Goal: Task Accomplishment & Management: Manage account settings

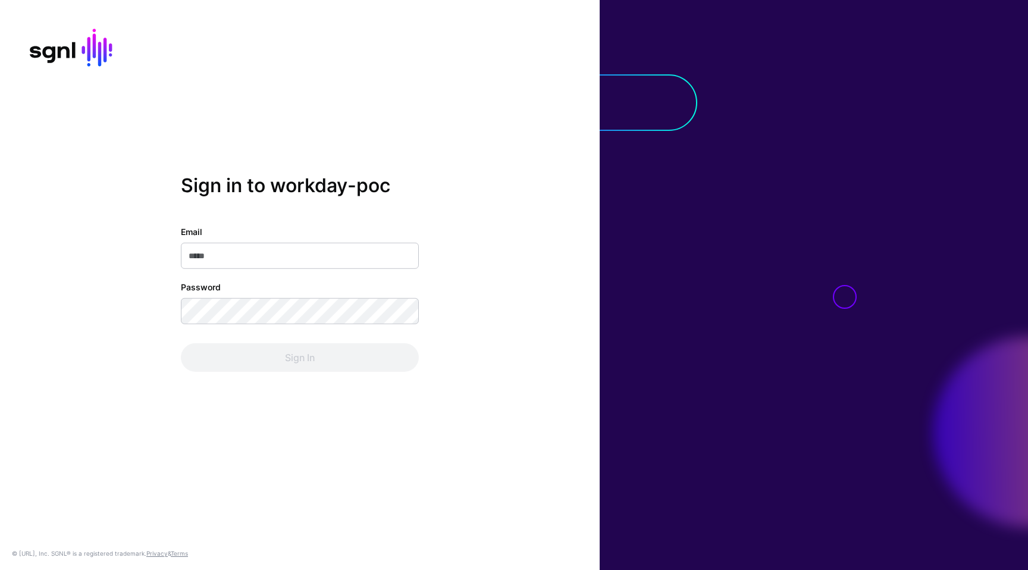
click at [303, 247] on input "Email" at bounding box center [300, 256] width 238 height 26
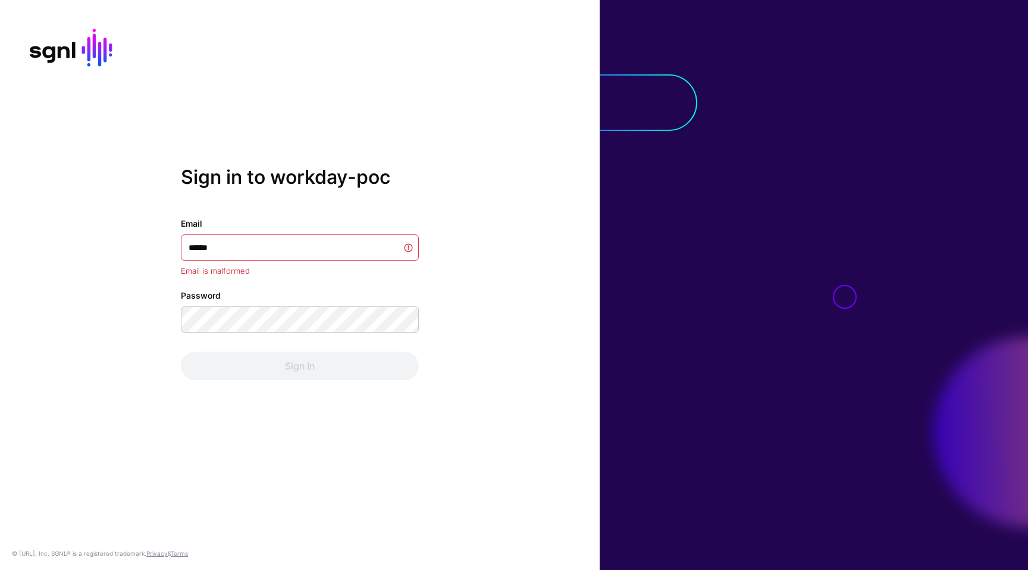
type input "**********"
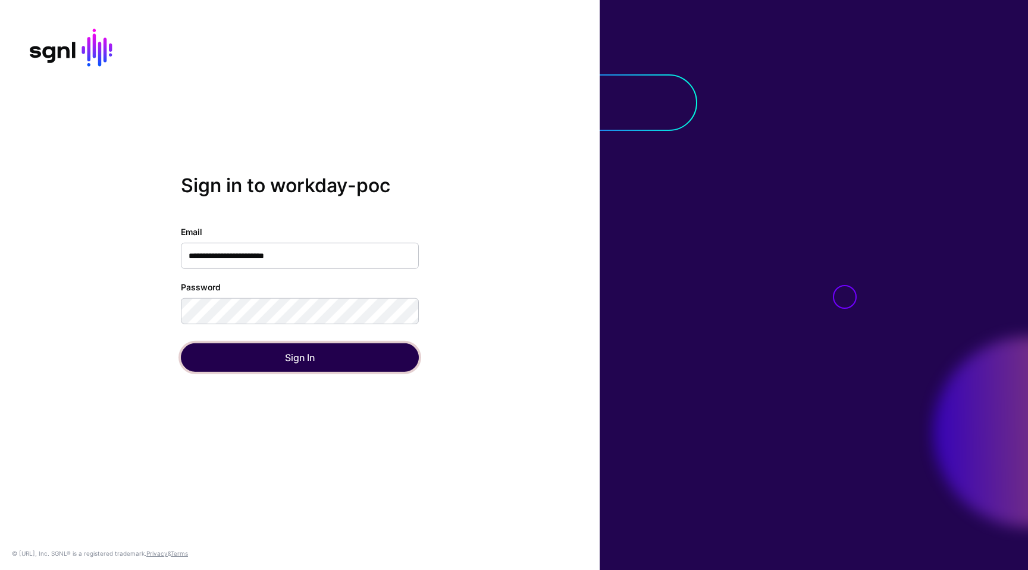
click at [302, 359] on button "Sign In" at bounding box center [300, 357] width 238 height 29
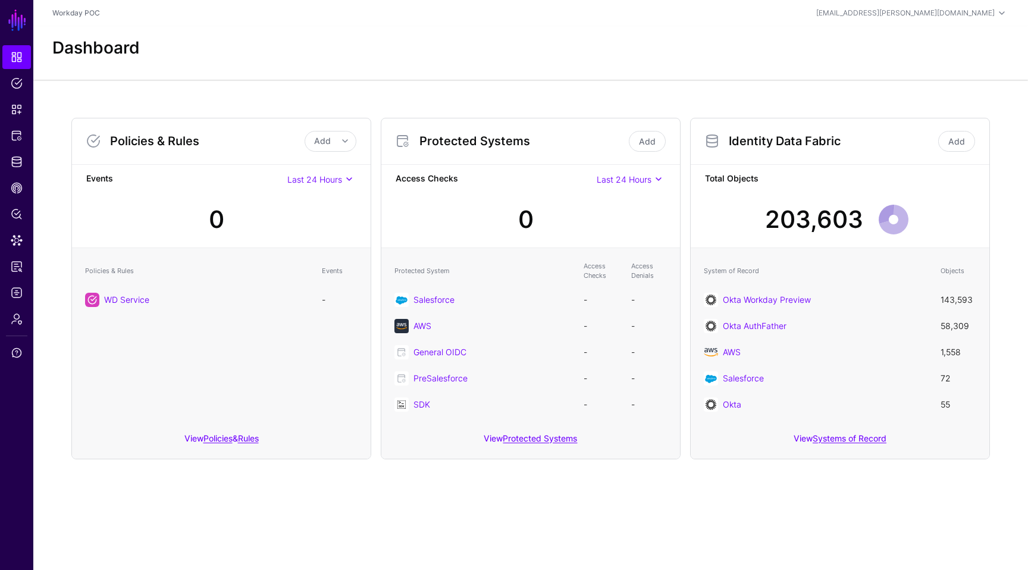
click at [865, 443] on div "View Systems of Record" at bounding box center [840, 442] width 299 height 34
click at [872, 433] on link "Systems of Record" at bounding box center [850, 438] width 74 height 10
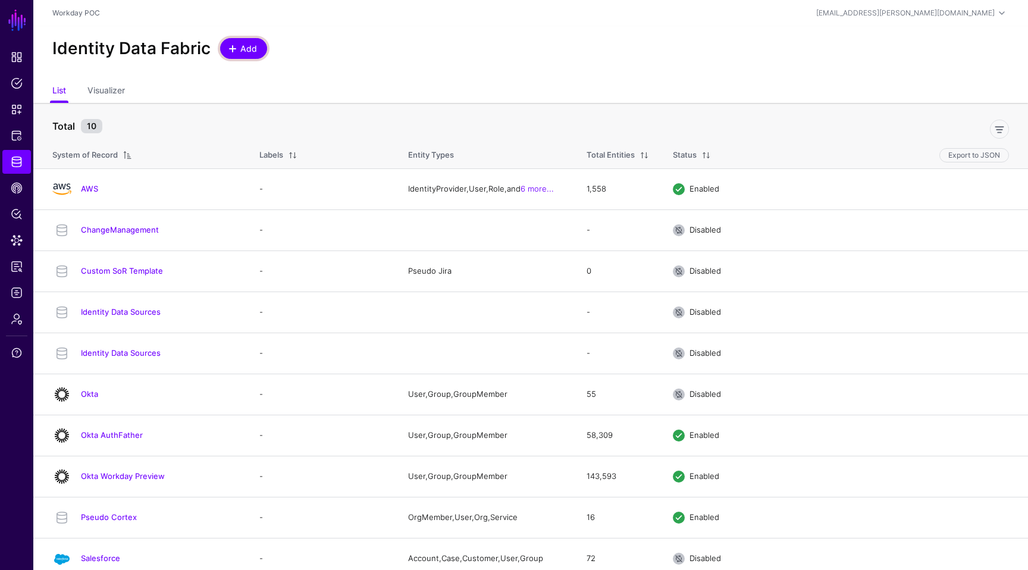
click at [234, 51] on span at bounding box center [233, 49] width 10 height 10
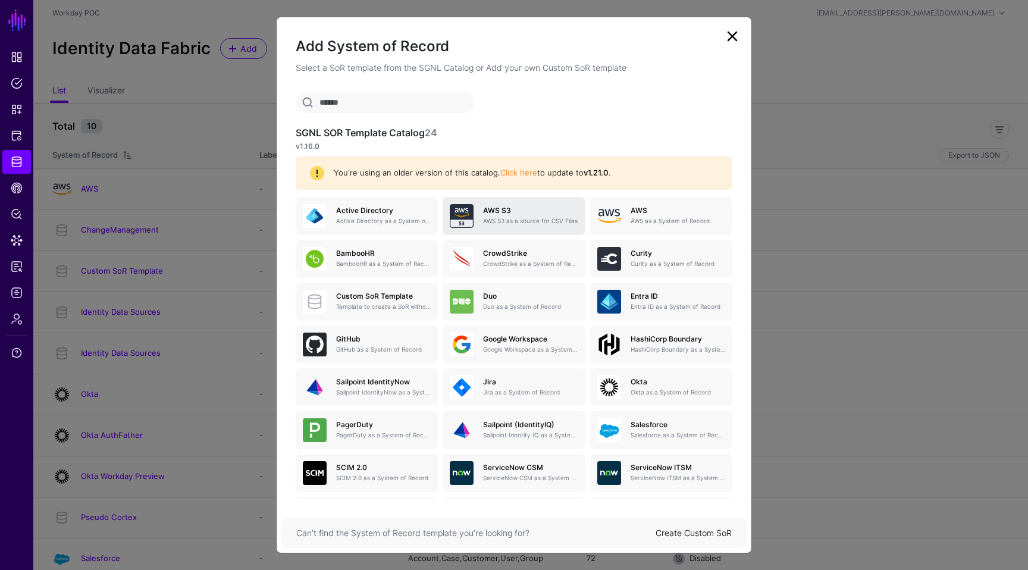
click at [543, 213] on h5 "AWS S3" at bounding box center [530, 210] width 95 height 8
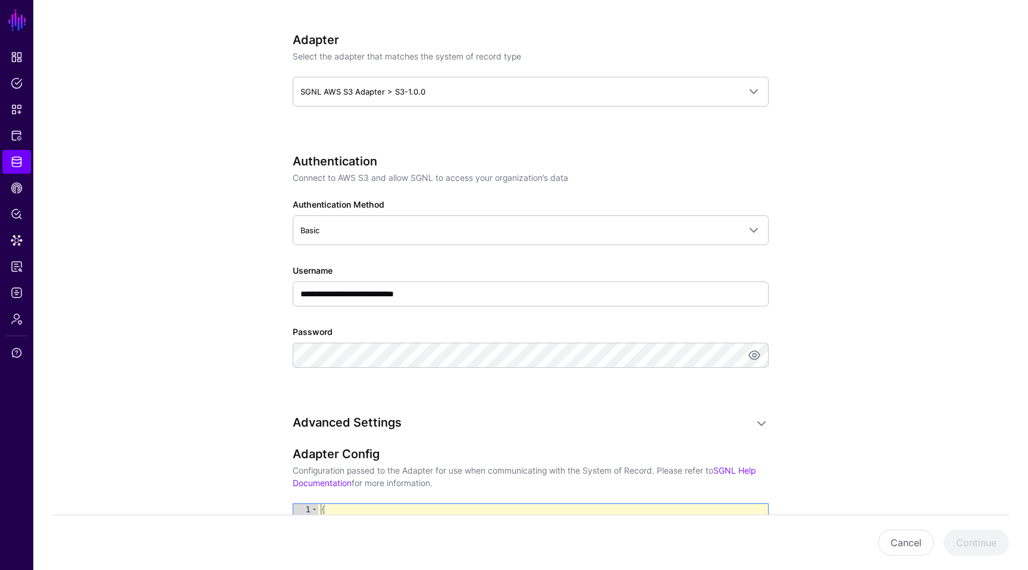
scroll to position [490, 0]
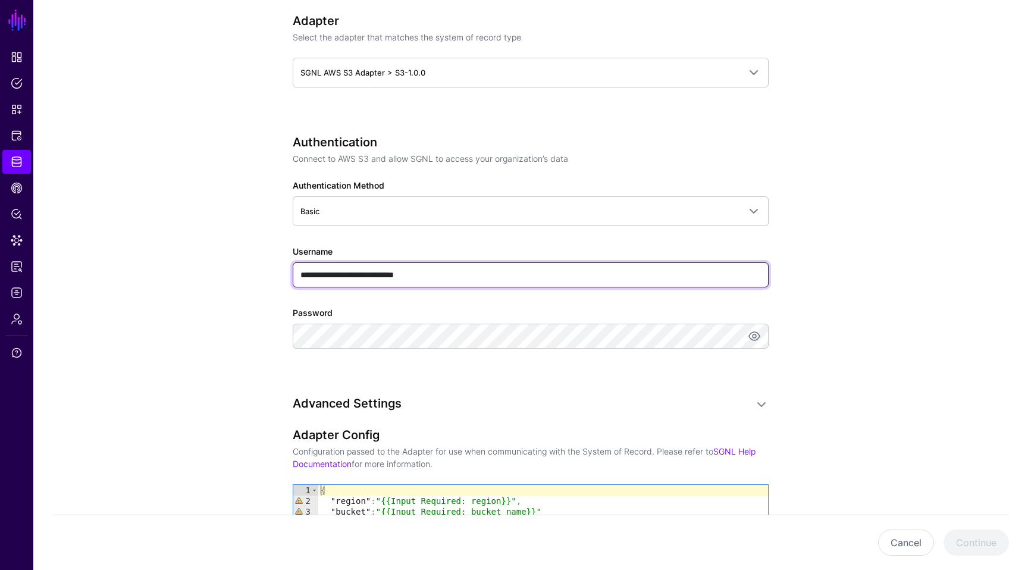
click at [460, 269] on input "**********" at bounding box center [531, 274] width 476 height 25
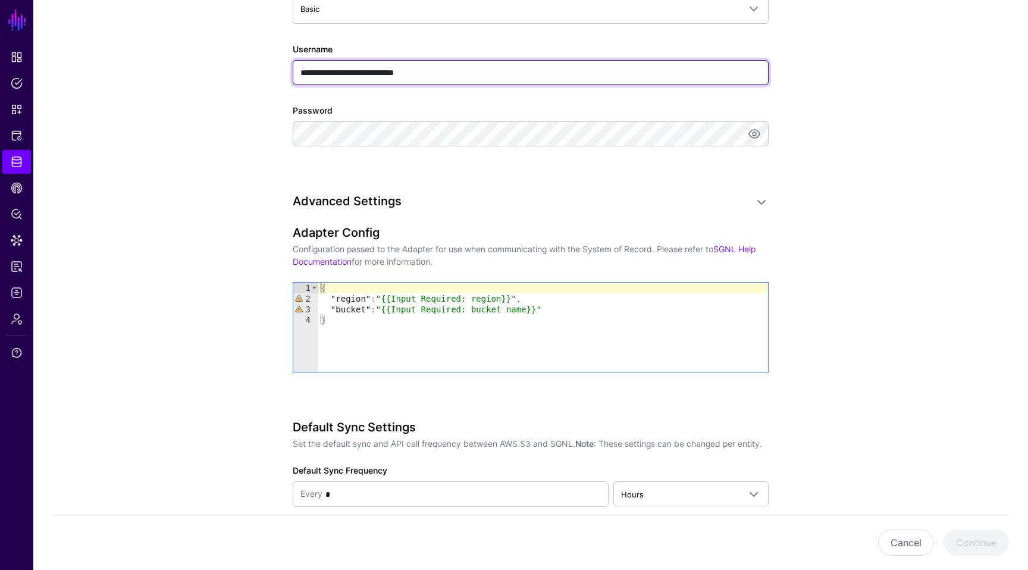
scroll to position [609, 0]
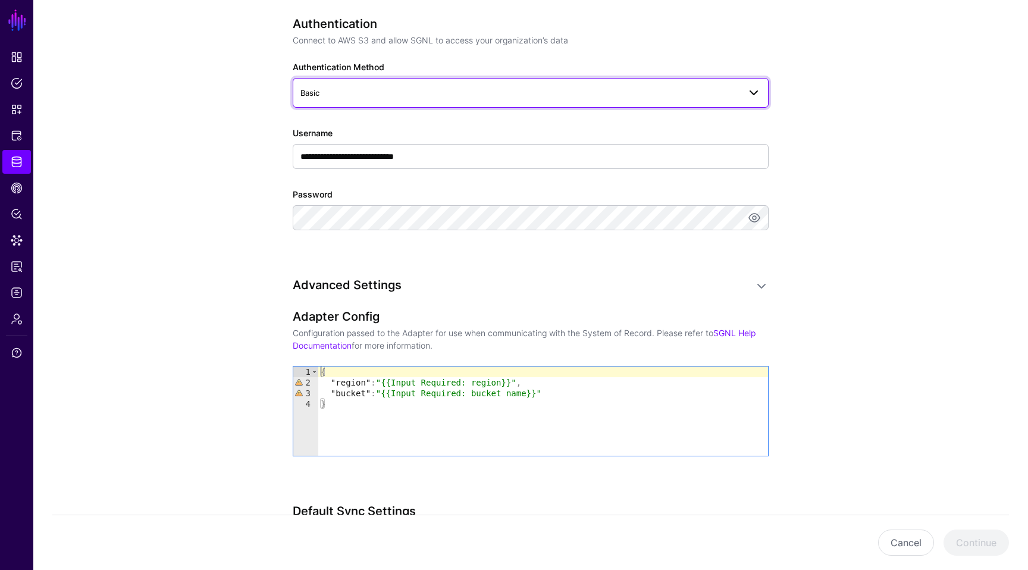
click at [491, 100] on link "Basic" at bounding box center [531, 93] width 476 height 30
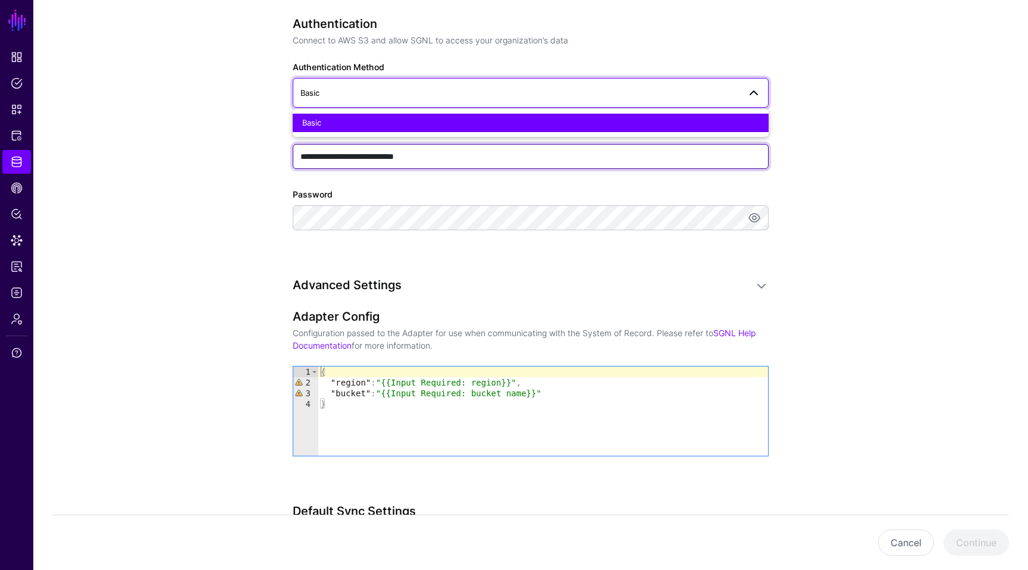
click at [440, 144] on input "**********" at bounding box center [531, 156] width 476 height 25
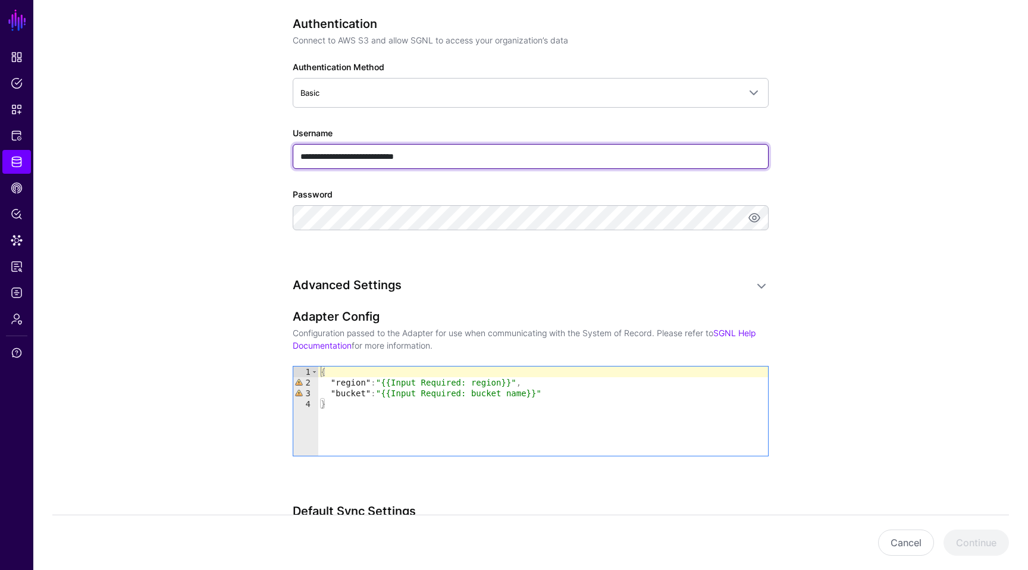
click at [440, 144] on input "**********" at bounding box center [531, 156] width 476 height 25
click at [459, 159] on input "**********" at bounding box center [531, 156] width 476 height 25
paste input "text"
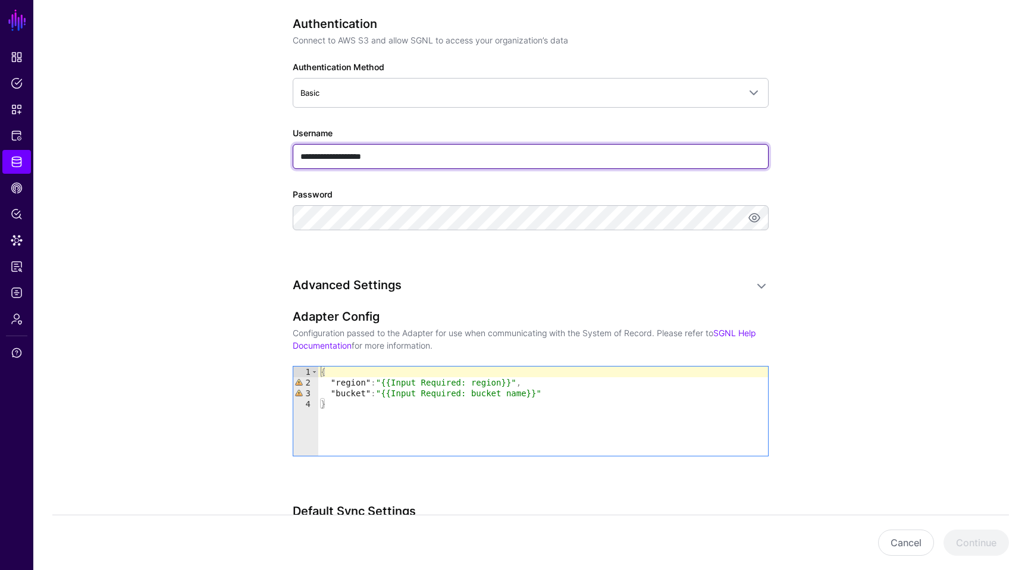
type input "**********"
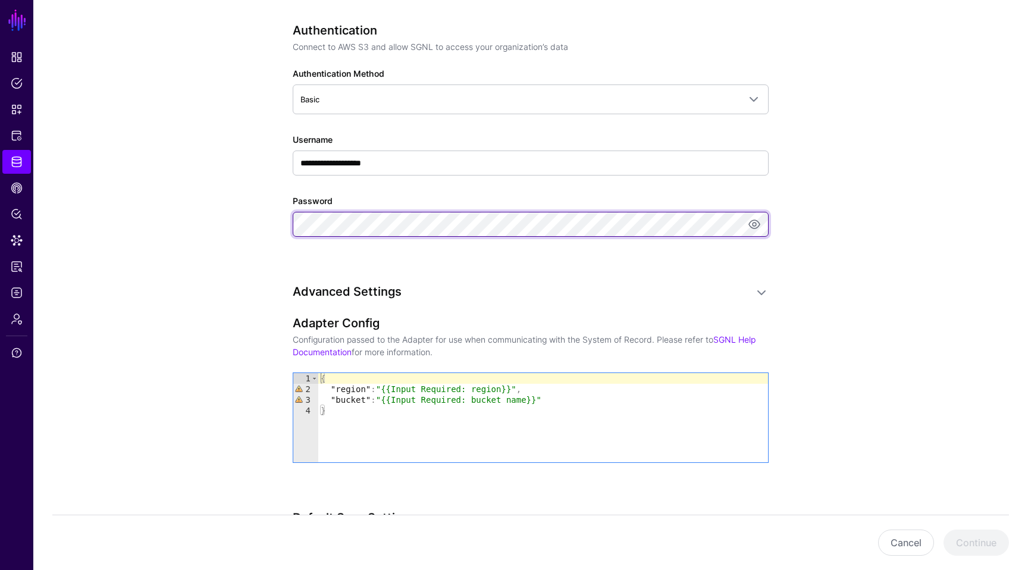
scroll to position [698, 0]
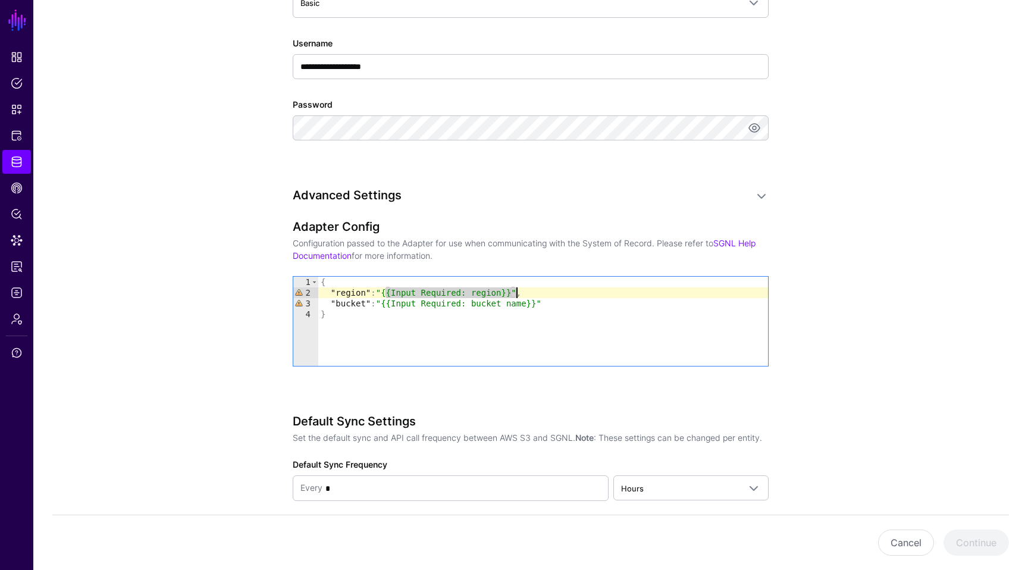
drag, startPoint x: 387, startPoint y: 294, endPoint x: 517, endPoint y: 296, distance: 129.7
click at [517, 296] on div "{ "region" : "{{Input Required: region}}" , "bucket" : "{{Input Required: bucke…" at bounding box center [543, 332] width 450 height 111
paste textarea "Cursor at row 2"
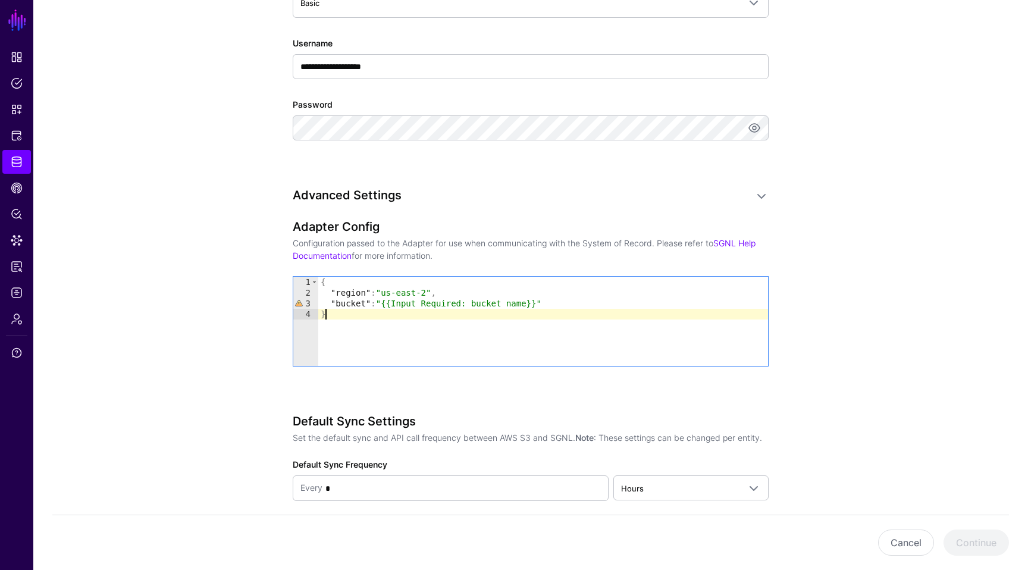
click at [369, 322] on div "{ "region" : "us-east-2" , "bucket" : "{{Input Required: bucket name}}" }" at bounding box center [543, 332] width 450 height 111
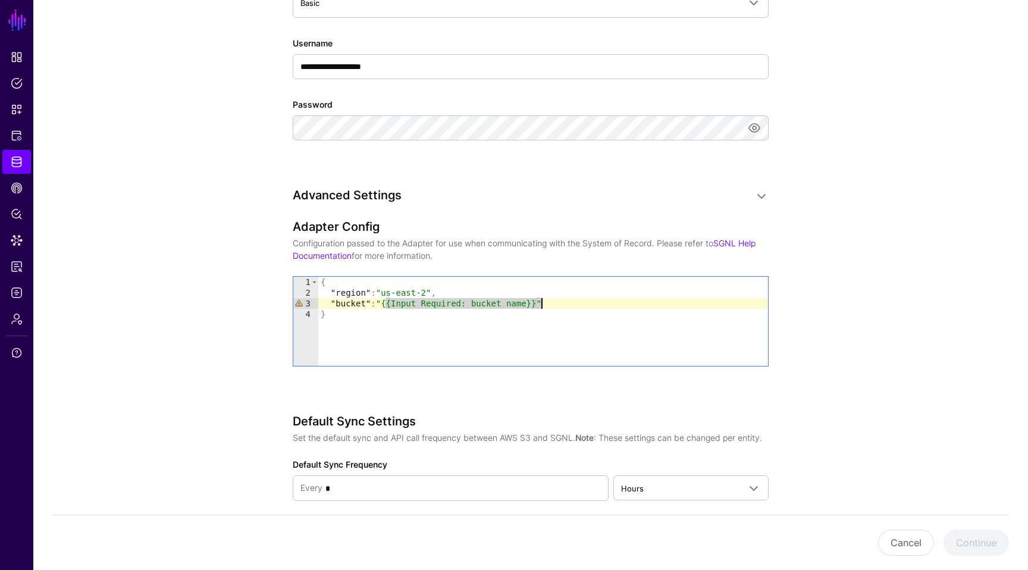
drag, startPoint x: 386, startPoint y: 305, endPoint x: 541, endPoint y: 306, distance: 155.3
click at [541, 306] on div "{ "region" : "us-east-2" , "bucket" : "{{Input Required: bucket name}}" }" at bounding box center [543, 332] width 450 height 111
paste textarea "Cursor at row 3"
type textarea "**********"
click at [628, 217] on div "**********" at bounding box center [531, 392] width 476 height 408
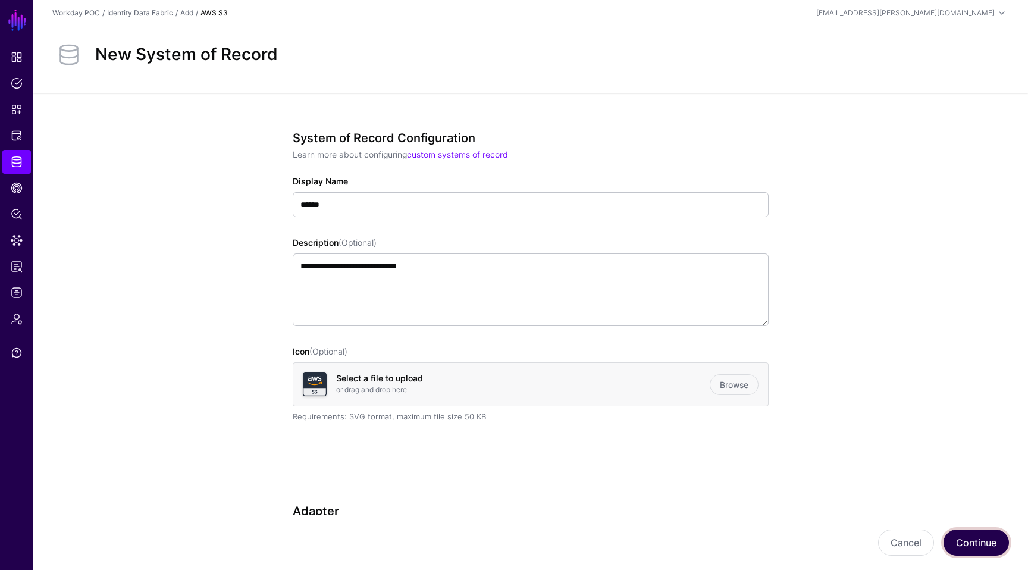
click at [977, 547] on button "Continue" at bounding box center [975, 542] width 65 height 26
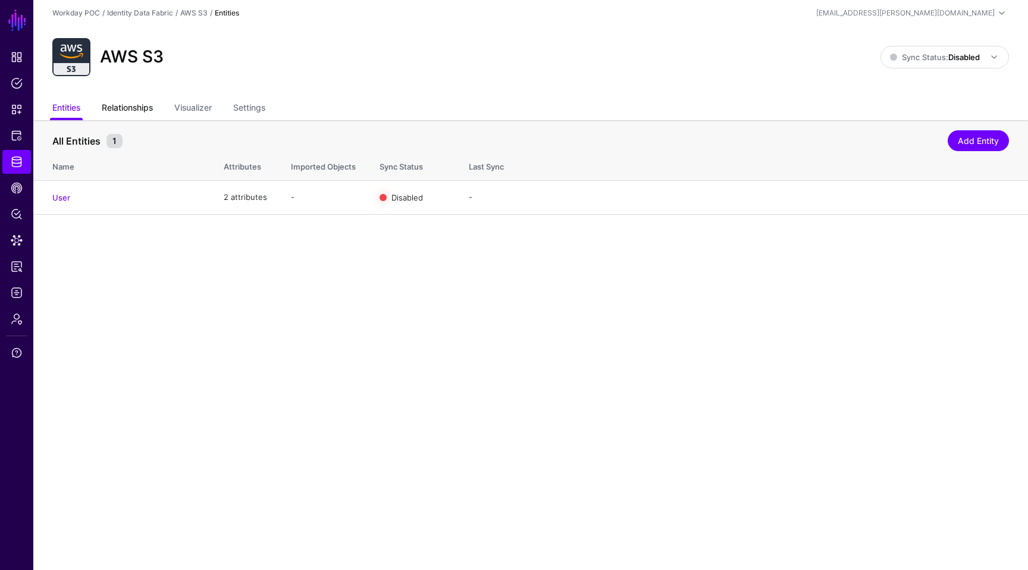
click at [139, 109] on link "Relationships" at bounding box center [127, 109] width 51 height 23
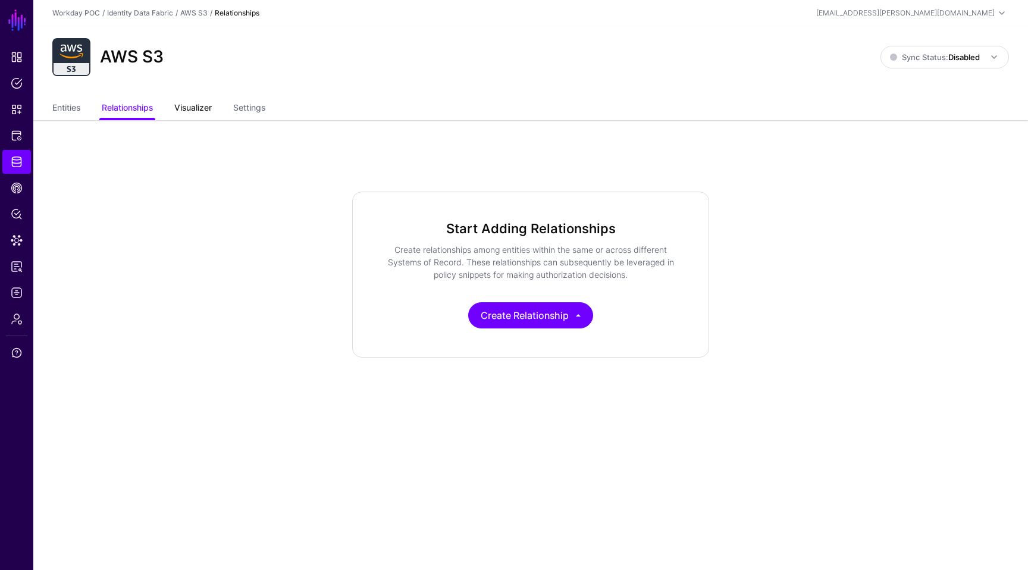
click at [181, 109] on link "Visualizer" at bounding box center [192, 109] width 37 height 23
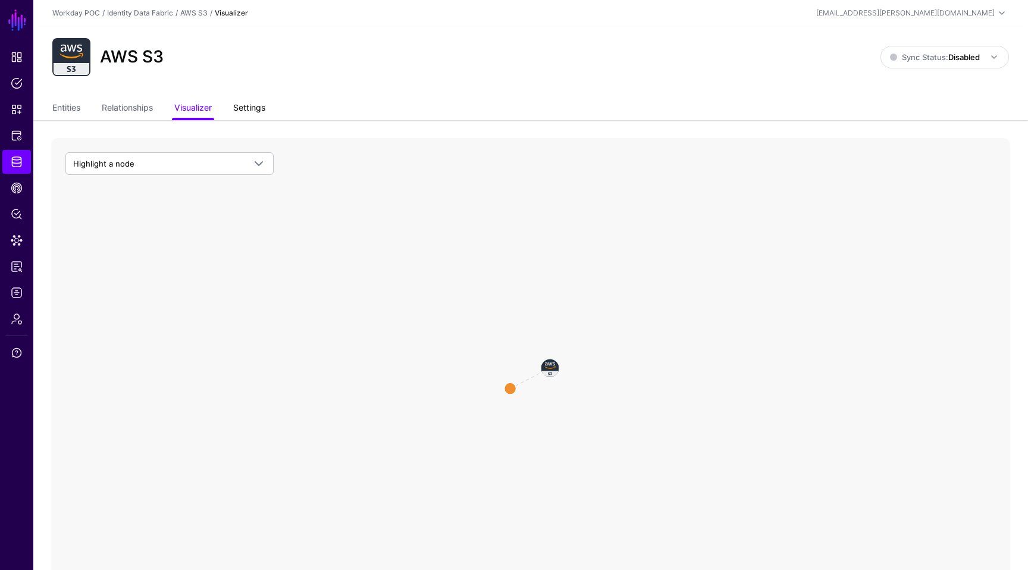
click at [263, 113] on link "Settings" at bounding box center [249, 109] width 32 height 23
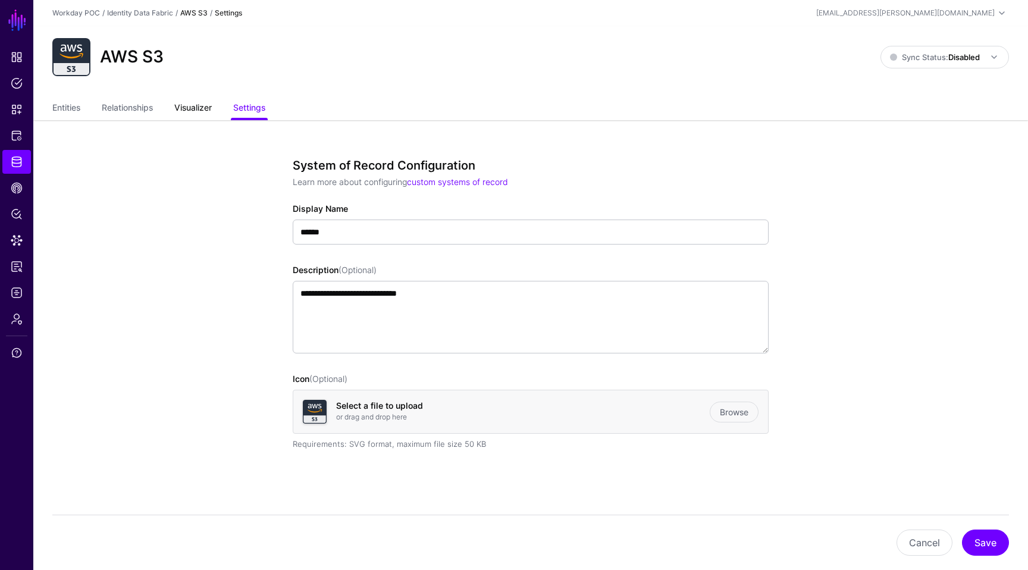
click at [184, 109] on link "Visualizer" at bounding box center [192, 109] width 37 height 23
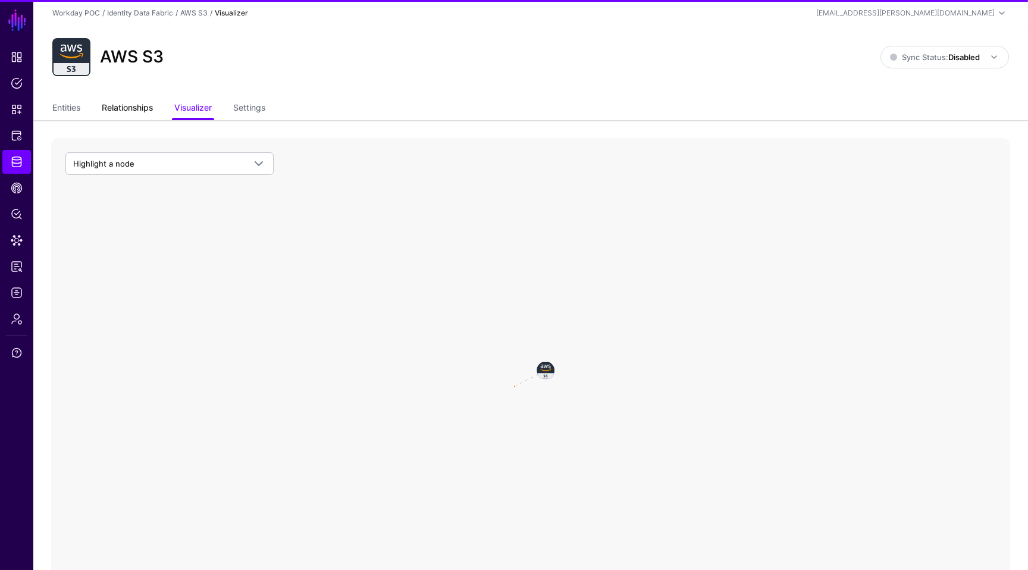
click at [134, 110] on link "Relationships" at bounding box center [127, 109] width 51 height 23
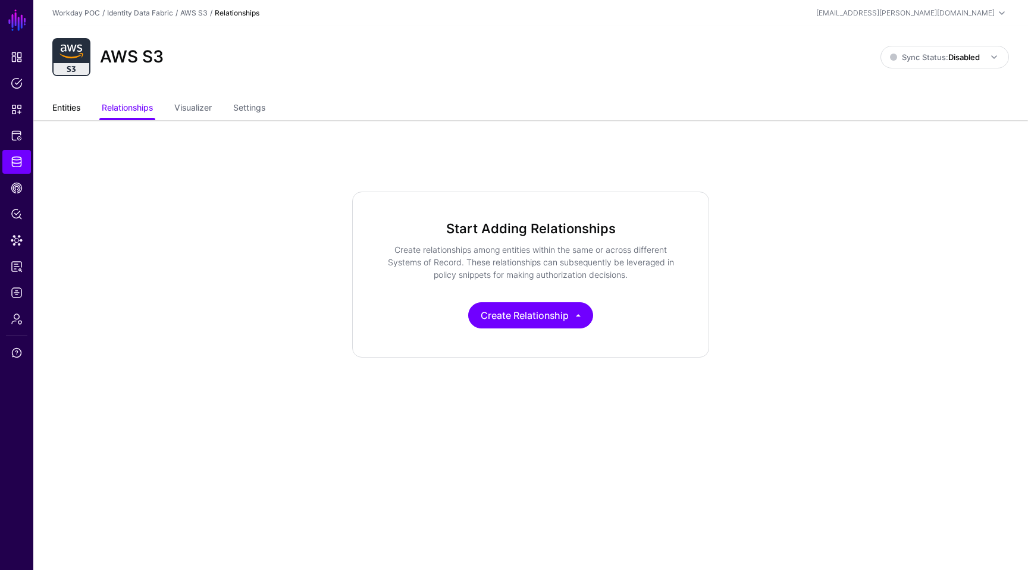
click at [66, 109] on link "Entities" at bounding box center [66, 109] width 28 height 23
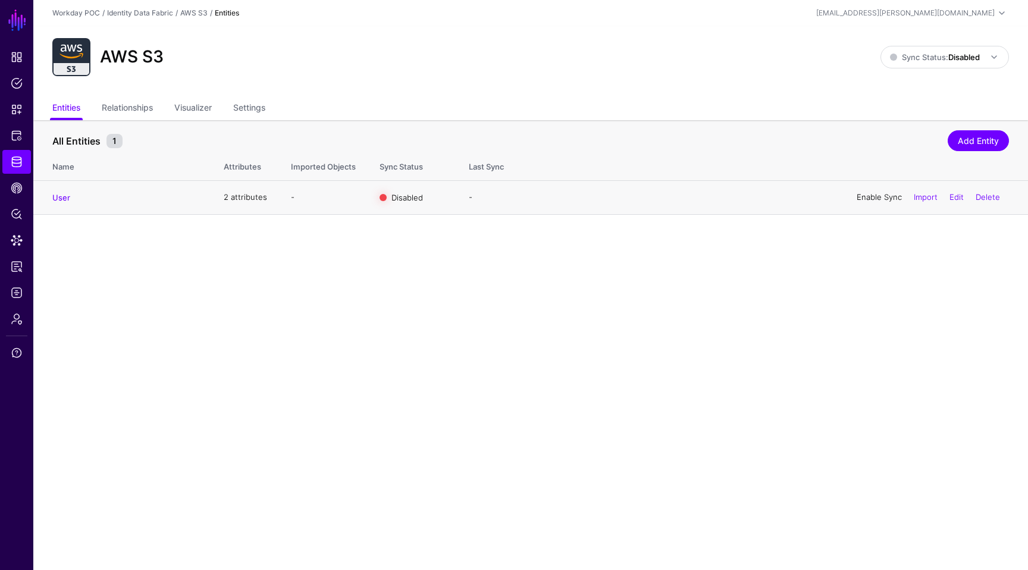
click at [877, 195] on link "Enable Sync" at bounding box center [879, 197] width 45 height 10
click at [60, 199] on link "User" at bounding box center [61, 198] width 18 height 10
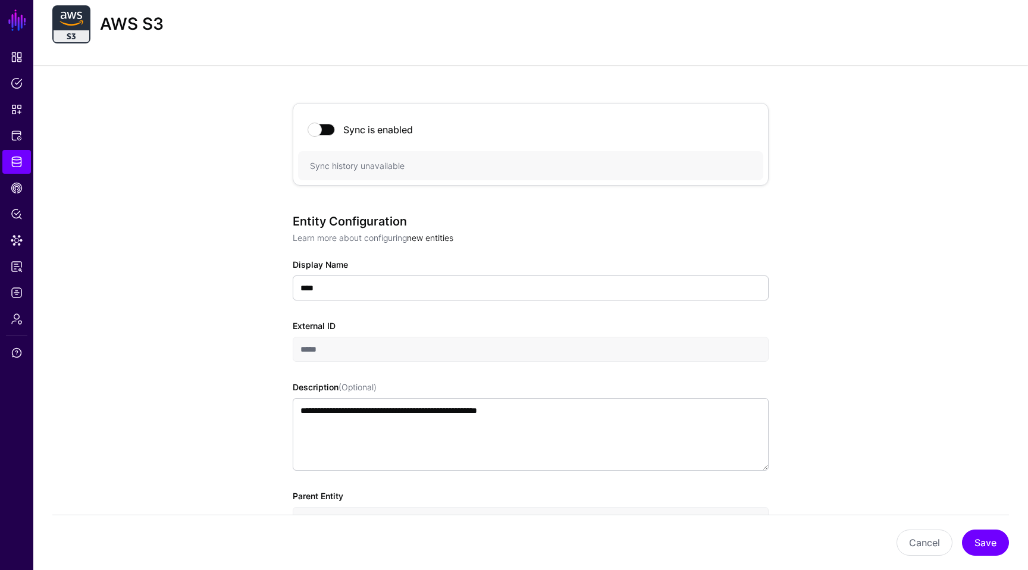
scroll to position [42, 0]
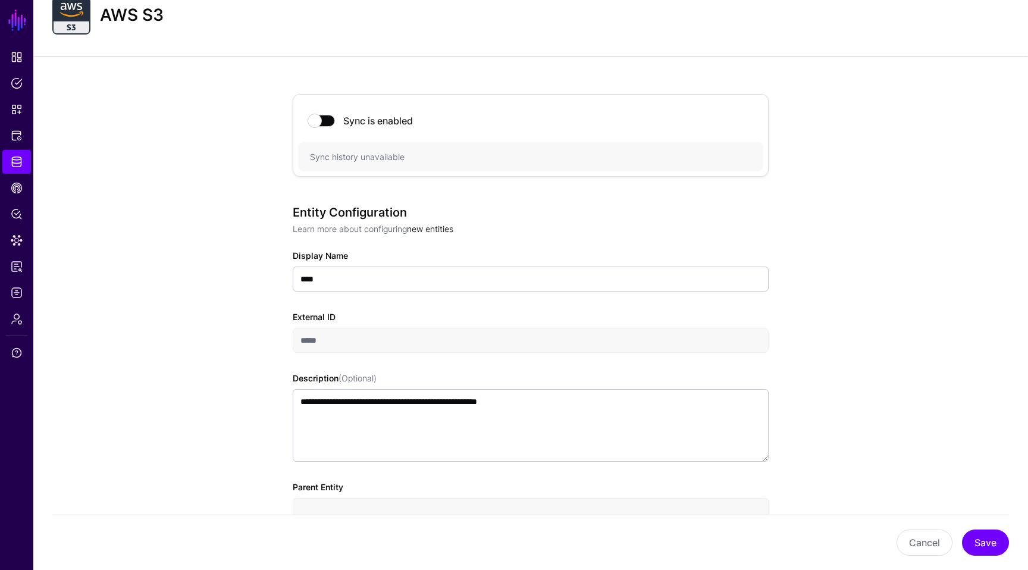
click at [445, 225] on link "new entities" at bounding box center [430, 229] width 46 height 10
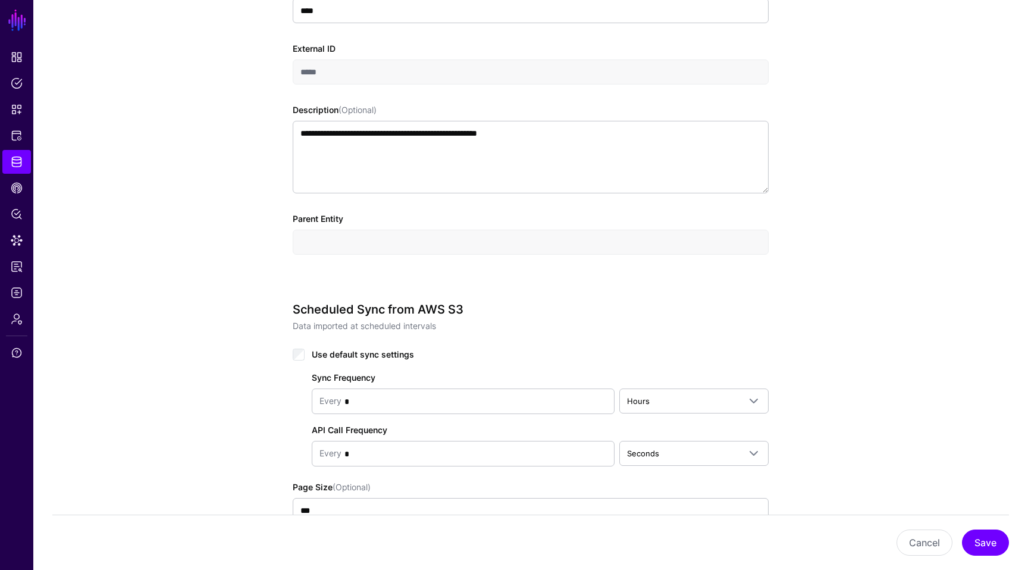
scroll to position [311, 0]
click at [576, 247] on input "text" at bounding box center [531, 241] width 476 height 25
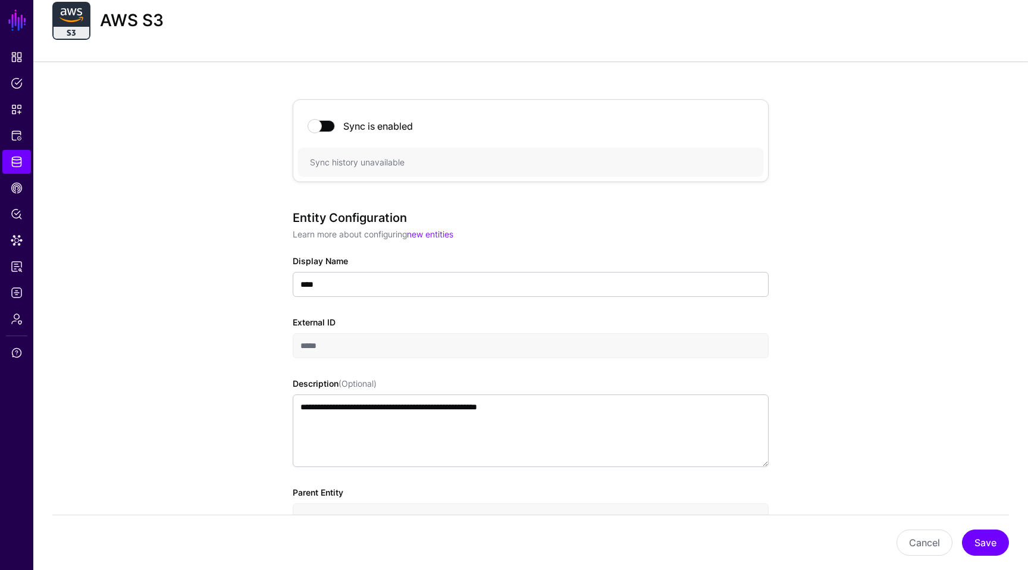
scroll to position [0, 0]
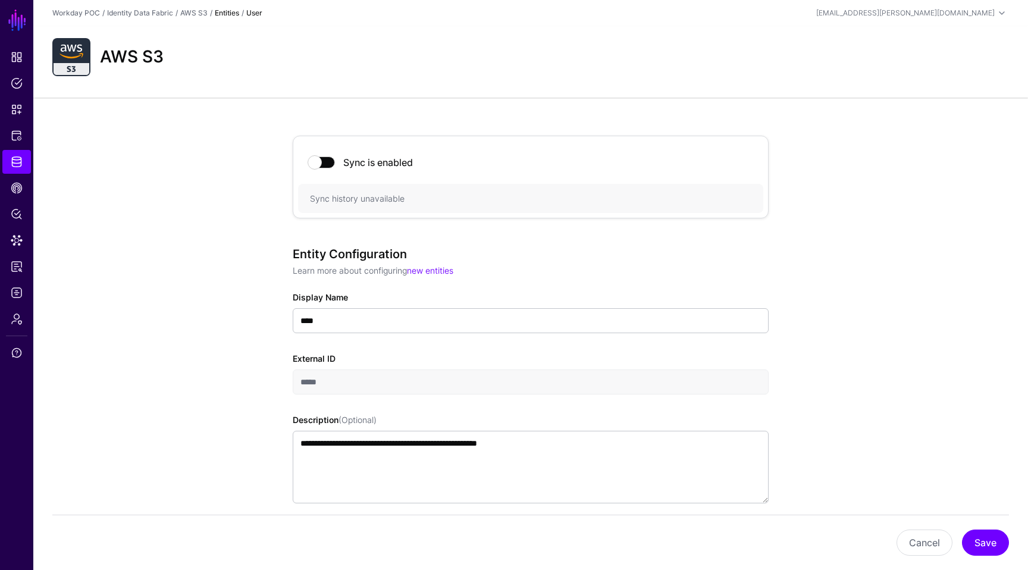
click at [236, 14] on strong "Entities" at bounding box center [227, 12] width 24 height 9
click at [253, 14] on strong "User" at bounding box center [254, 12] width 16 height 9
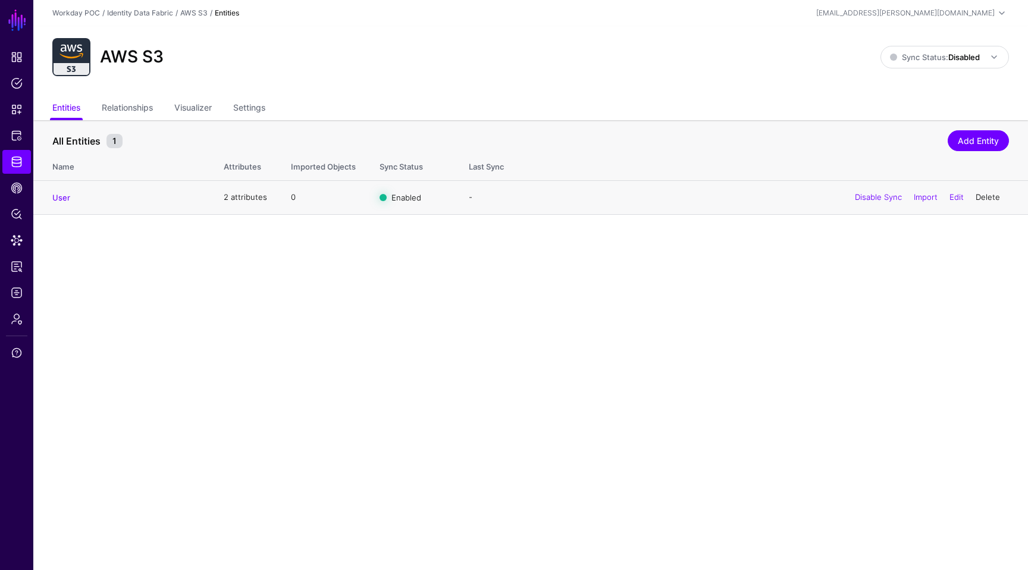
click at [980, 193] on link "Delete" at bounding box center [988, 197] width 24 height 10
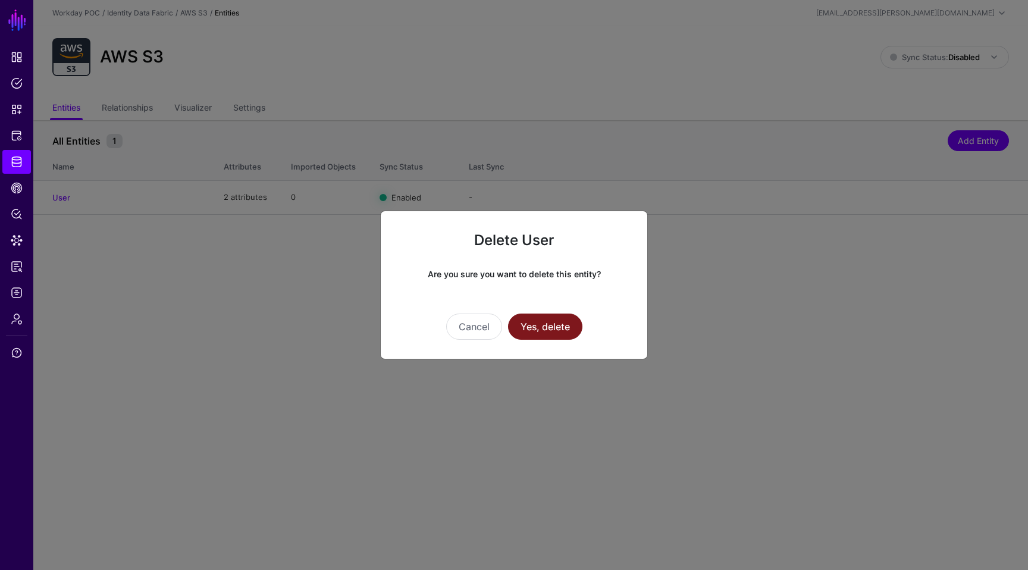
click at [565, 325] on button "Yes, delete" at bounding box center [545, 326] width 74 height 26
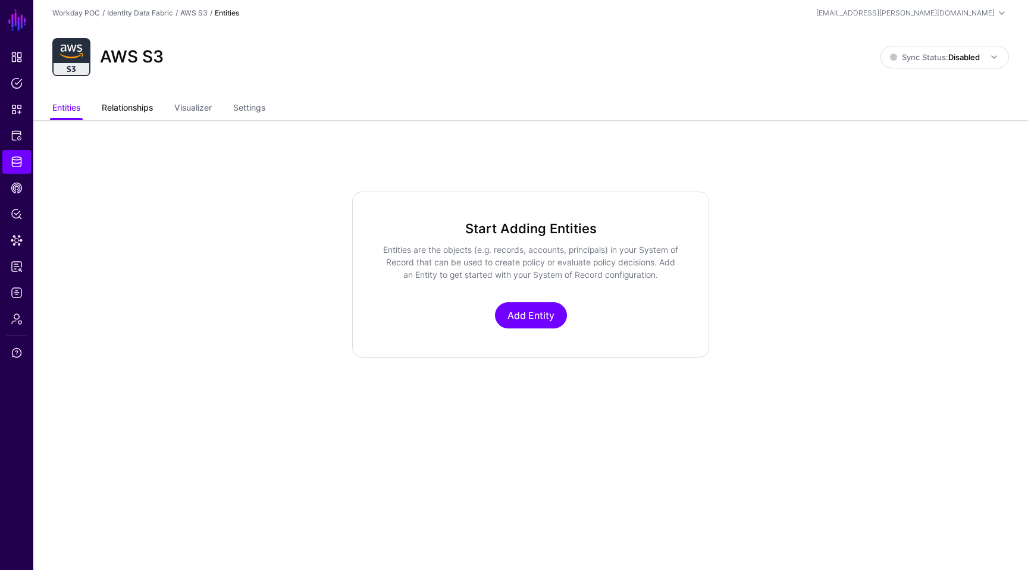
click at [131, 103] on link "Relationships" at bounding box center [127, 109] width 51 height 23
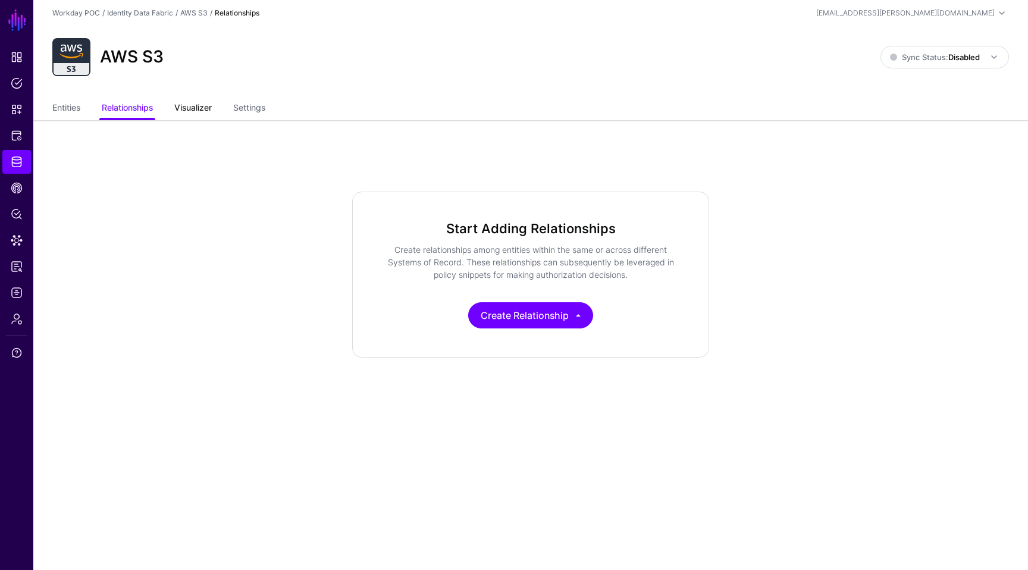
click at [183, 115] on link "Visualizer" at bounding box center [192, 109] width 37 height 23
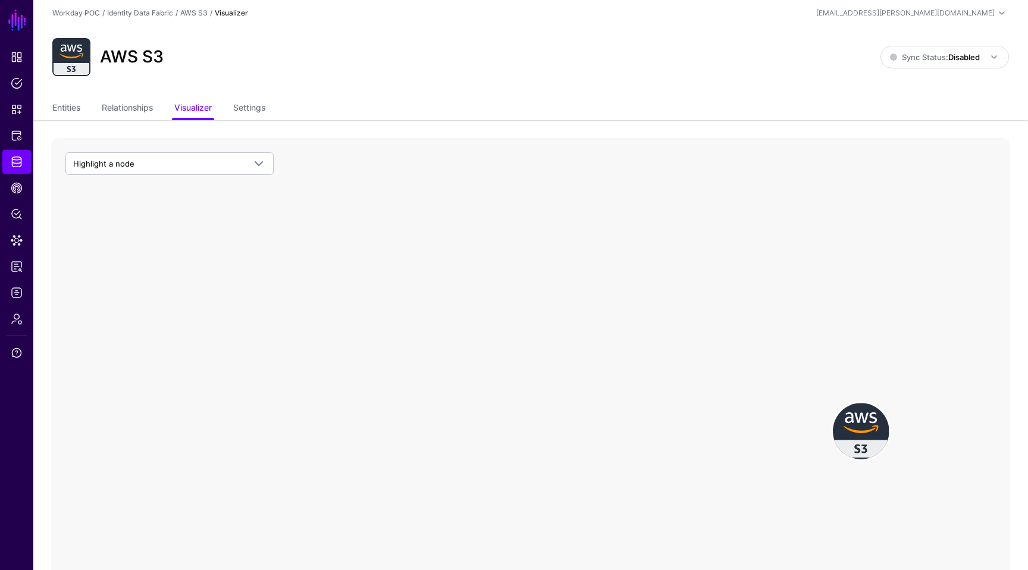
scroll to position [1, 0]
drag, startPoint x: 578, startPoint y: 407, endPoint x: 260, endPoint y: 337, distance: 325.8
click at [260, 341] on icon "AWS S3 AWS S3" at bounding box center [530, 375] width 959 height 476
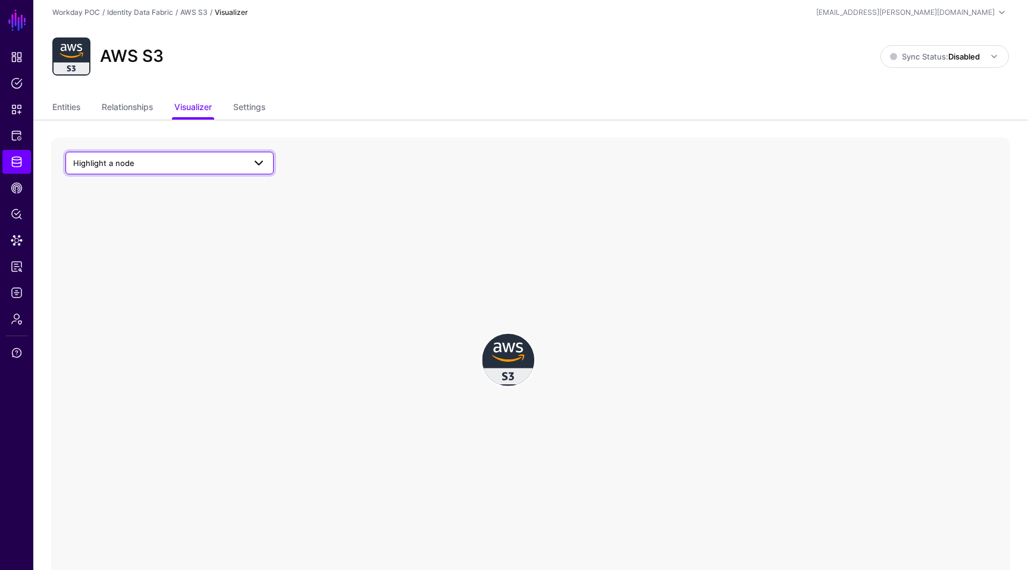
click at [182, 162] on span "Highlight a node" at bounding box center [158, 162] width 171 height 13
click at [255, 111] on link "Settings" at bounding box center [249, 108] width 32 height 23
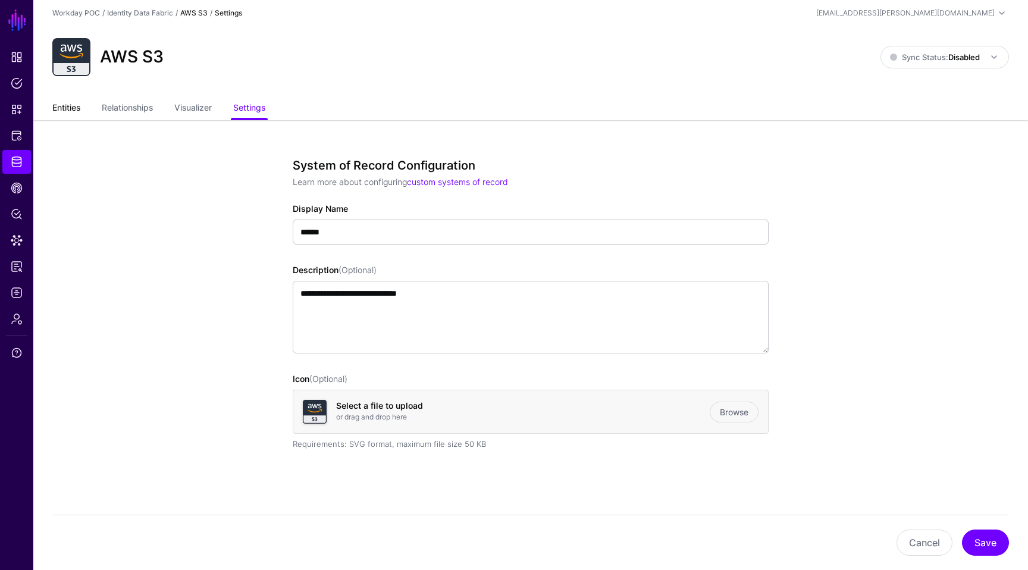
click at [70, 108] on link "Entities" at bounding box center [66, 109] width 28 height 23
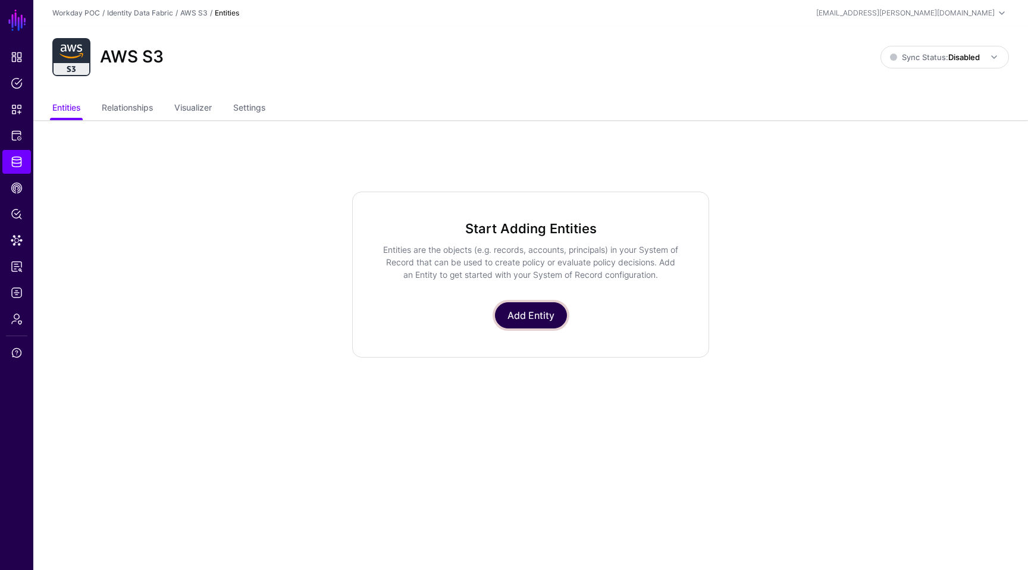
click at [521, 318] on link "Add Entity" at bounding box center [531, 315] width 72 height 26
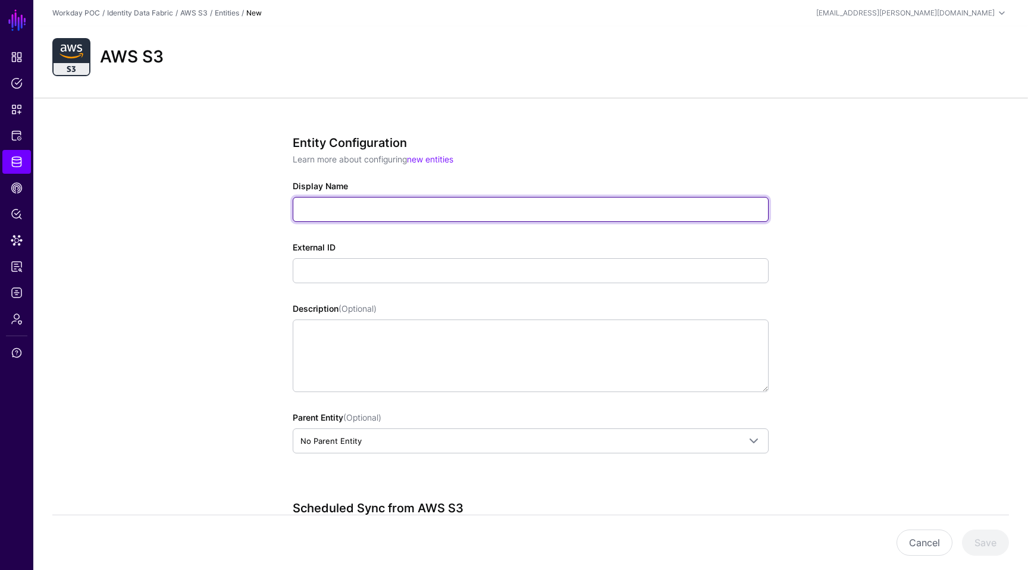
click at [346, 212] on input "Display Name" at bounding box center [531, 209] width 476 height 25
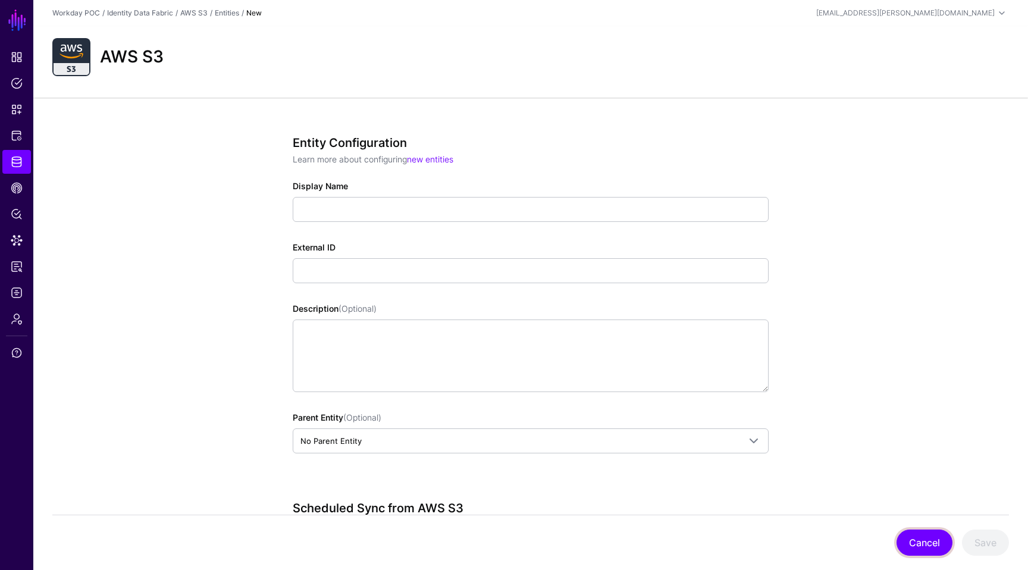
click at [945, 537] on button "Cancel" at bounding box center [924, 542] width 56 height 26
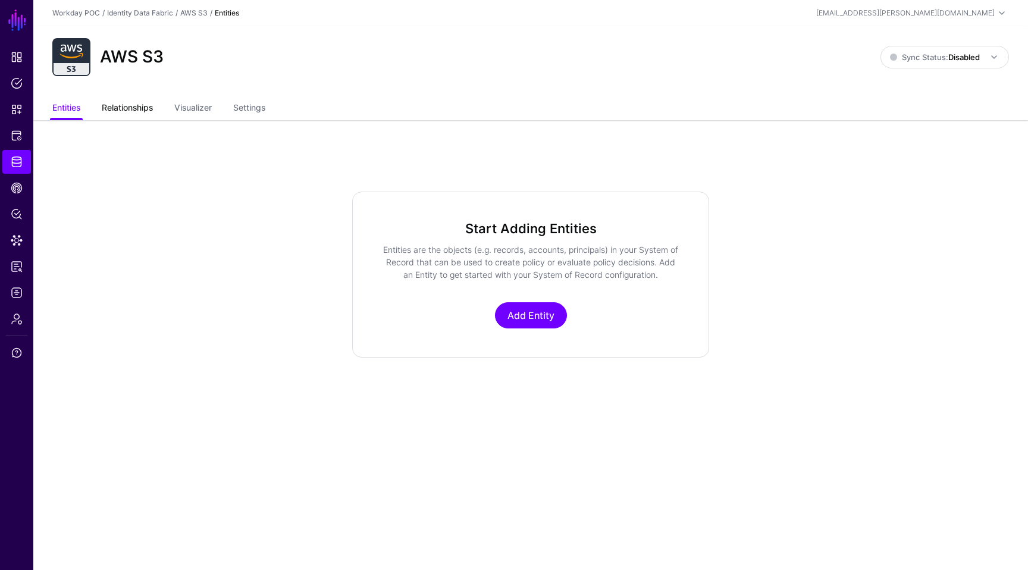
click at [134, 101] on link "Relationships" at bounding box center [127, 109] width 51 height 23
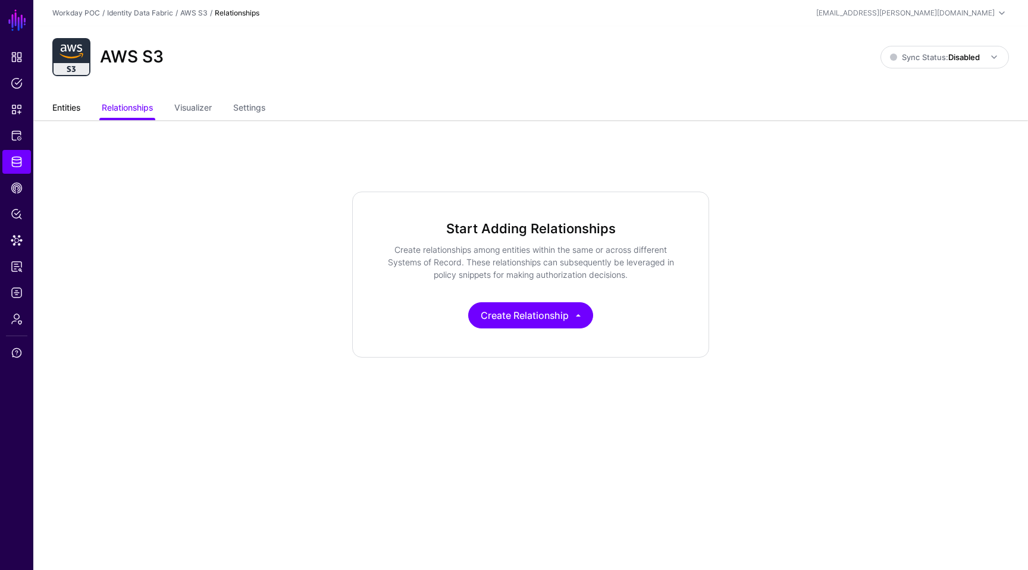
click at [71, 101] on link "Entities" at bounding box center [66, 109] width 28 height 23
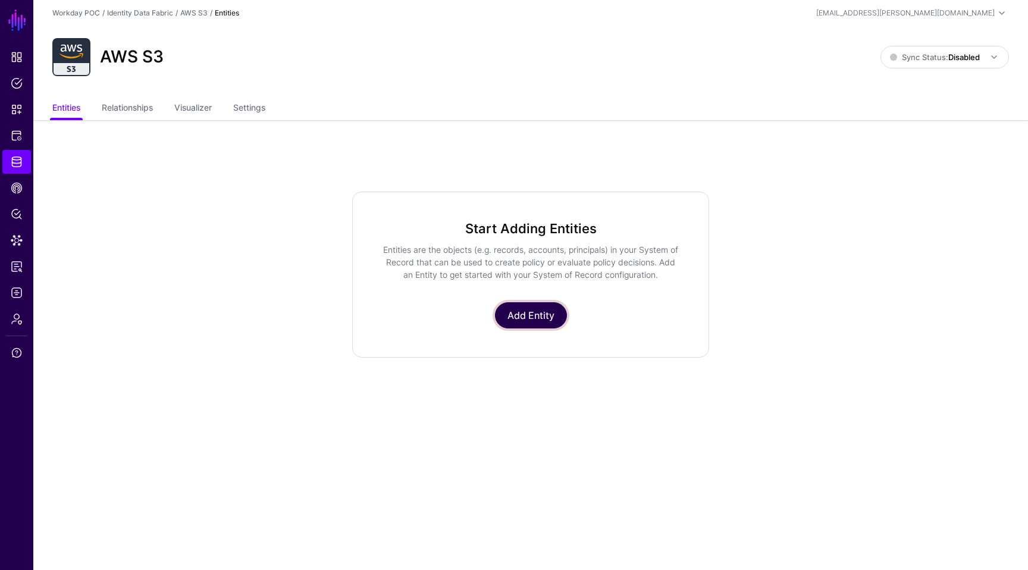
click at [513, 321] on link "Add Entity" at bounding box center [531, 315] width 72 height 26
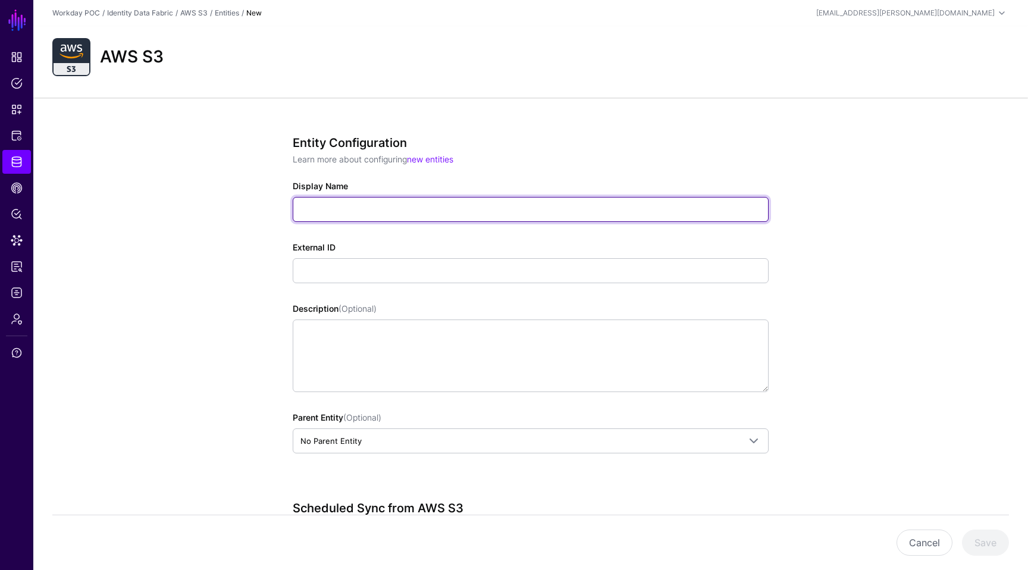
click at [343, 216] on input "Display Name" at bounding box center [531, 209] width 476 height 25
type input "**********"
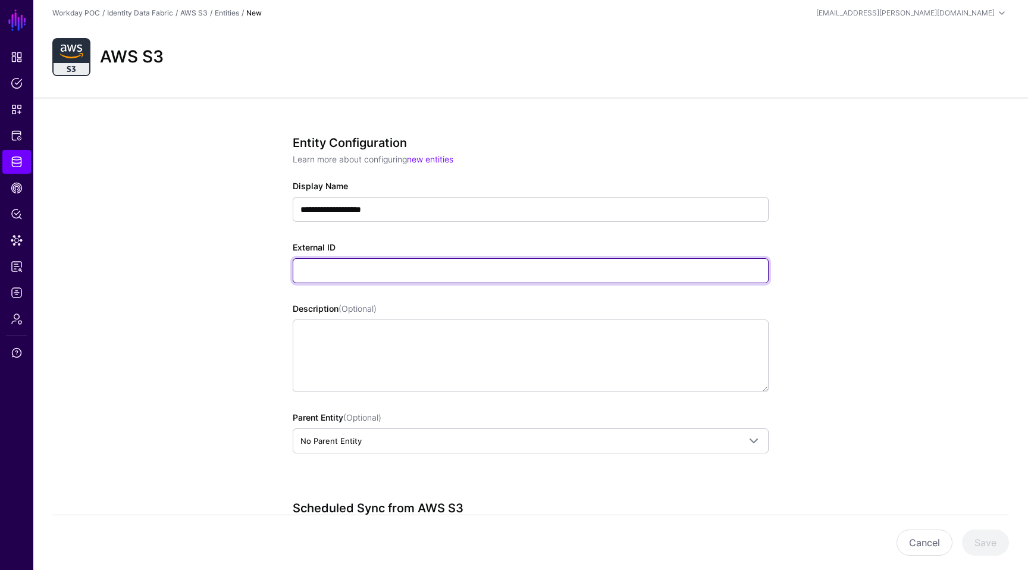
click at [363, 274] on input "External ID" at bounding box center [531, 270] width 476 height 25
paste input "**********"
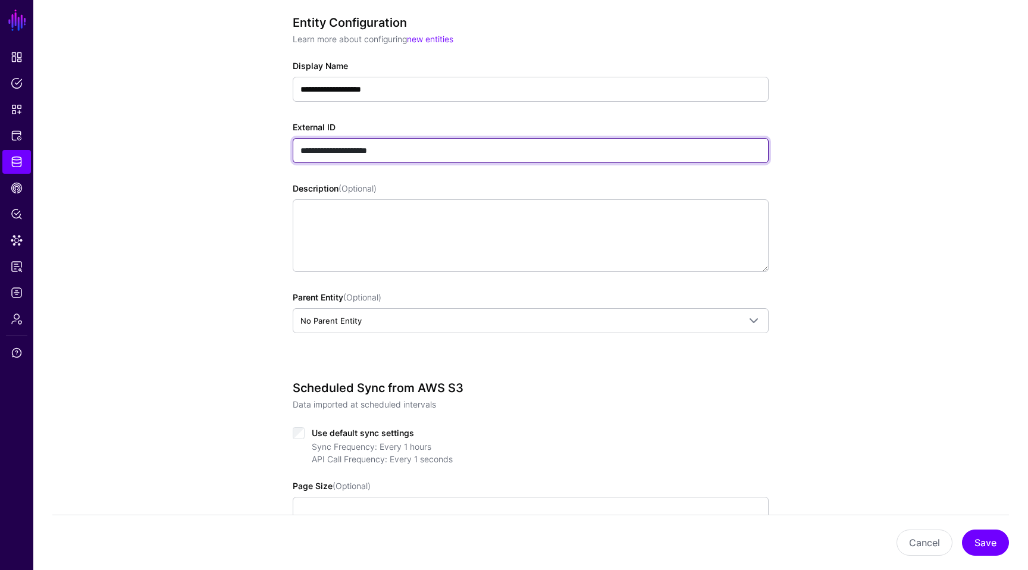
scroll to position [133, 0]
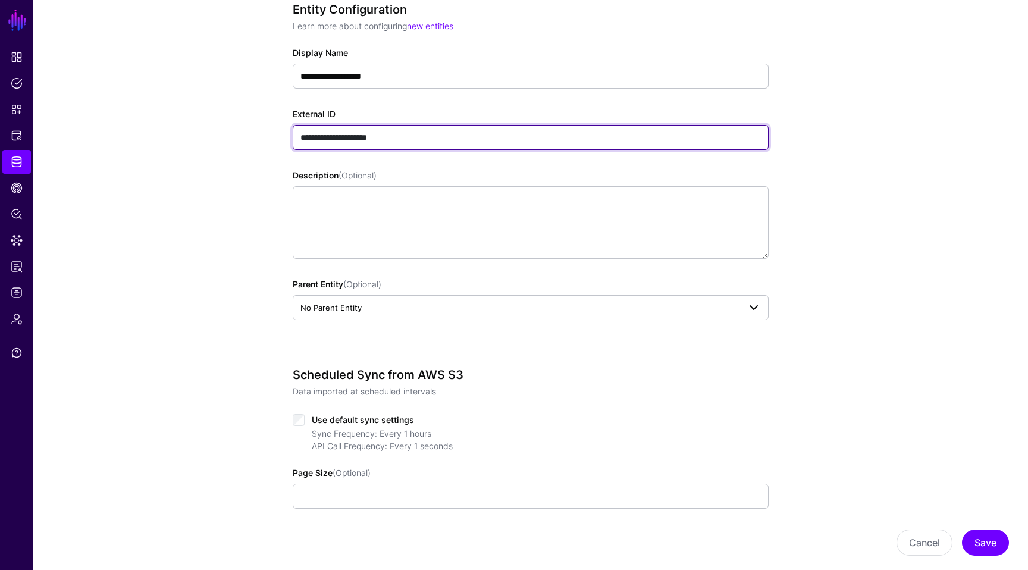
type input "**********"
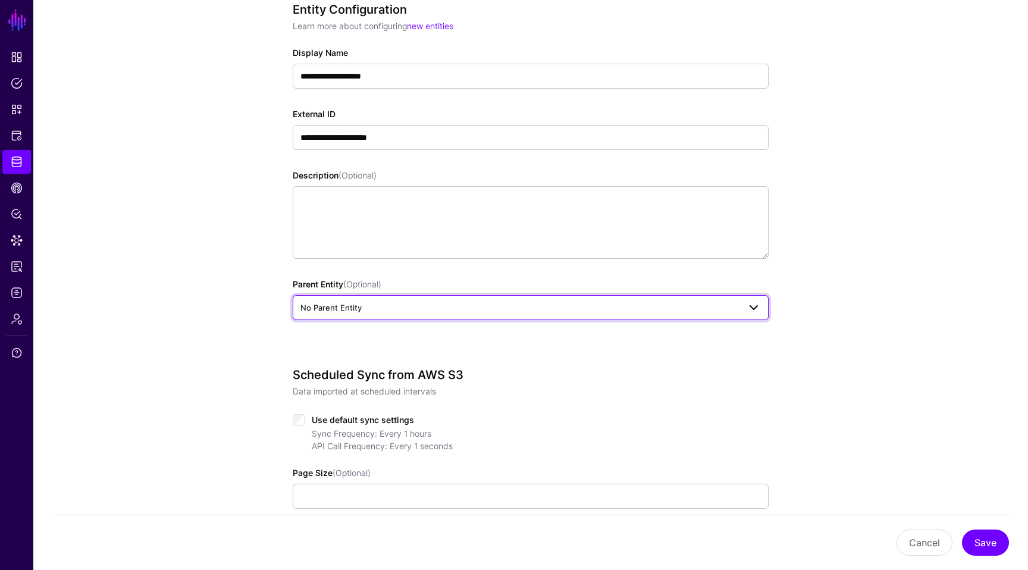
click at [381, 319] on link "No Parent Entity" at bounding box center [531, 307] width 476 height 25
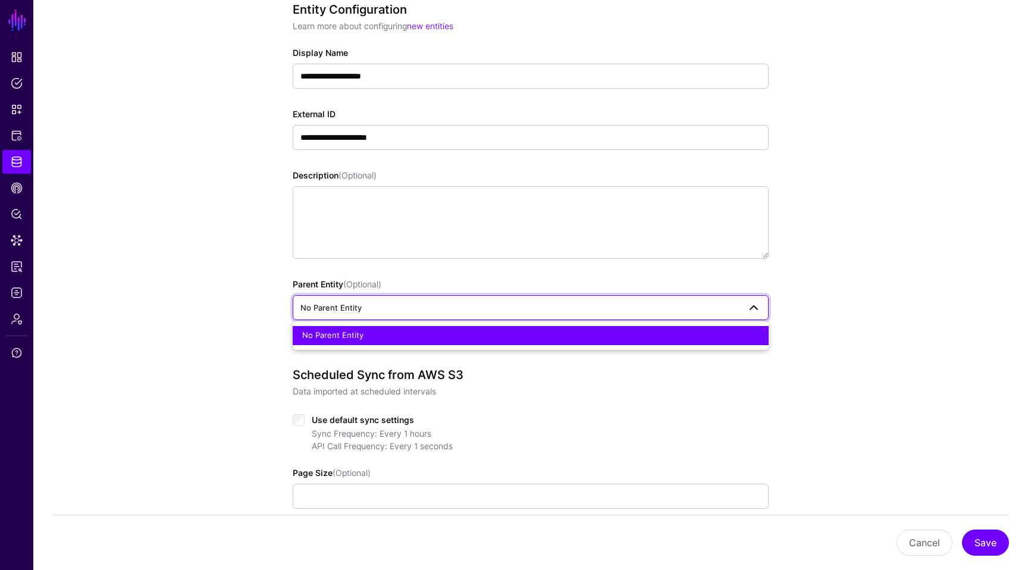
click at [214, 337] on div "**********" at bounding box center [530, 368] width 995 height 809
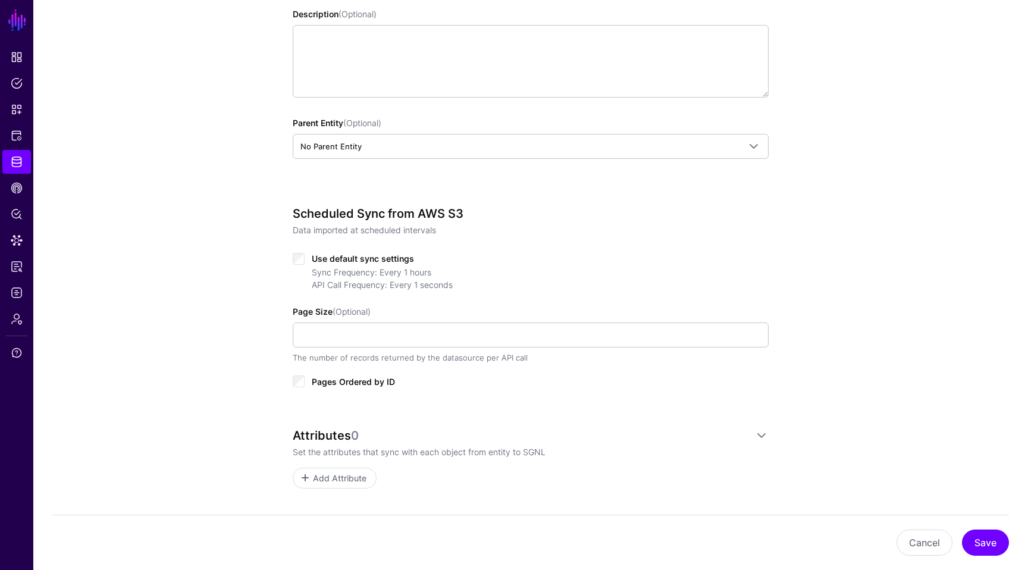
scroll to position [336, 0]
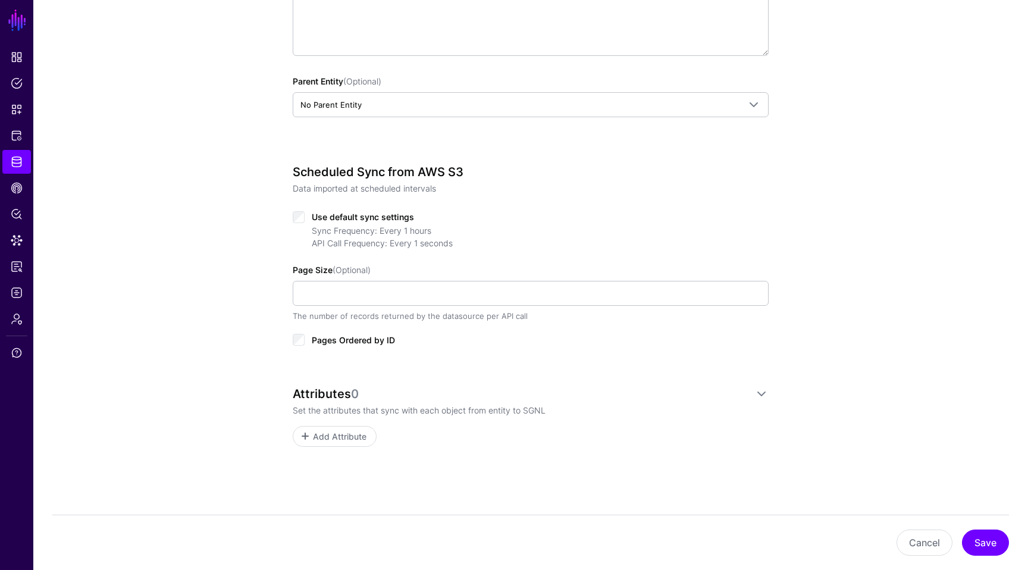
click at [979, 526] on div "Cancel Save" at bounding box center [530, 542] width 957 height 55
click at [353, 411] on p "Set the attributes that sync with each object from entity to SGNL" at bounding box center [531, 410] width 476 height 12
click at [331, 444] on link "Add Attribute" at bounding box center [335, 436] width 84 height 21
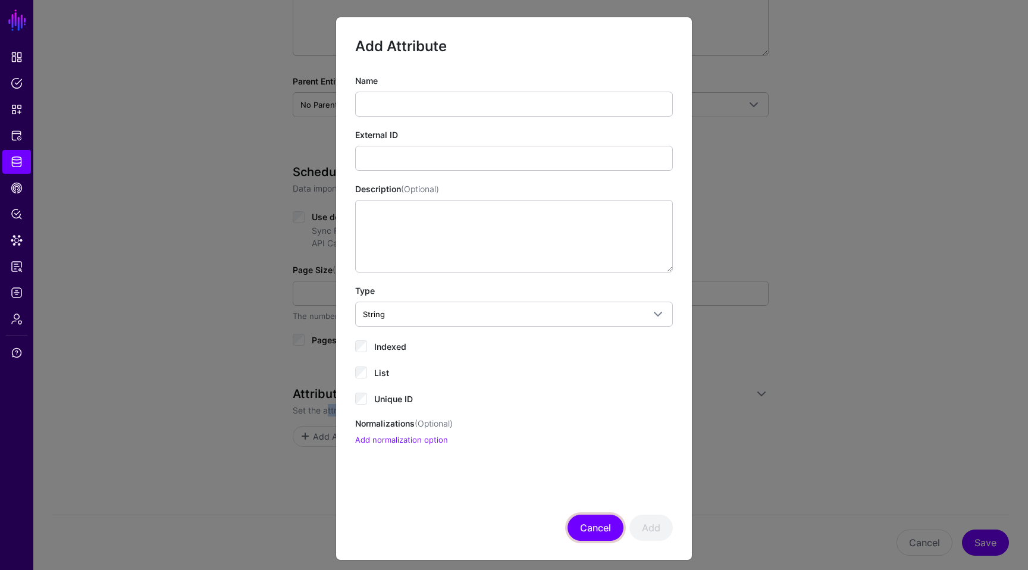
click at [610, 540] on button "Cancel" at bounding box center [596, 528] width 56 height 26
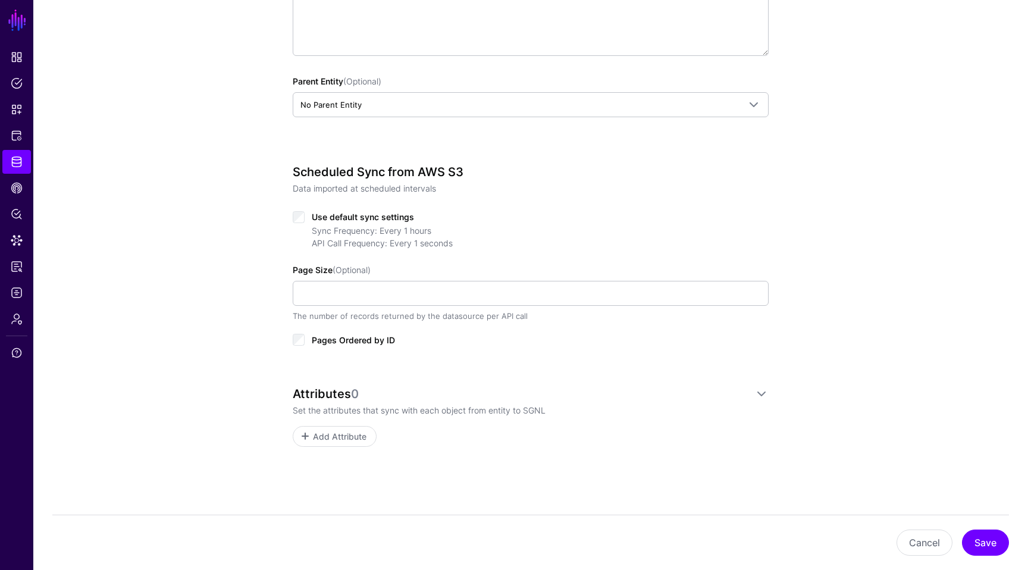
click at [563, 459] on div "Attributes 0 Set the attributes that sync with each object from entity to SGNL …" at bounding box center [531, 433] width 476 height 93
click at [345, 435] on span "Add Attribute" at bounding box center [340, 436] width 57 height 12
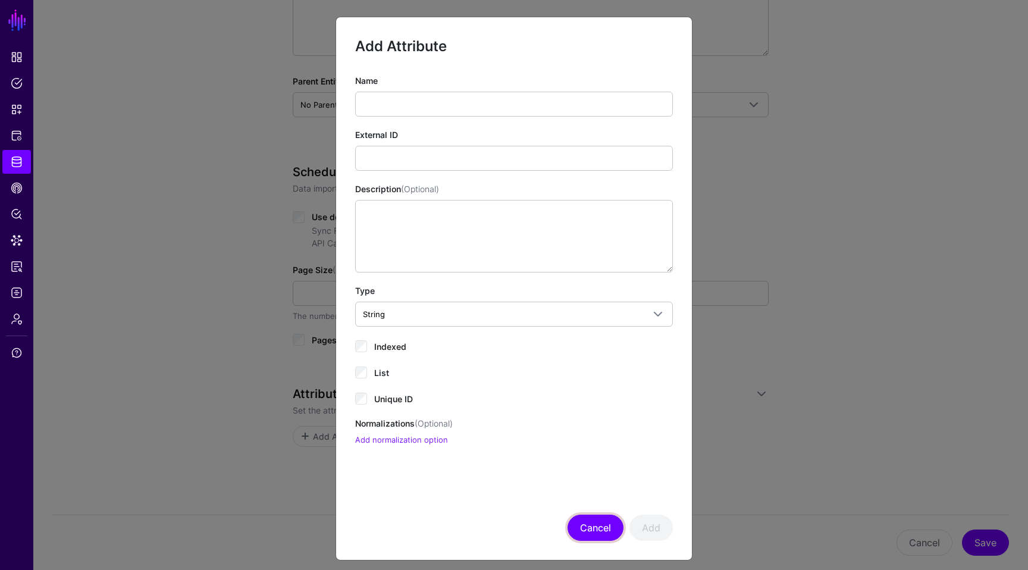
click at [611, 526] on button "Cancel" at bounding box center [596, 528] width 56 height 26
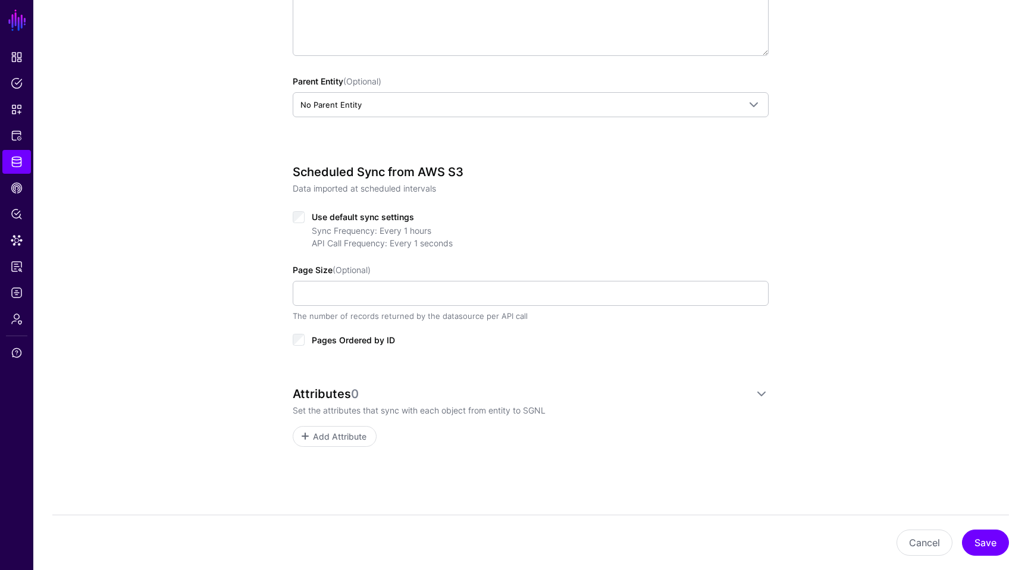
click at [388, 412] on p "Set the attributes that sync with each object from entity to SGNL" at bounding box center [531, 410] width 476 height 12
click at [358, 426] on link "Add Attribute" at bounding box center [335, 436] width 84 height 21
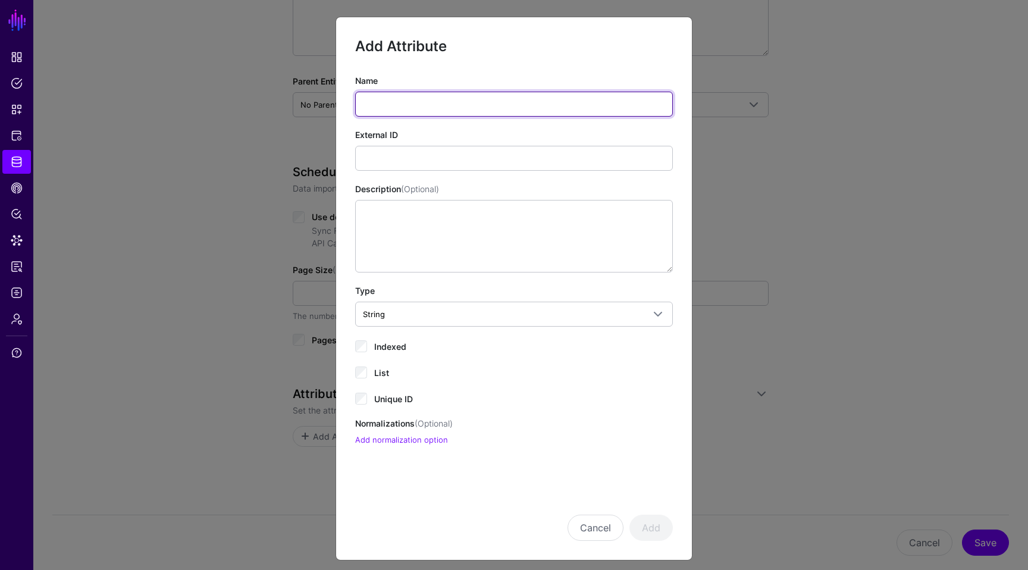
click at [434, 109] on input "Name" at bounding box center [514, 104] width 318 height 25
click at [419, 105] on input "********" at bounding box center [514, 104] width 318 height 25
type input "********"
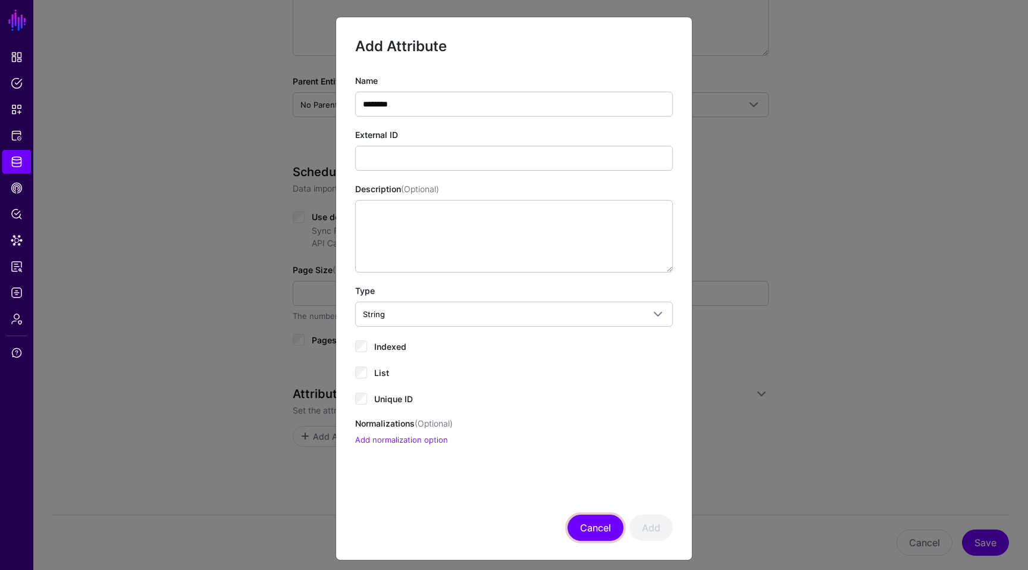
click at [606, 532] on button "Cancel" at bounding box center [596, 528] width 56 height 26
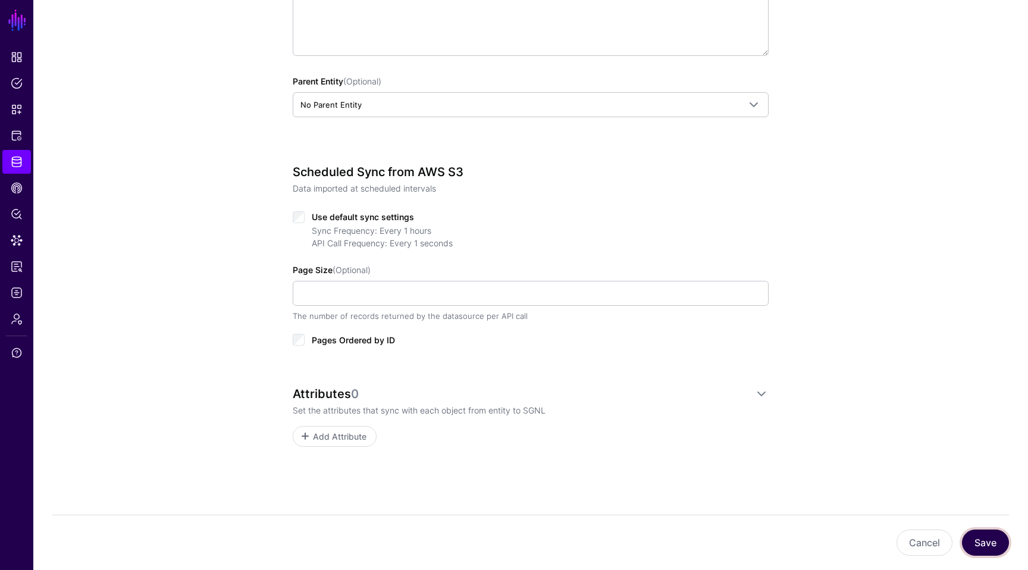
click at [982, 543] on button "Save" at bounding box center [985, 542] width 47 height 26
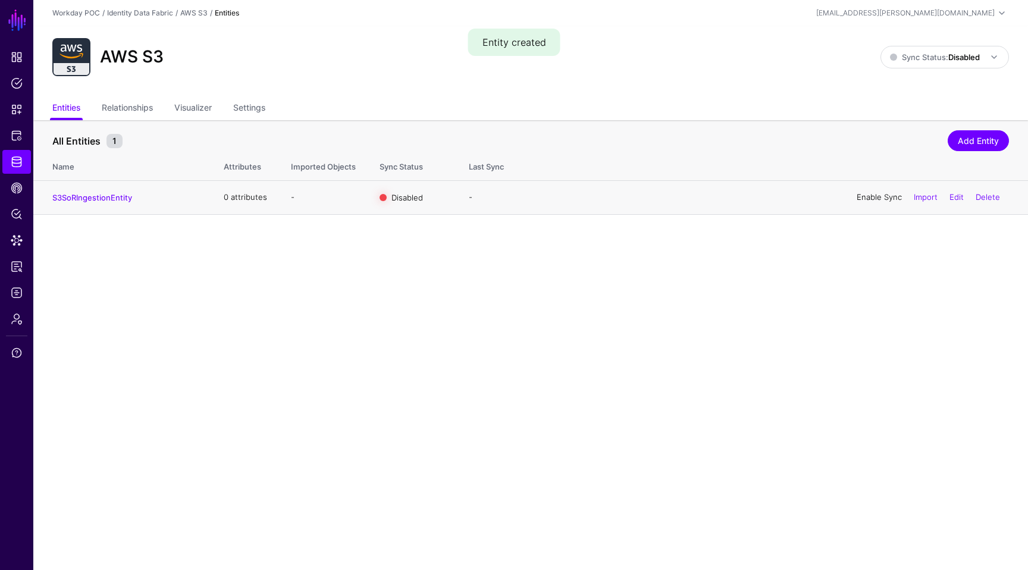
click at [882, 201] on link "Enable Sync" at bounding box center [879, 197] width 45 height 10
click at [888, 200] on link "Enable Sync" at bounding box center [879, 197] width 45 height 10
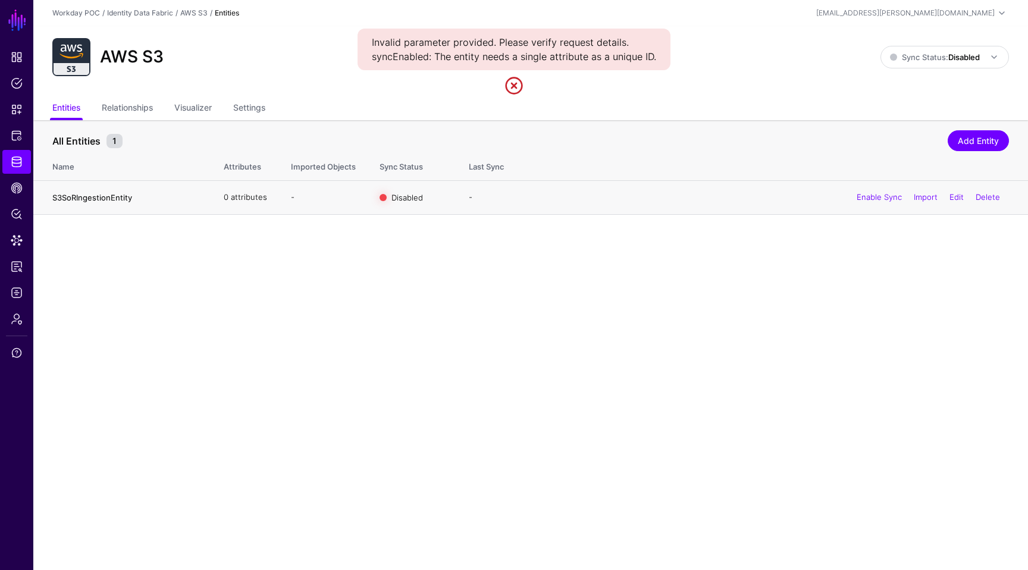
click at [95, 193] on link "S3SoRIngestionEntity" at bounding box center [92, 198] width 80 height 10
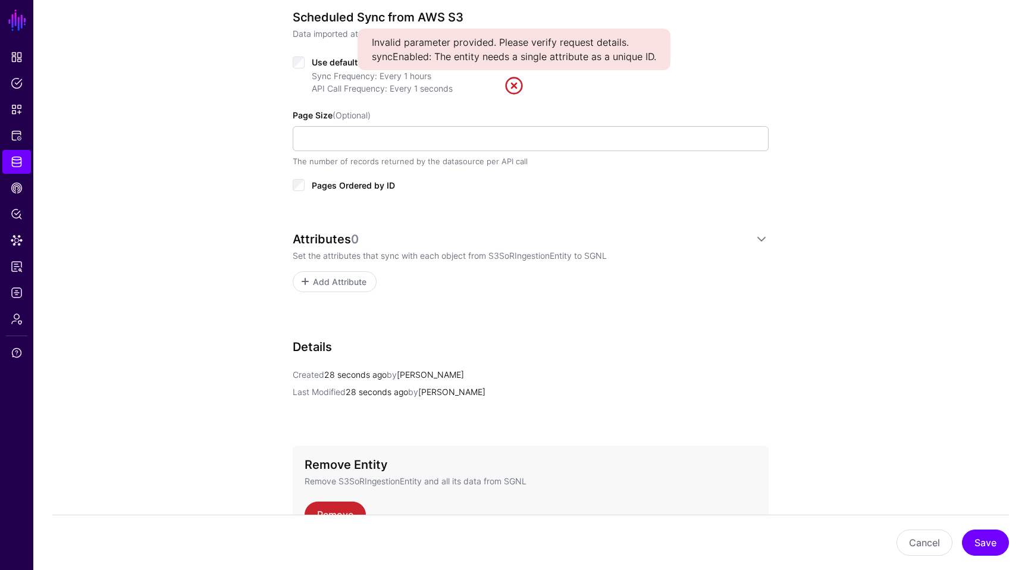
scroll to position [576, 0]
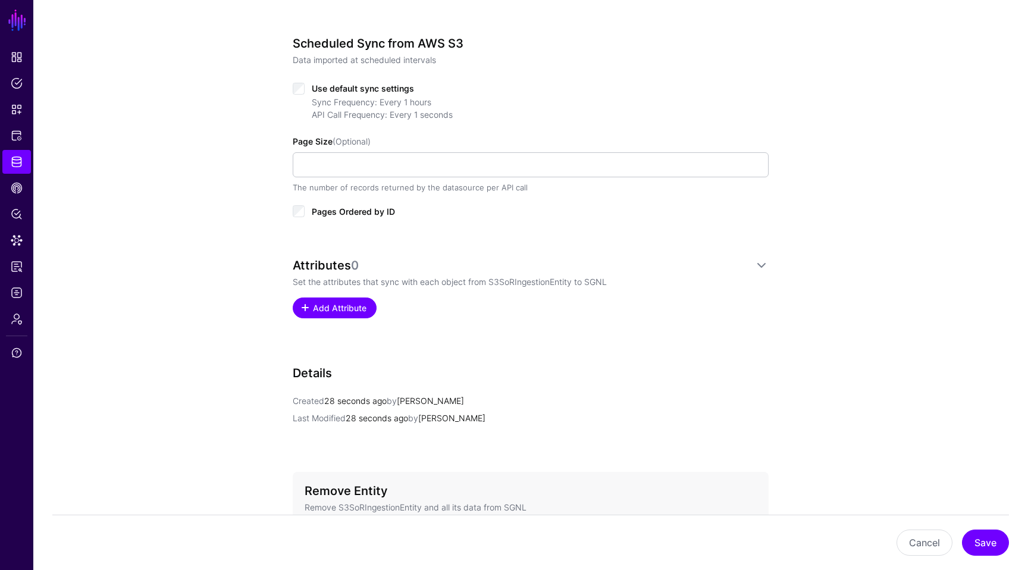
click at [340, 315] on link "Add Attribute" at bounding box center [335, 307] width 84 height 21
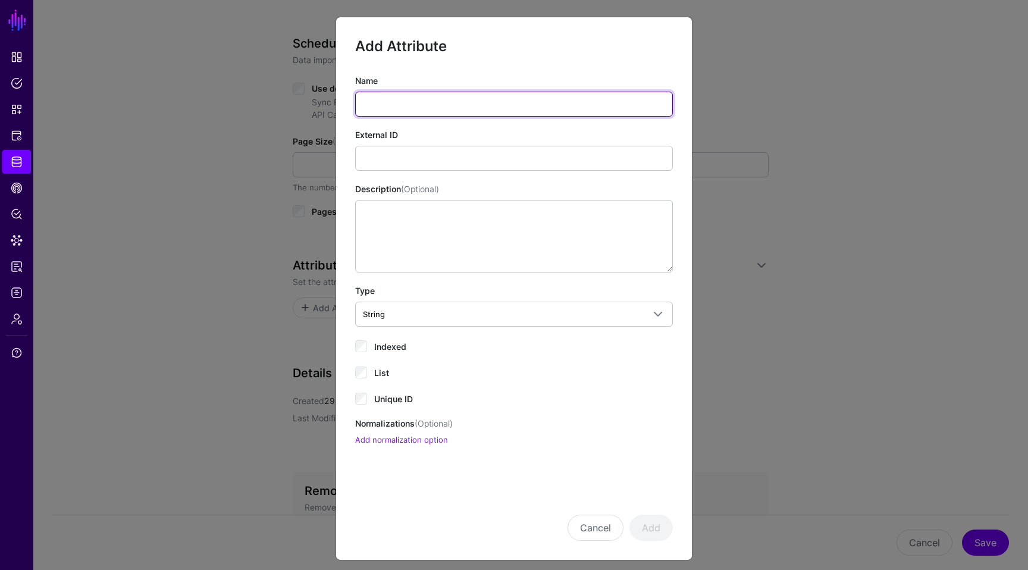
click at [394, 102] on input "Name" at bounding box center [514, 104] width 318 height 25
type input "********"
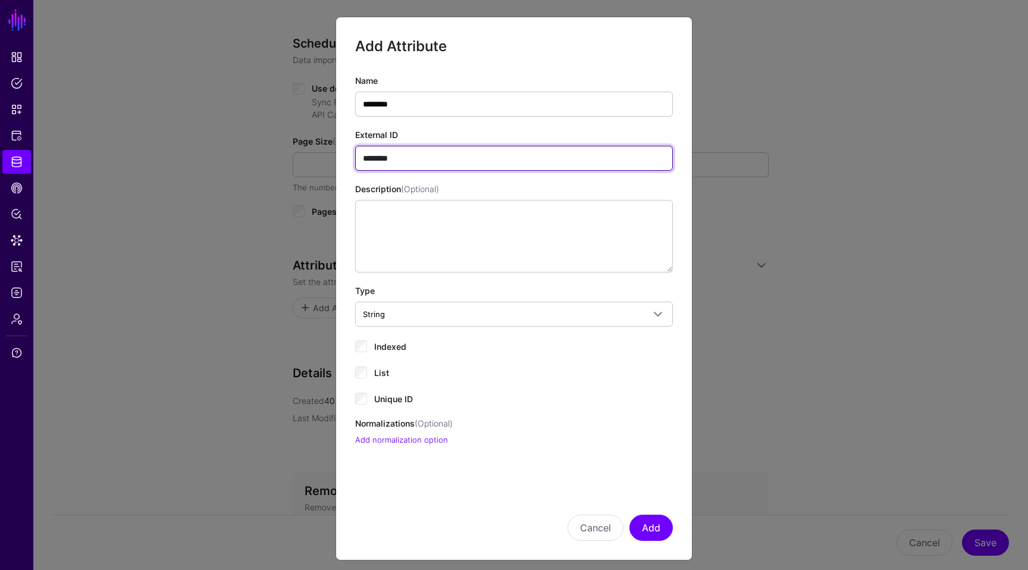
type input "********"
click at [368, 396] on div "Unique ID" at bounding box center [514, 398] width 318 height 14
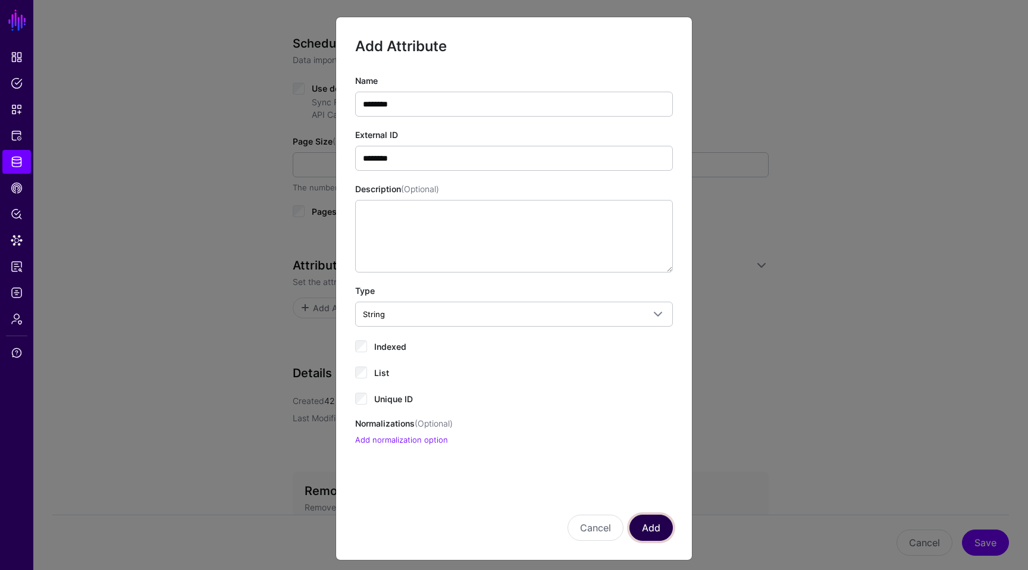
click at [659, 529] on button "Add" at bounding box center [650, 528] width 43 height 26
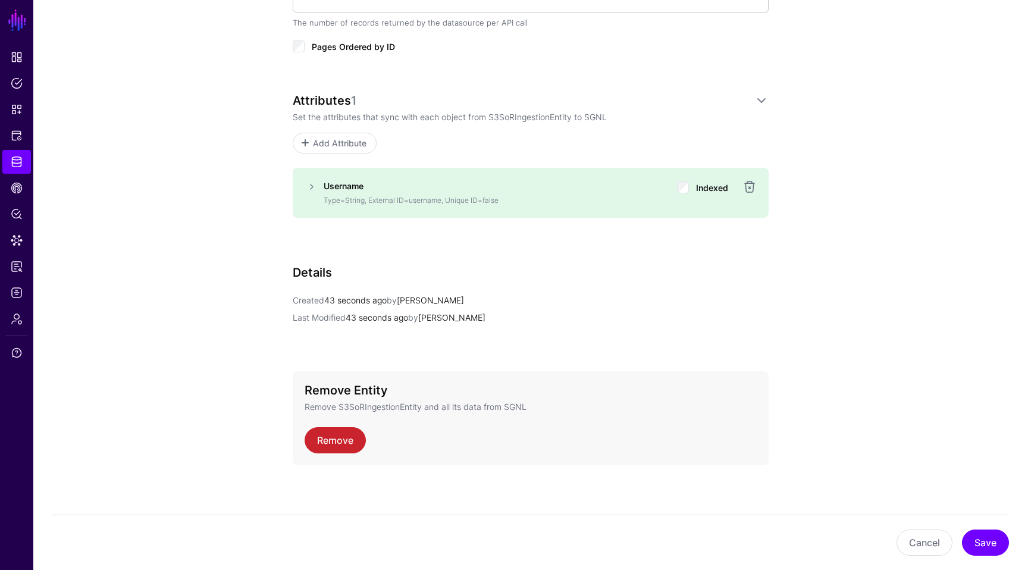
scroll to position [745, 0]
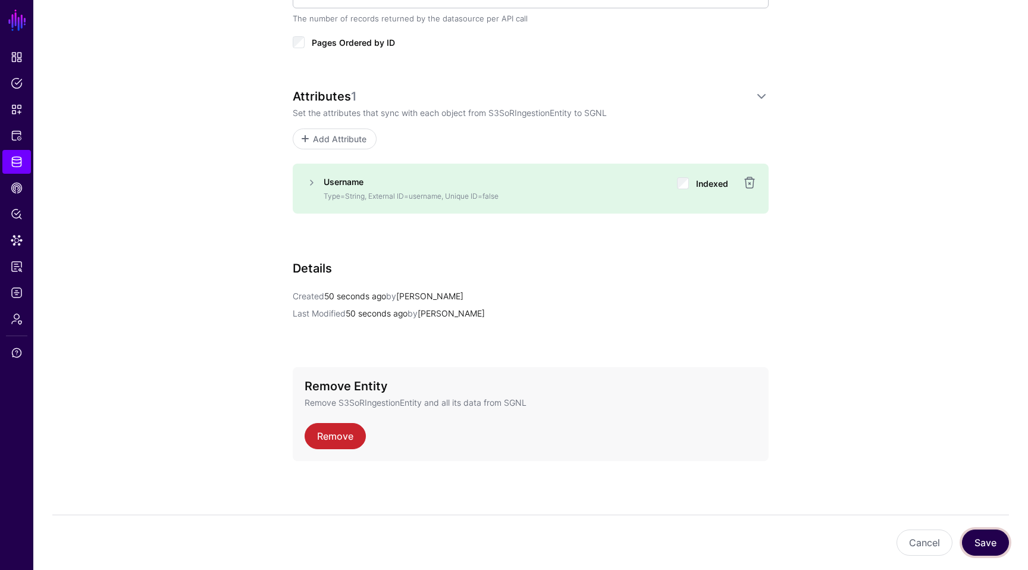
click at [991, 548] on button "Save" at bounding box center [985, 542] width 47 height 26
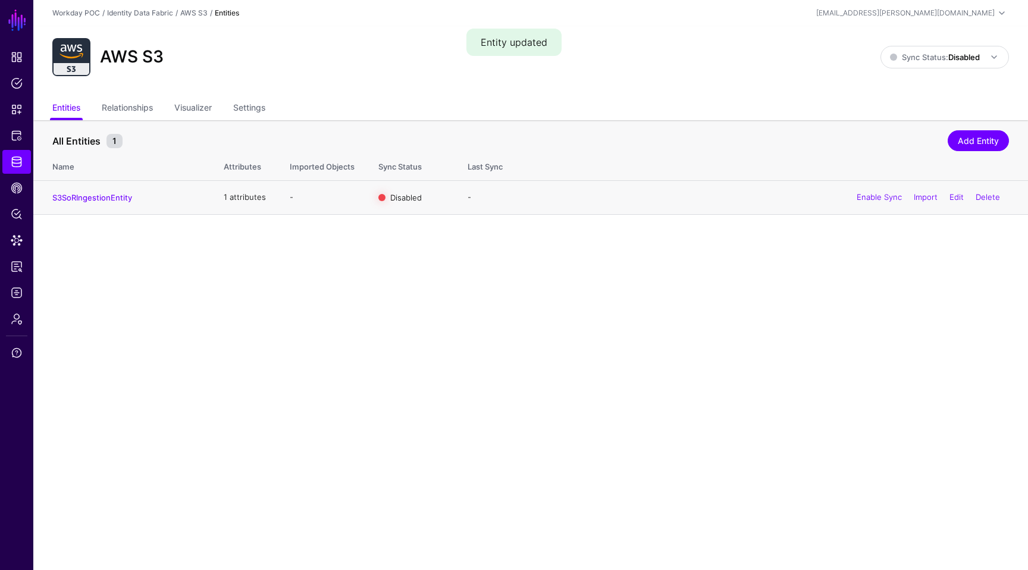
click at [864, 190] on div "Enable Sync Import Edit Delete" at bounding box center [928, 198] width 161 height 30
click at [864, 195] on link "Enable Sync" at bounding box center [879, 197] width 45 height 10
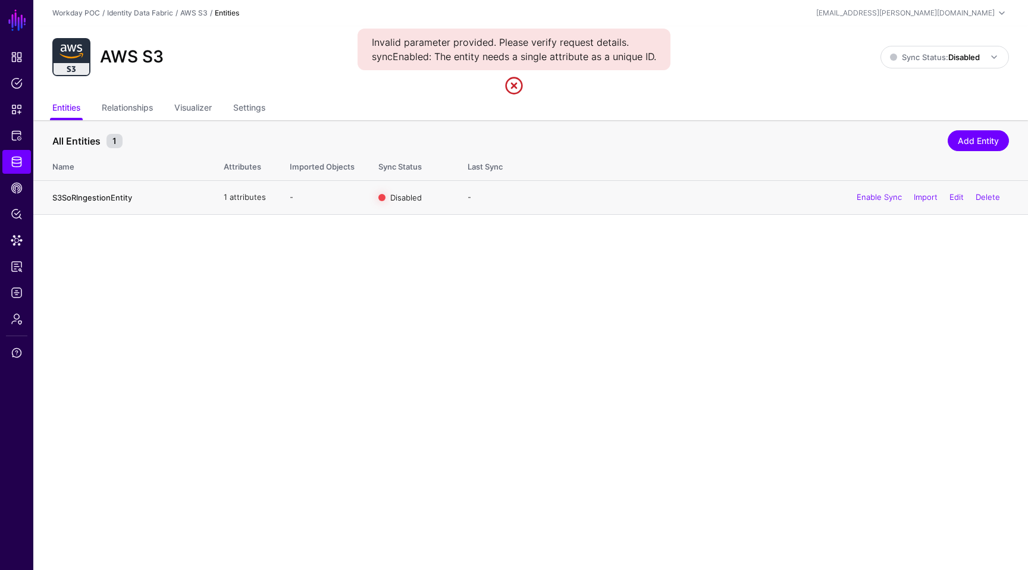
click at [121, 196] on link "S3SoRIngestionEntity" at bounding box center [92, 198] width 80 height 10
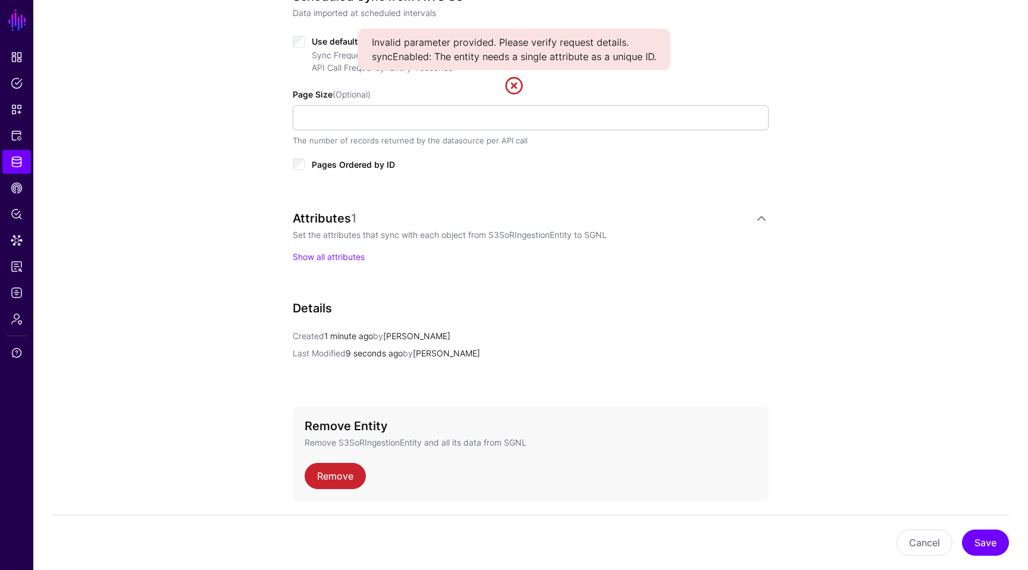
scroll to position [663, 0]
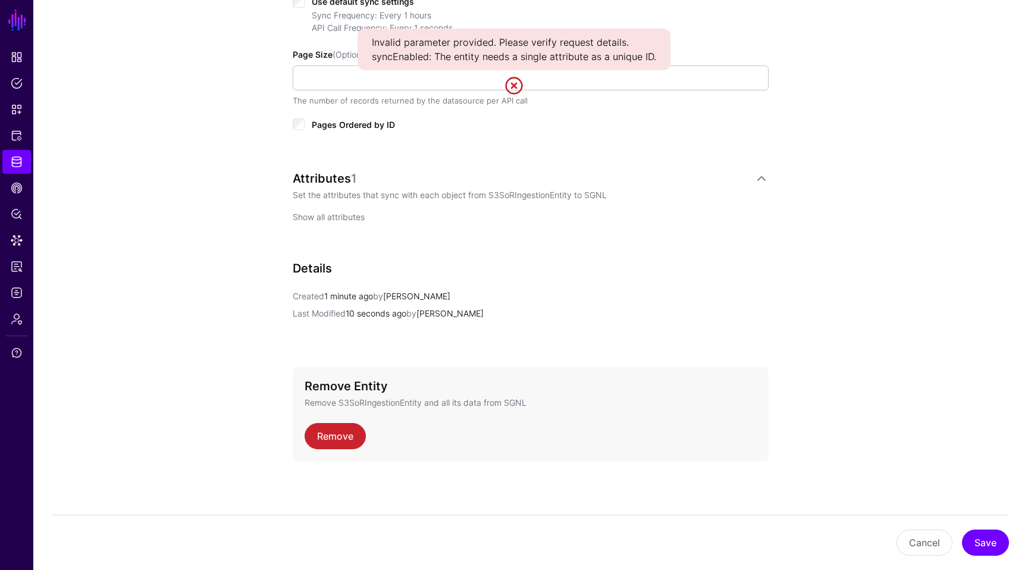
click at [356, 220] on link "Show all attributes" at bounding box center [329, 217] width 72 height 10
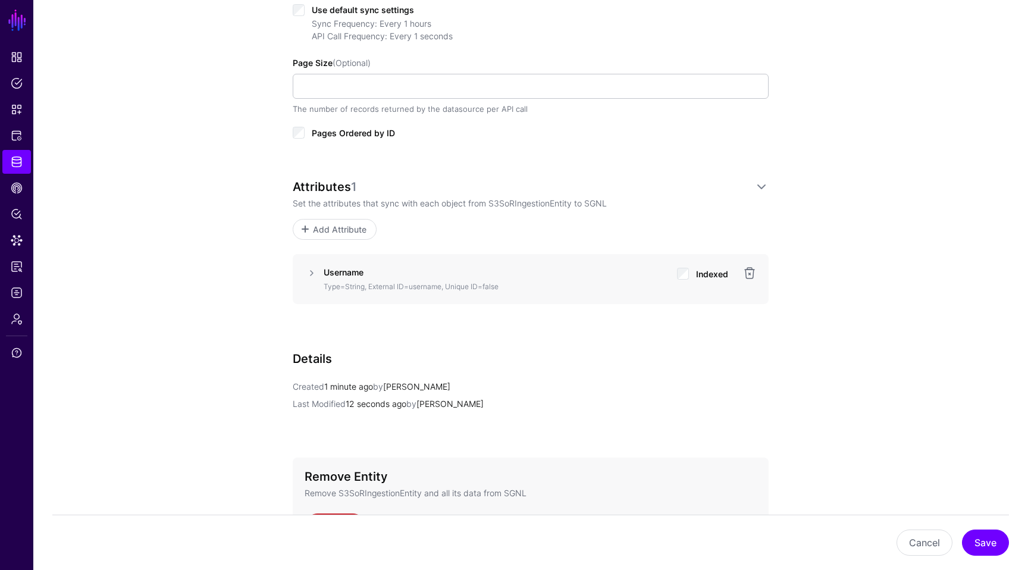
scroll to position [637, 0]
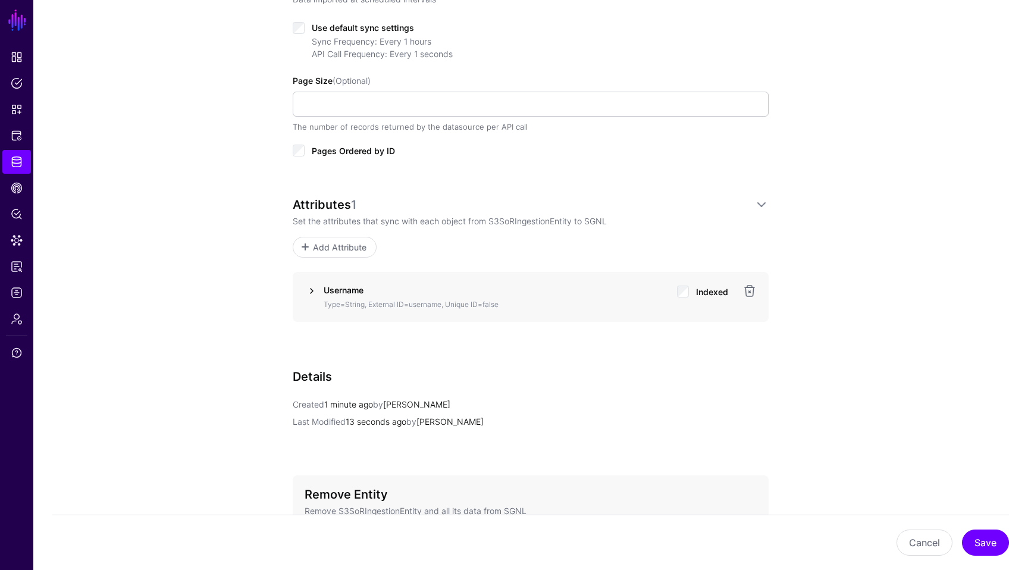
click at [309, 286] on link at bounding box center [312, 291] width 14 height 14
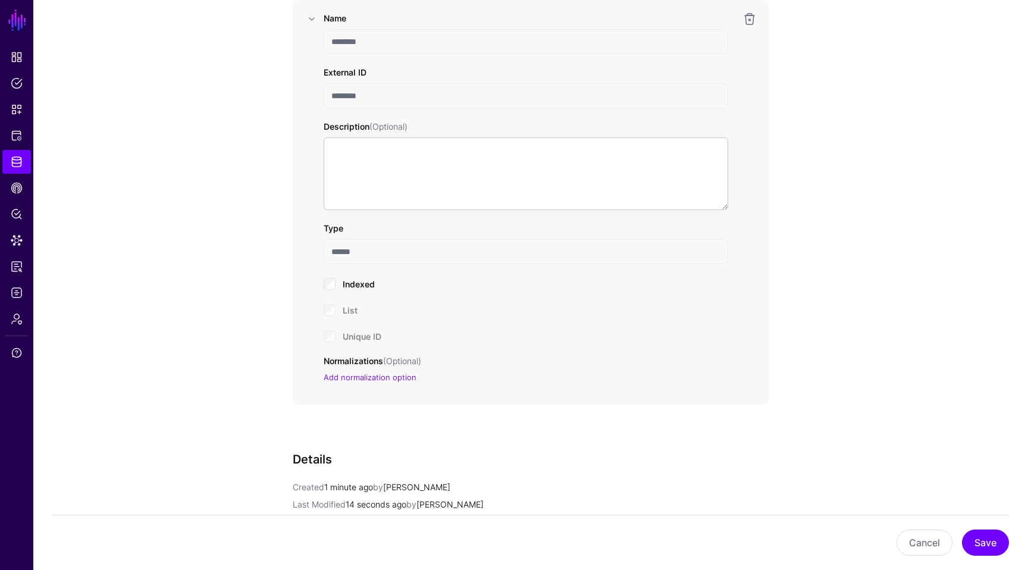
scroll to position [1052, 0]
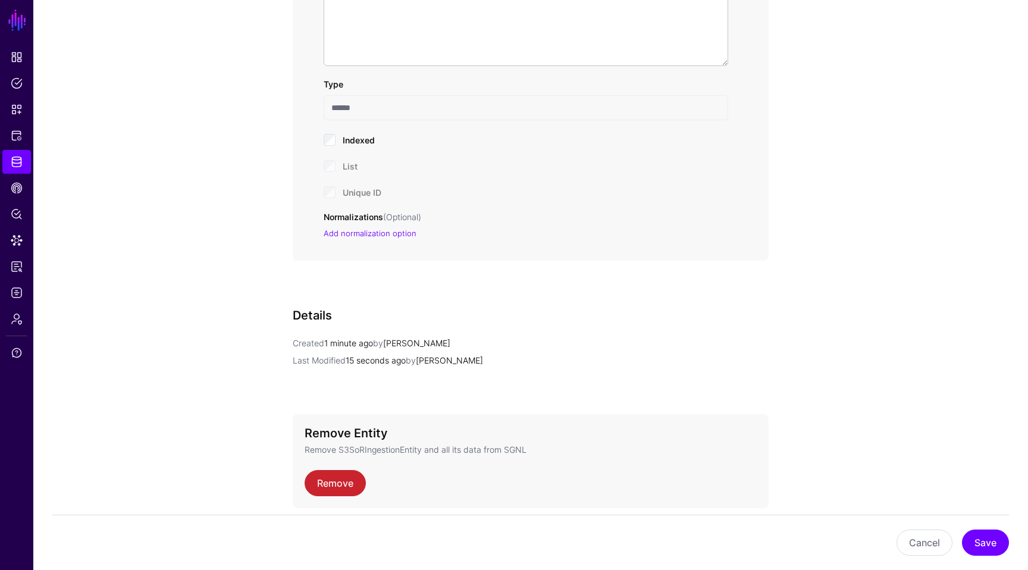
click at [333, 195] on div "Unique ID" at bounding box center [526, 191] width 405 height 14
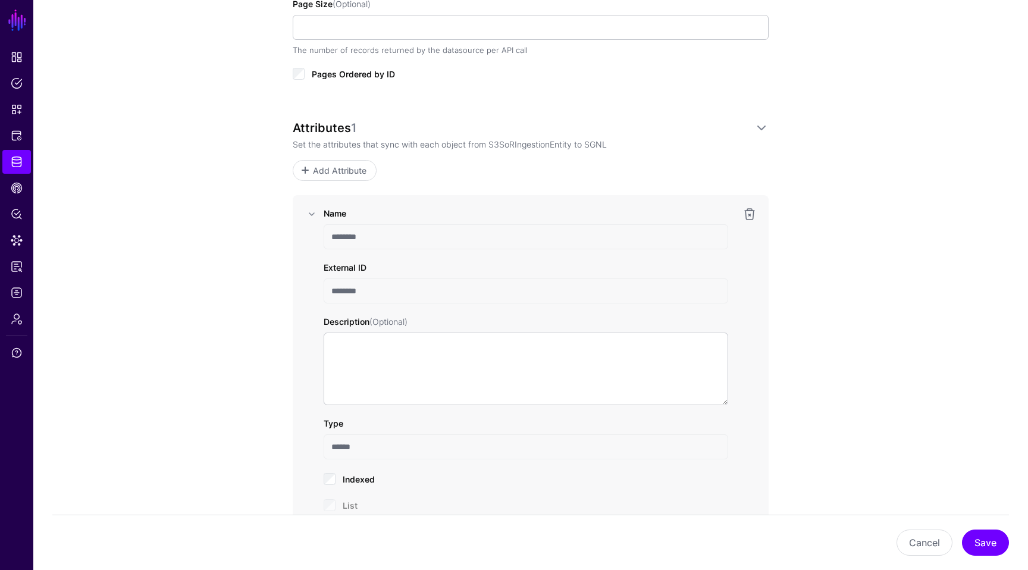
scroll to position [720, 0]
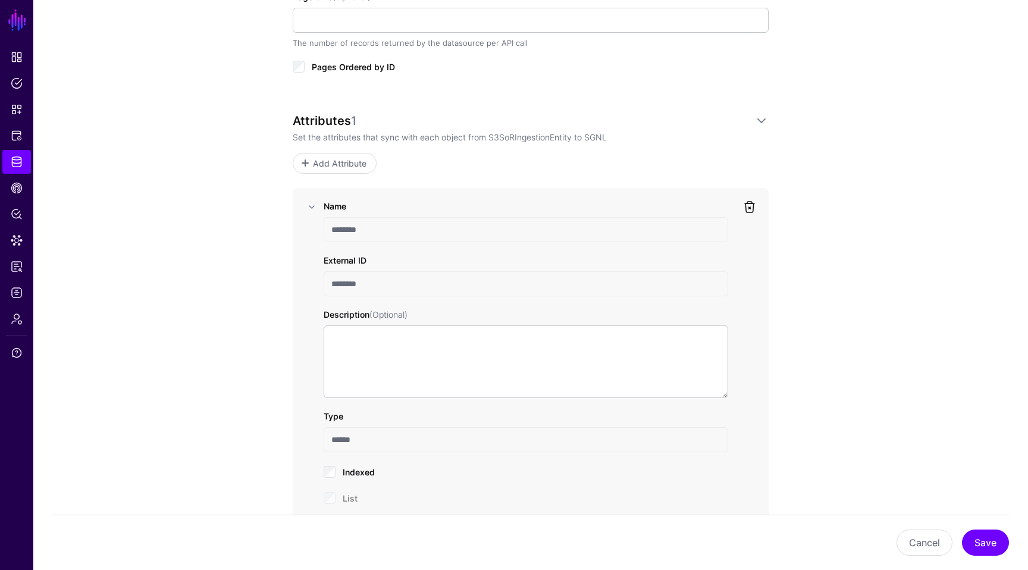
click at [750, 210] on link at bounding box center [749, 207] width 14 height 14
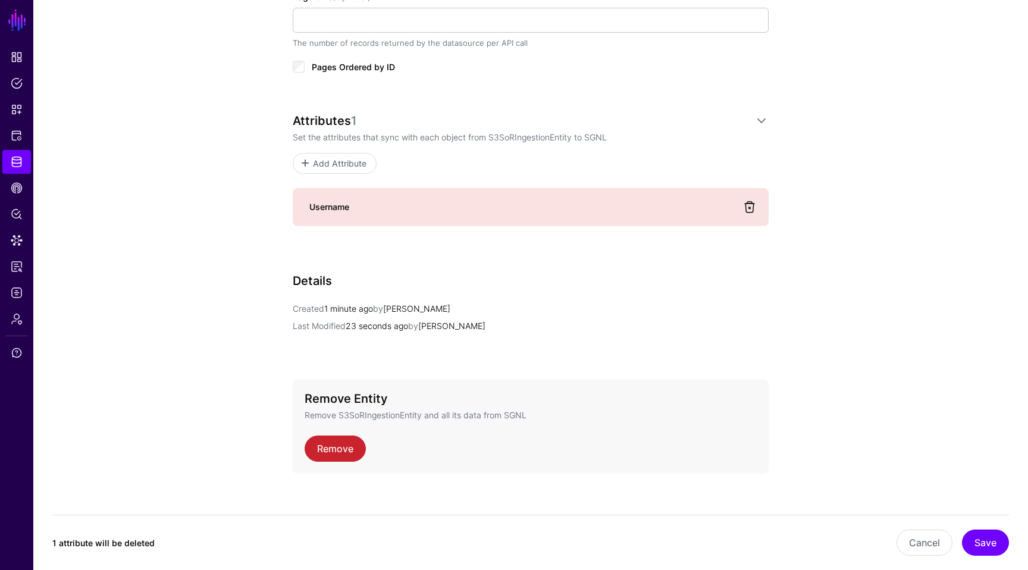
click at [751, 209] on link at bounding box center [749, 207] width 14 height 14
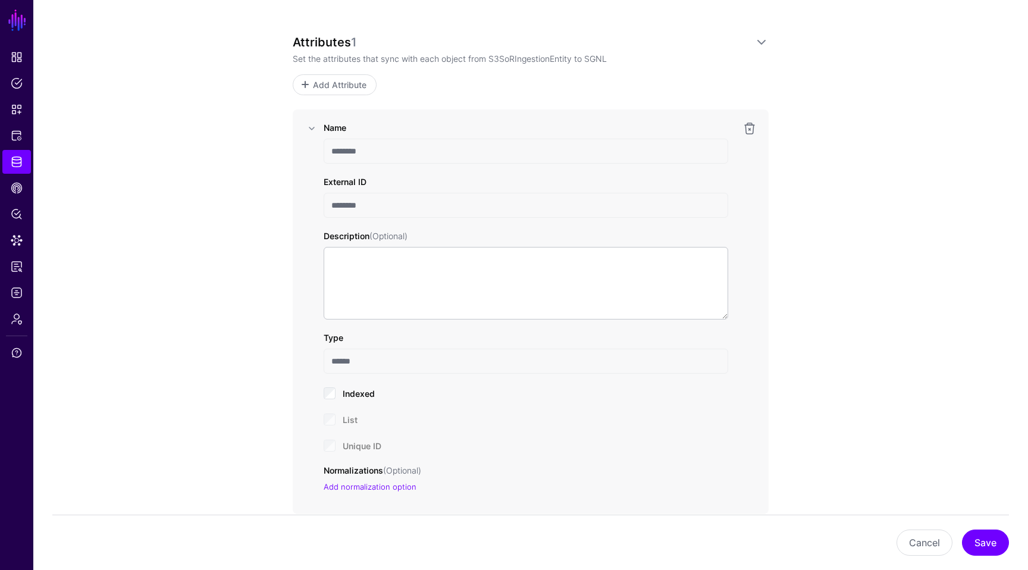
scroll to position [800, 0]
click at [391, 209] on input "********" at bounding box center [526, 204] width 405 height 25
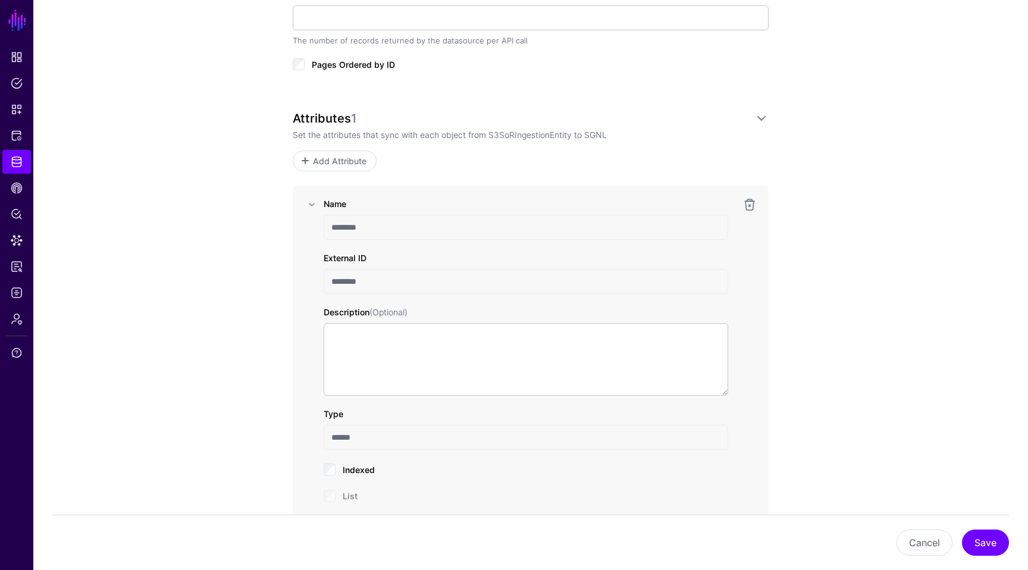
scroll to position [697, 0]
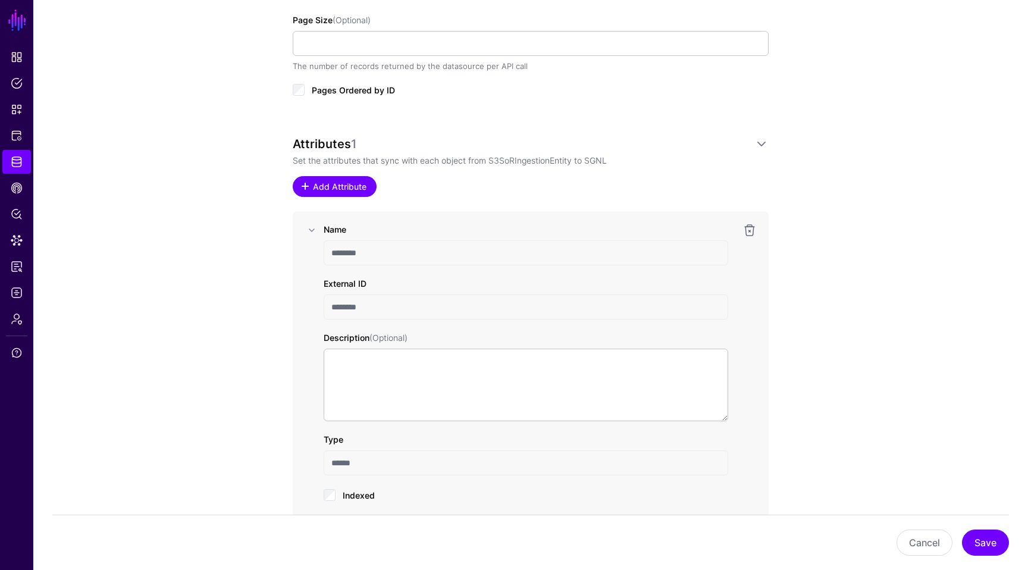
click at [337, 181] on span "Add Attribute" at bounding box center [340, 186] width 57 height 12
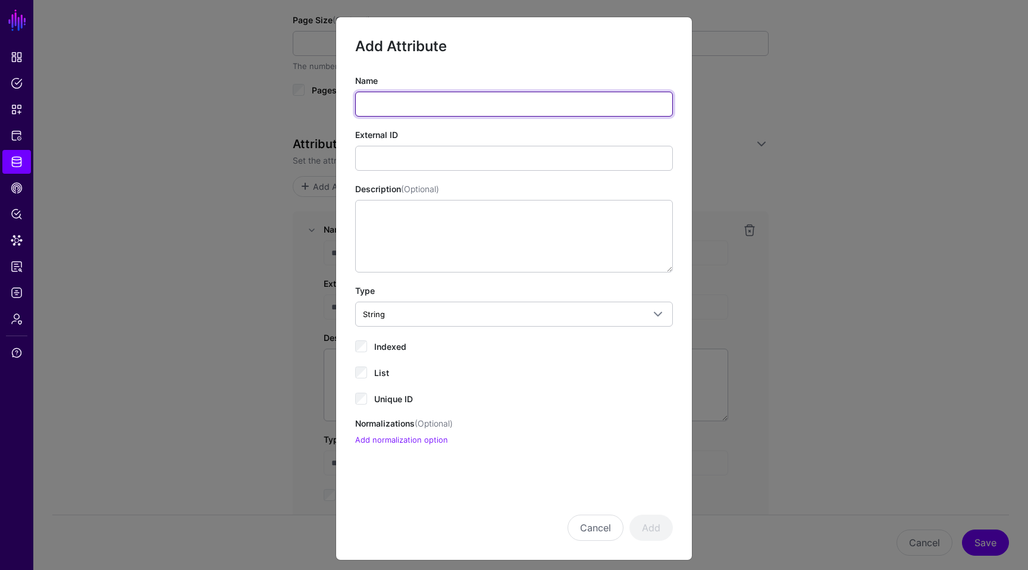
click at [436, 112] on input "Name" at bounding box center [514, 104] width 318 height 25
type input "********"
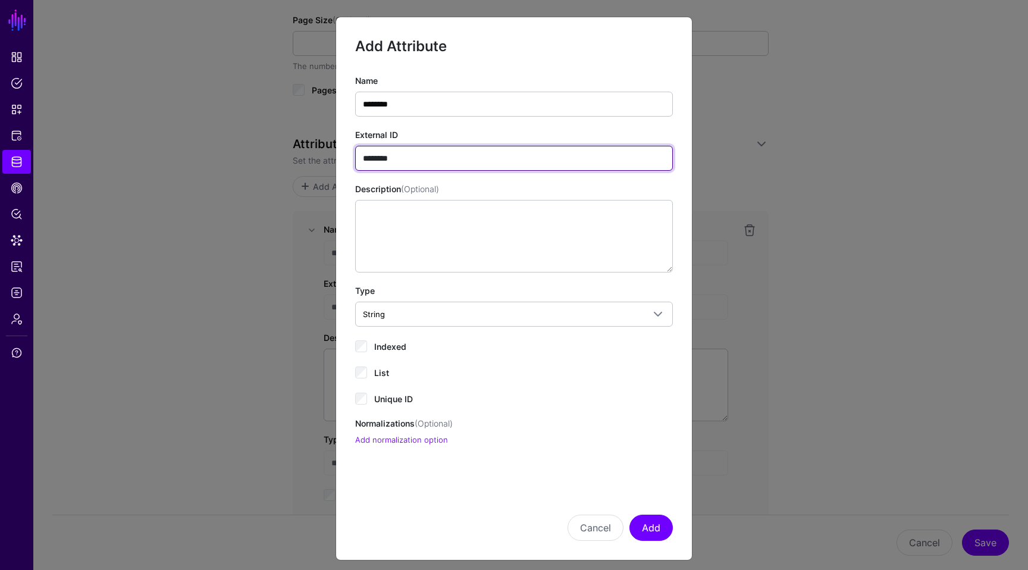
type input "********"
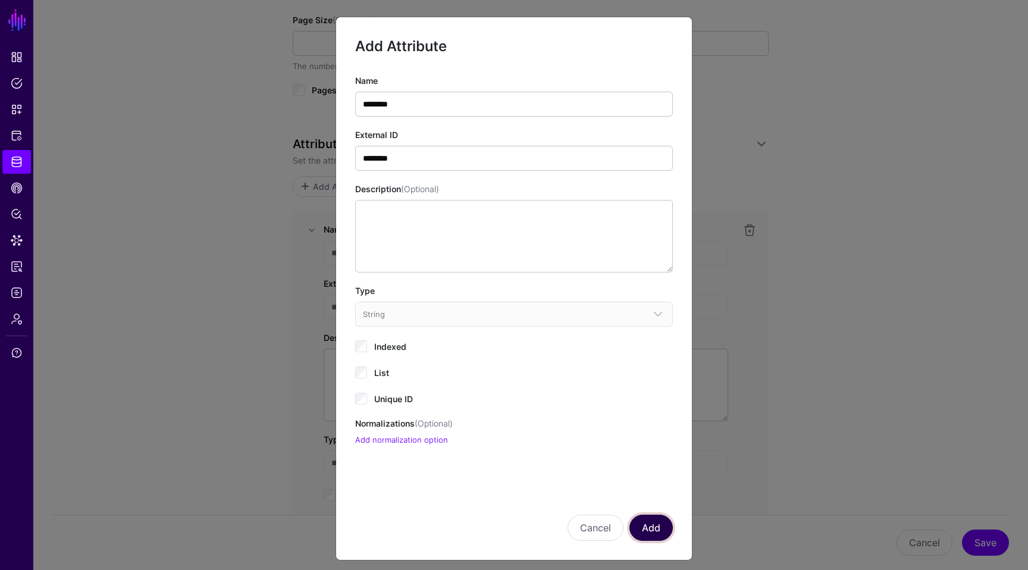
click at [653, 525] on button "Add" at bounding box center [650, 528] width 43 height 26
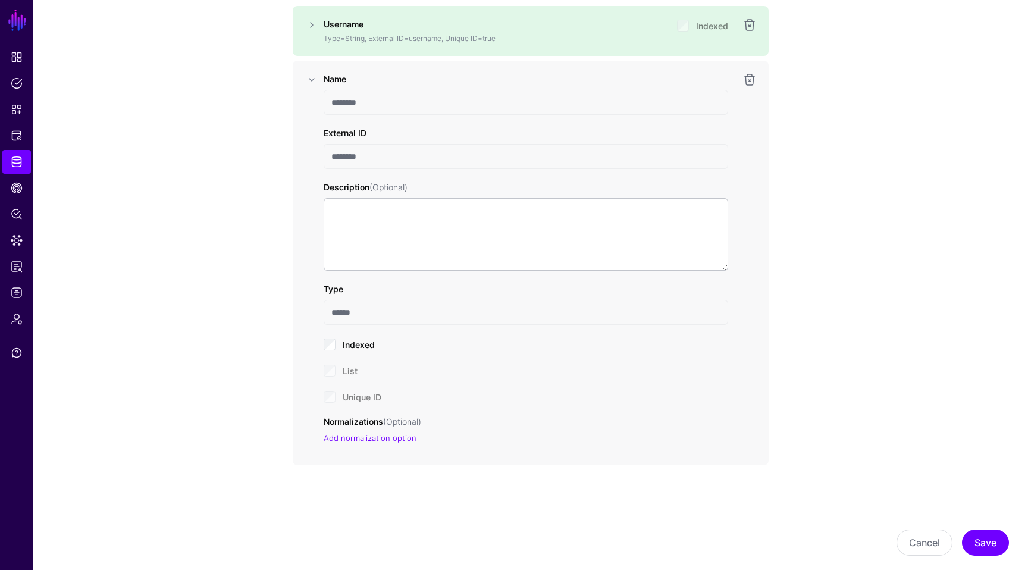
scroll to position [908, 0]
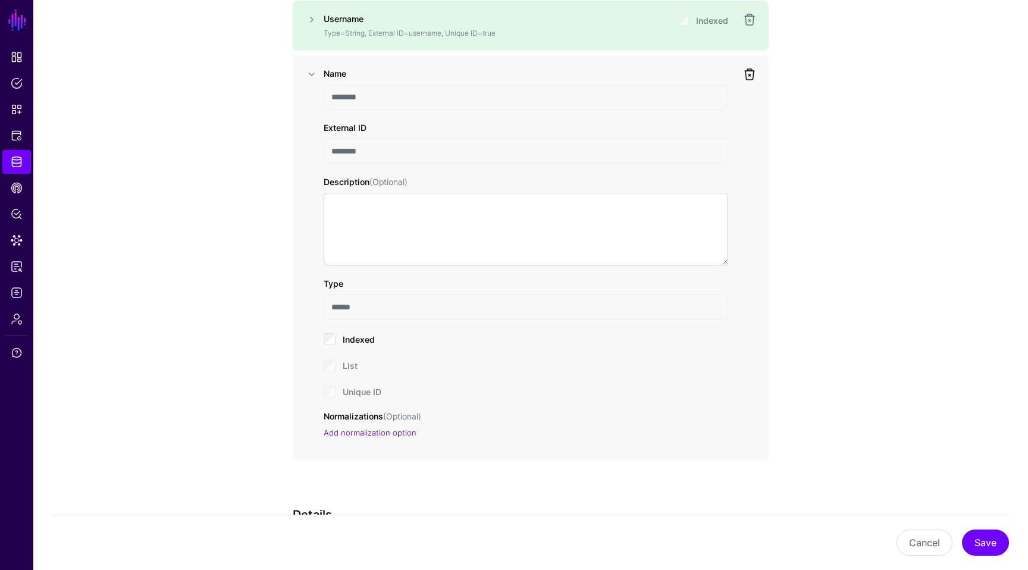
click at [750, 70] on link at bounding box center [749, 74] width 14 height 14
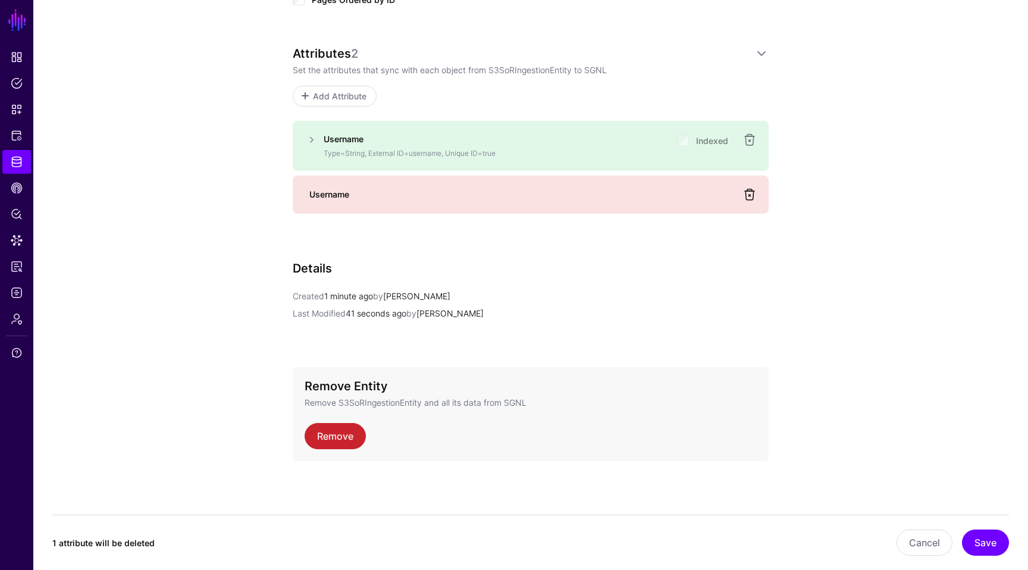
click at [748, 193] on link at bounding box center [749, 194] width 14 height 14
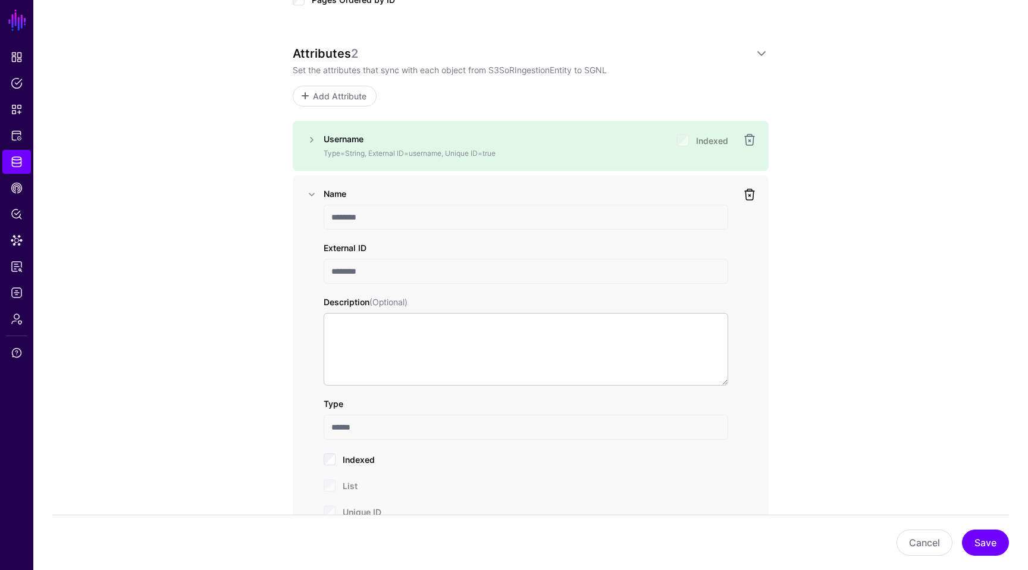
scroll to position [908, 0]
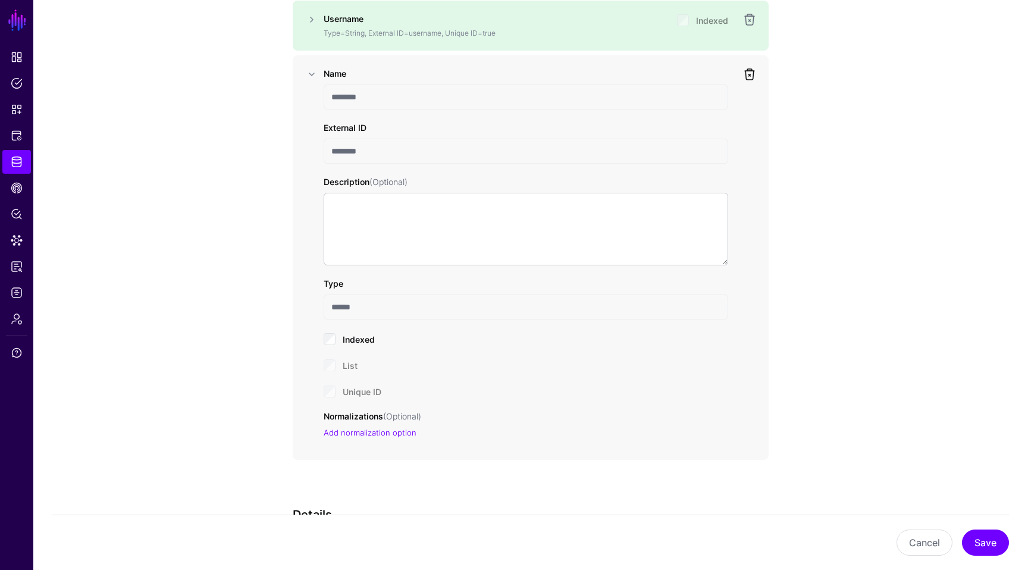
click at [751, 70] on link at bounding box center [749, 74] width 14 height 14
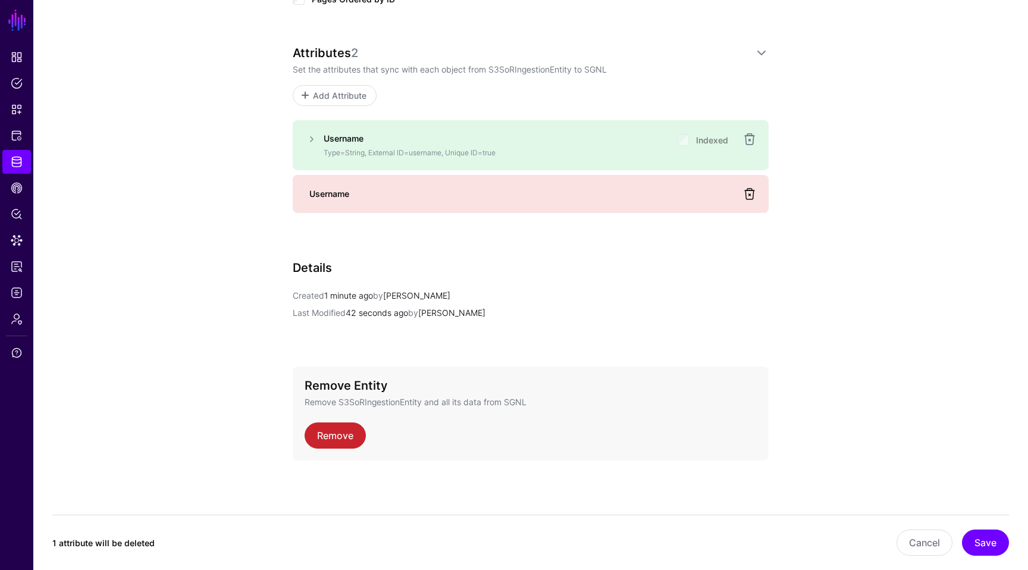
scroll to position [788, 0]
click at [1001, 544] on button "Save" at bounding box center [985, 542] width 47 height 26
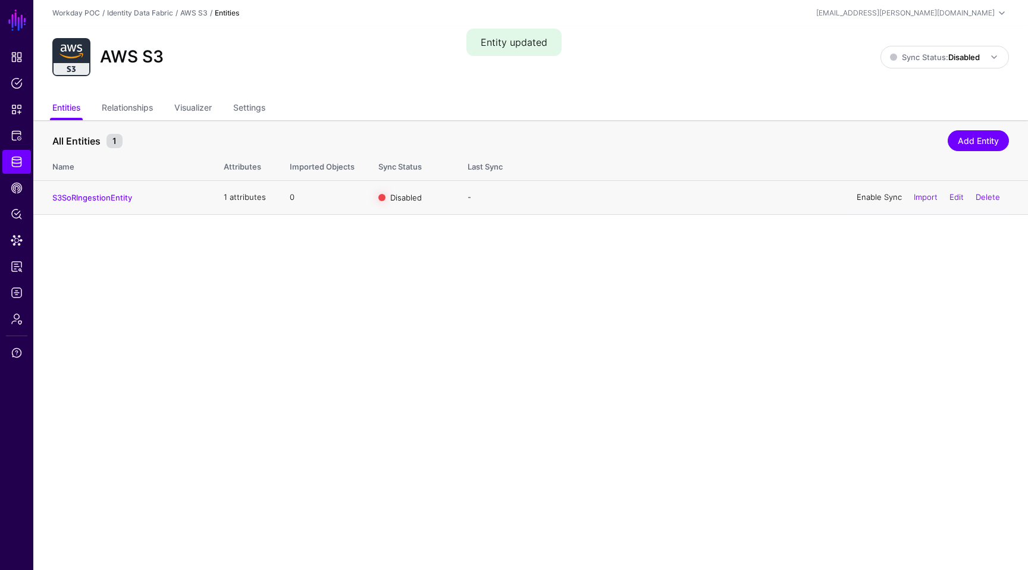
click at [859, 194] on link "Enable Sync" at bounding box center [879, 197] width 45 height 10
click at [917, 198] on link "Import" at bounding box center [926, 197] width 24 height 10
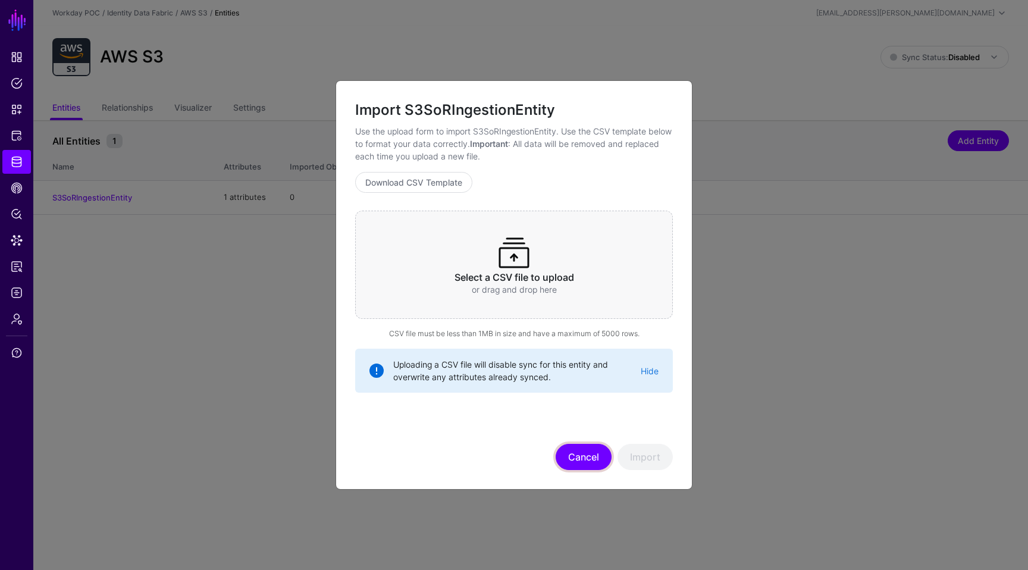
click at [591, 468] on button "Cancel" at bounding box center [584, 457] width 56 height 26
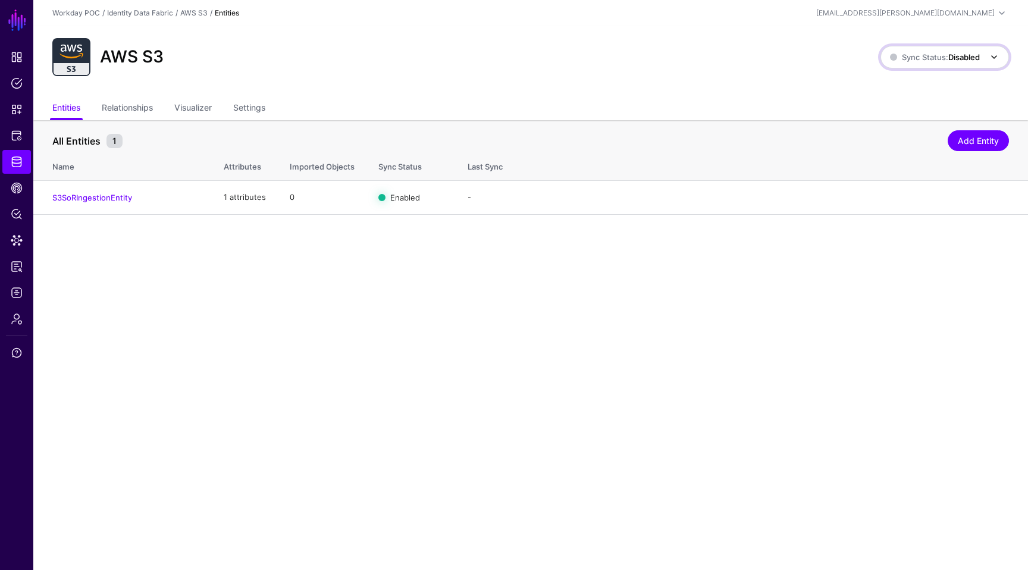
click at [958, 59] on strong "Disabled" at bounding box center [964, 57] width 32 height 10
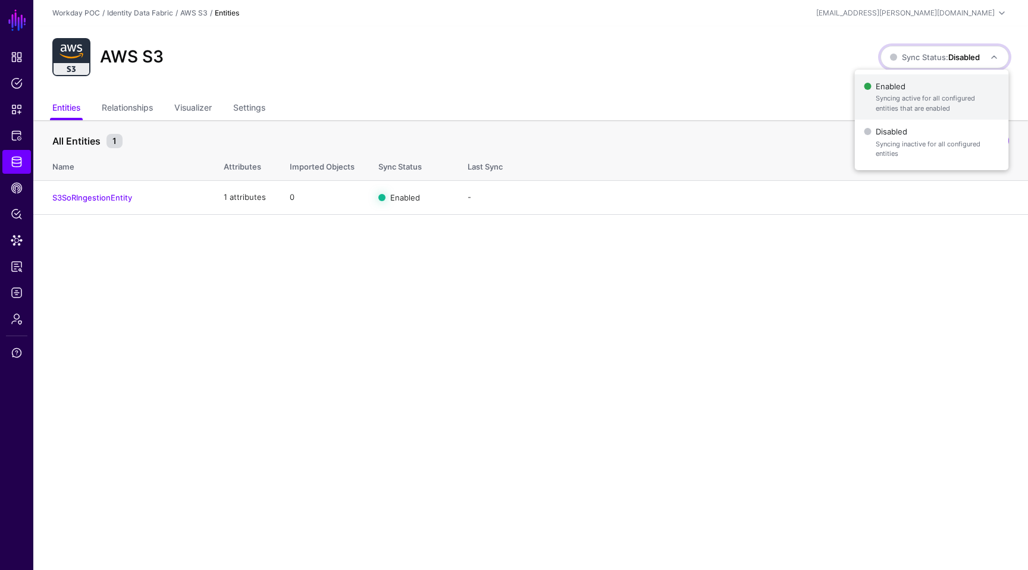
click at [905, 96] on span "Syncing active for all configured entities that are enabled" at bounding box center [937, 103] width 123 height 20
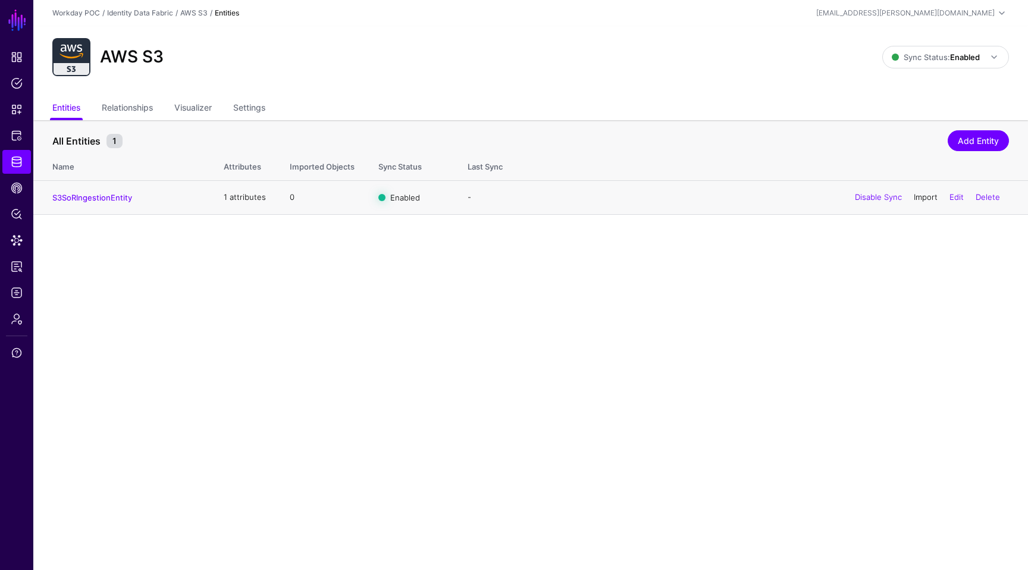
click at [926, 196] on link "Import" at bounding box center [926, 197] width 24 height 10
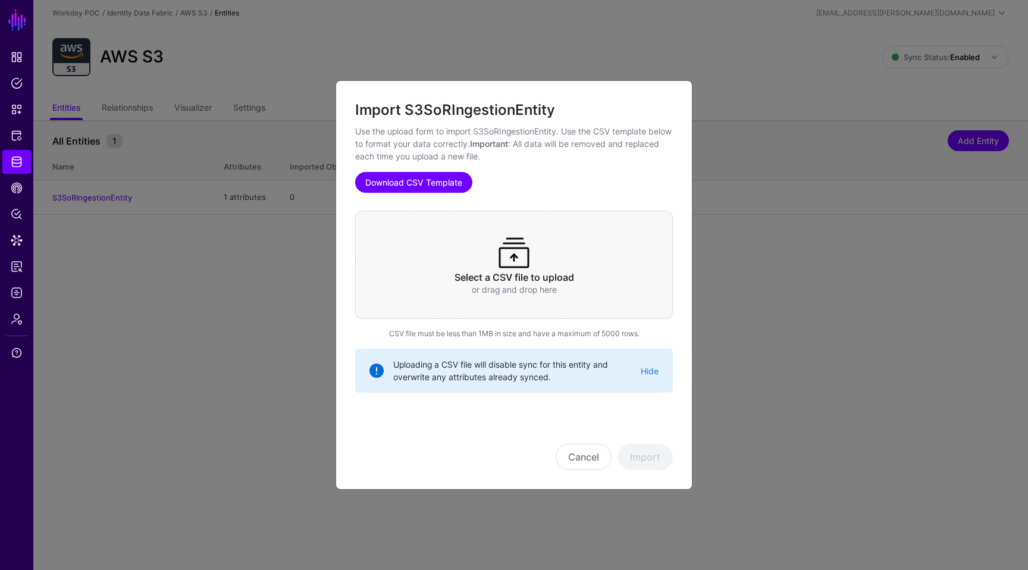
click at [416, 177] on link "Download CSV Template" at bounding box center [413, 182] width 117 height 21
click at [637, 15] on ngb-modal-window "Import S3SoRIngestionEntity Use the upload form to import S3SoRIngestionEntity.…" at bounding box center [514, 285] width 1028 height 570
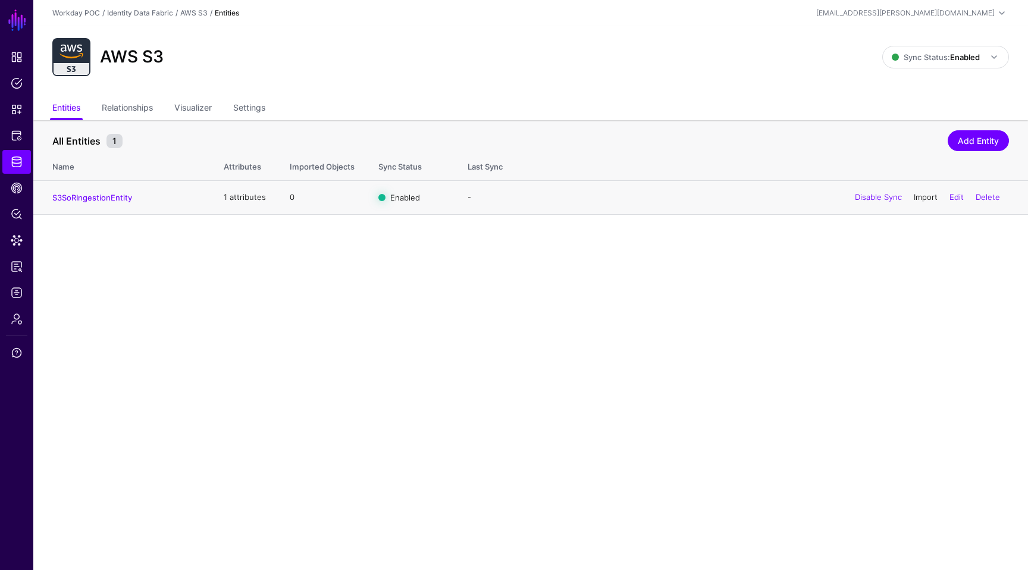
click at [928, 194] on link "Import" at bounding box center [926, 197] width 24 height 10
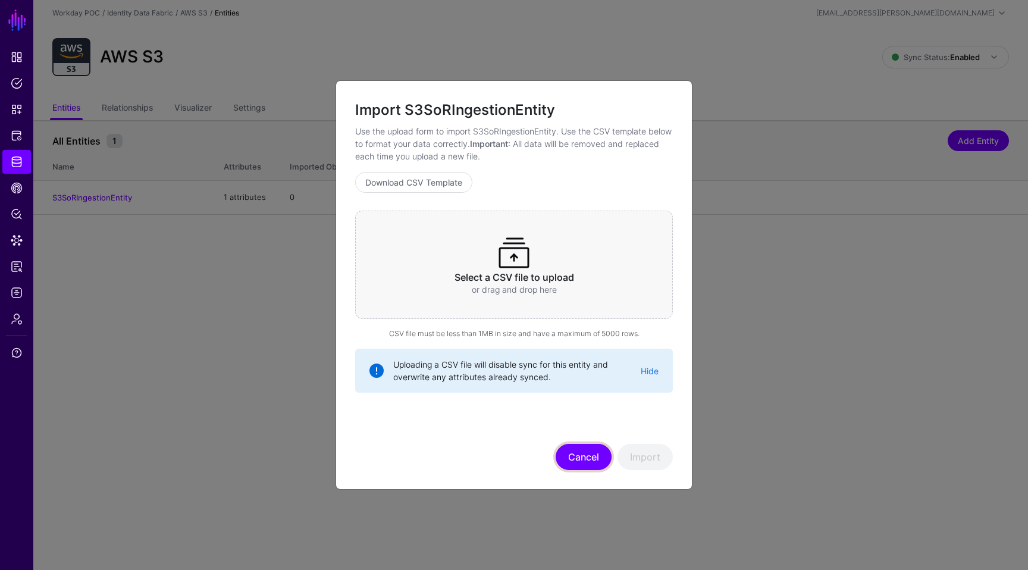
click at [575, 452] on button "Cancel" at bounding box center [584, 457] width 56 height 26
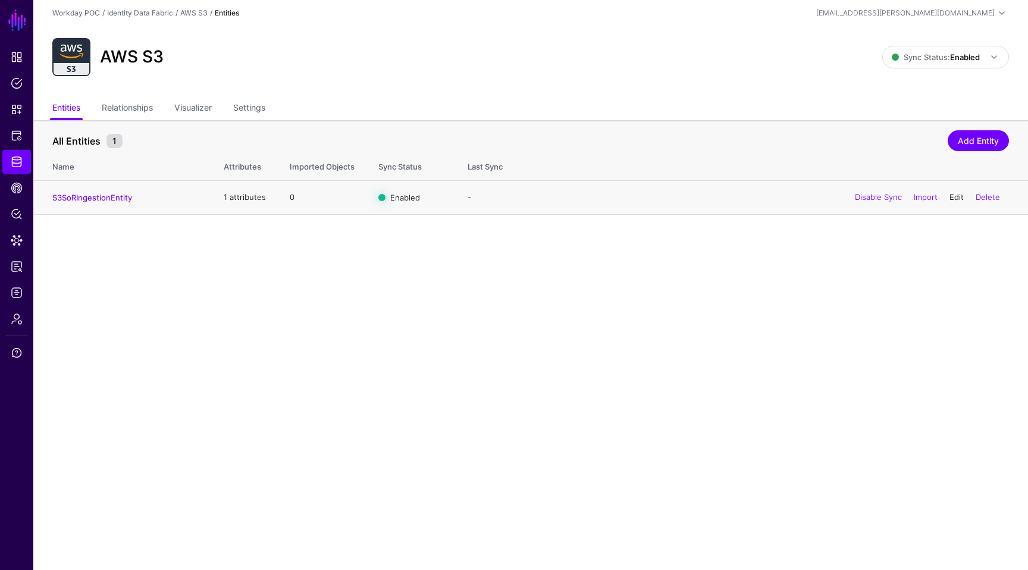
click at [960, 195] on link "Edit" at bounding box center [956, 197] width 14 height 10
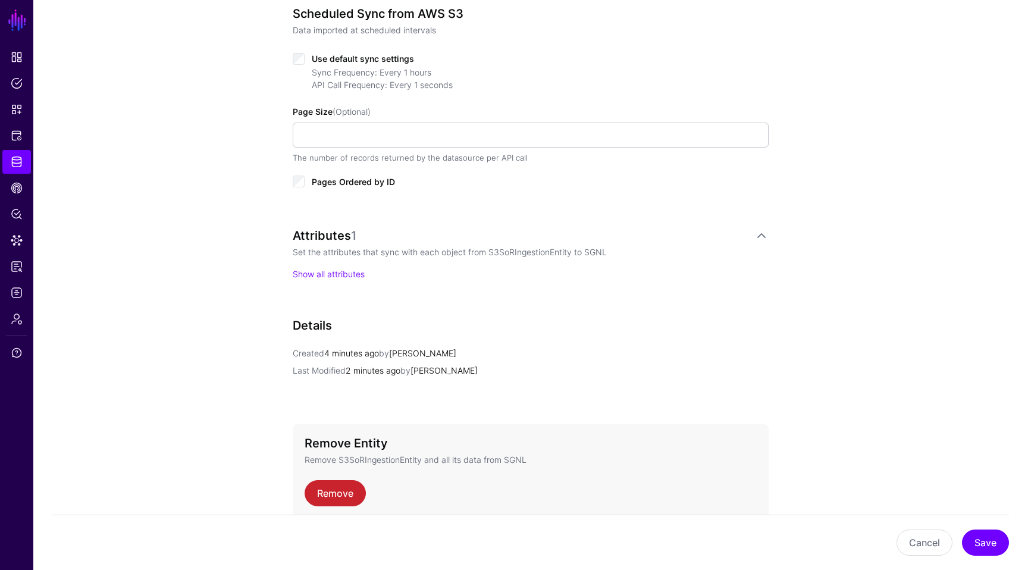
scroll to position [578, 0]
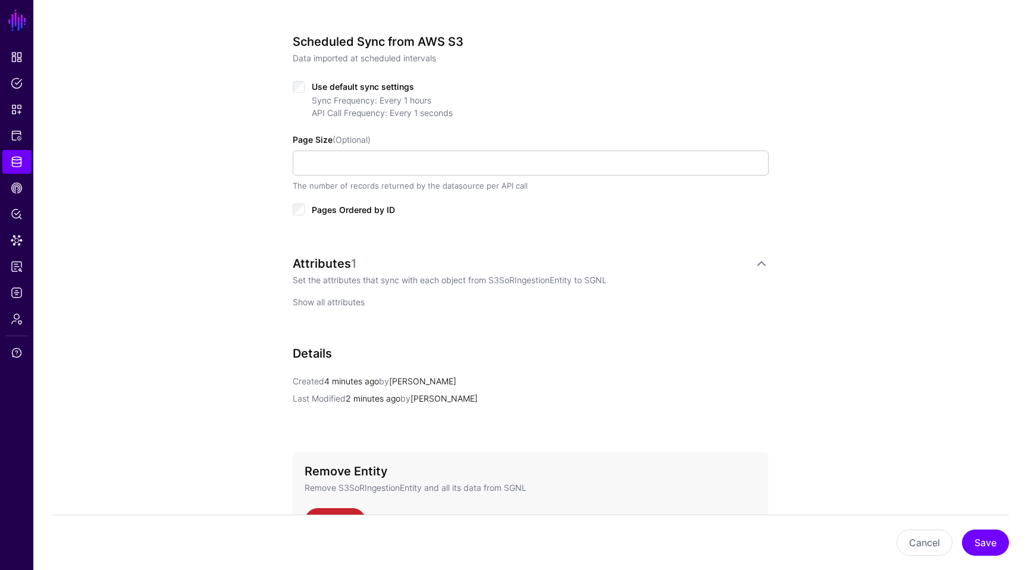
click at [311, 299] on link "Show all attributes" at bounding box center [329, 302] width 72 height 10
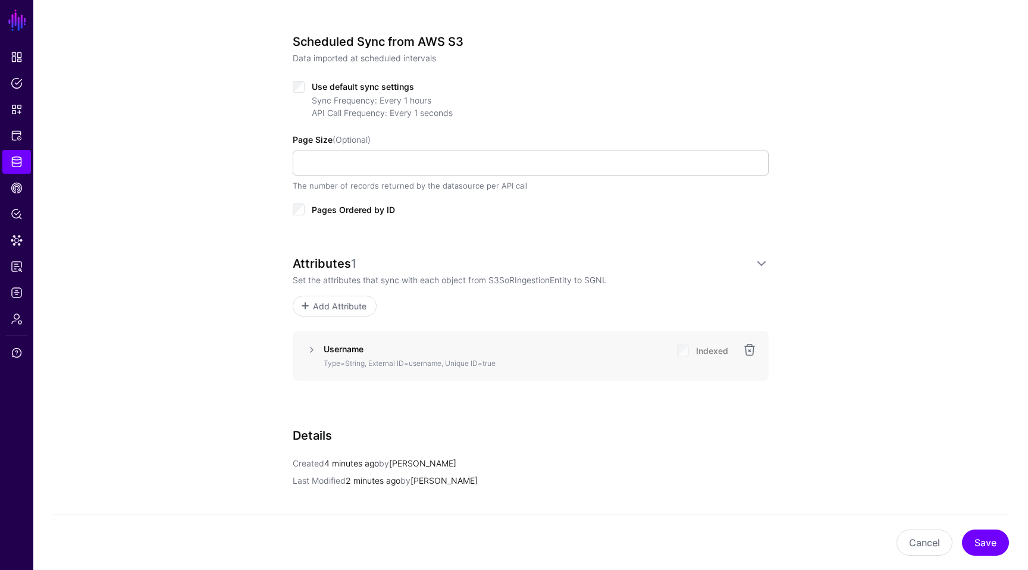
scroll to position [745, 0]
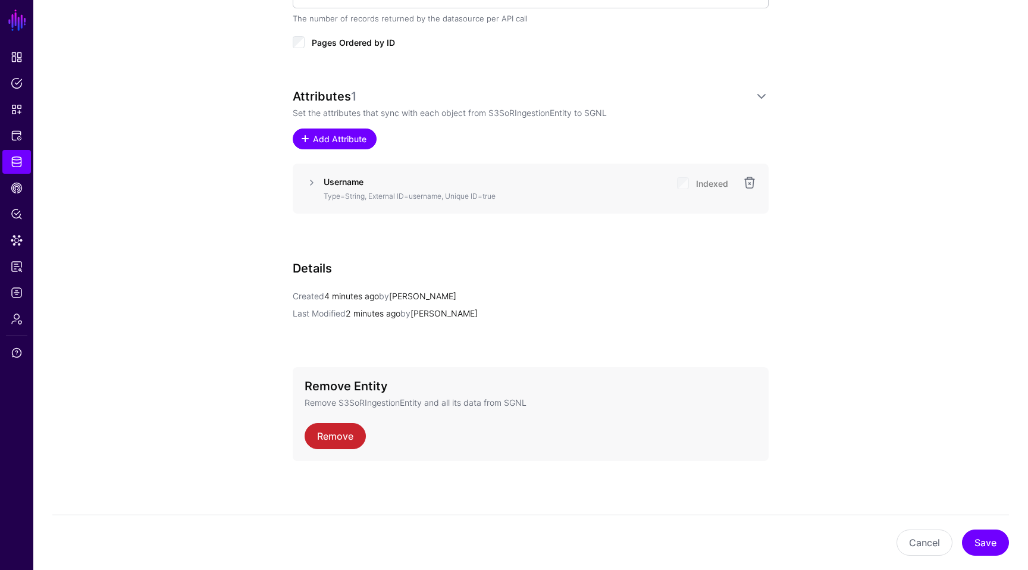
click at [347, 139] on span "Add Attribute" at bounding box center [340, 139] width 57 height 12
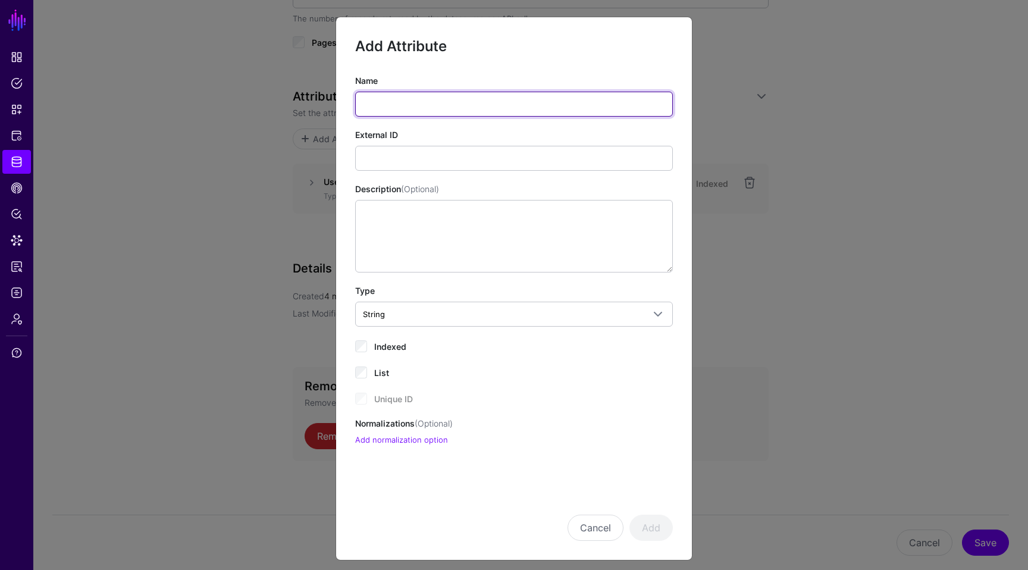
click at [446, 98] on input "Name" at bounding box center [514, 104] width 318 height 25
type input "**********"
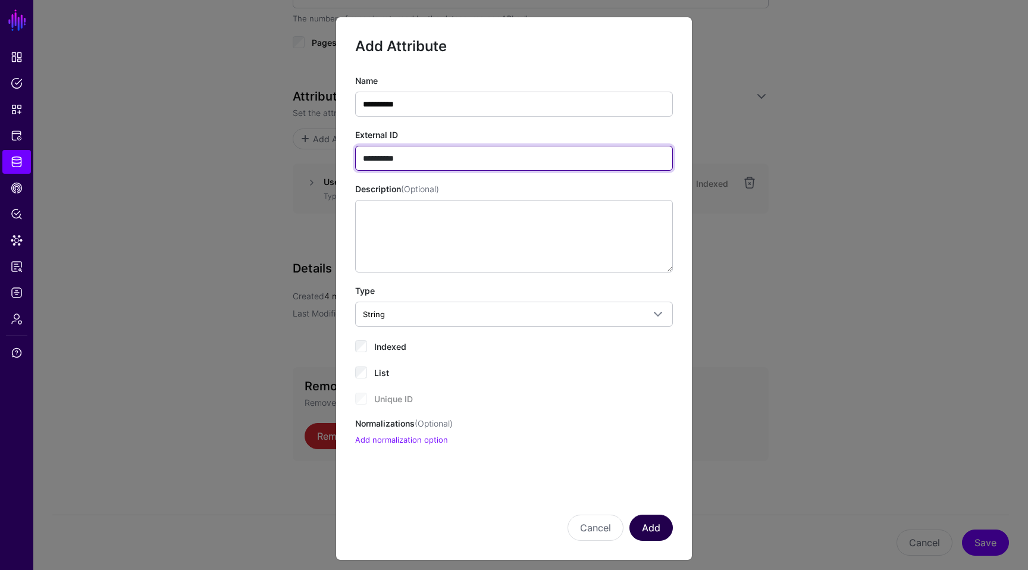
type input "**********"
click at [653, 522] on button "Add" at bounding box center [650, 528] width 43 height 26
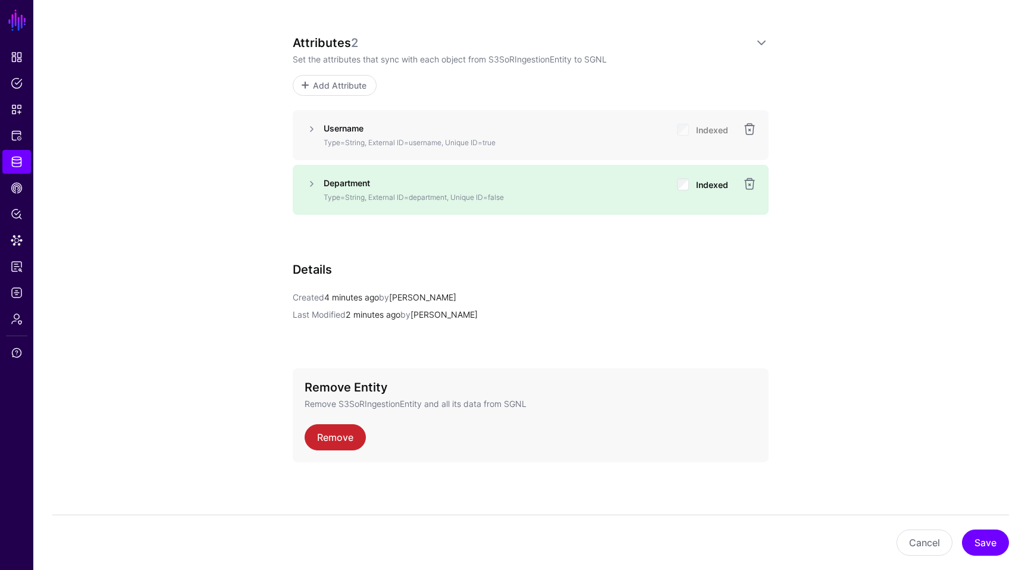
scroll to position [800, 0]
click at [330, 81] on span "Add Attribute" at bounding box center [340, 84] width 57 height 12
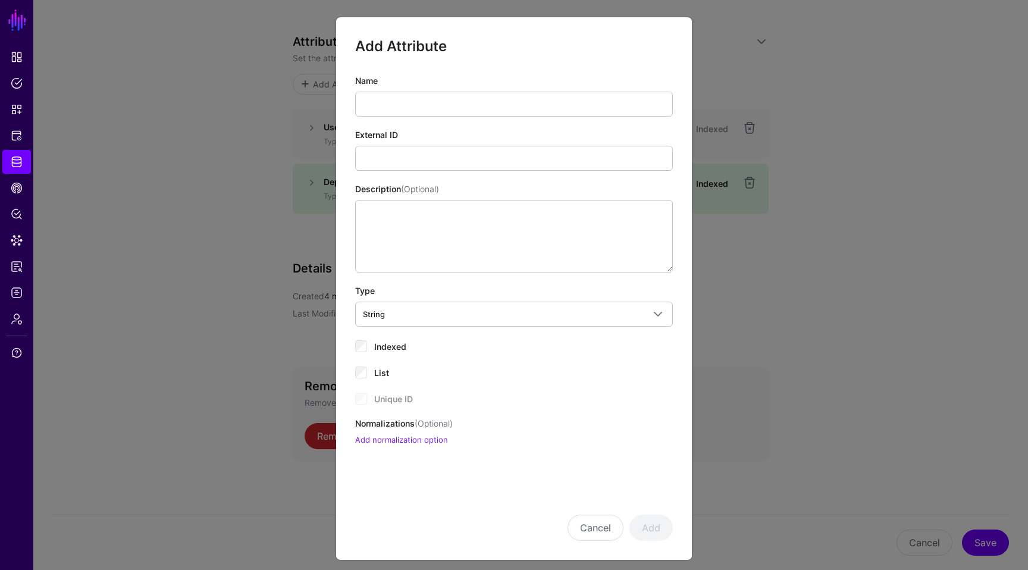
click at [421, 117] on div "Name External ID Description (Optional) Type String String Bool DateTime Double…" at bounding box center [514, 260] width 318 height 372
click at [425, 112] on input "Name" at bounding box center [514, 104] width 318 height 25
type input "*"
type input "**********"
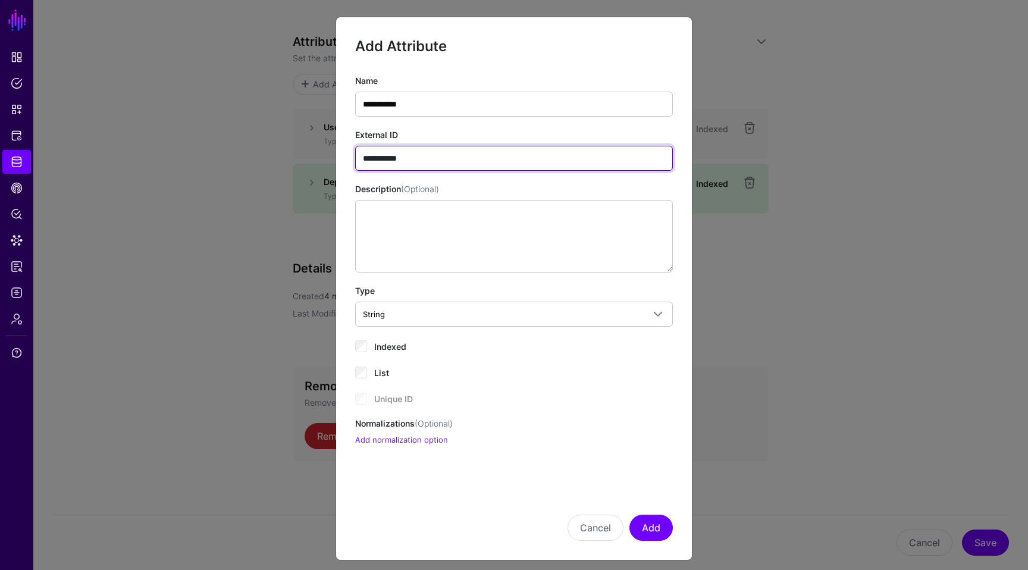
scroll to position [7, 0]
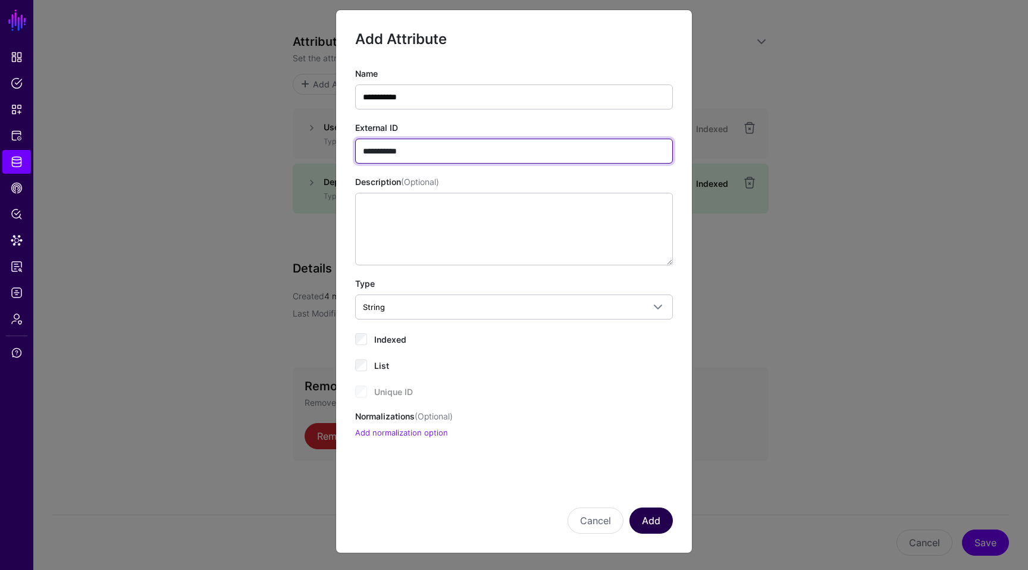
type input "**********"
click at [651, 513] on button "Add" at bounding box center [650, 520] width 43 height 26
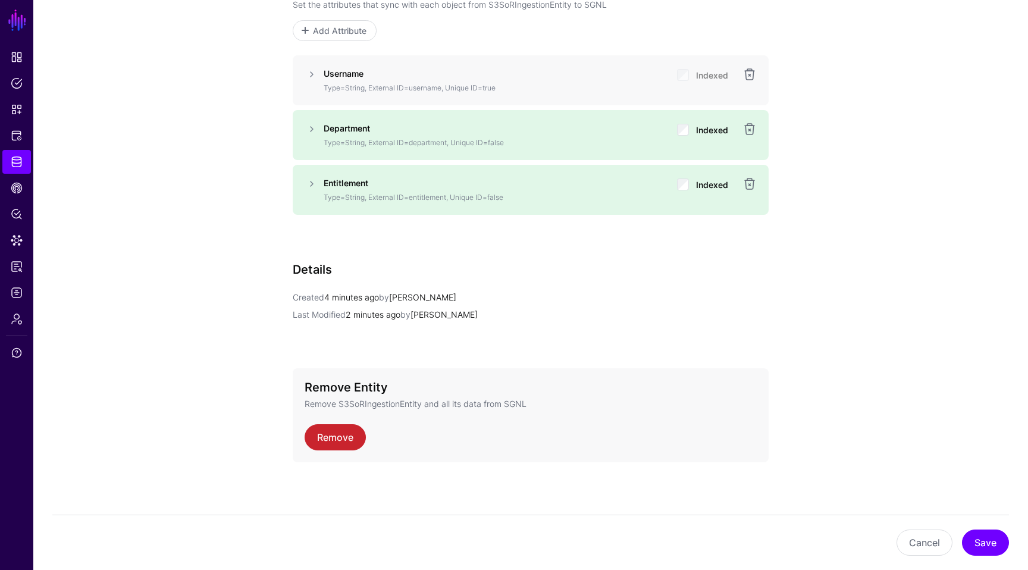
scroll to position [854, 0]
click at [974, 538] on button "Save" at bounding box center [985, 542] width 47 height 26
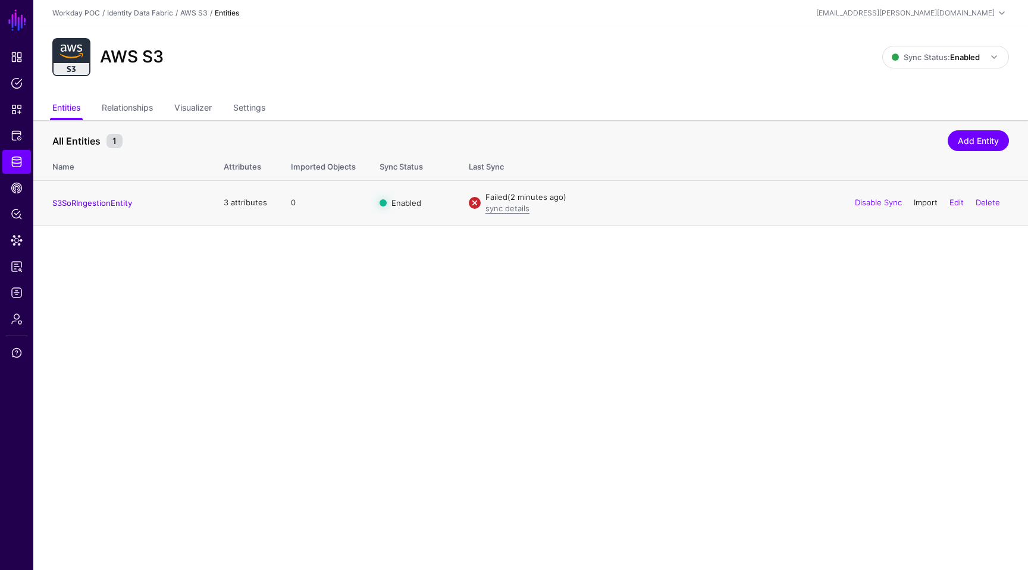
click at [927, 201] on link "Import" at bounding box center [926, 202] width 24 height 10
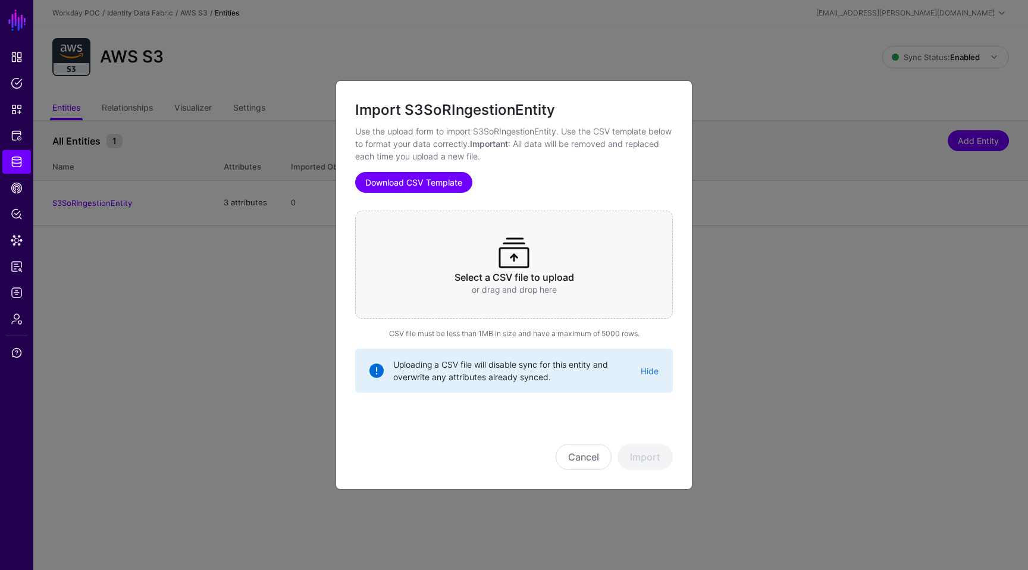
click at [443, 188] on link "Download CSV Template" at bounding box center [413, 182] width 117 height 21
click at [519, 264] on span at bounding box center [514, 253] width 38 height 38
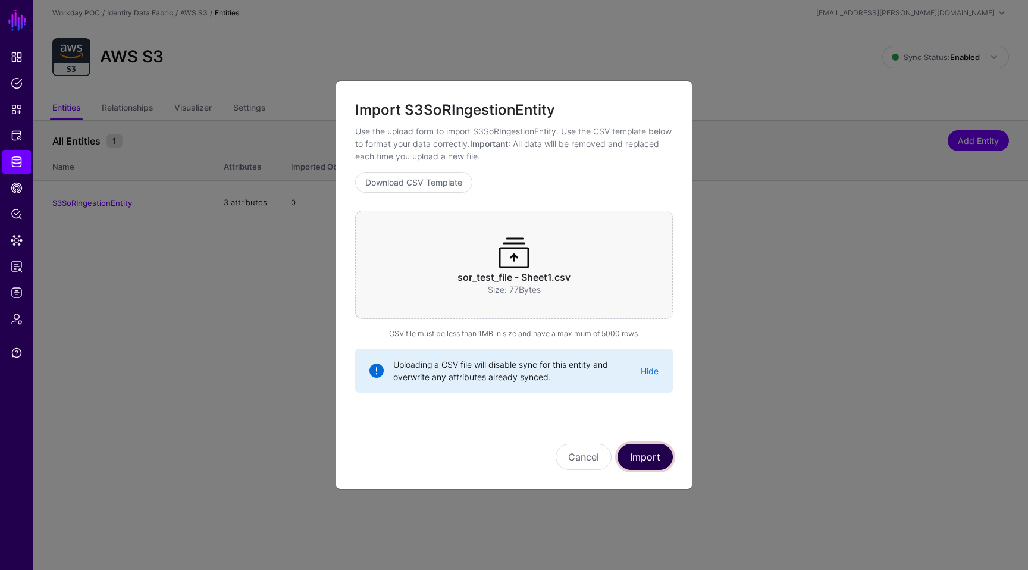
click at [651, 462] on button "Import" at bounding box center [644, 457] width 55 height 26
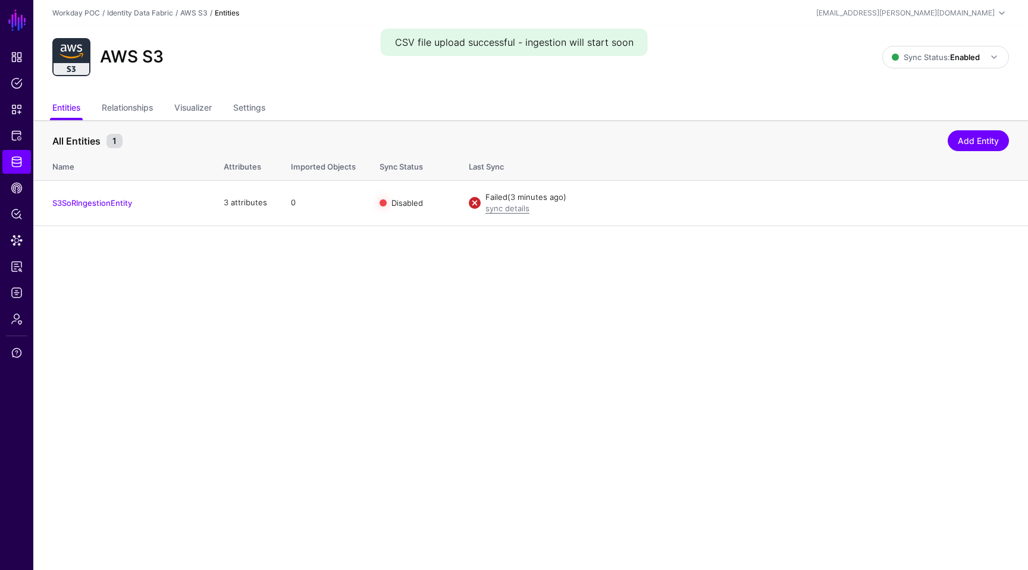
click at [565, 84] on div "AWS S3 Sync Status: Enabled Enabled Syncing active for all configured entities …" at bounding box center [530, 61] width 995 height 71
click at [882, 206] on link "Enable Sync" at bounding box center [879, 202] width 45 height 10
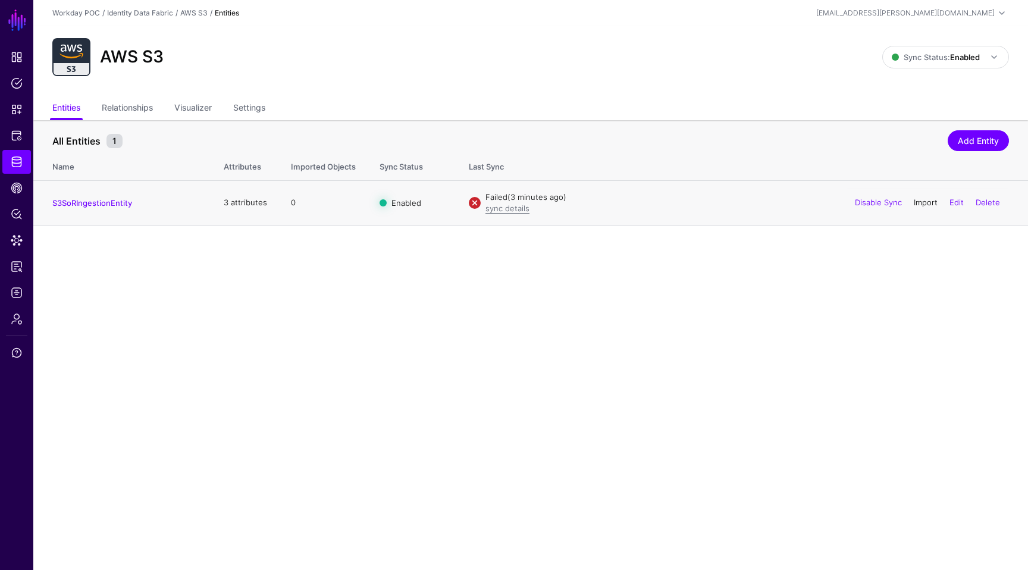
click at [929, 203] on link "Import" at bounding box center [926, 202] width 24 height 10
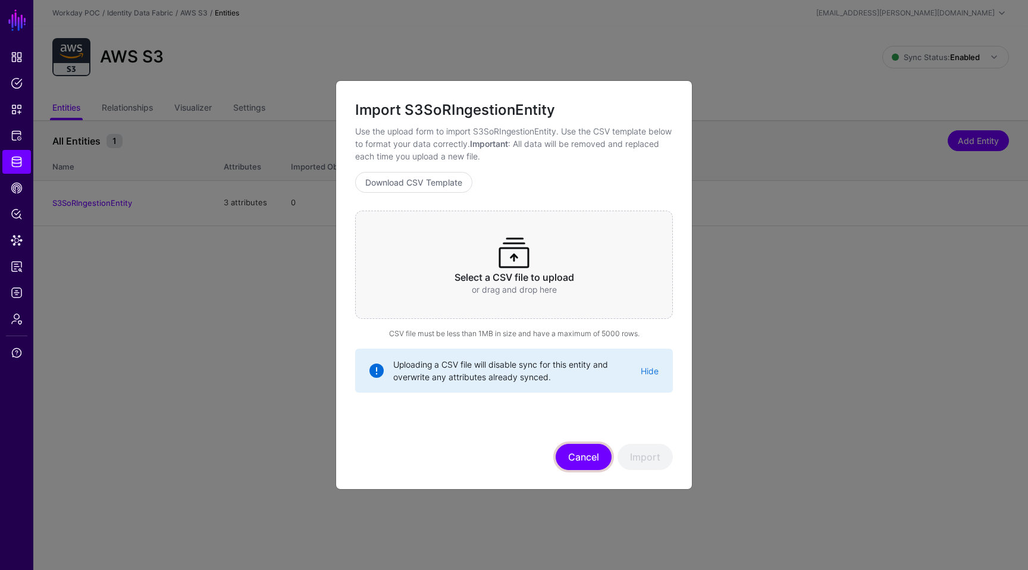
click at [587, 445] on button "Cancel" at bounding box center [584, 457] width 56 height 26
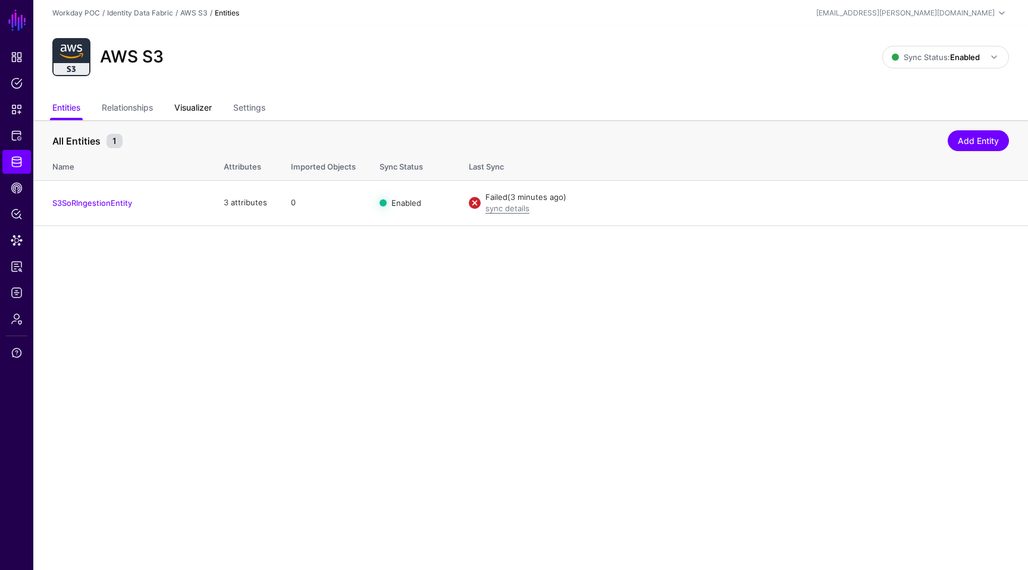
click at [187, 110] on link "Visualizer" at bounding box center [192, 109] width 37 height 23
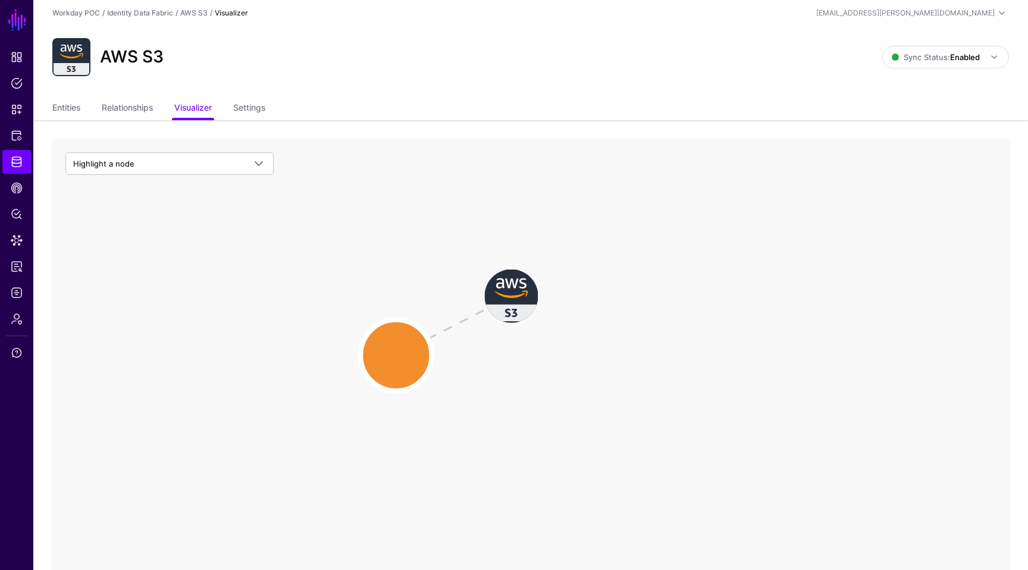
click at [399, 349] on circle at bounding box center [395, 354] width 71 height 71
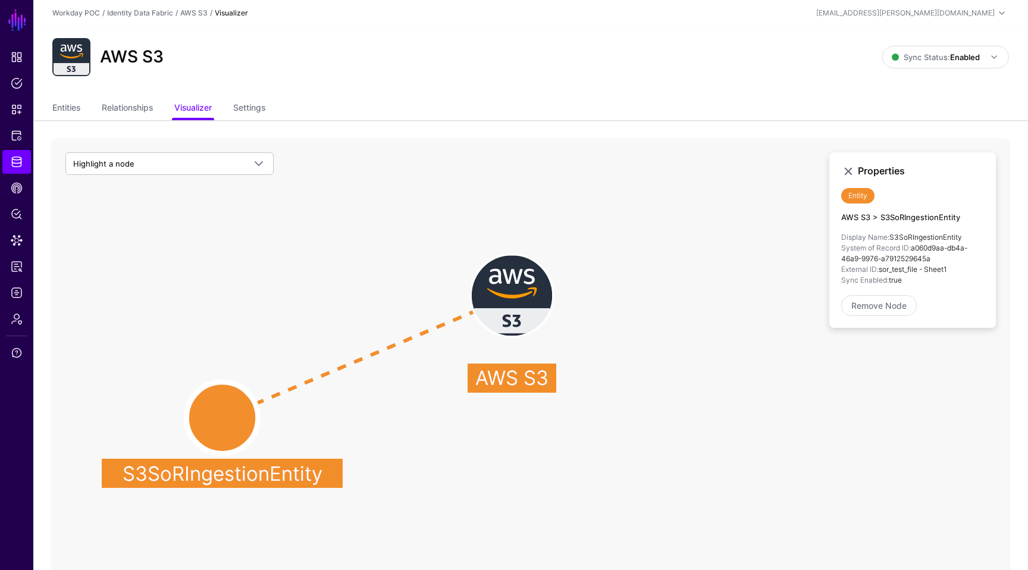
drag, startPoint x: 397, startPoint y: 353, endPoint x: 225, endPoint y: 415, distance: 183.3
click at [225, 415] on circle at bounding box center [221, 417] width 71 height 71
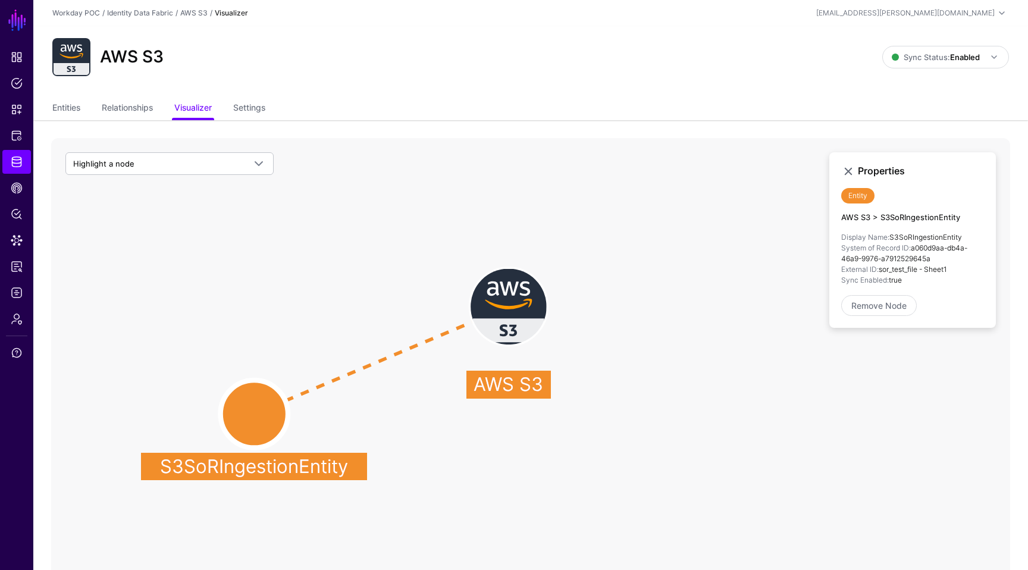
click at [249, 418] on circle at bounding box center [255, 414] width 68 height 68
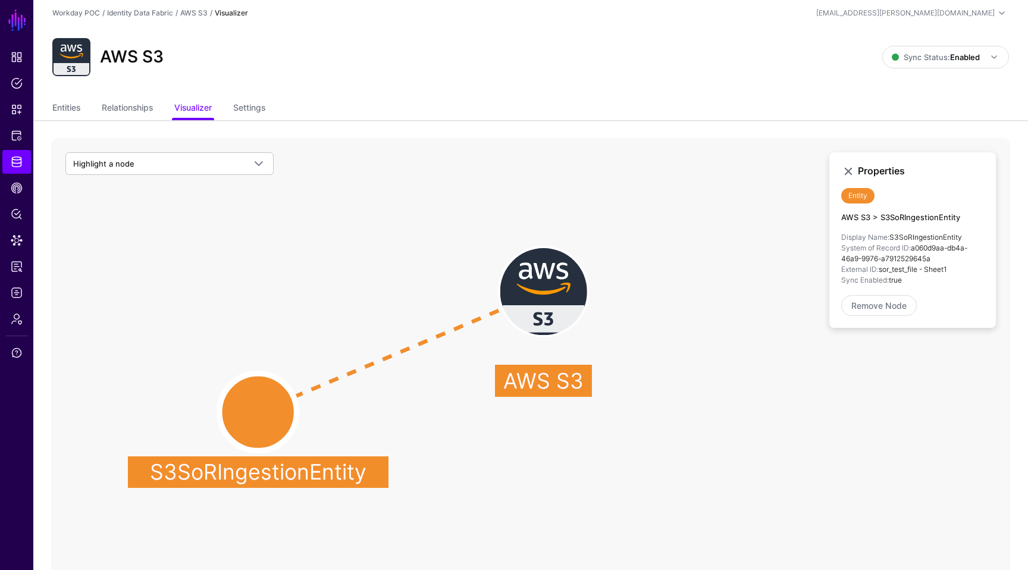
click at [882, 34] on div "AWS S3 Sync Status: Enabled Enabled Syncing active for all configured entities …" at bounding box center [530, 61] width 995 height 71
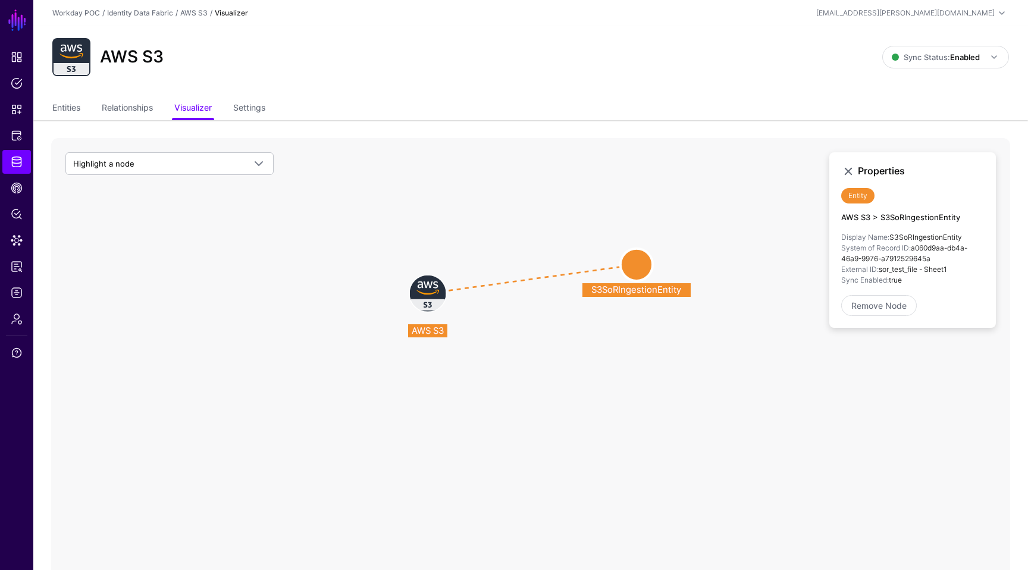
drag, startPoint x: 311, startPoint y: 340, endPoint x: 647, endPoint y: 260, distance: 345.6
click at [647, 260] on circle at bounding box center [636, 265] width 32 height 32
click at [929, 221] on h4 "AWS S3 > S3SoRIngestionEntity" at bounding box center [912, 218] width 143 height 10
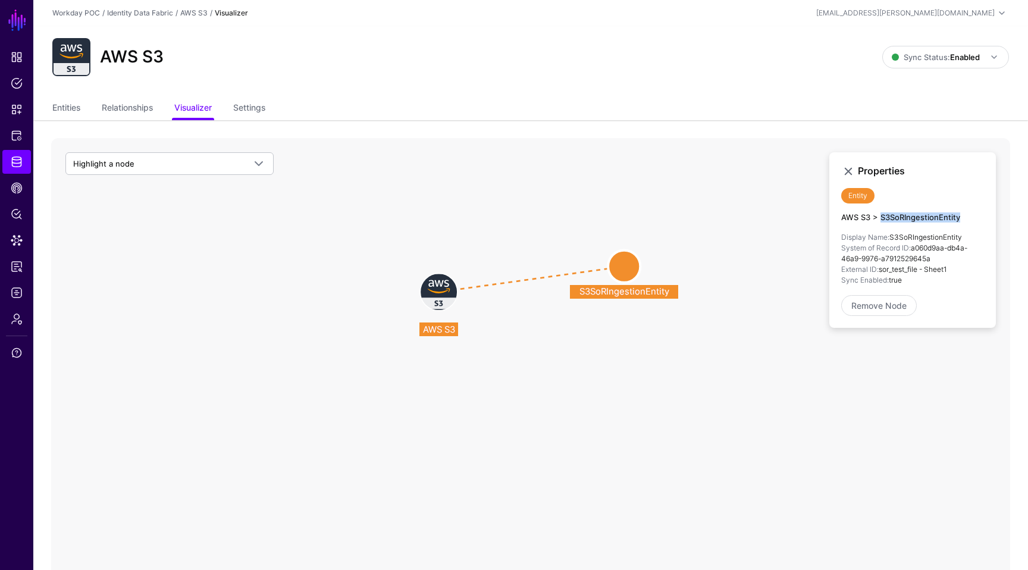
click at [929, 221] on h4 "AWS S3 > S3SoRIngestionEntity" at bounding box center [912, 218] width 143 height 10
click at [175, 176] on icon "S3SoRIngestionEntity S3SoRIngestionEntity AWS S3 AWS S3" at bounding box center [530, 376] width 959 height 476
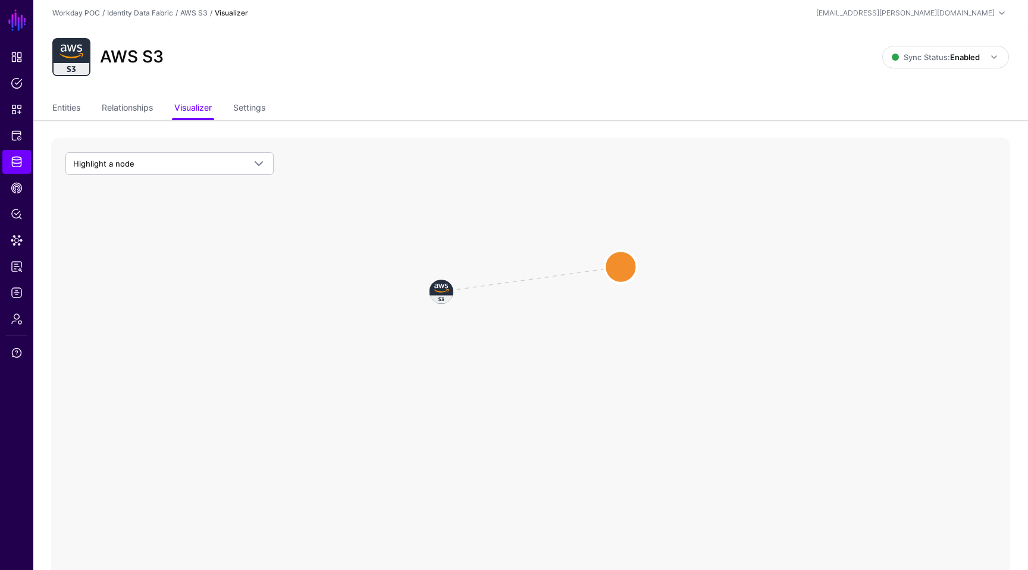
click at [614, 262] on circle at bounding box center [620, 266] width 32 height 32
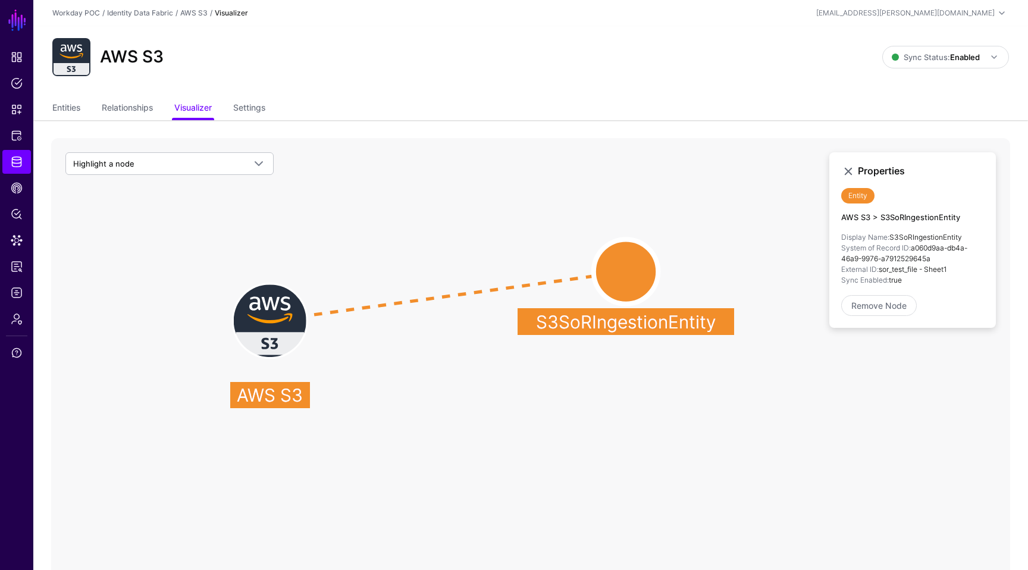
click at [614, 262] on circle at bounding box center [626, 271] width 65 height 65
click at [614, 262] on circle at bounding box center [625, 271] width 65 height 65
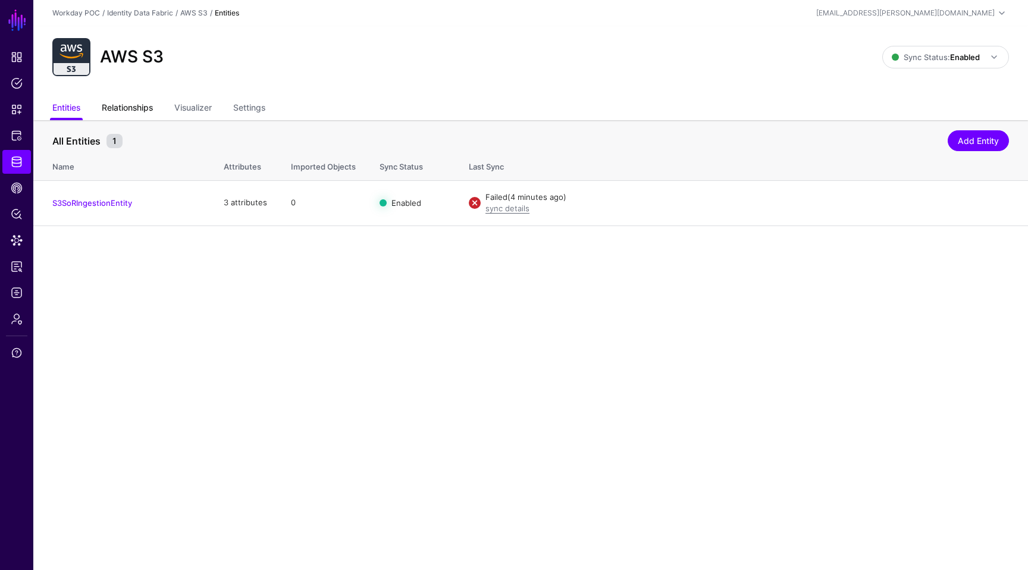
click at [136, 112] on link "Relationships" at bounding box center [127, 109] width 51 height 23
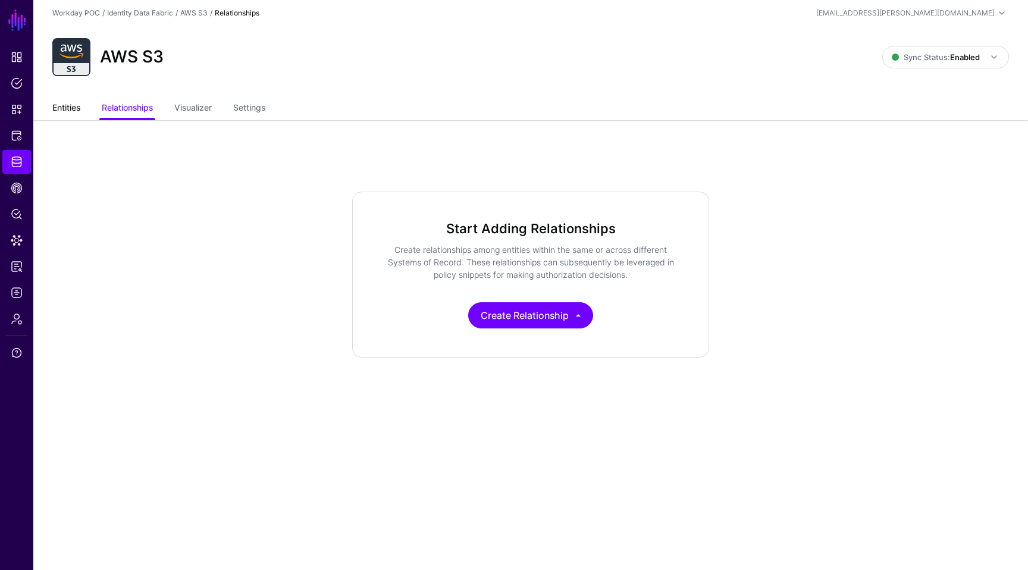
click at [78, 106] on link "Entities" at bounding box center [66, 109] width 28 height 23
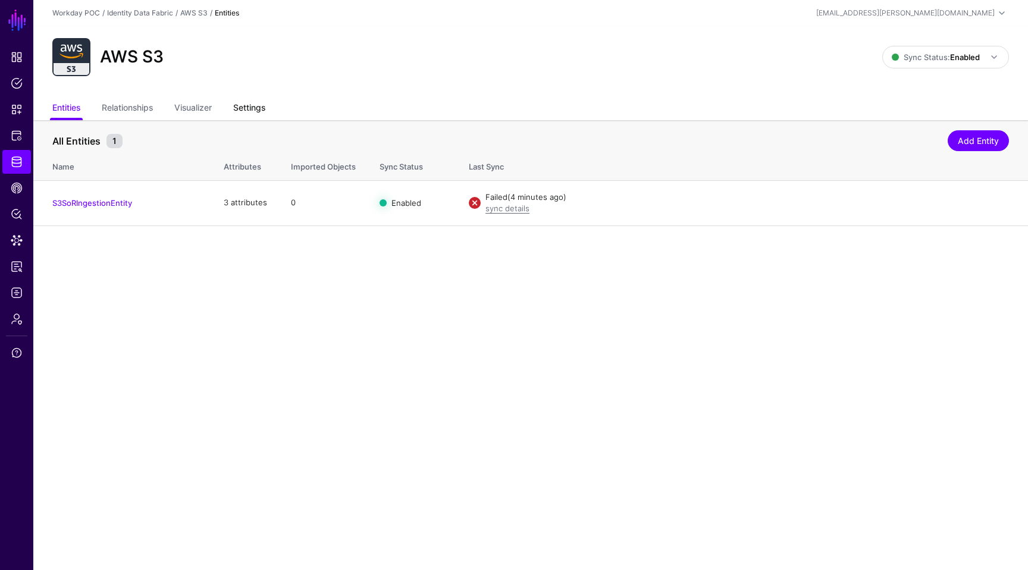
click at [265, 111] on link "Settings" at bounding box center [249, 109] width 32 height 23
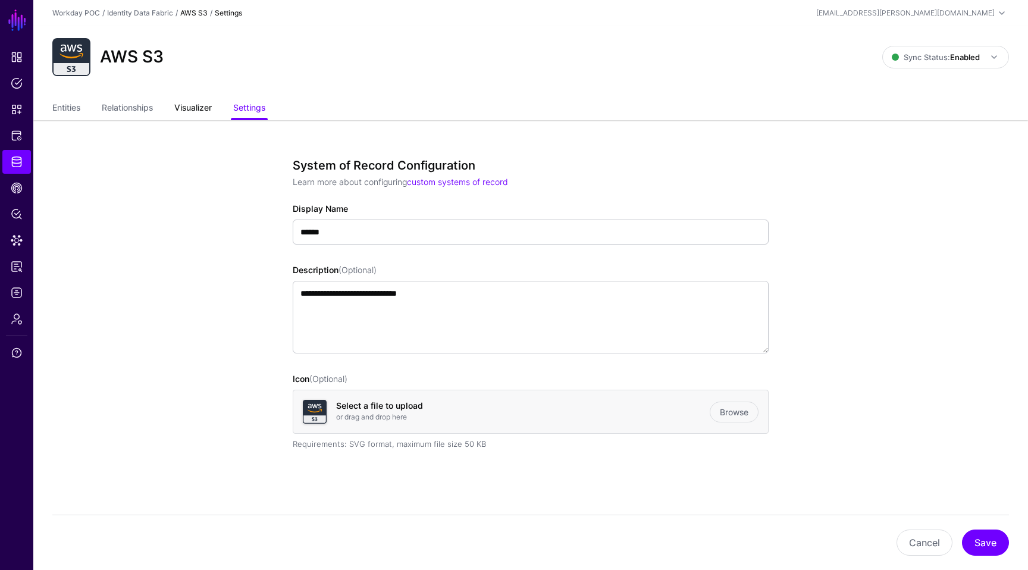
click at [202, 117] on link "Visualizer" at bounding box center [192, 109] width 37 height 23
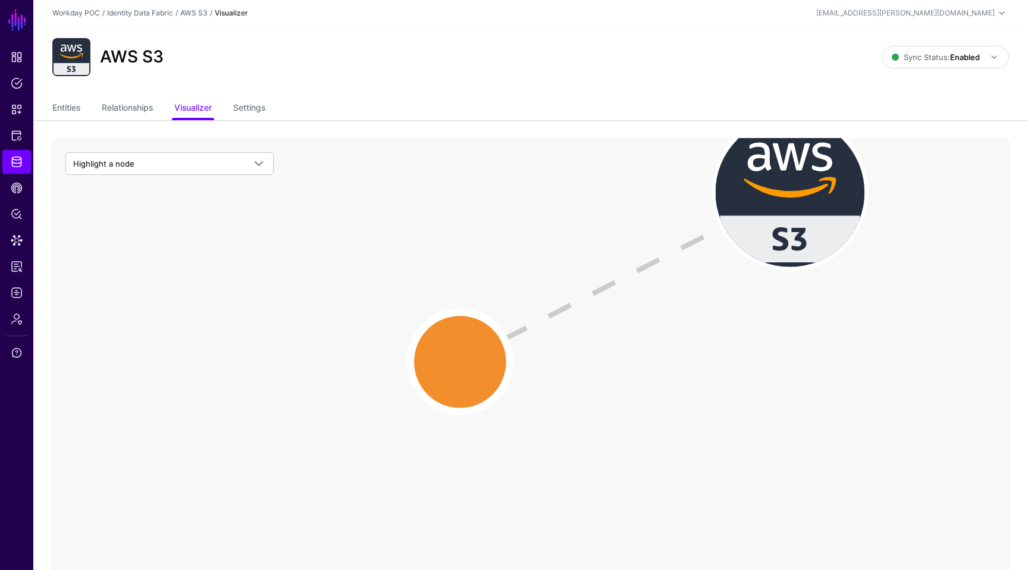
drag, startPoint x: 531, startPoint y: 363, endPoint x: 515, endPoint y: 535, distance: 173.2
click at [515, 536] on icon "AWS S3 AWS S3 S3SoRIngestionEntity S3SoRIngestionEntity" at bounding box center [530, 376] width 959 height 476
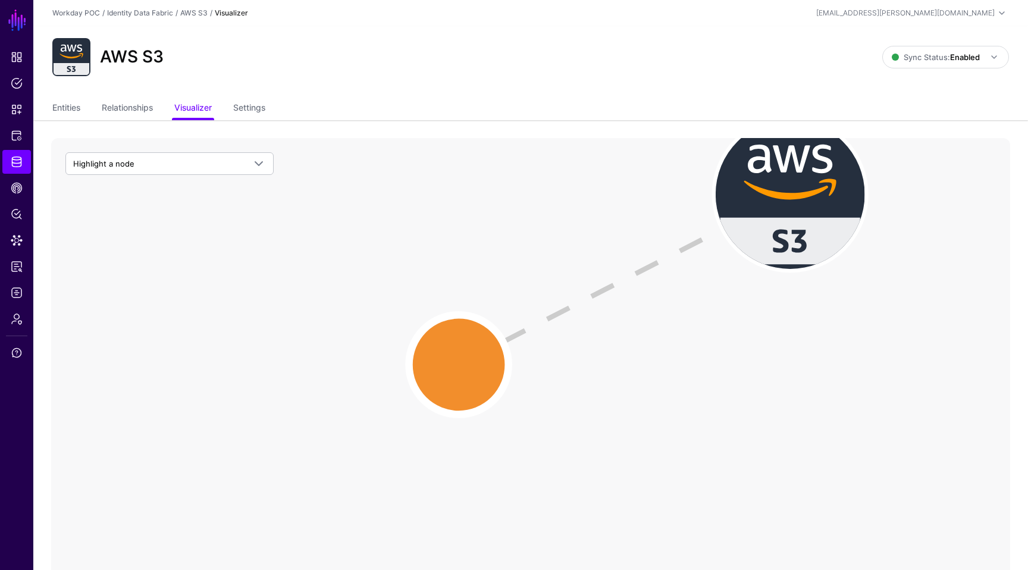
click at [591, 302] on icon "AWS S3 AWS S3 S3SoRIngestionEntity S3SoRIngestionEntity" at bounding box center [530, 376] width 959 height 476
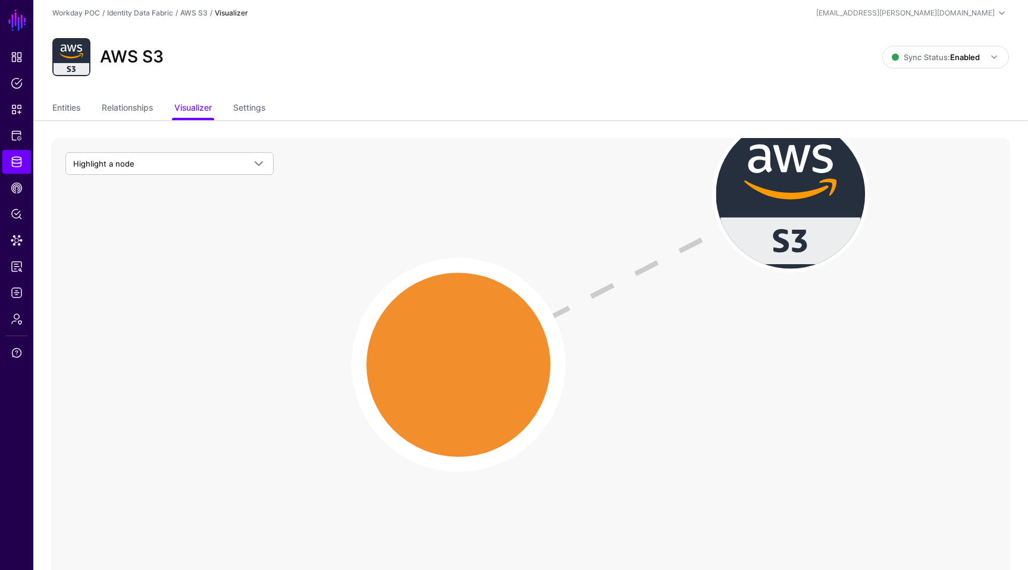
click at [459, 381] on circle at bounding box center [458, 364] width 199 height 199
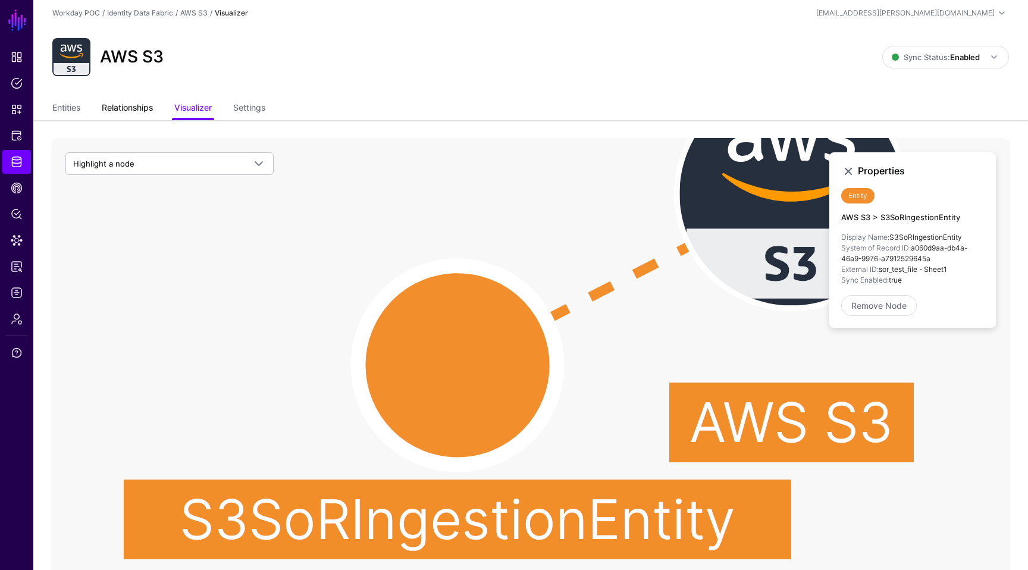
click at [121, 98] on link "Relationships" at bounding box center [127, 109] width 51 height 23
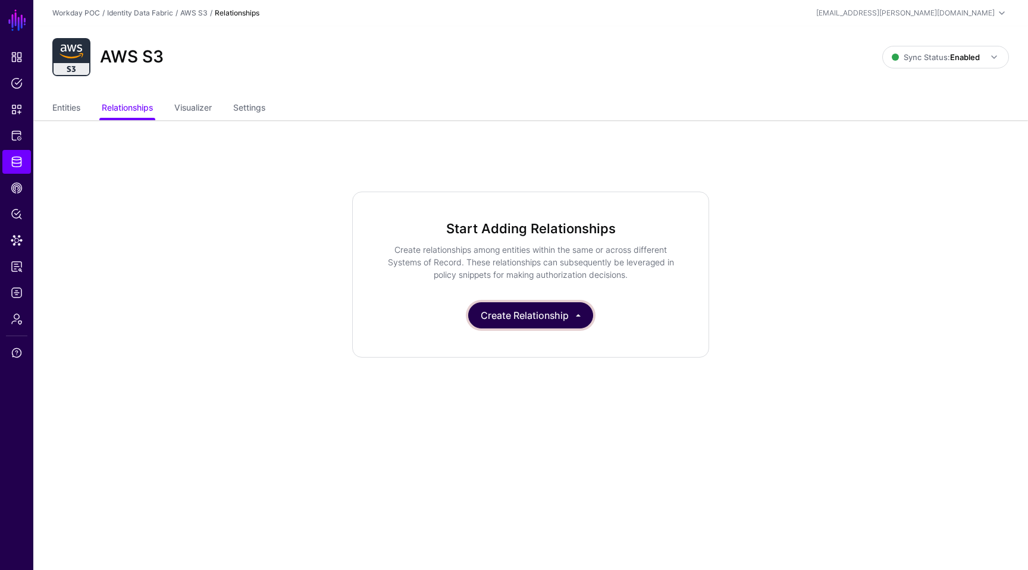
click at [558, 316] on button "Create Relationship" at bounding box center [530, 315] width 125 height 26
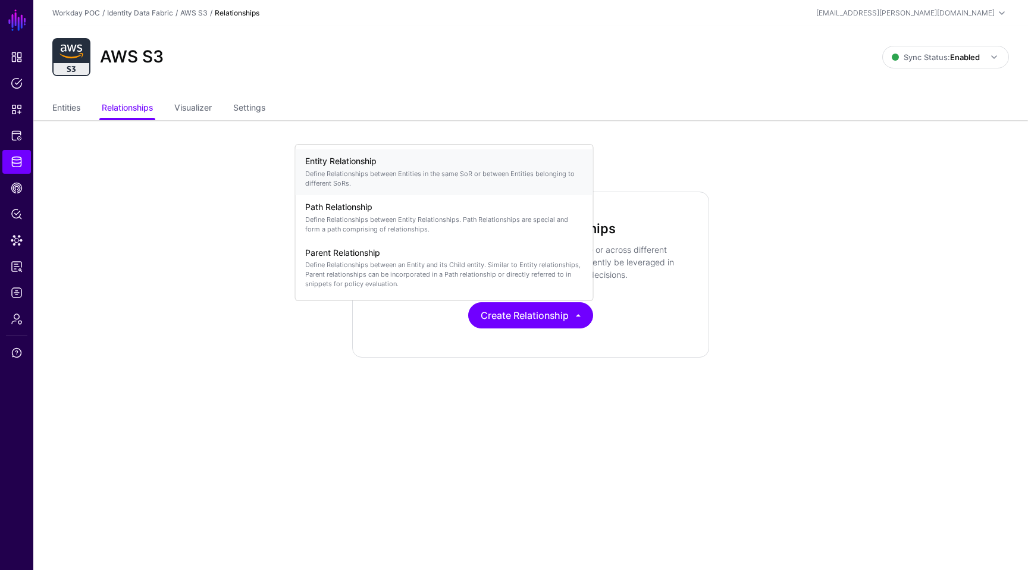
click at [406, 171] on p "Define Relationships between Entities in the same SoR or between Entities belon…" at bounding box center [444, 178] width 278 height 19
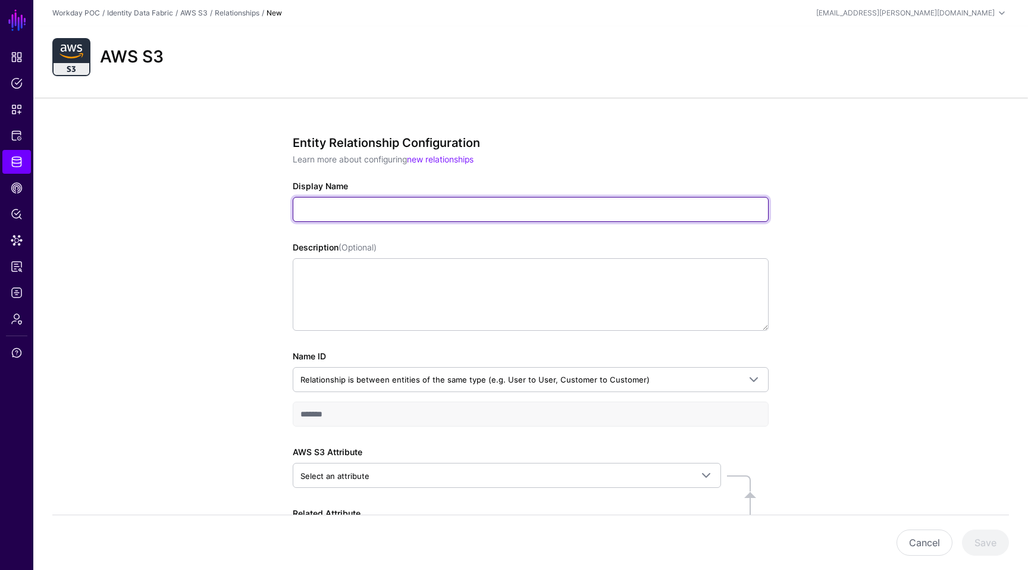
click at [393, 206] on input "Display Name" at bounding box center [531, 209] width 476 height 25
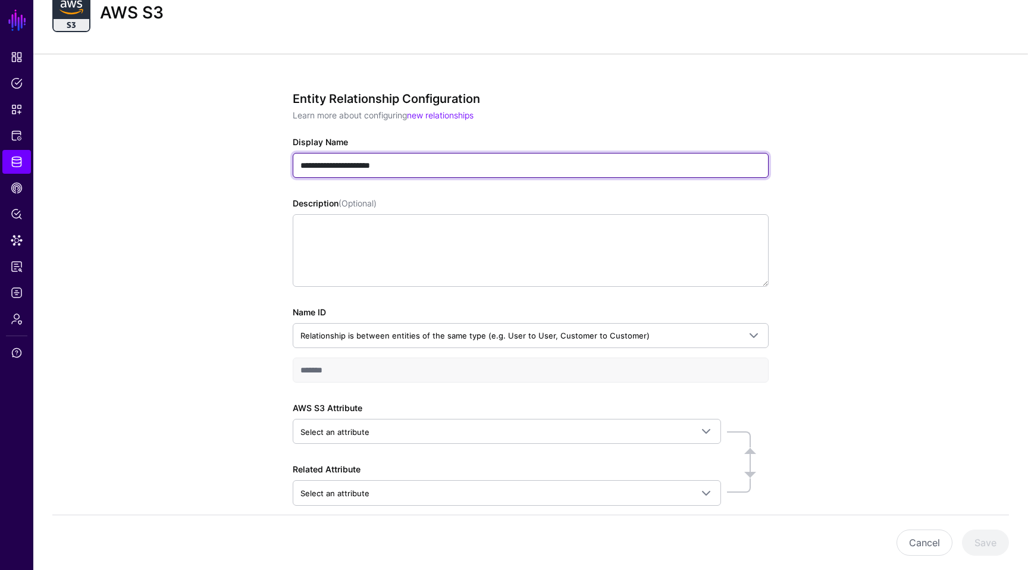
scroll to position [57, 0]
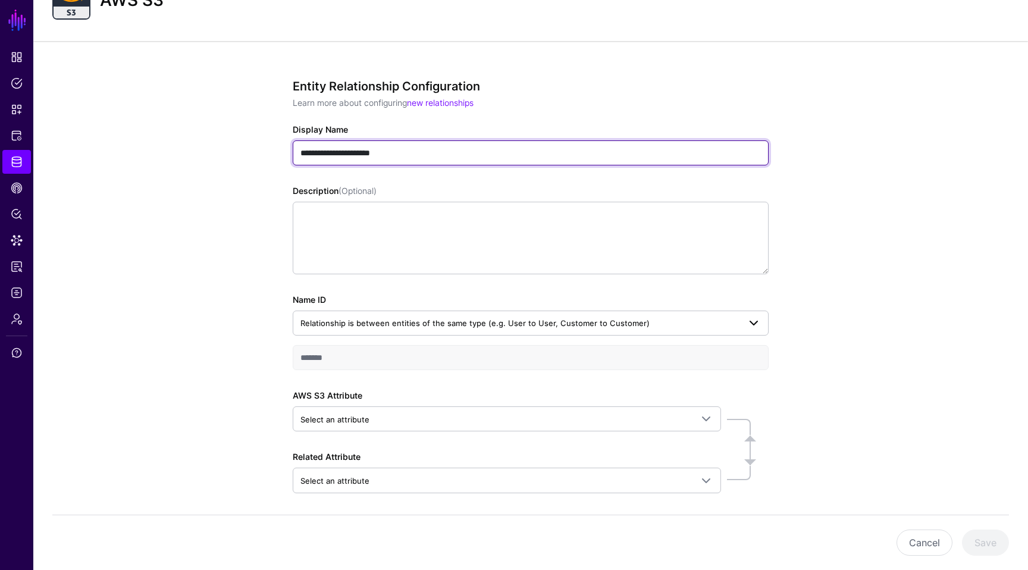
type input "**********"
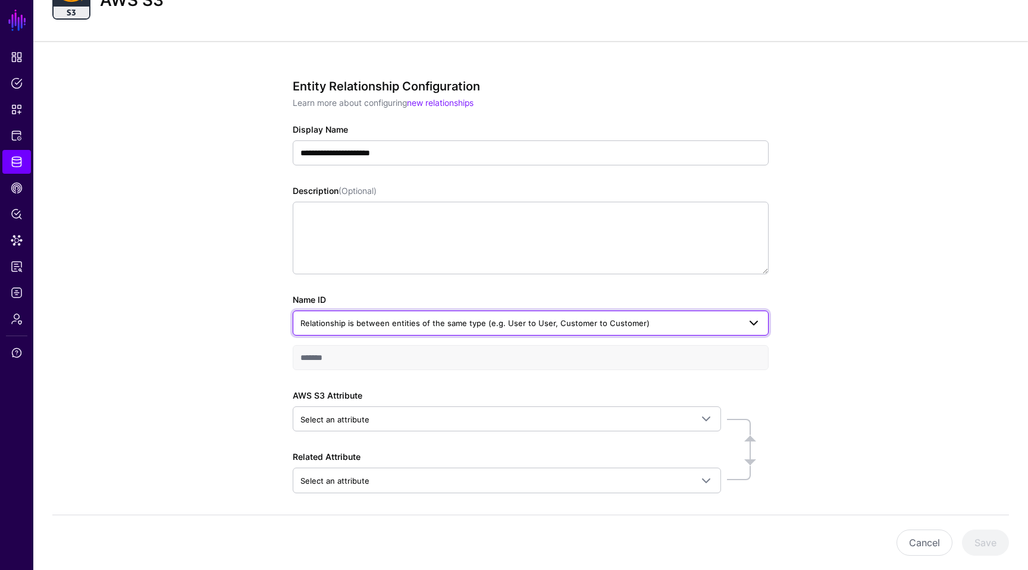
click at [429, 325] on span "Relationship is between entities of the same type (e.g. User to User, Customer …" at bounding box center [474, 323] width 349 height 10
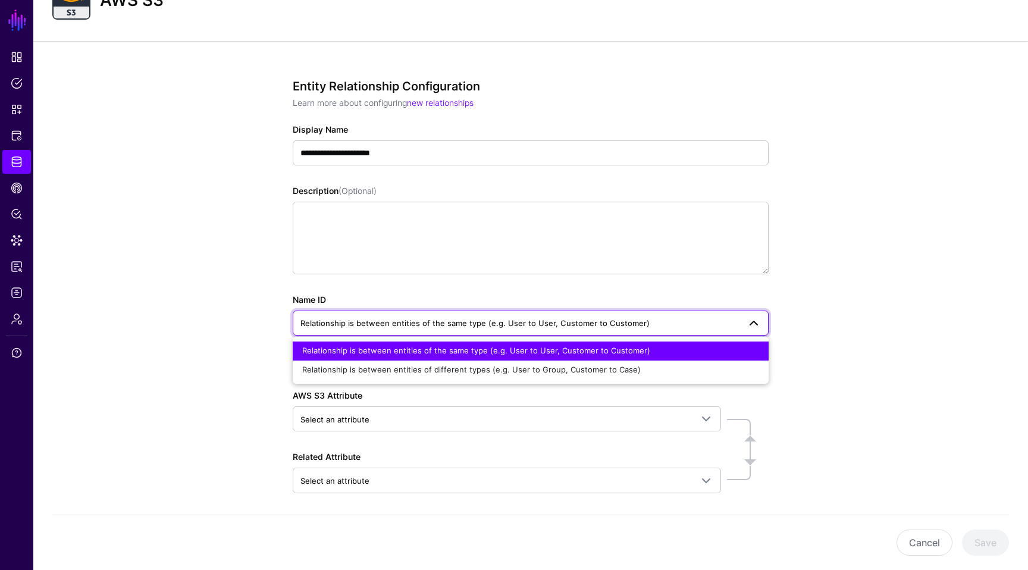
click at [236, 324] on div "**********" at bounding box center [530, 329] width 995 height 576
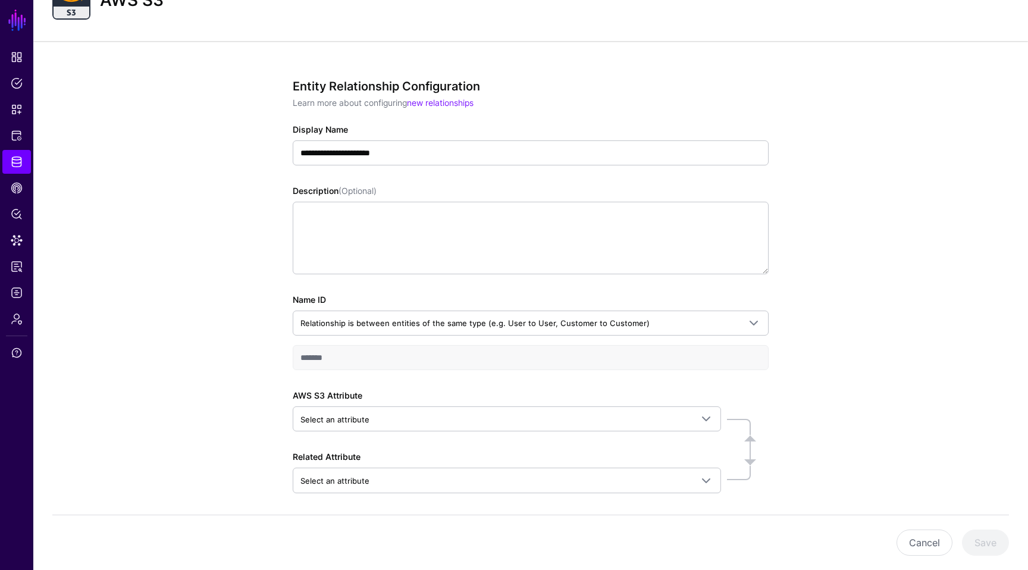
scroll to position [103, 0]
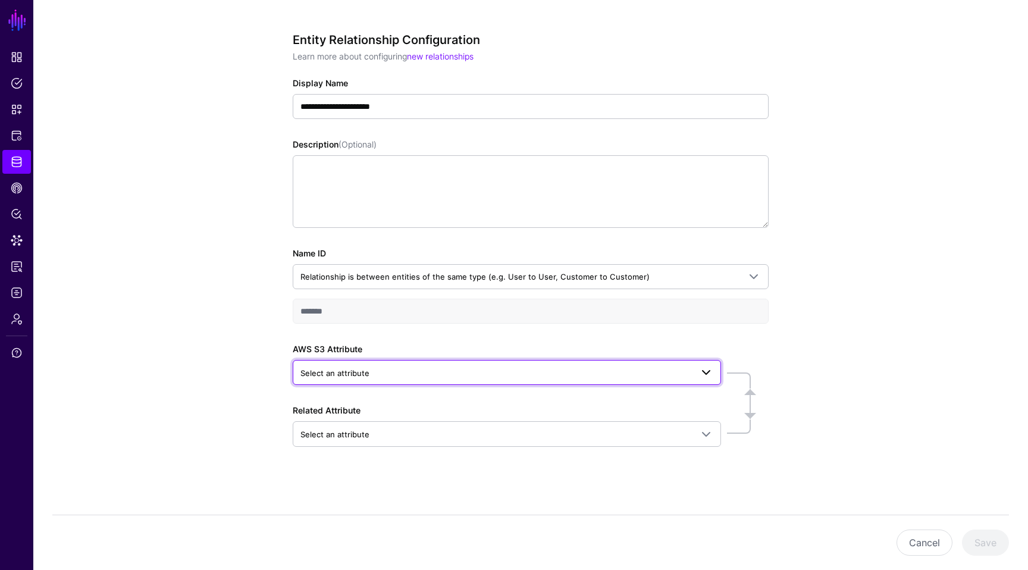
click at [354, 372] on span "Select an attribute" at bounding box center [334, 373] width 69 height 10
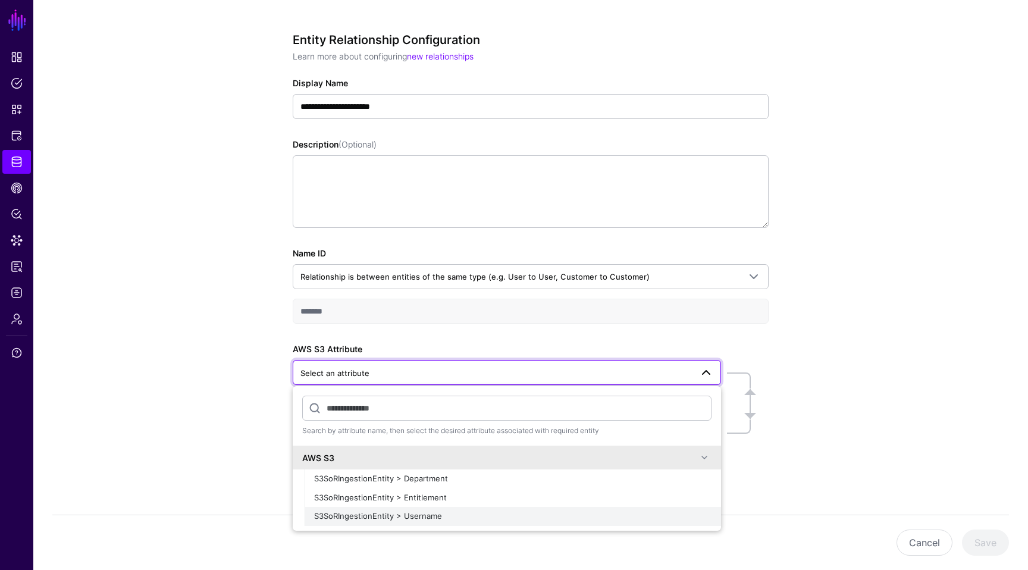
click at [382, 512] on span "S3SoRIngestionEntity > Username" at bounding box center [378, 516] width 128 height 10
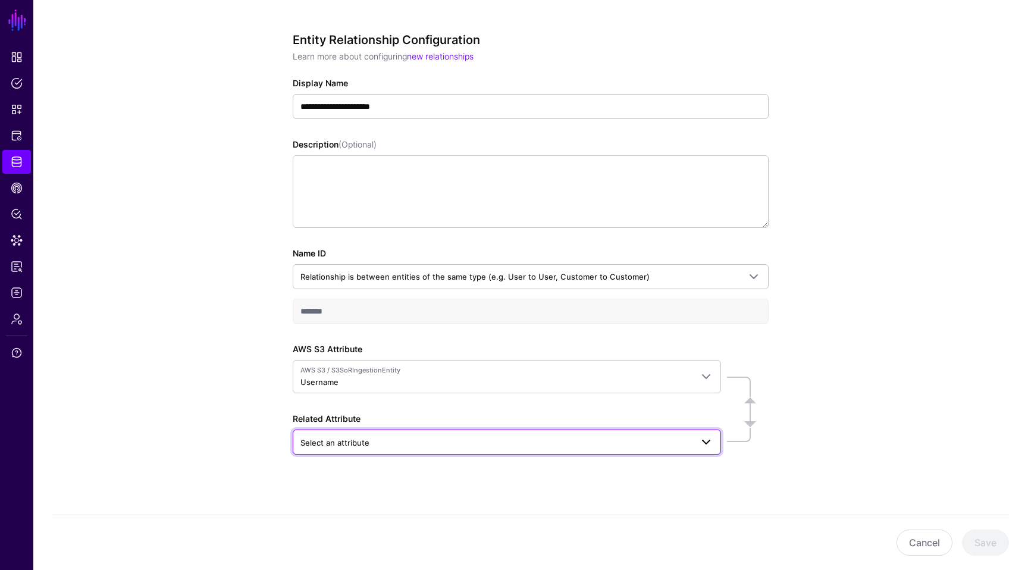
click at [407, 443] on span "Select an attribute" at bounding box center [495, 442] width 391 height 13
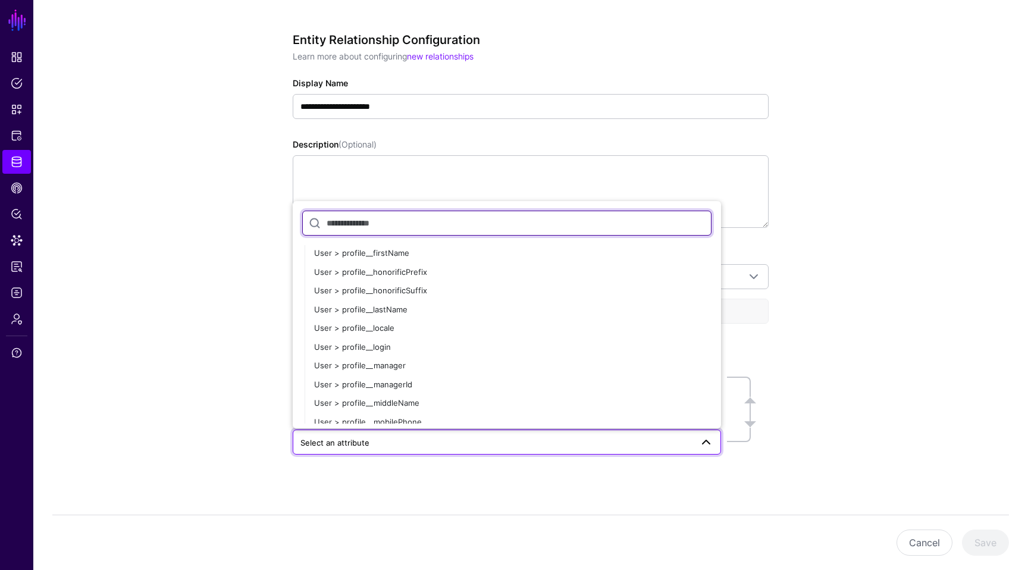
scroll to position [1602, 0]
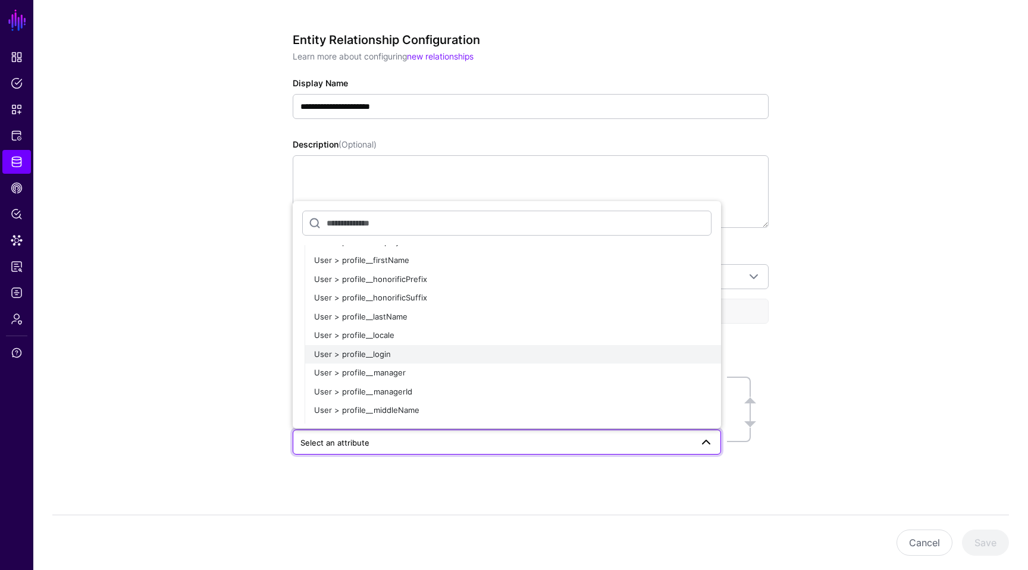
click at [403, 353] on div "User > profile__login" at bounding box center [512, 355] width 397 height 12
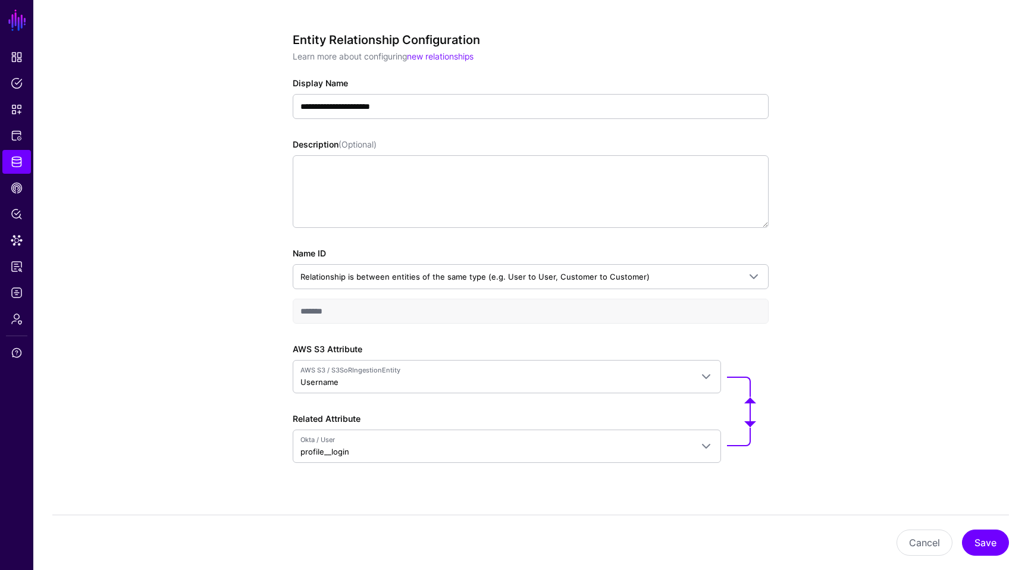
scroll to position [119, 0]
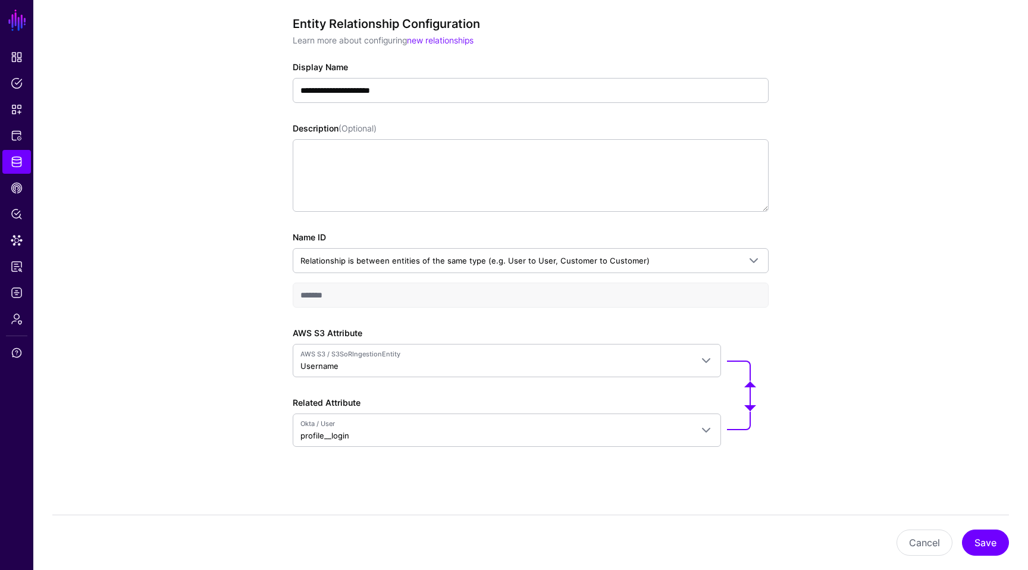
click at [1004, 529] on div "Cancel Save" at bounding box center [530, 542] width 957 height 26
click at [993, 538] on button "Save" at bounding box center [985, 542] width 47 height 26
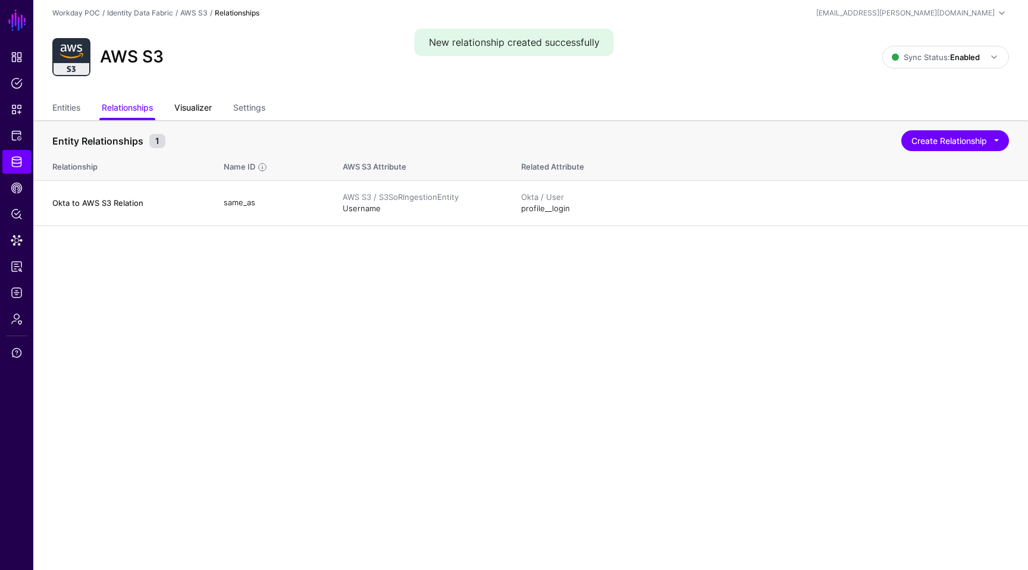
click at [190, 104] on link "Visualizer" at bounding box center [192, 109] width 37 height 23
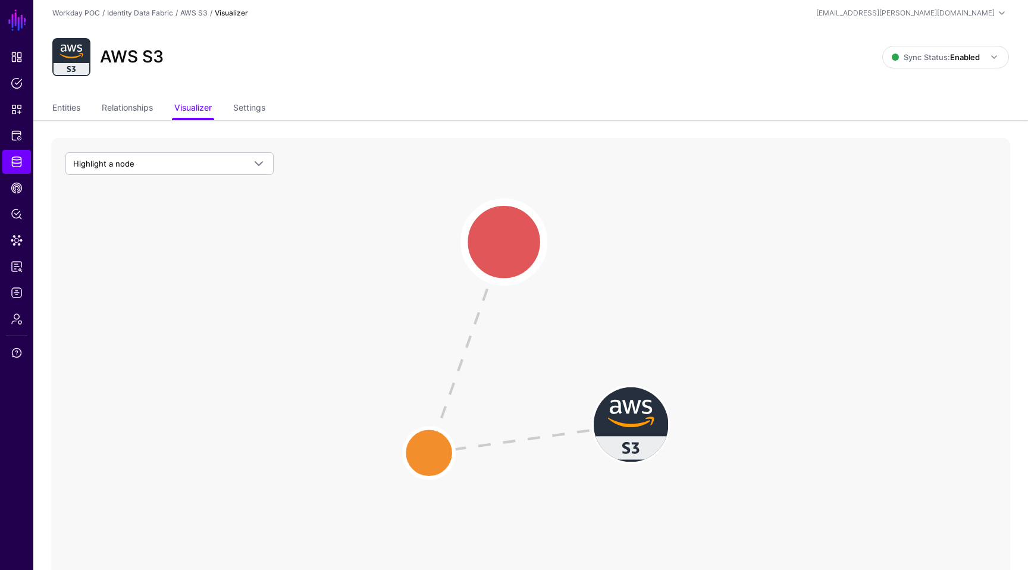
click at [510, 254] on circle at bounding box center [504, 242] width 80 height 80
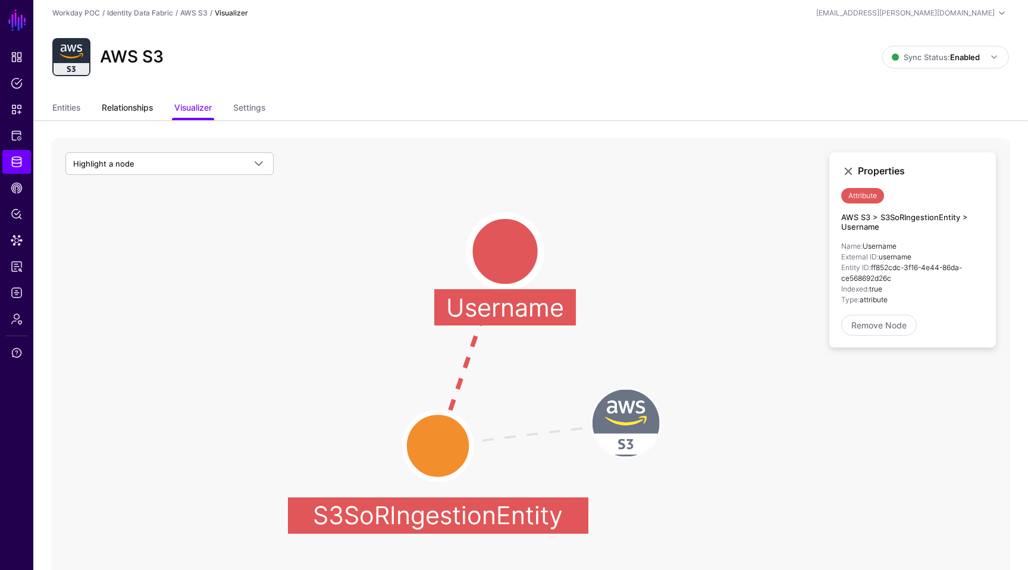
click at [143, 100] on link "Relationships" at bounding box center [127, 109] width 51 height 23
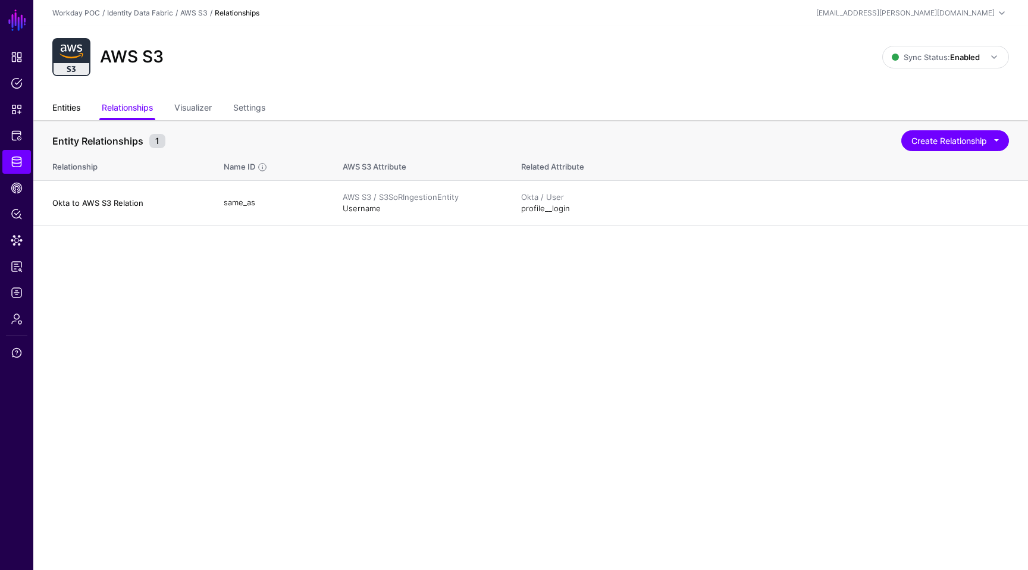
click at [73, 106] on link "Entities" at bounding box center [66, 109] width 28 height 23
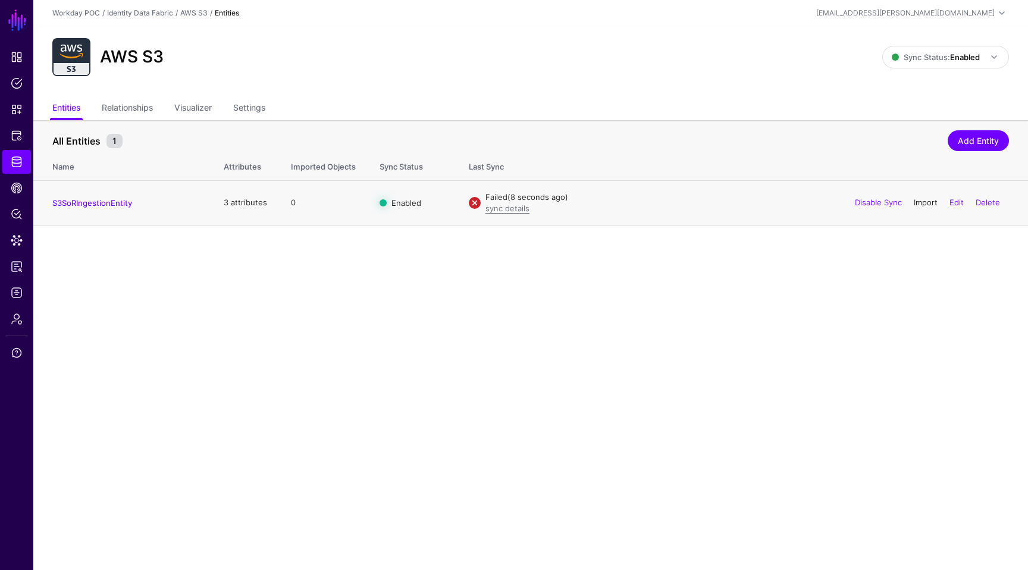
click at [914, 204] on link "Import" at bounding box center [926, 202] width 24 height 10
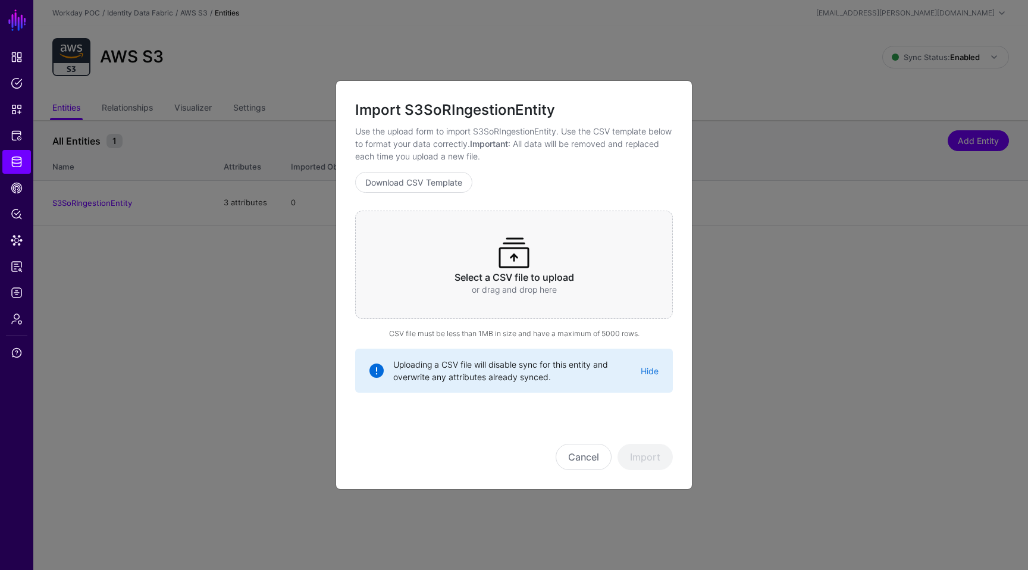
click at [548, 278] on h3 "Select a CSV file to upload" at bounding box center [513, 277] width 271 height 11
click at [643, 457] on button "Import" at bounding box center [644, 457] width 55 height 26
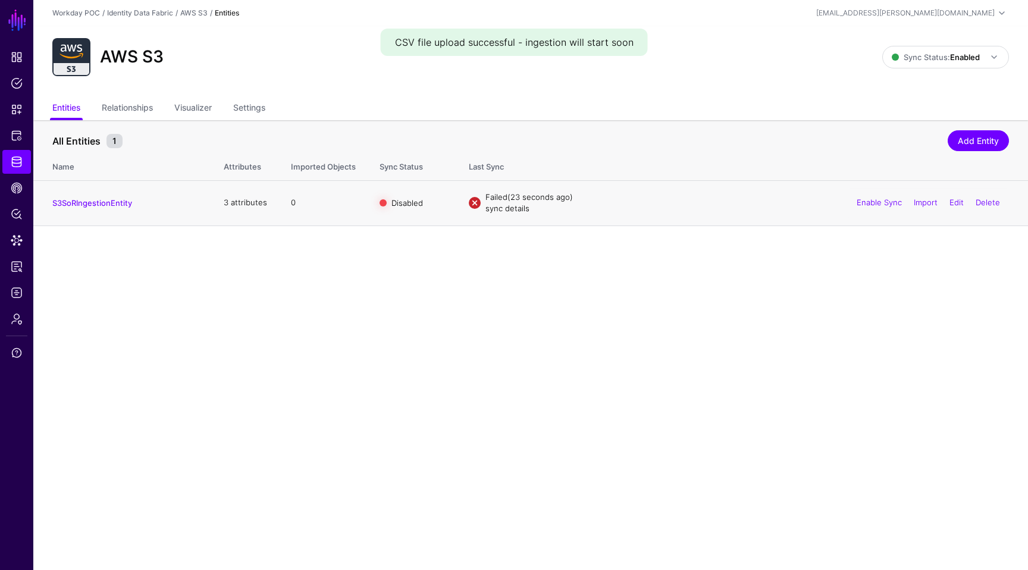
click at [502, 208] on link "sync details" at bounding box center [507, 208] width 44 height 10
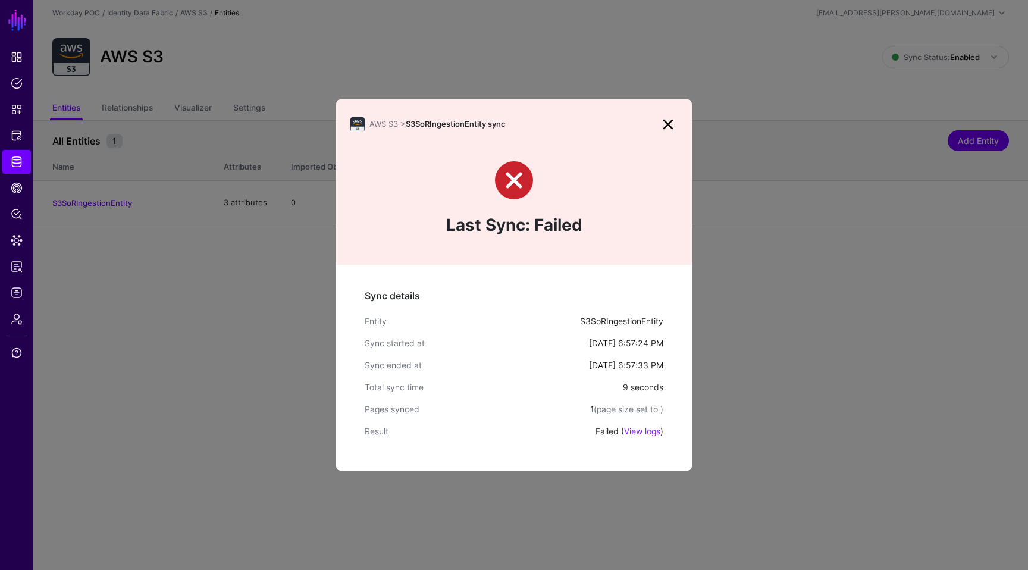
click at [669, 124] on link at bounding box center [668, 124] width 19 height 19
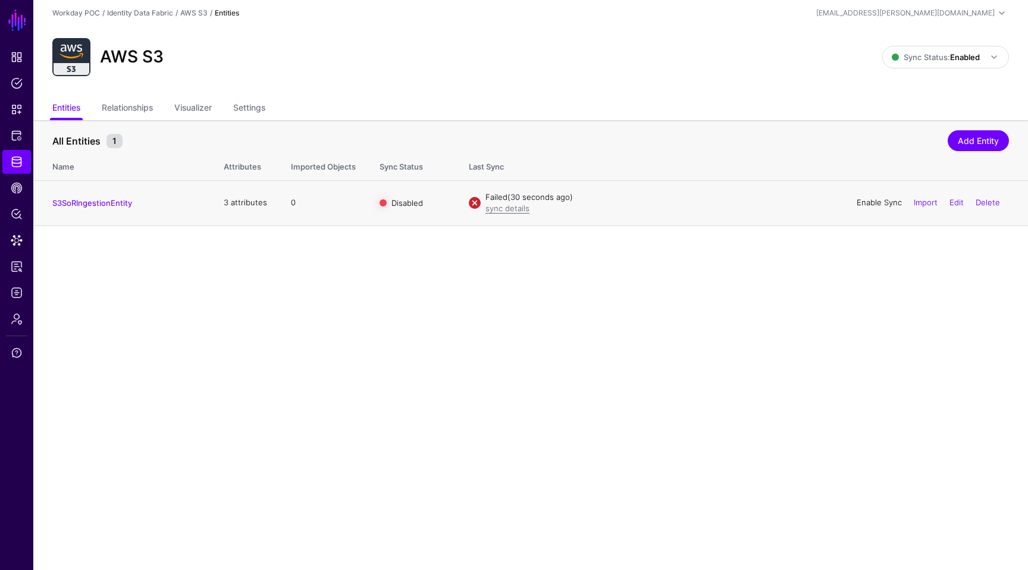
click at [871, 201] on link "Enable Sync" at bounding box center [879, 202] width 45 height 10
click at [924, 206] on link "Import" at bounding box center [926, 202] width 24 height 10
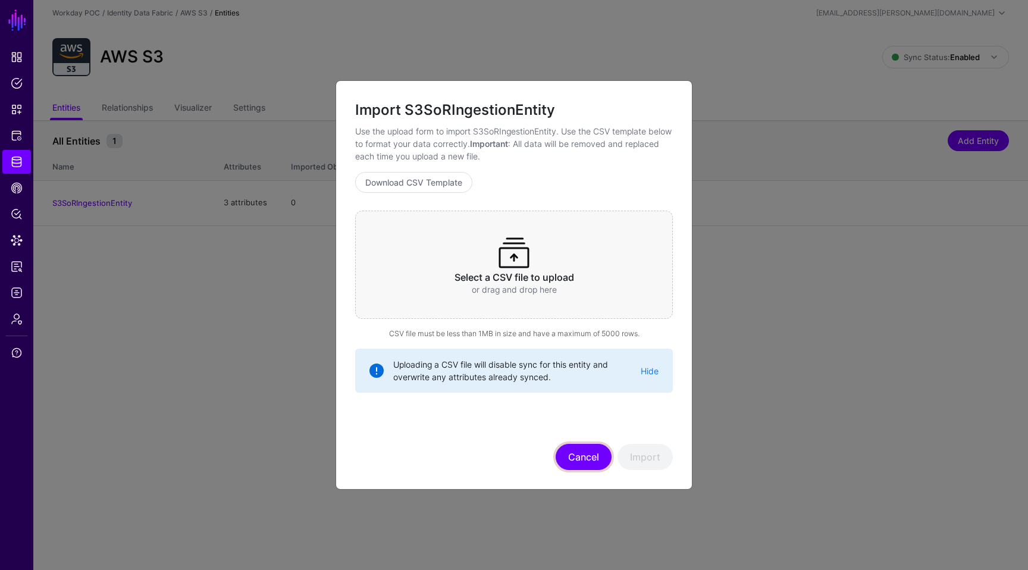
click at [597, 453] on button "Cancel" at bounding box center [584, 457] width 56 height 26
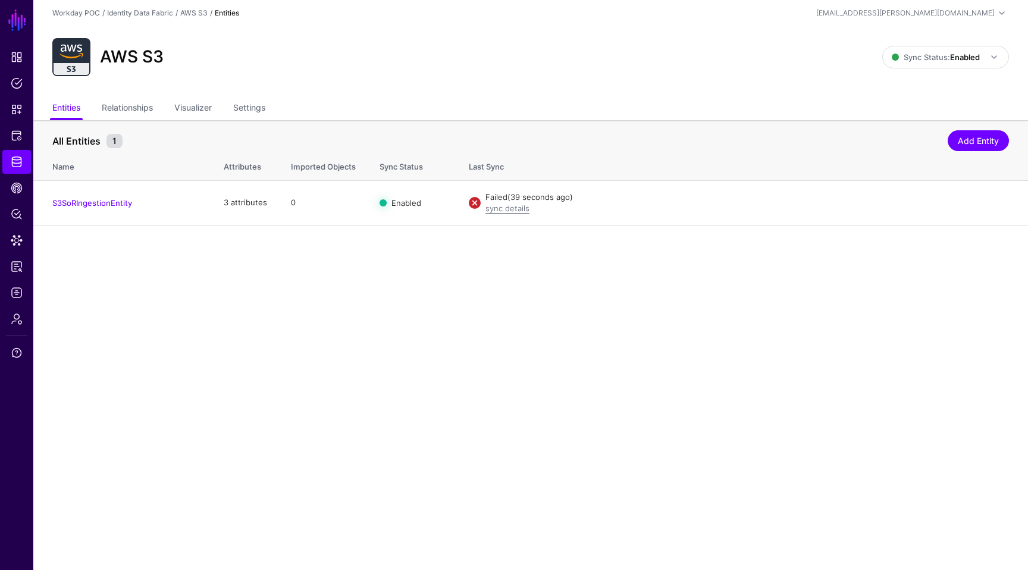
click at [123, 121] on th "All Entities 1 Add Entity" at bounding box center [530, 134] width 995 height 29
click at [127, 112] on link "Relationships" at bounding box center [127, 109] width 51 height 23
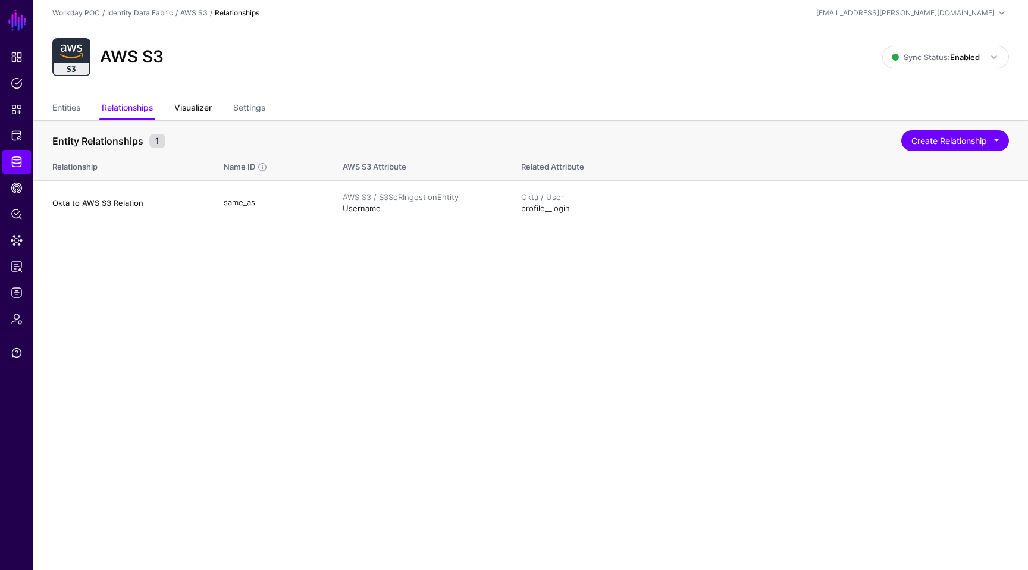
click at [186, 109] on link "Visualizer" at bounding box center [192, 109] width 37 height 23
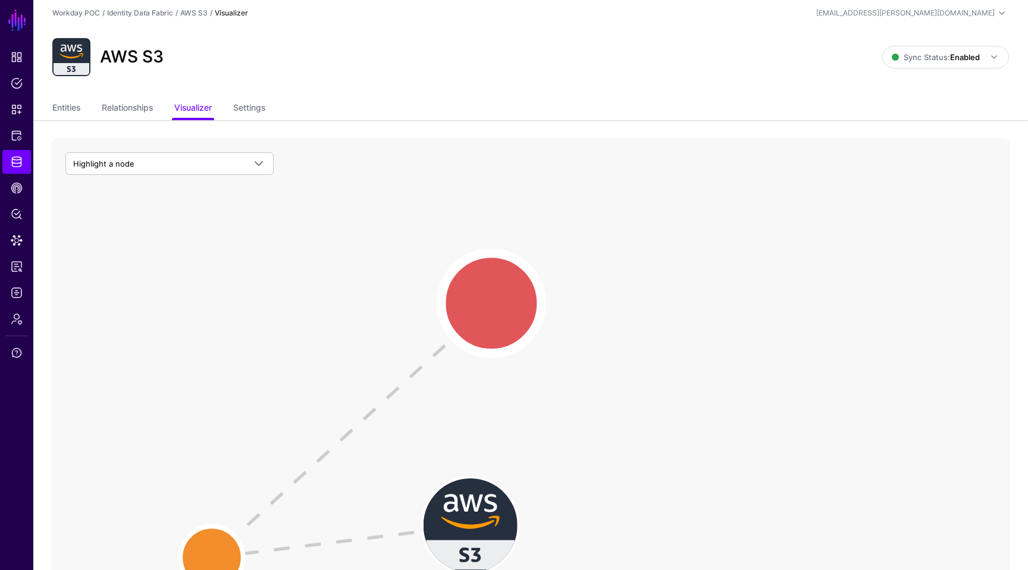
drag, startPoint x: 316, startPoint y: 291, endPoint x: 500, endPoint y: 304, distance: 183.6
click at [500, 304] on circle at bounding box center [491, 303] width 101 height 101
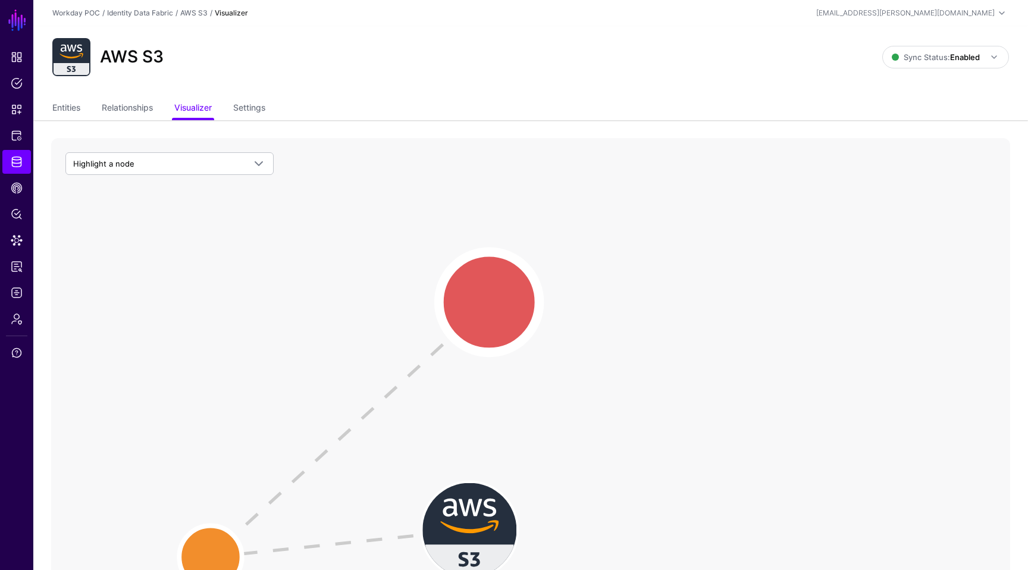
click at [500, 304] on circle at bounding box center [489, 302] width 101 height 101
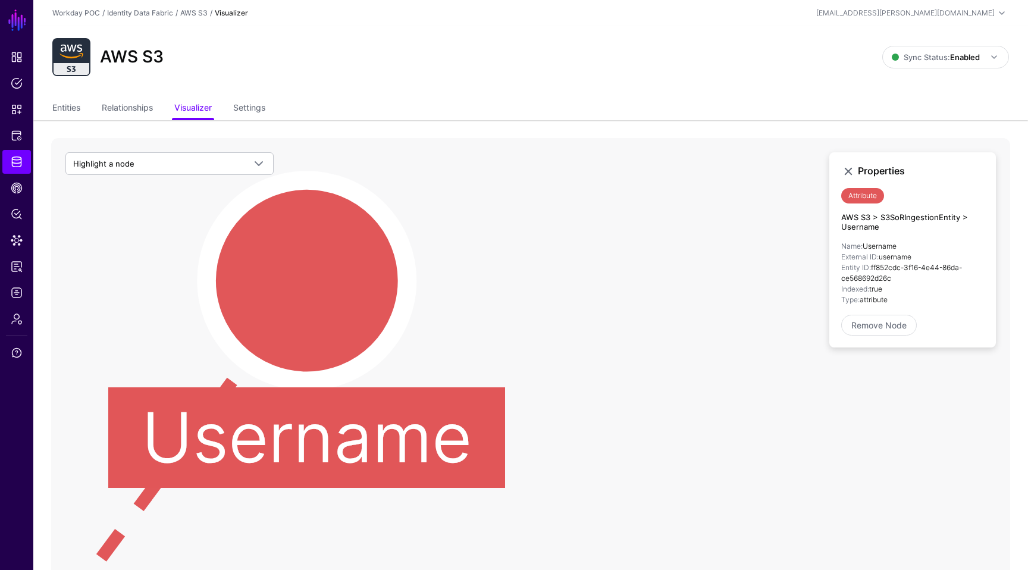
drag, startPoint x: 500, startPoint y: 304, endPoint x: 332, endPoint y: 286, distance: 168.7
click at [332, 286] on circle at bounding box center [306, 280] width 200 height 200
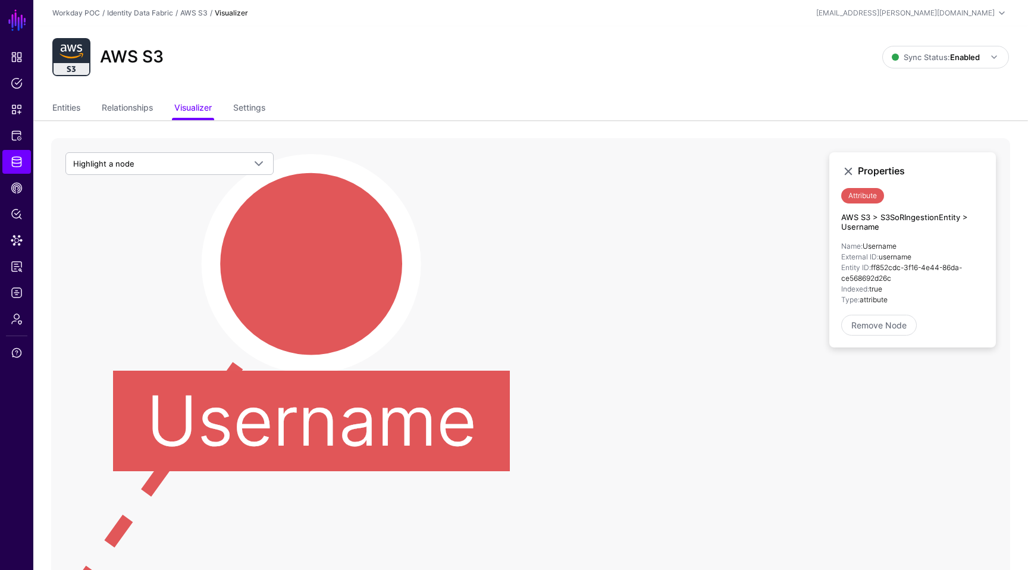
drag, startPoint x: 568, startPoint y: 401, endPoint x: 730, endPoint y: 290, distance: 196.0
click at [730, 290] on icon "AWS S3 AWS S3 S3SoRIngestionEntity S3SoRIngestionEntity Username Username" at bounding box center [530, 376] width 959 height 476
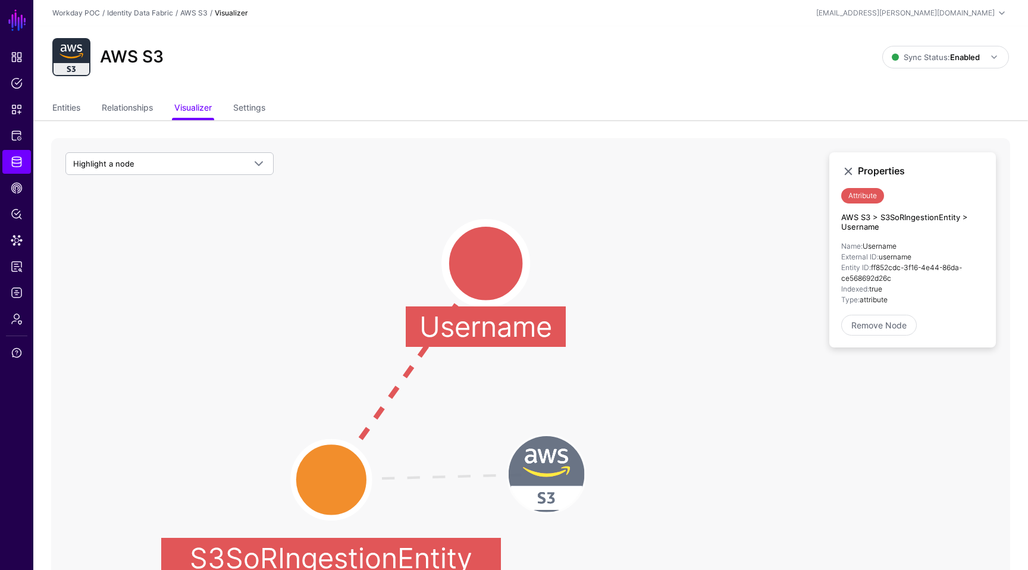
drag, startPoint x: 490, startPoint y: 460, endPoint x: 489, endPoint y: 375, distance: 85.1
click at [489, 375] on icon "AWS S3 AWS S3 S3SoRIngestionEntity S3SoRIngestionEntity Username Username" at bounding box center [530, 376] width 959 height 476
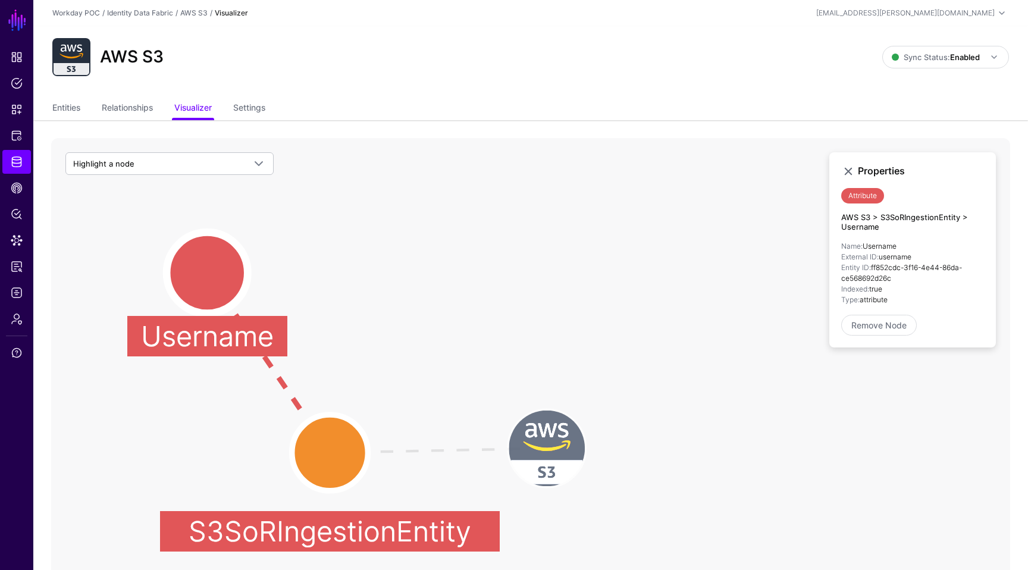
drag, startPoint x: 483, startPoint y: 224, endPoint x: 205, endPoint y: 261, distance: 280.8
click at [205, 261] on circle at bounding box center [207, 272] width 81 height 81
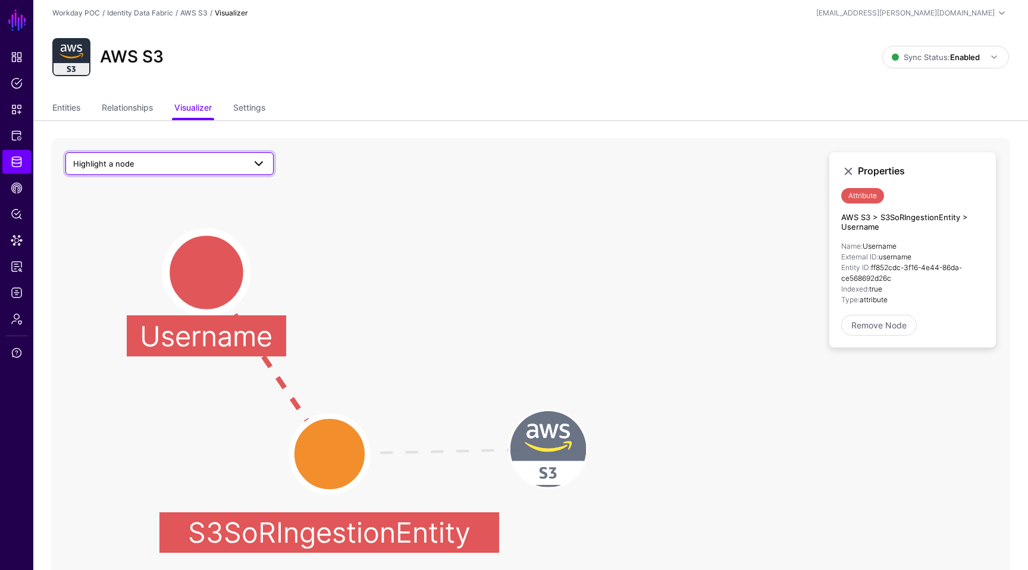
click at [231, 168] on span "Highlight a node" at bounding box center [158, 163] width 171 height 13
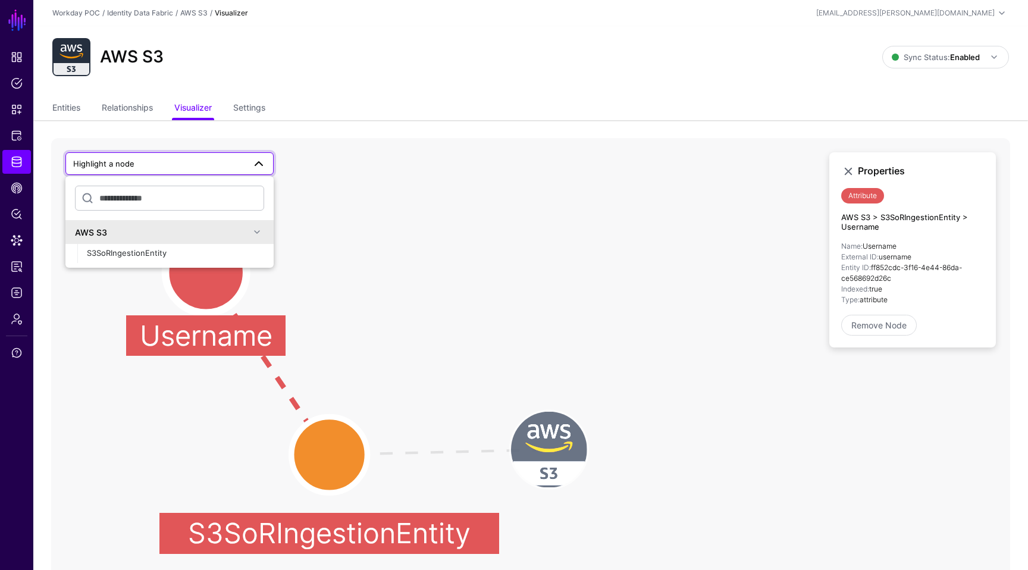
scroll to position [62, 0]
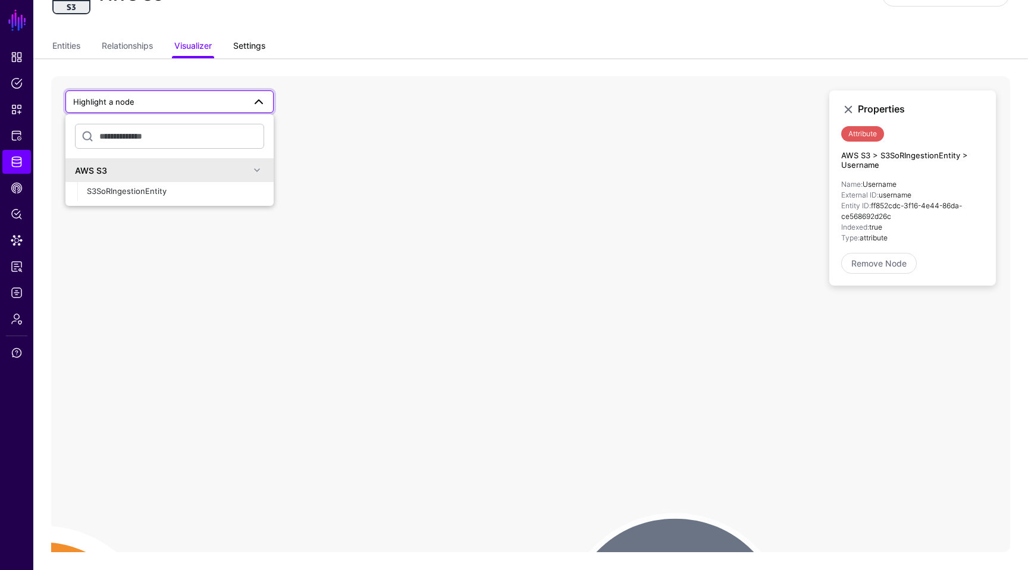
click at [243, 55] on link "Settings" at bounding box center [249, 47] width 32 height 23
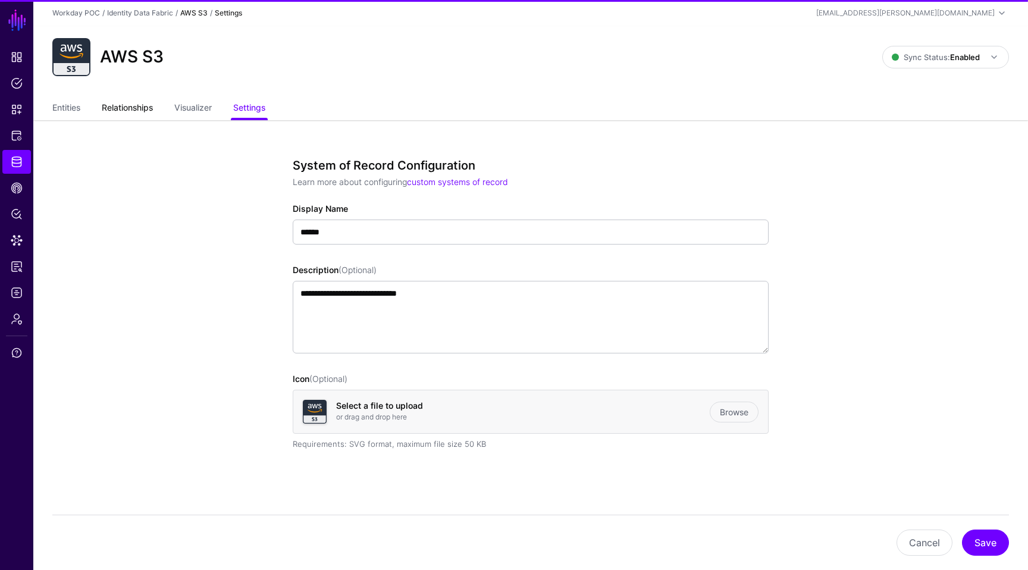
click at [131, 100] on link "Relationships" at bounding box center [127, 109] width 51 height 23
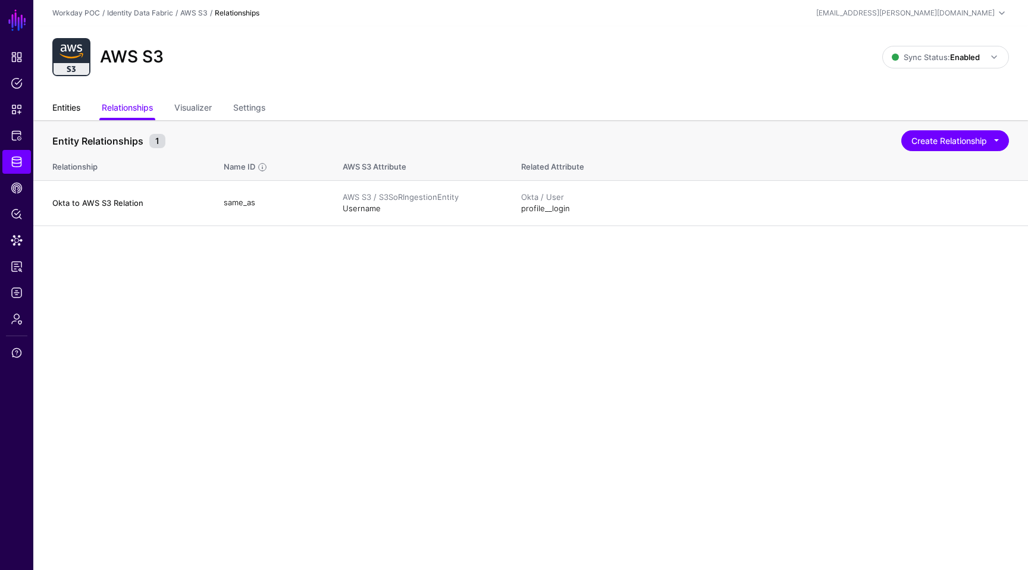
click at [62, 99] on link "Entities" at bounding box center [66, 109] width 28 height 23
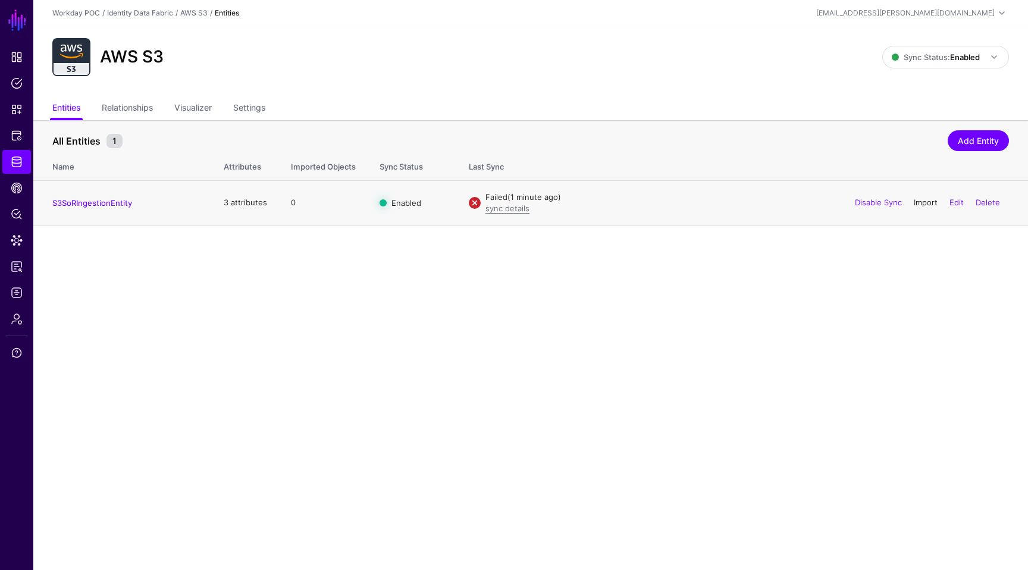
click at [920, 202] on link "Import" at bounding box center [926, 202] width 24 height 10
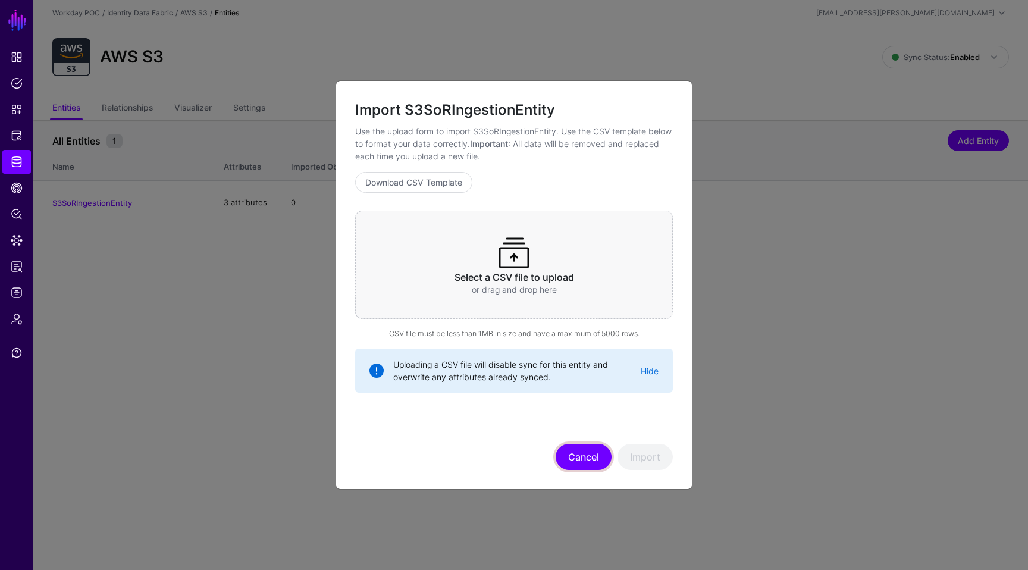
click at [594, 445] on button "Cancel" at bounding box center [584, 457] width 56 height 26
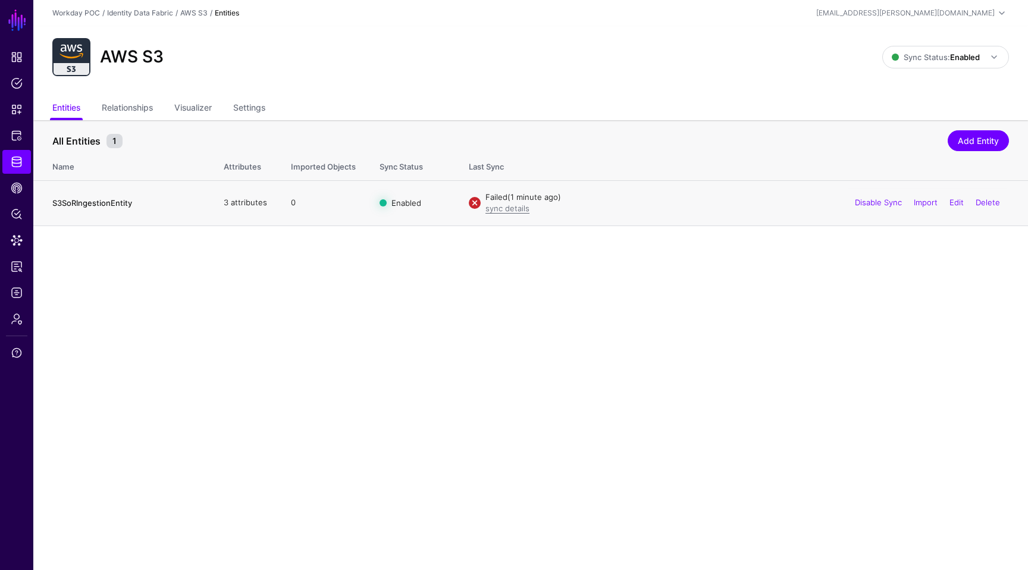
click at [111, 207] on link "S3SoRIngestionEntity" at bounding box center [92, 203] width 80 height 10
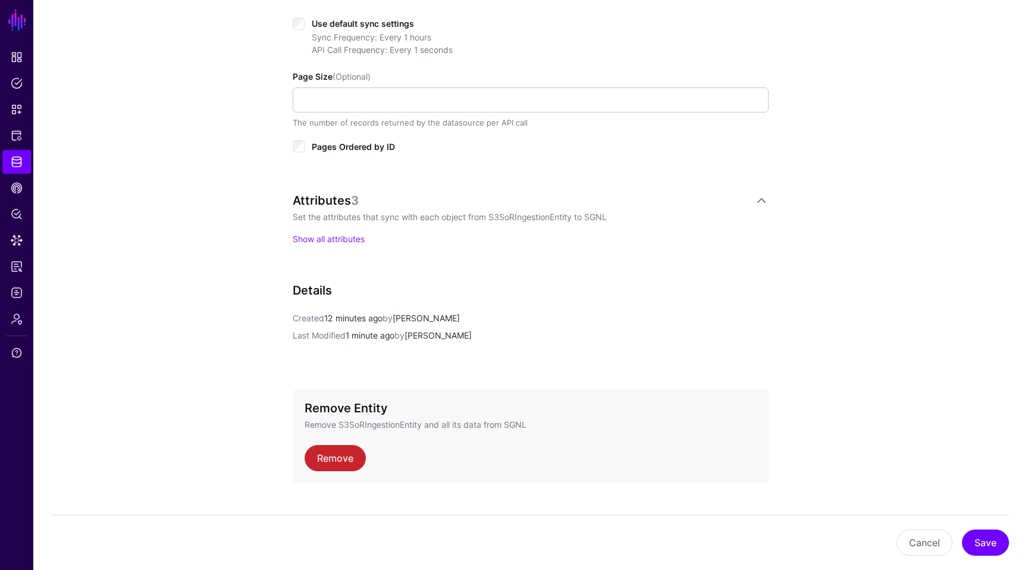
scroll to position [663, 0]
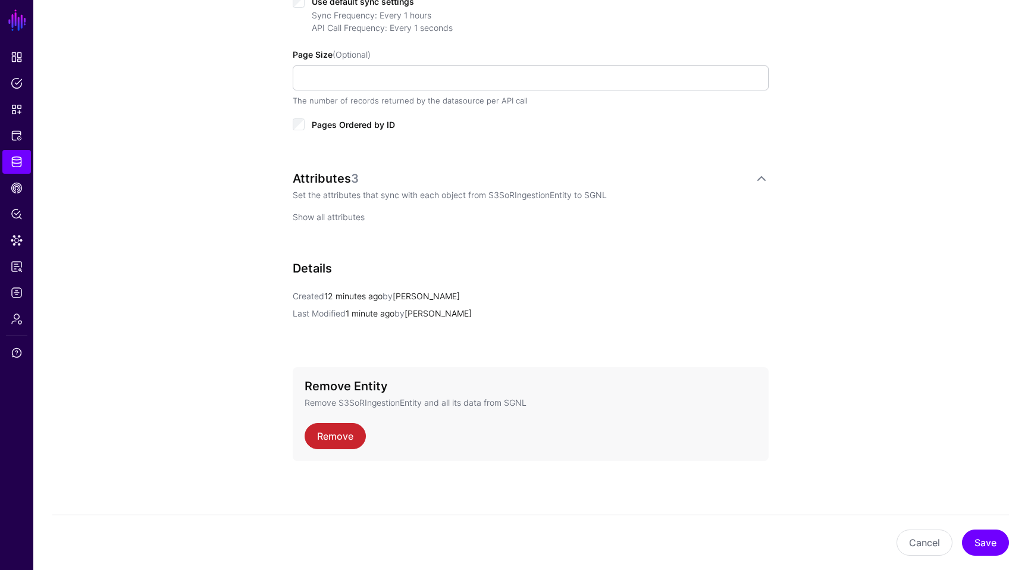
click at [350, 217] on link "Show all attributes" at bounding box center [329, 217] width 72 height 10
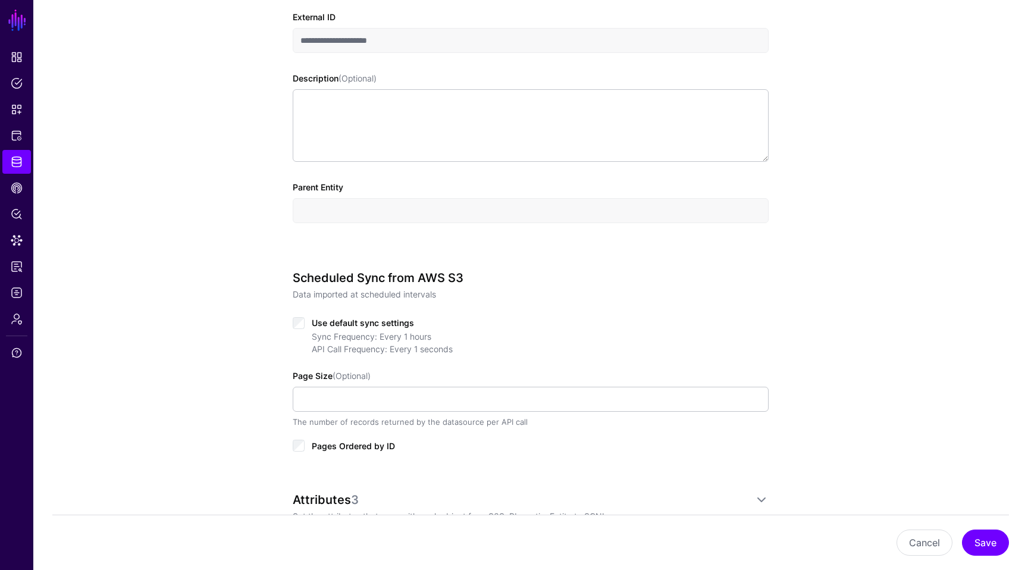
scroll to position [0, 0]
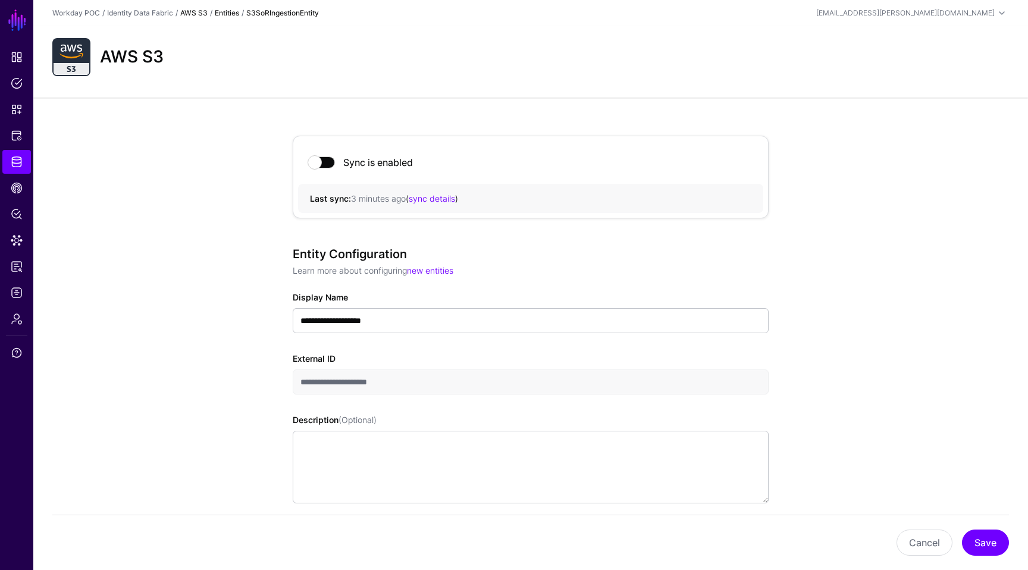
click at [196, 14] on link "AWS S3" at bounding box center [193, 12] width 27 height 9
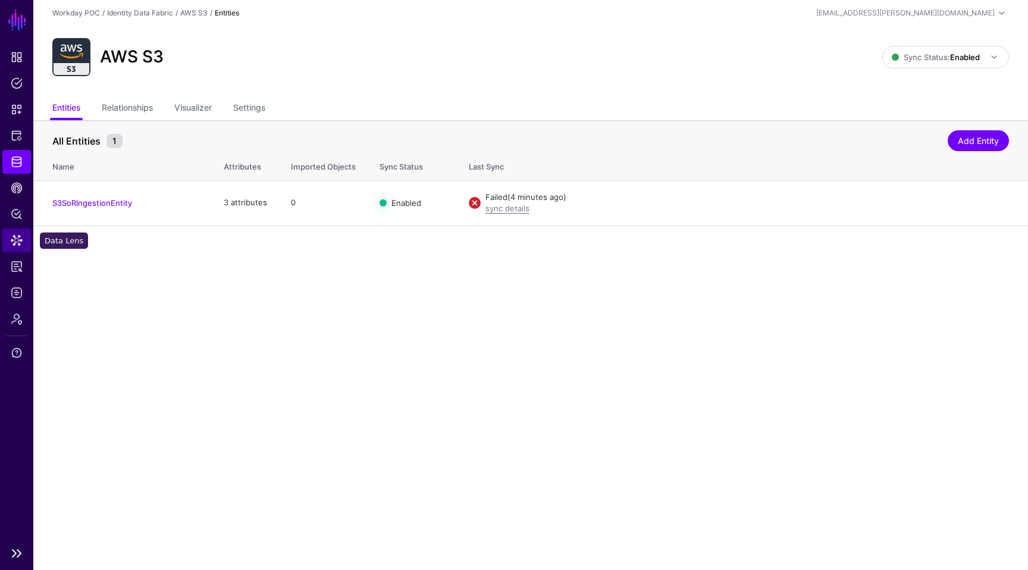
click at [21, 247] on link "Data Lens" at bounding box center [16, 240] width 29 height 24
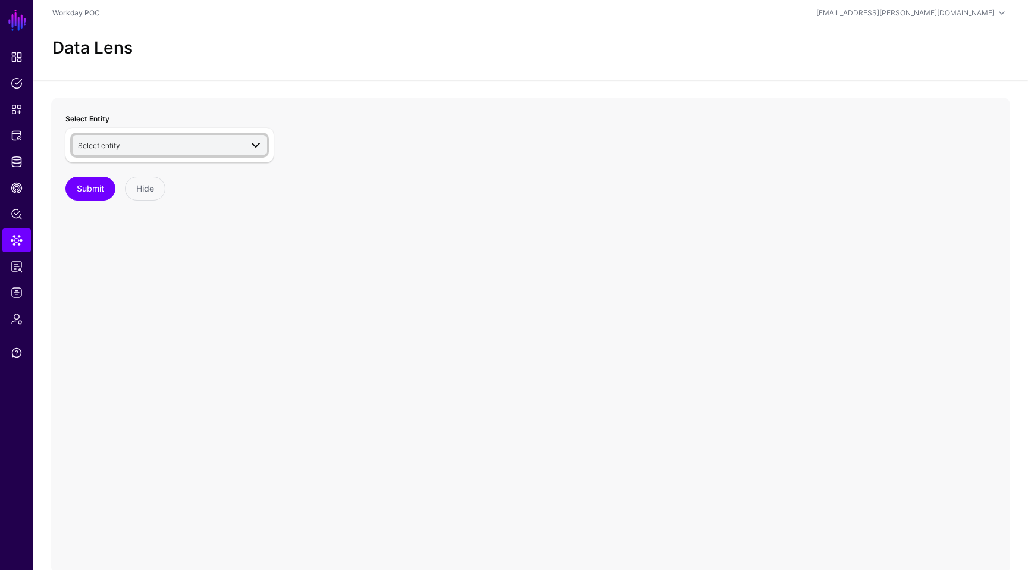
click at [145, 145] on span "Select entity" at bounding box center [160, 145] width 164 height 13
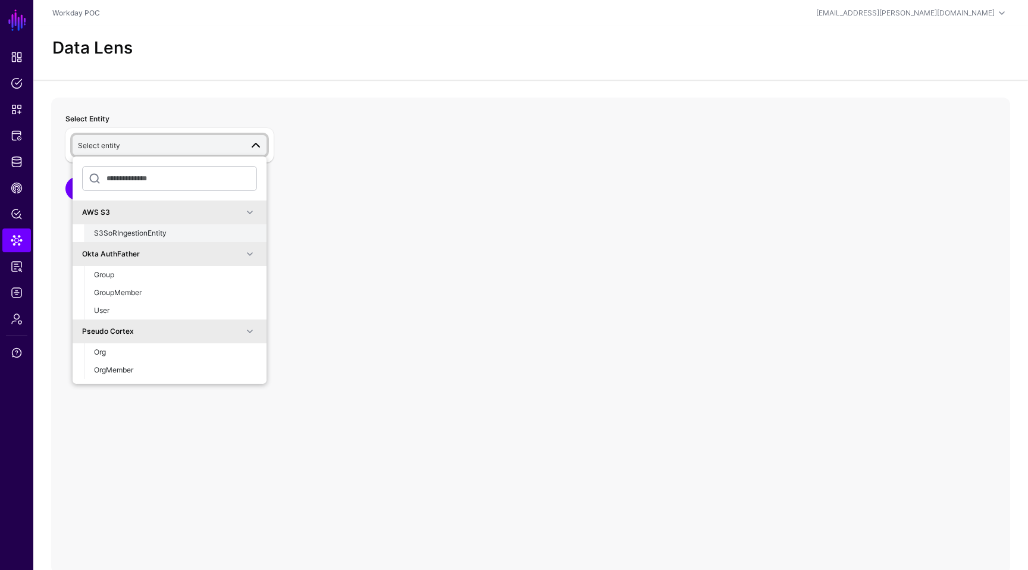
click at [131, 232] on span "S3SoRIngestionEntity" at bounding box center [130, 232] width 73 height 9
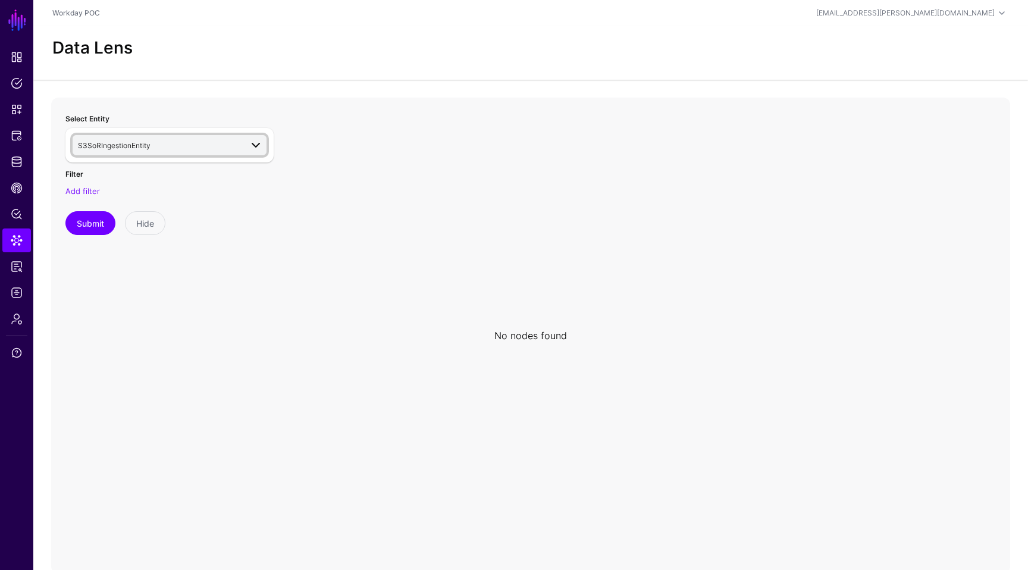
click at [162, 142] on span "S3SoRIngestionEntity" at bounding box center [160, 145] width 164 height 13
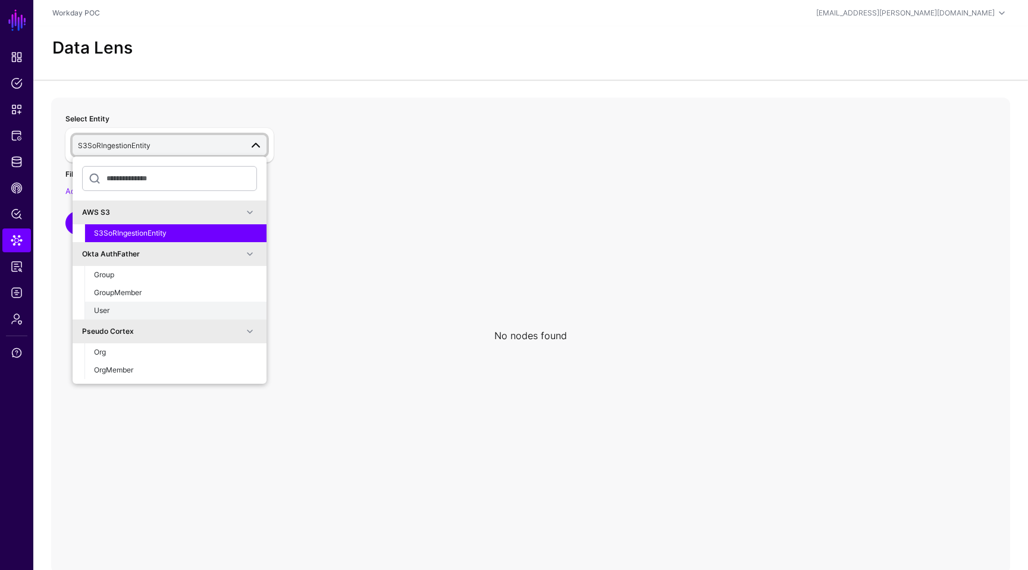
click at [123, 303] on button "User" at bounding box center [175, 311] width 182 height 18
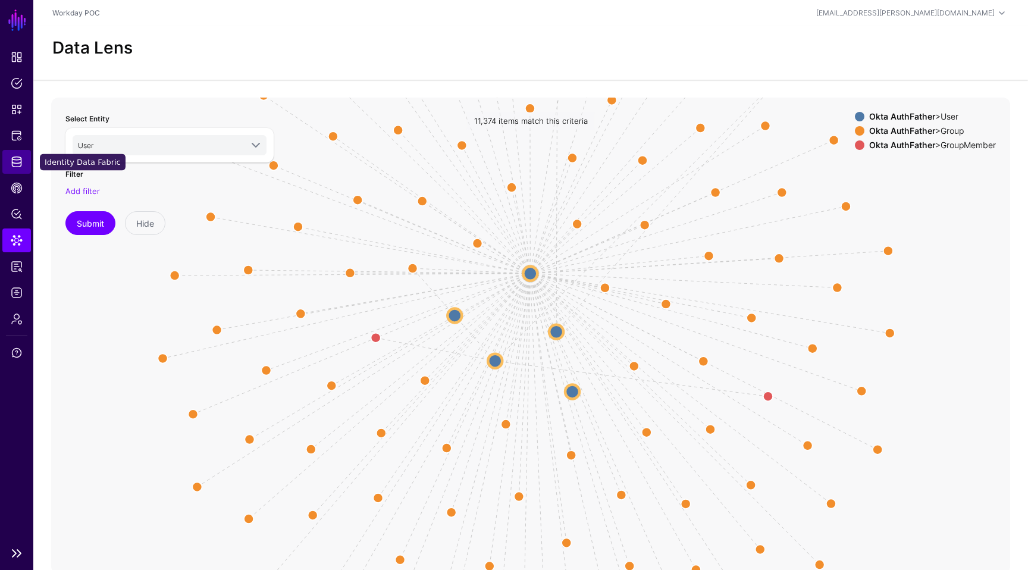
click at [18, 163] on span "Identity Data Fabric" at bounding box center [17, 162] width 12 height 12
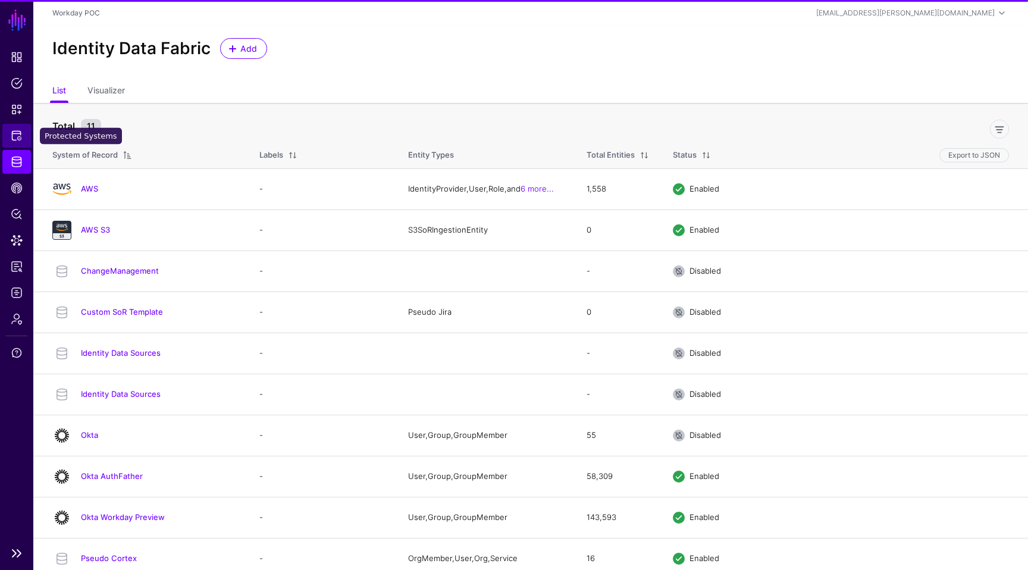
click at [18, 137] on span "Protected Systems" at bounding box center [17, 136] width 12 height 12
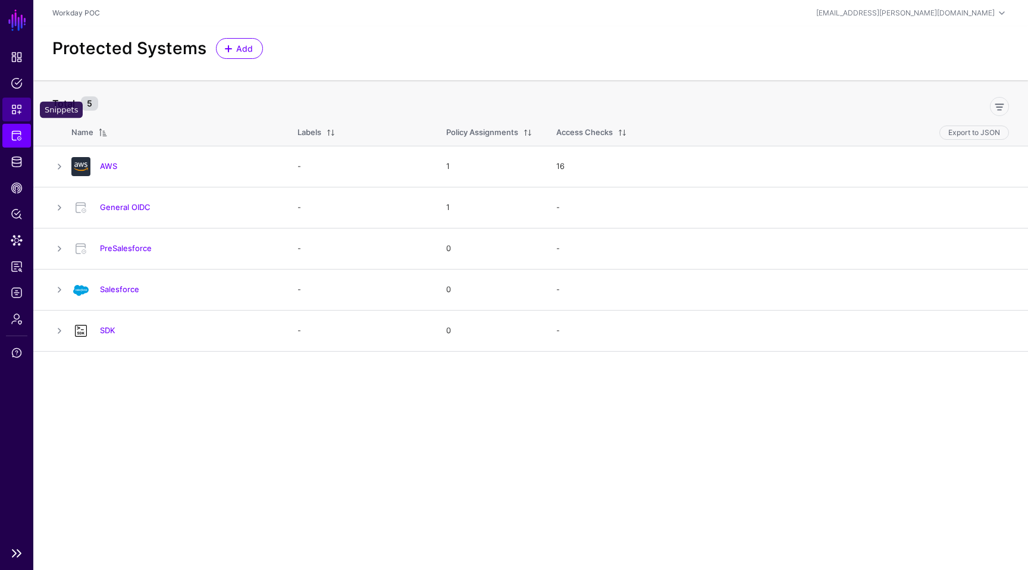
click at [18, 114] on span "Snippets" at bounding box center [17, 110] width 12 height 12
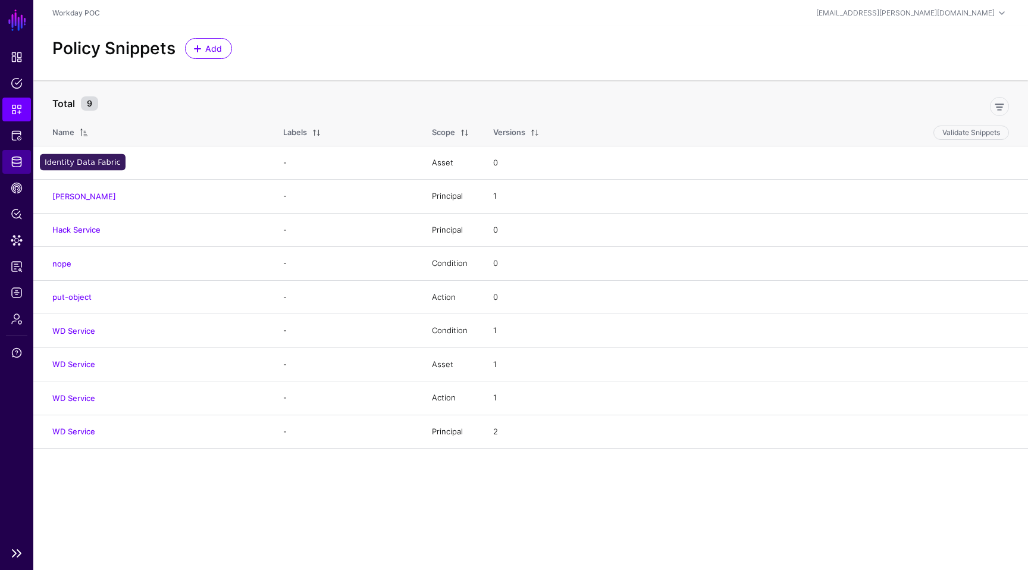
click at [17, 173] on link "Identity Data Fabric" at bounding box center [16, 162] width 29 height 24
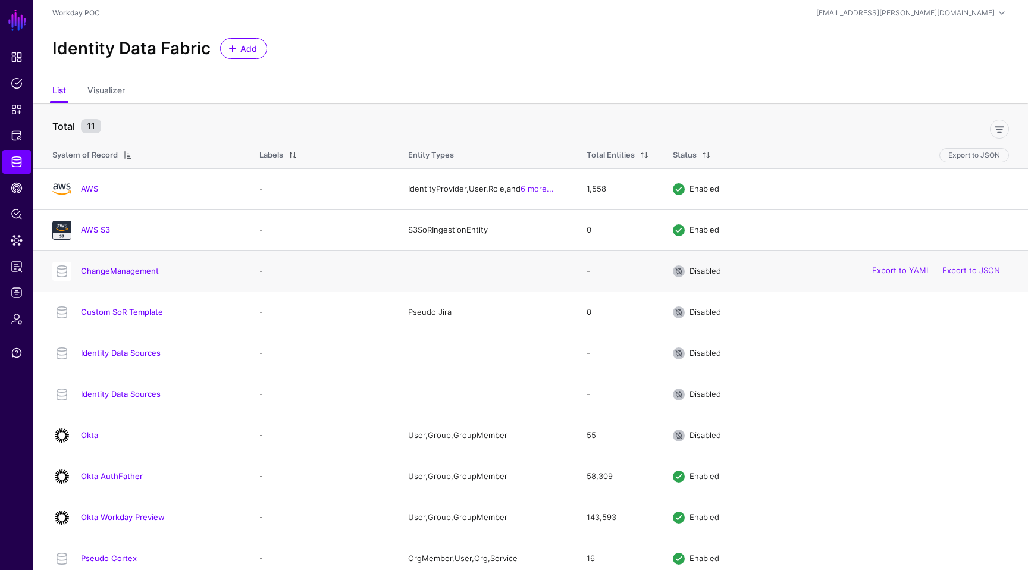
scroll to position [51, 0]
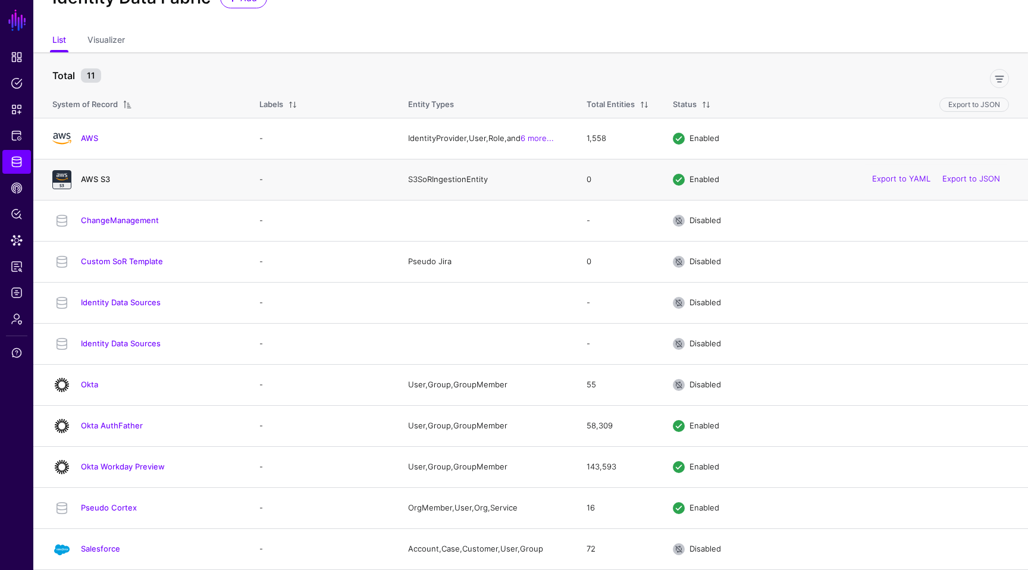
click at [98, 175] on link "AWS S3" at bounding box center [95, 179] width 29 height 10
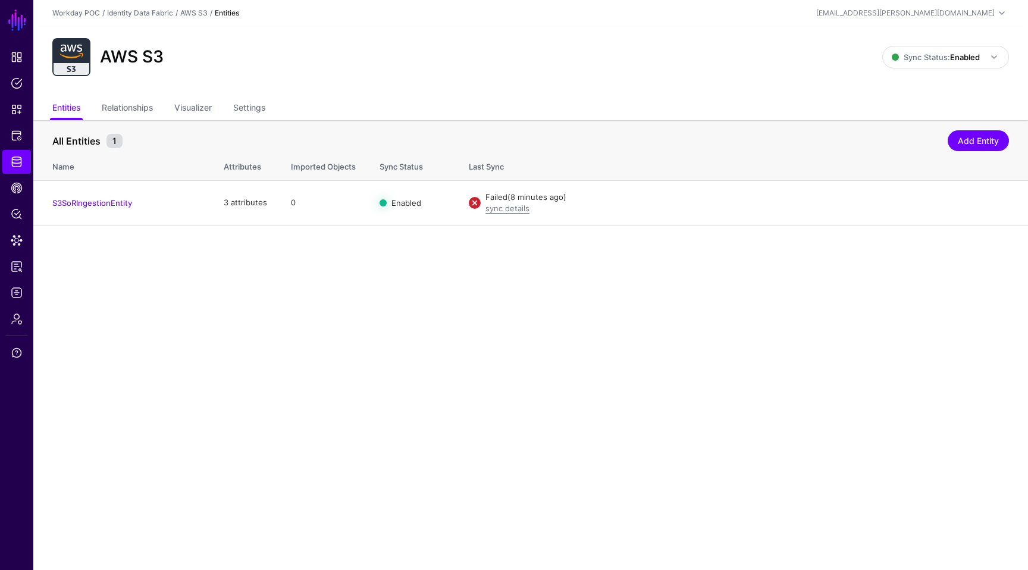
click at [529, 349] on main "SGNL Dashboard Policies Snippets Protected Systems Identity Data Fabric CAEP Hu…" at bounding box center [514, 285] width 1028 height 570
click at [510, 211] on link "sync details" at bounding box center [507, 208] width 44 height 10
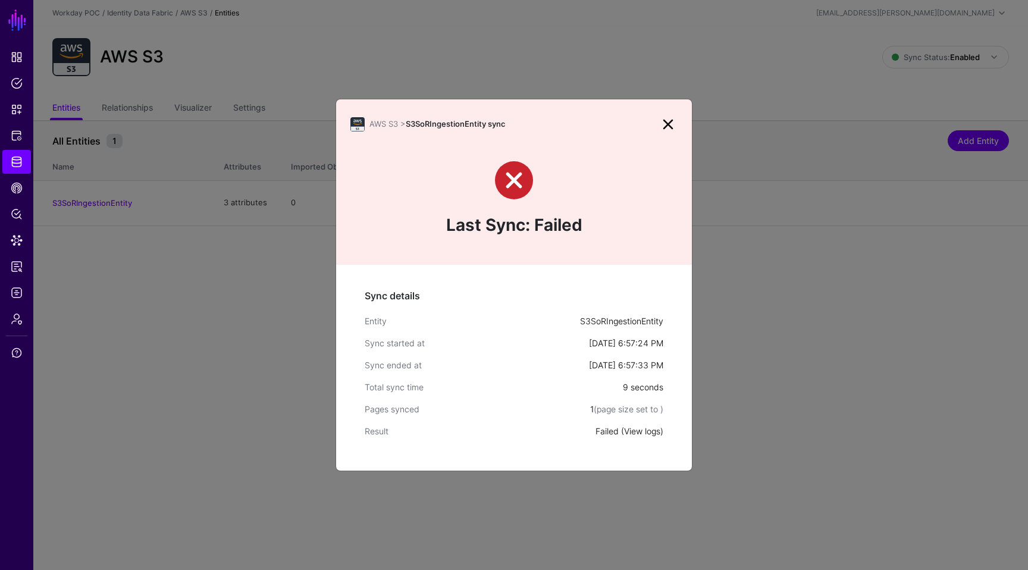
click at [645, 433] on link "View logs" at bounding box center [642, 431] width 36 height 10
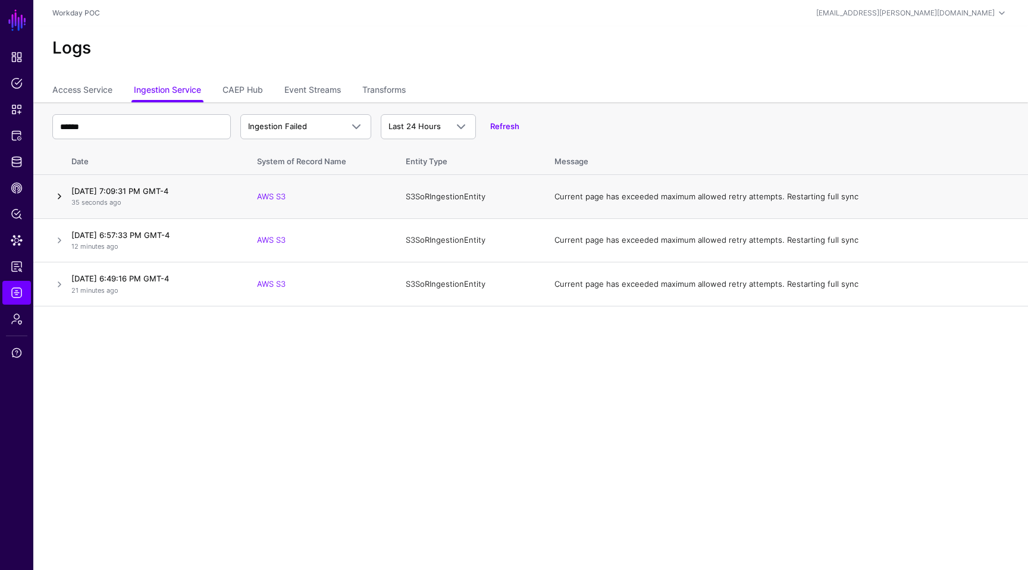
click at [57, 195] on link at bounding box center [59, 196] width 14 height 14
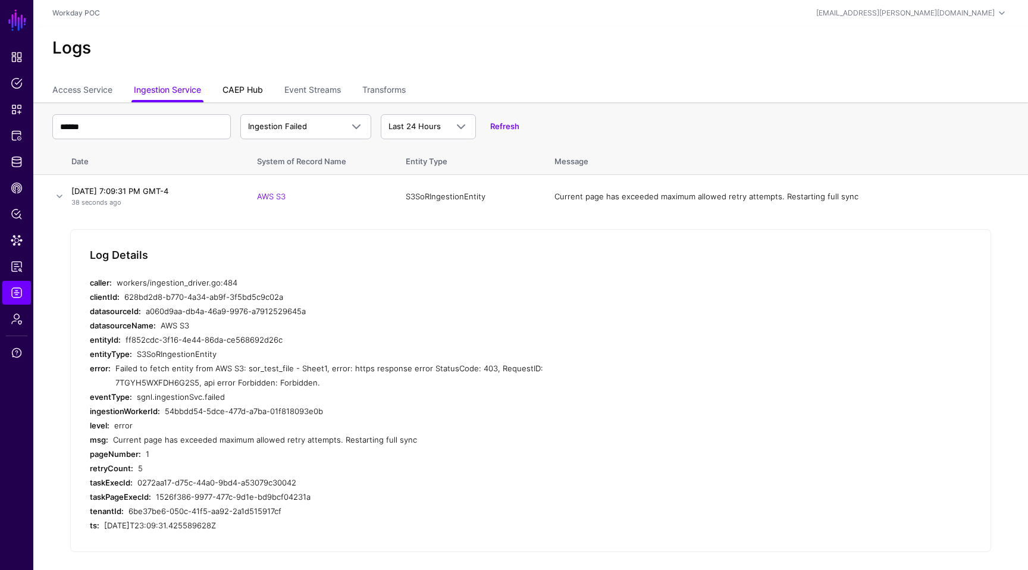
click at [245, 94] on link "CAEP Hub" at bounding box center [242, 91] width 40 height 23
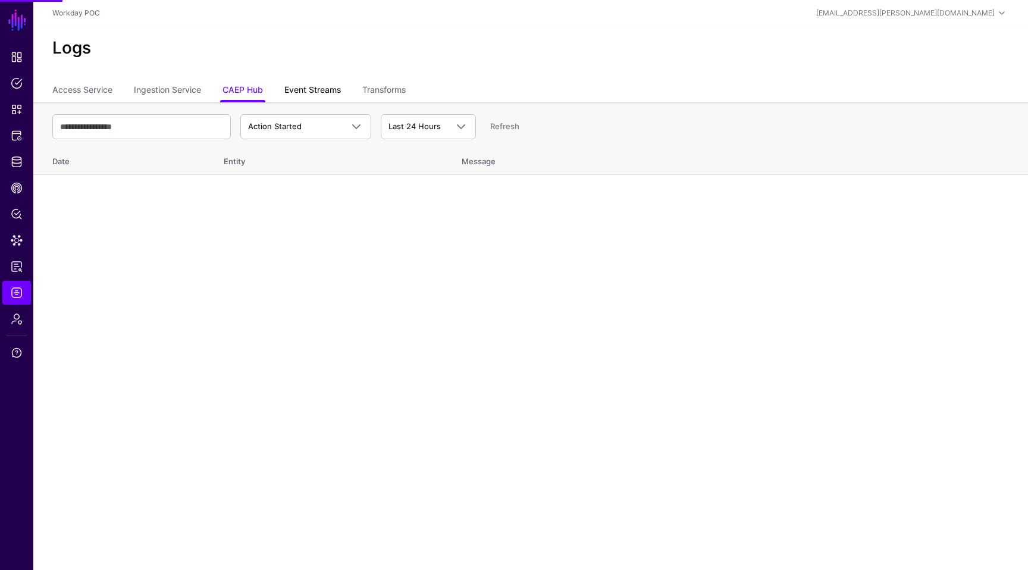
click at [321, 91] on link "Event Streams" at bounding box center [312, 91] width 57 height 23
click at [402, 90] on link "Transforms" at bounding box center [383, 91] width 43 height 23
click at [67, 89] on link "Access Service" at bounding box center [82, 91] width 60 height 23
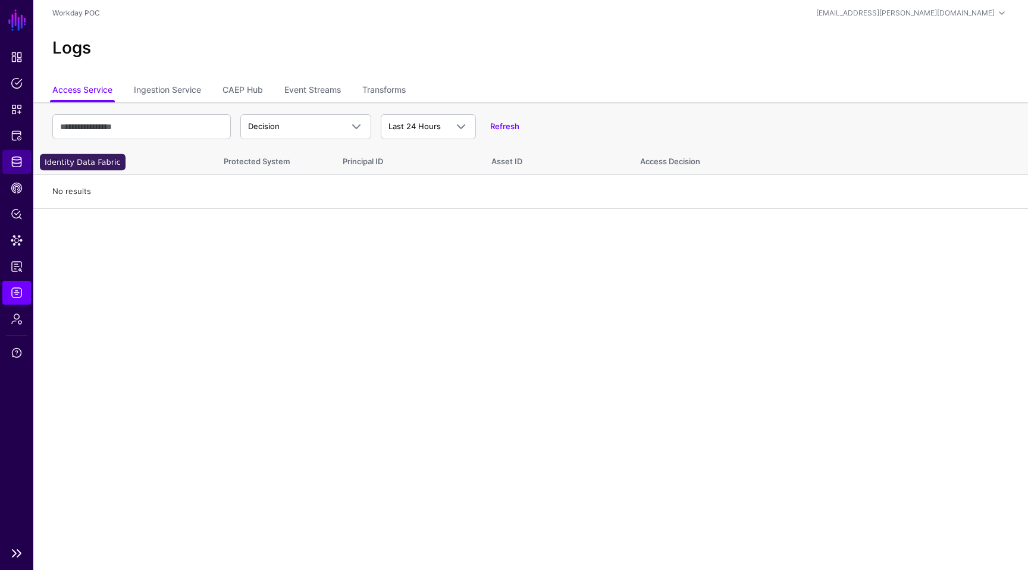
click at [14, 165] on span "Identity Data Fabric" at bounding box center [17, 162] width 12 height 12
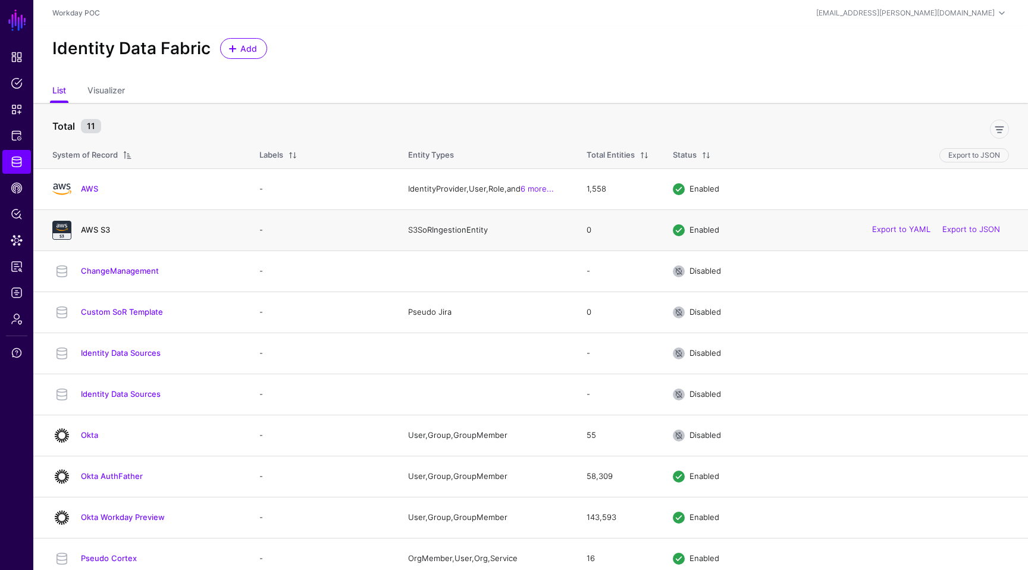
click at [90, 228] on link "AWS S3" at bounding box center [95, 230] width 29 height 10
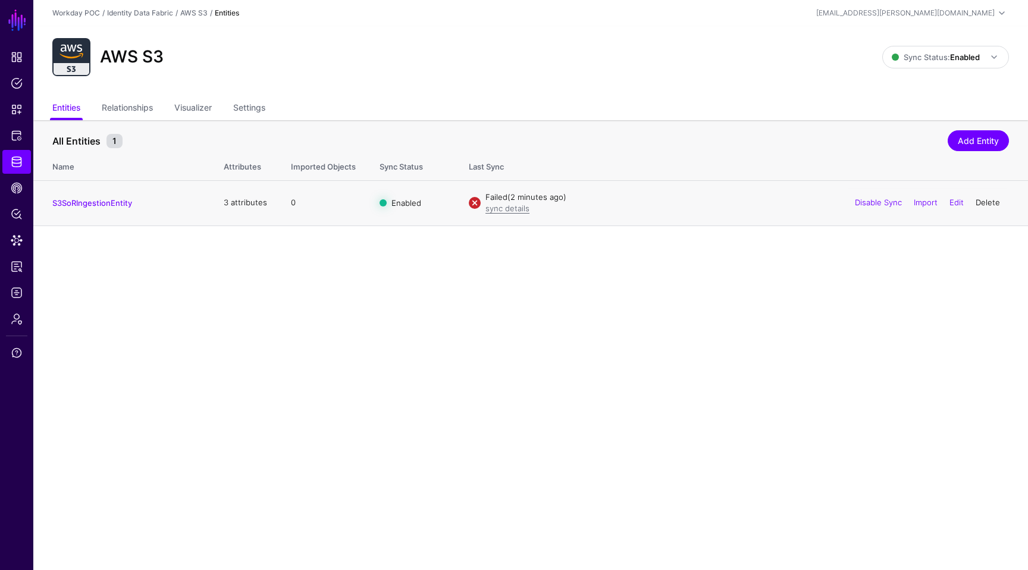
click at [980, 203] on link "Delete" at bounding box center [988, 202] width 24 height 10
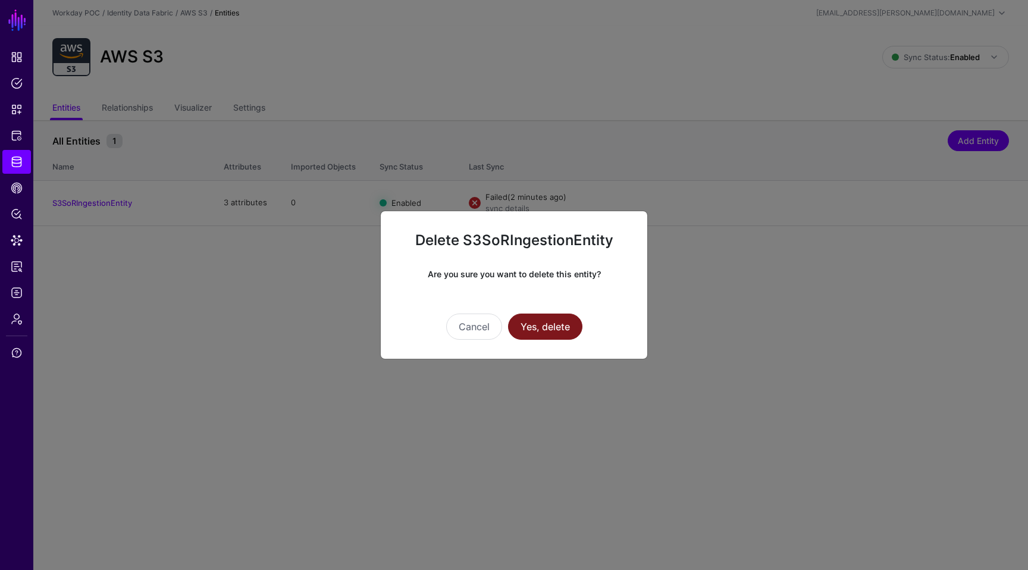
click at [550, 333] on button "Yes, delete" at bounding box center [545, 326] width 74 height 26
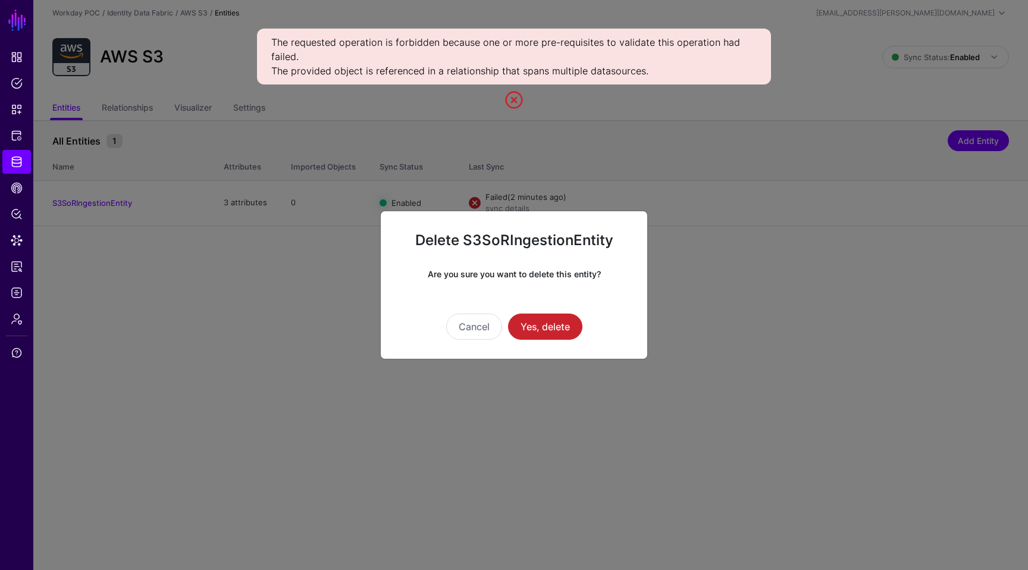
click at [537, 147] on ngb-modal-window "Delete S3SoRIngestionEntity Are you sure you want to delete this entity? Cancel…" at bounding box center [514, 285] width 1028 height 570
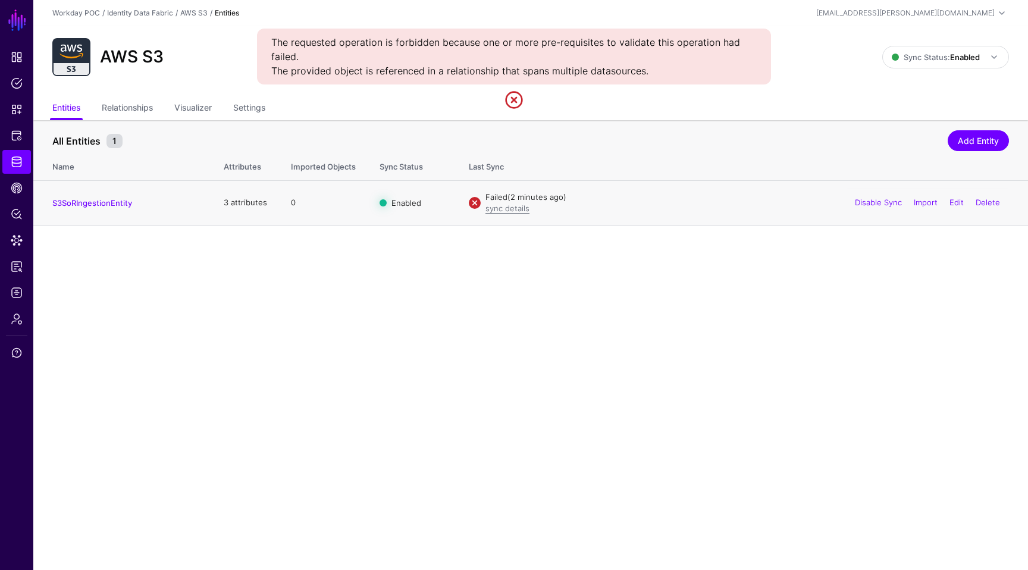
click at [874, 197] on div "Disable Sync Import Edit Delete" at bounding box center [927, 203] width 163 height 30
click at [950, 58] on strong "Enabled" at bounding box center [965, 57] width 30 height 10
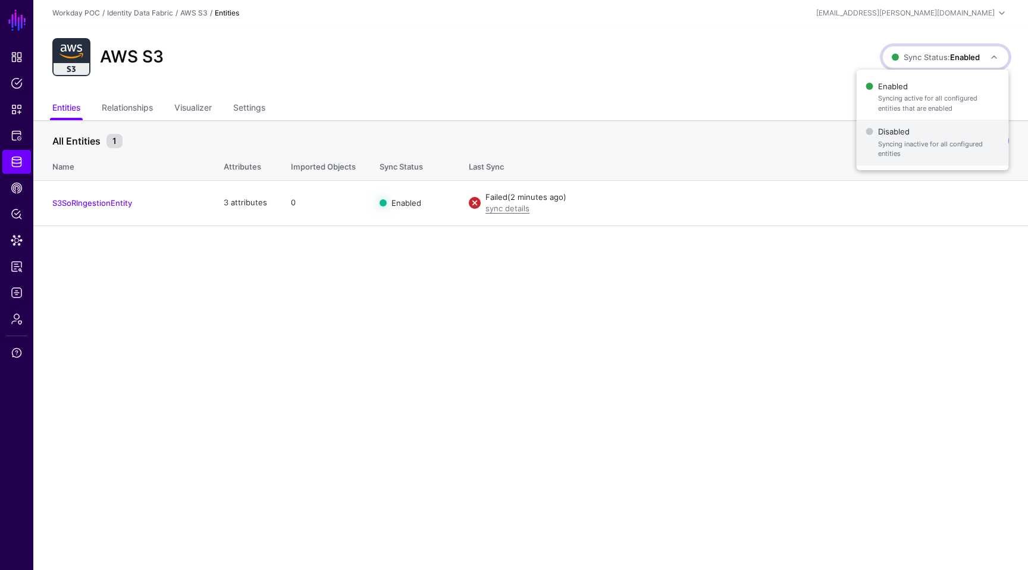
click at [905, 133] on span "Disabled Syncing inactive for all configured entities" at bounding box center [932, 142] width 133 height 39
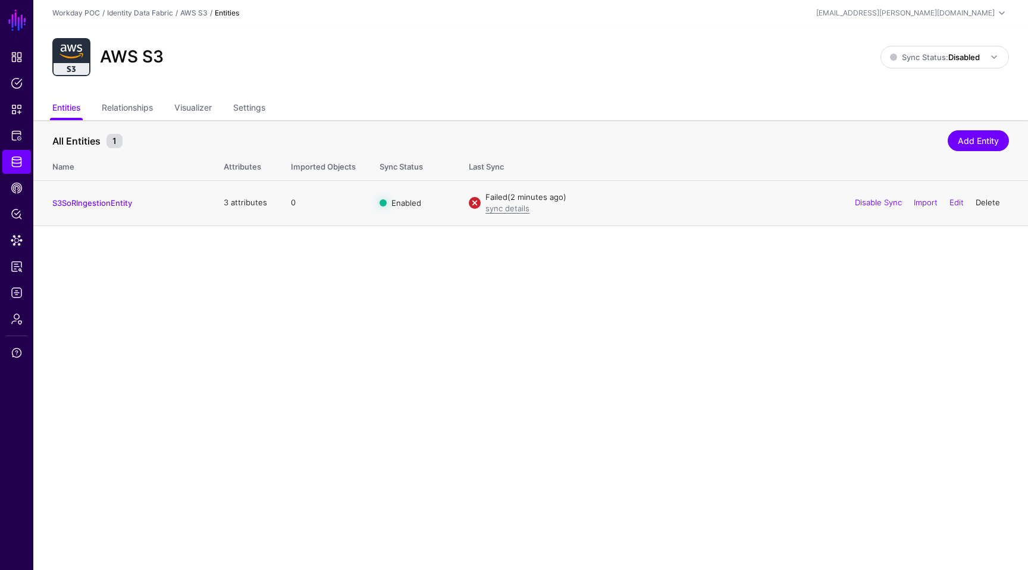
click at [998, 200] on link "Delete" at bounding box center [988, 202] width 24 height 10
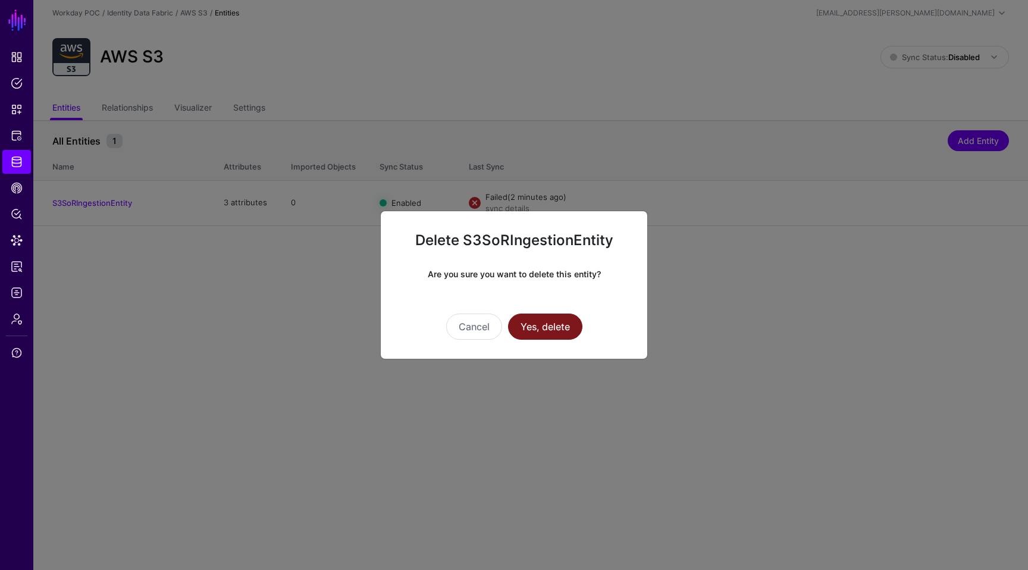
click at [549, 334] on button "Yes, delete" at bounding box center [545, 326] width 74 height 26
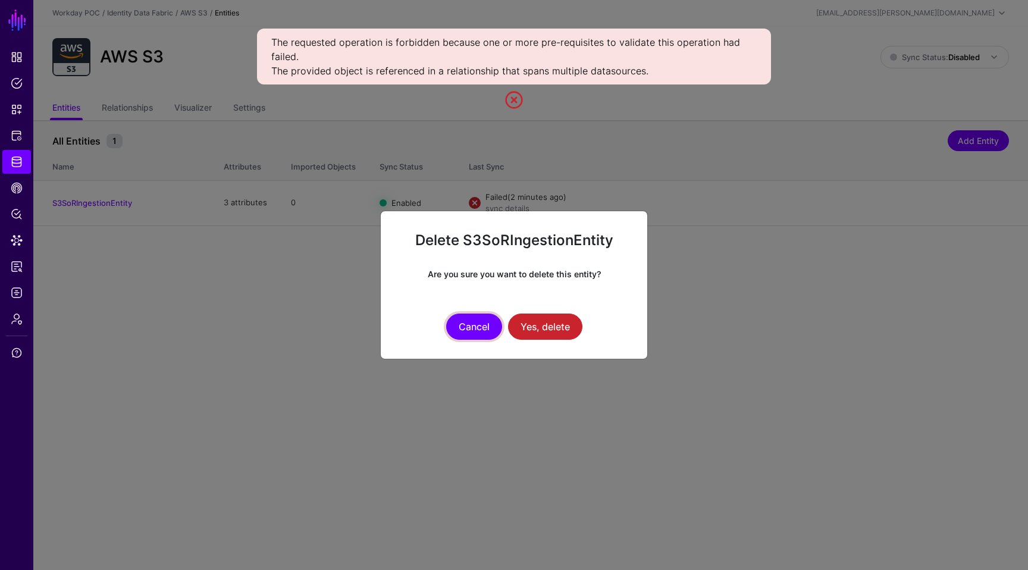
click at [474, 329] on button "Cancel" at bounding box center [474, 326] width 56 height 26
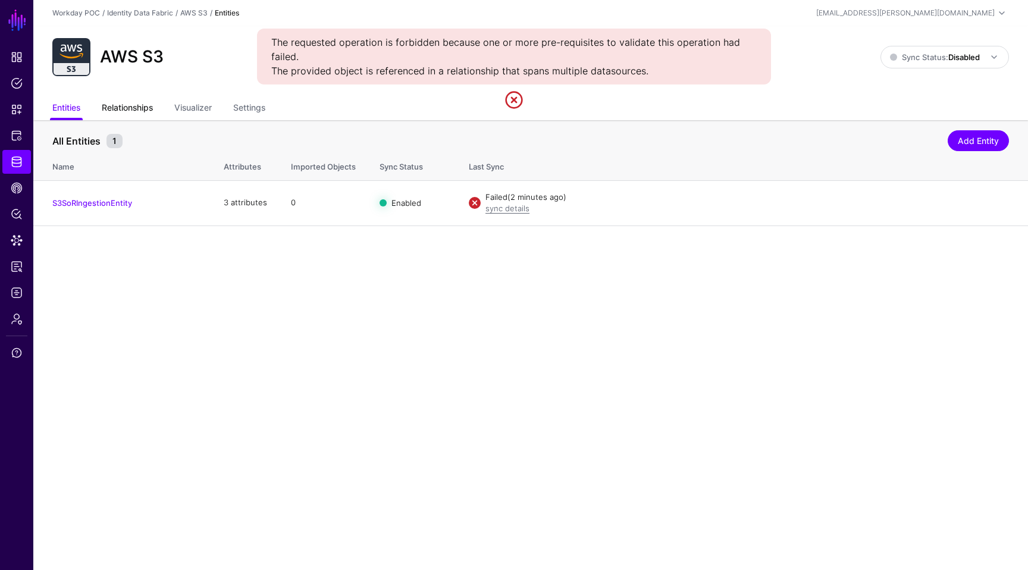
click at [142, 106] on link "Relationships" at bounding box center [127, 109] width 51 height 23
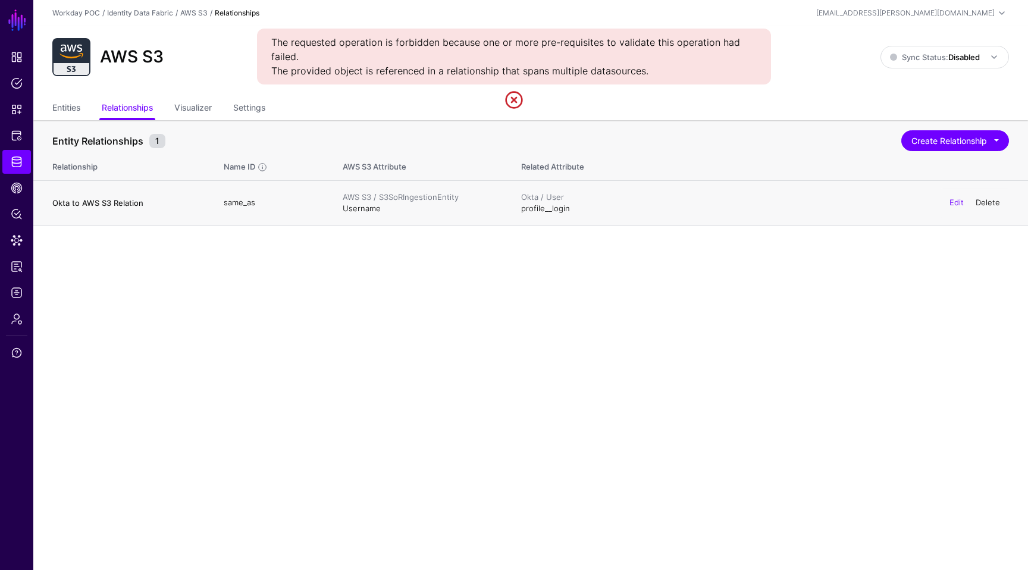
click at [993, 205] on link "Delete" at bounding box center [988, 202] width 24 height 10
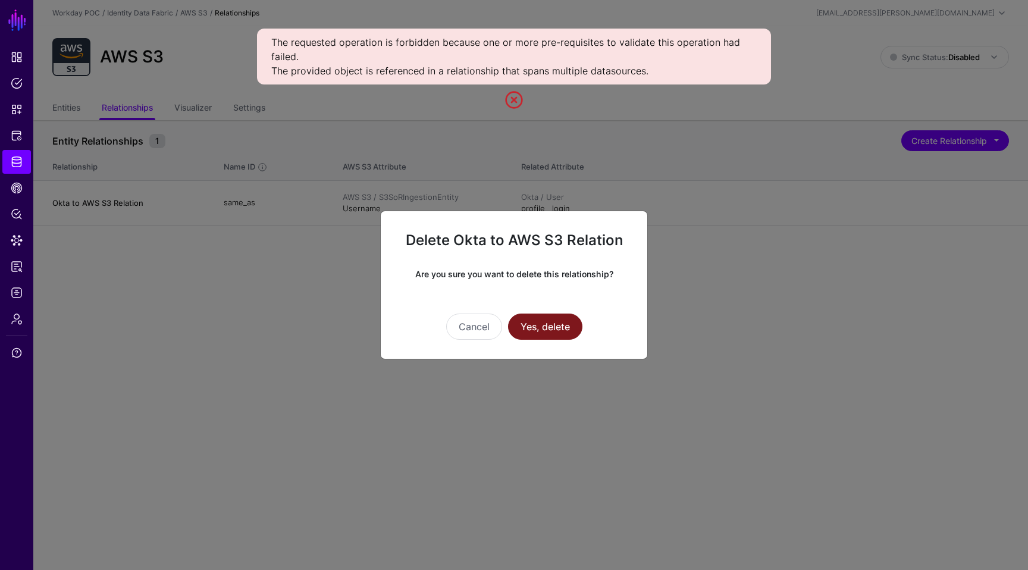
click at [546, 327] on button "Yes, delete" at bounding box center [545, 326] width 74 height 26
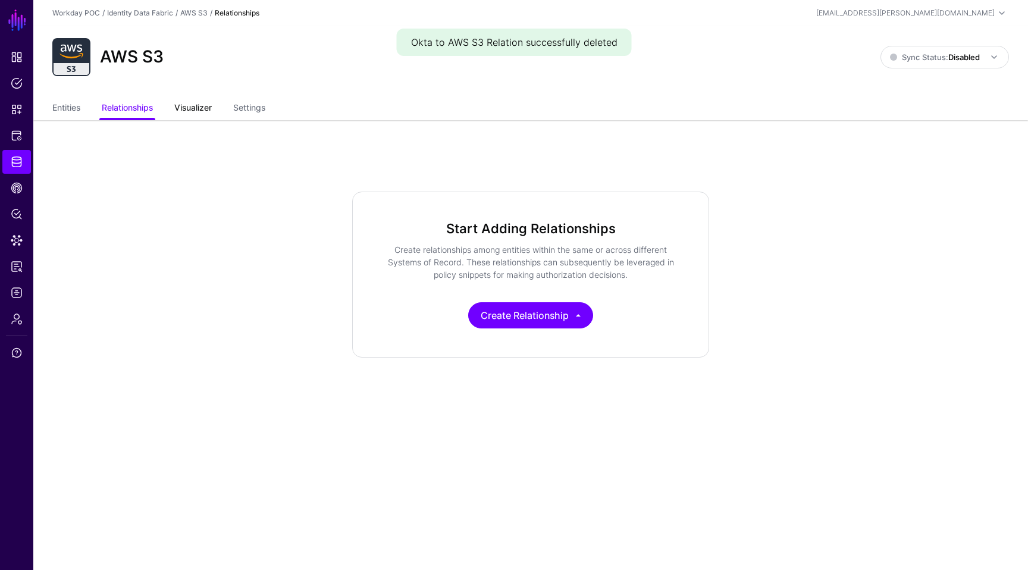
click at [210, 108] on link "Visualizer" at bounding box center [192, 109] width 37 height 23
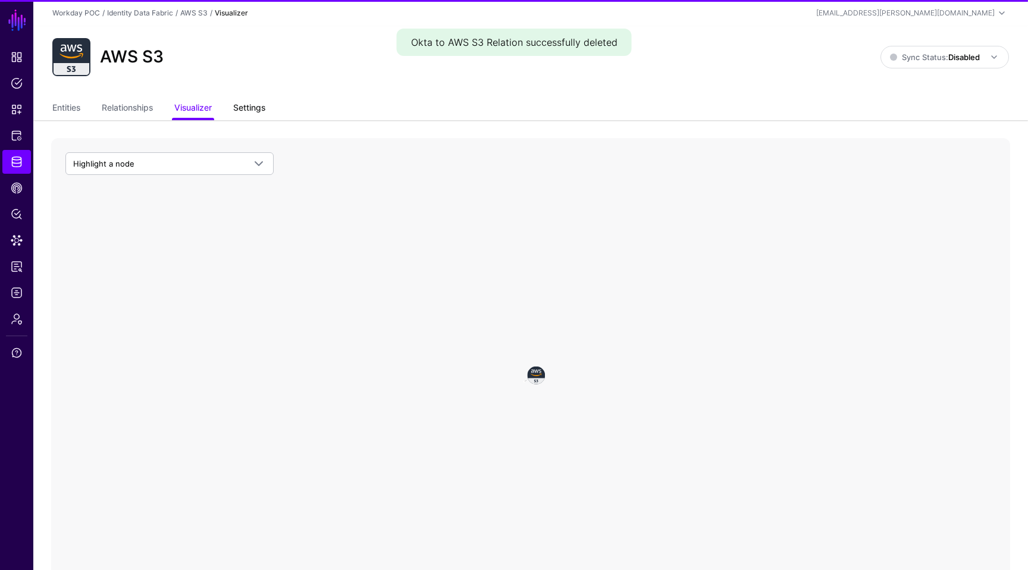
click at [253, 110] on link "Settings" at bounding box center [249, 109] width 32 height 23
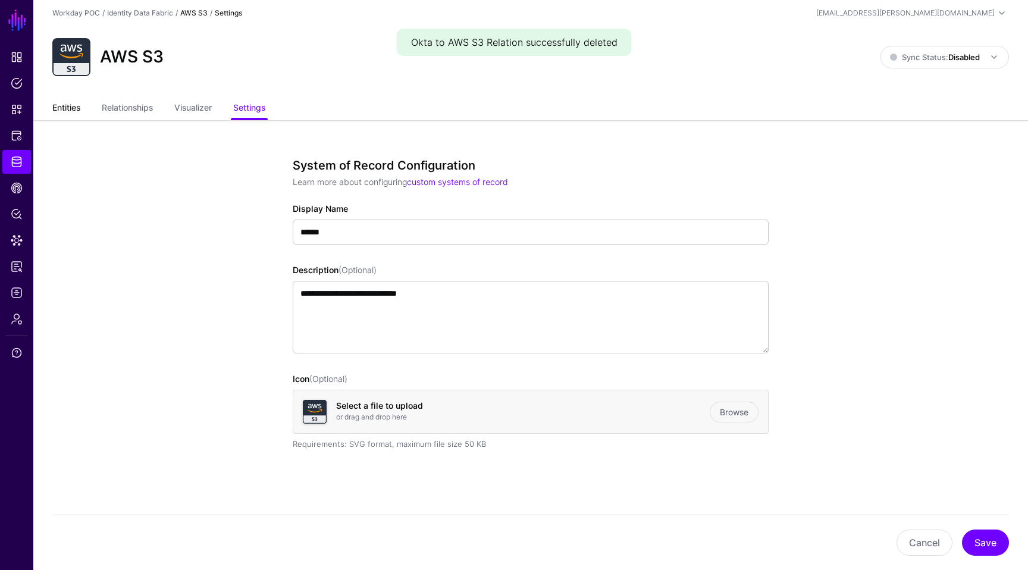
click at [77, 107] on link "Entities" at bounding box center [66, 109] width 28 height 23
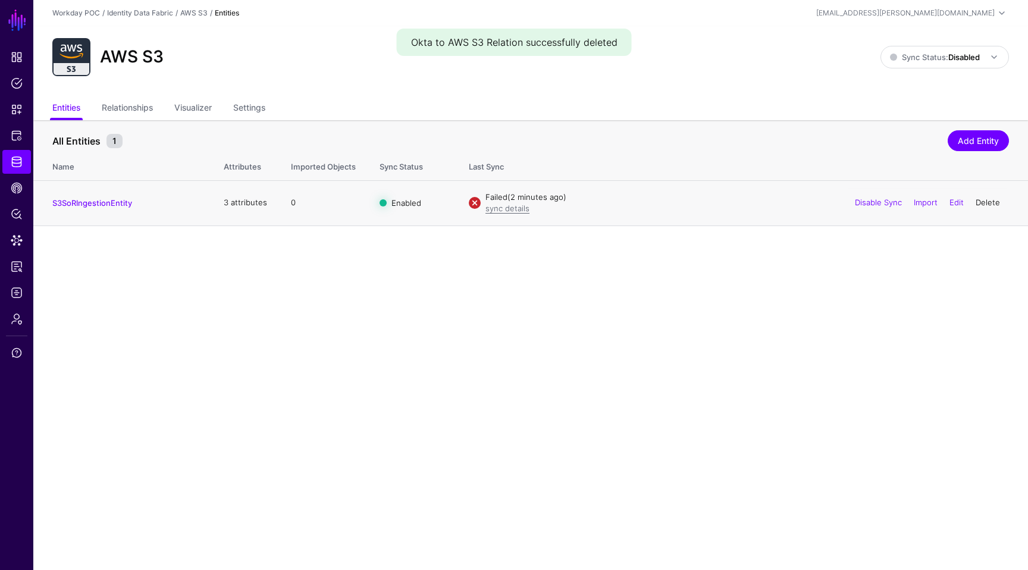
click at [993, 199] on link "Delete" at bounding box center [988, 202] width 24 height 10
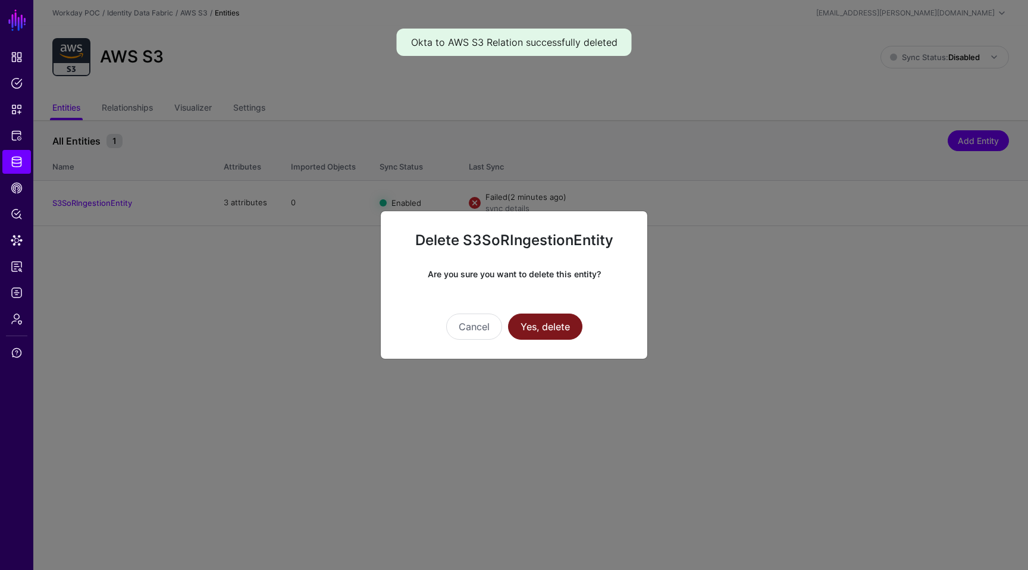
click at [540, 318] on button "Yes, delete" at bounding box center [545, 326] width 74 height 26
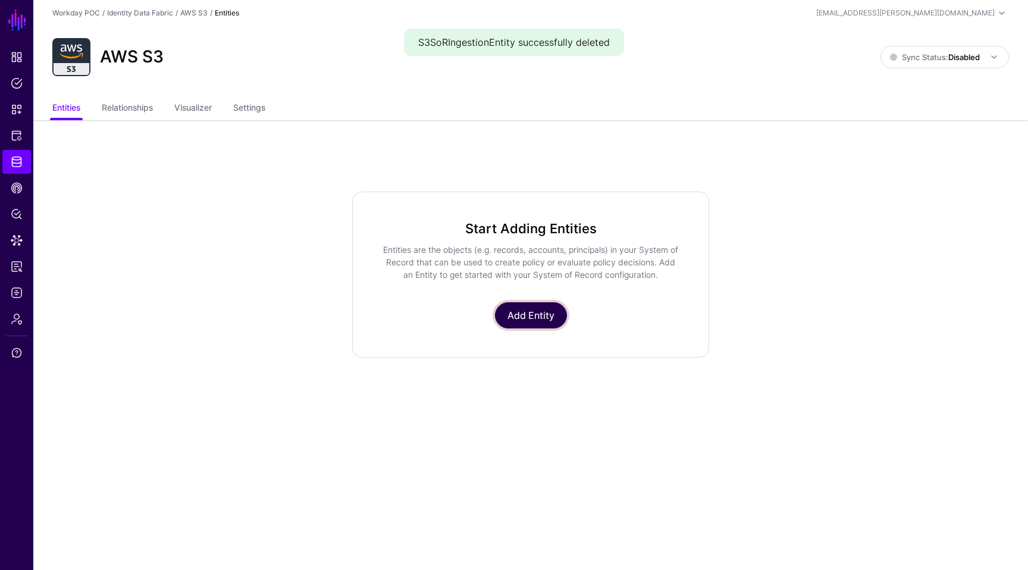
click at [541, 320] on link "Add Entity" at bounding box center [531, 315] width 72 height 26
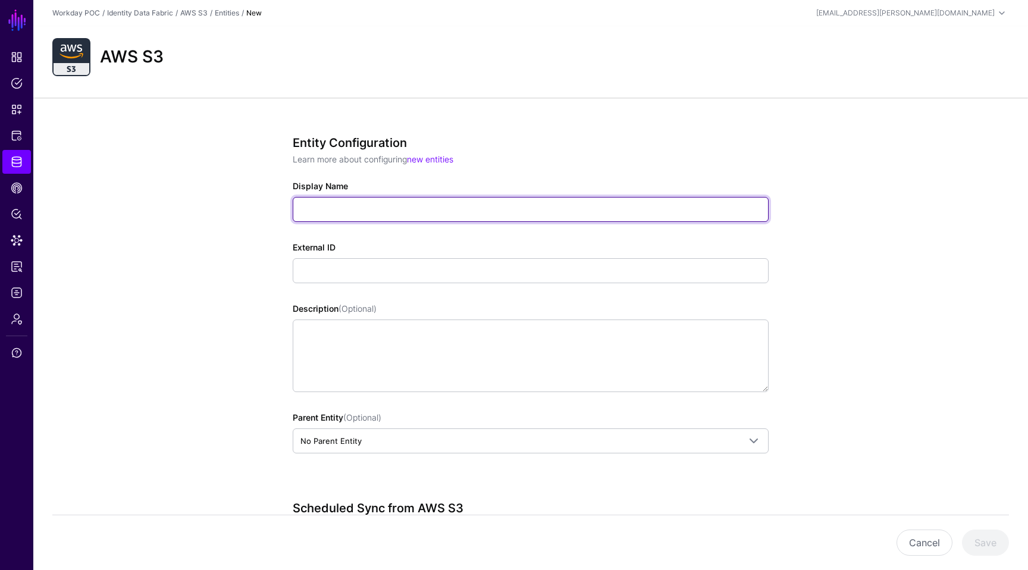
click at [422, 205] on input "Display Name" at bounding box center [531, 209] width 476 height 25
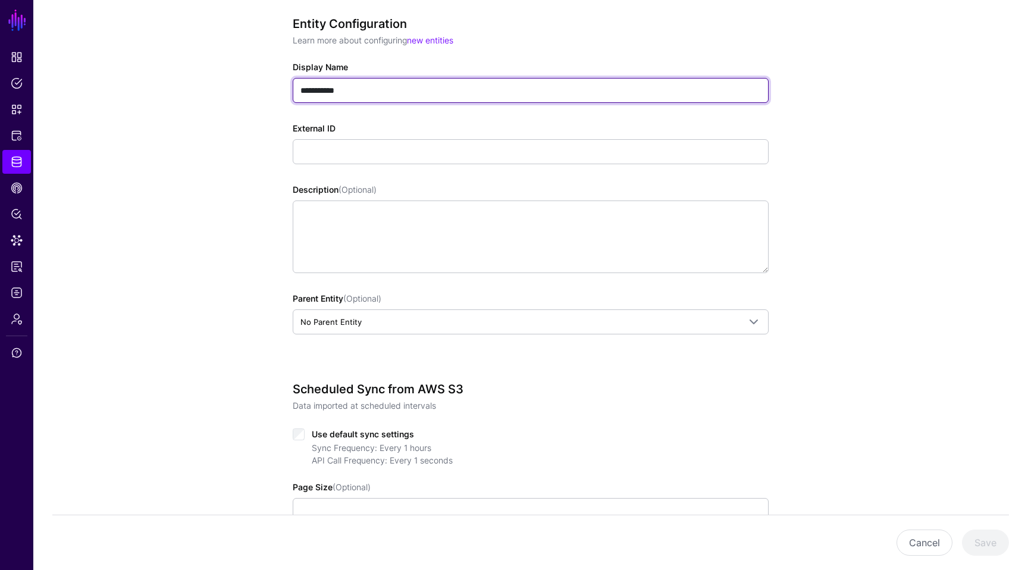
click at [396, 101] on input "**********" at bounding box center [531, 90] width 476 height 25
type input "**********"
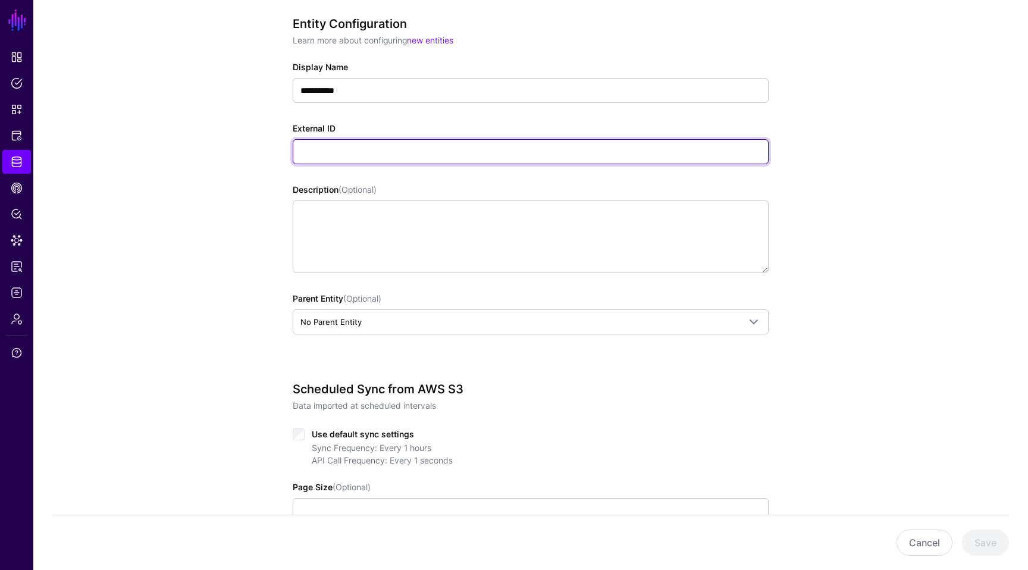
click at [366, 151] on input "External ID" at bounding box center [531, 151] width 476 height 25
paste input "**********"
type input "**********"
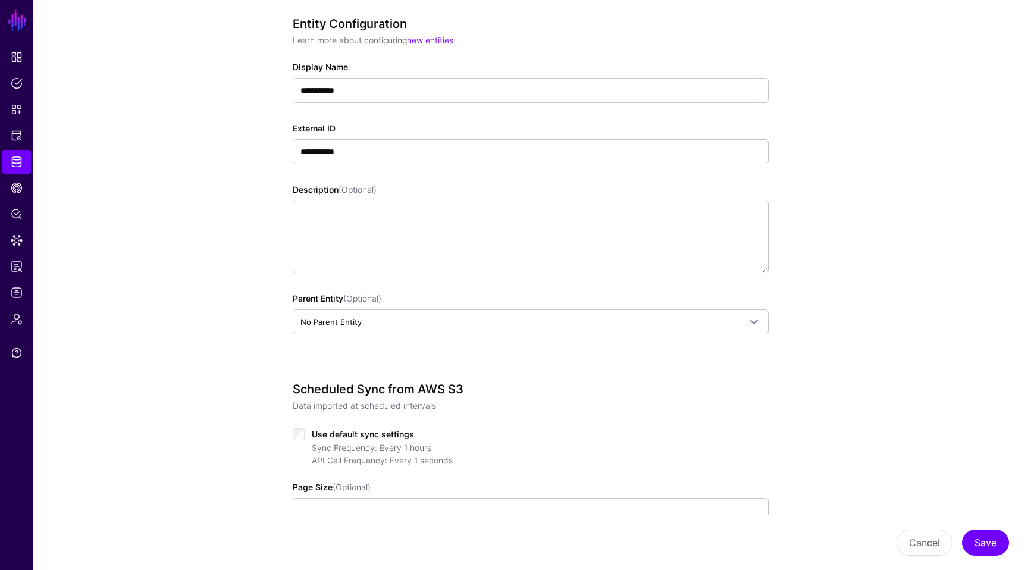
click at [250, 212] on div "**********" at bounding box center [530, 383] width 995 height 809
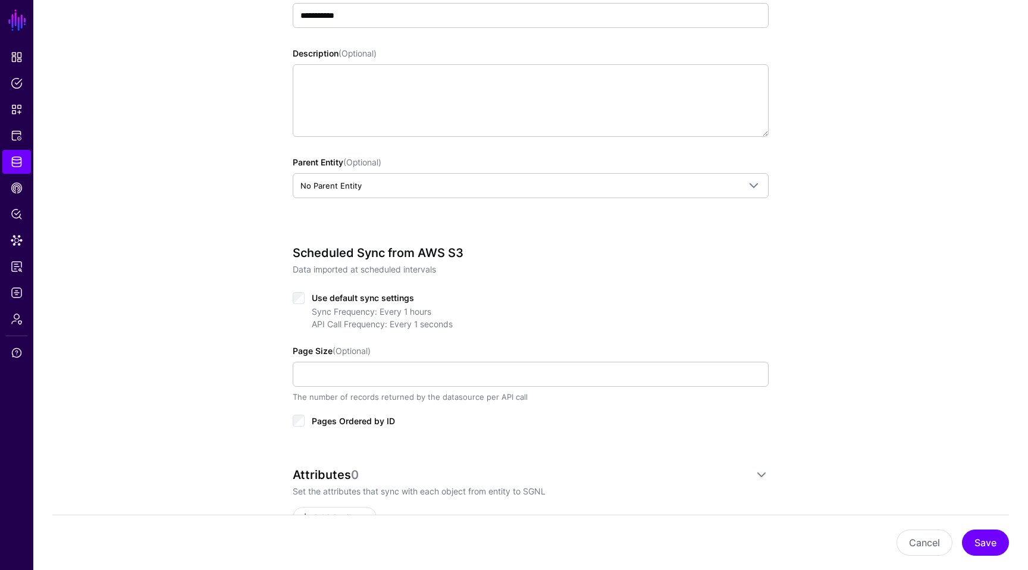
scroll to position [336, 0]
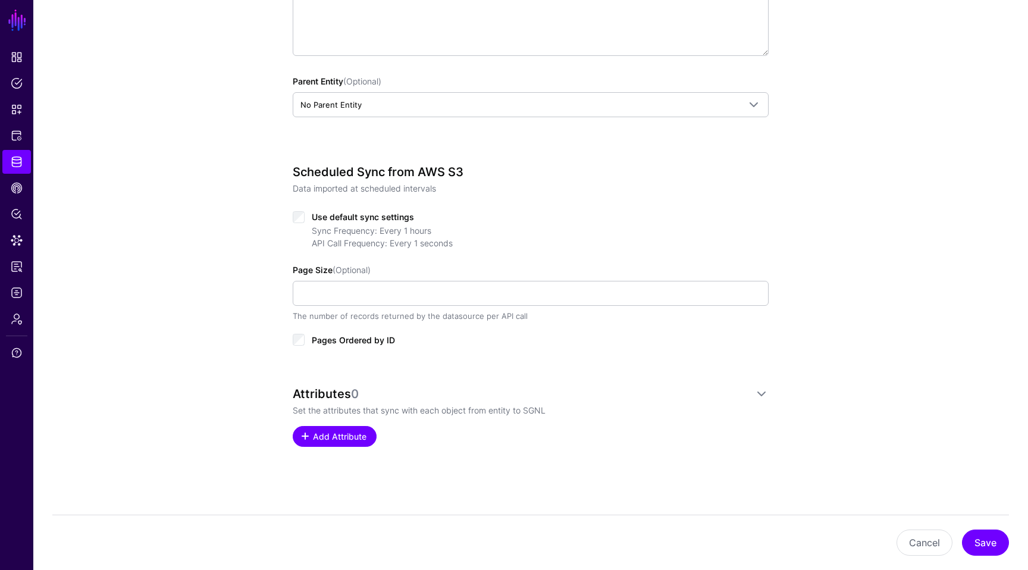
click at [335, 432] on span "Add Attribute" at bounding box center [340, 436] width 57 height 12
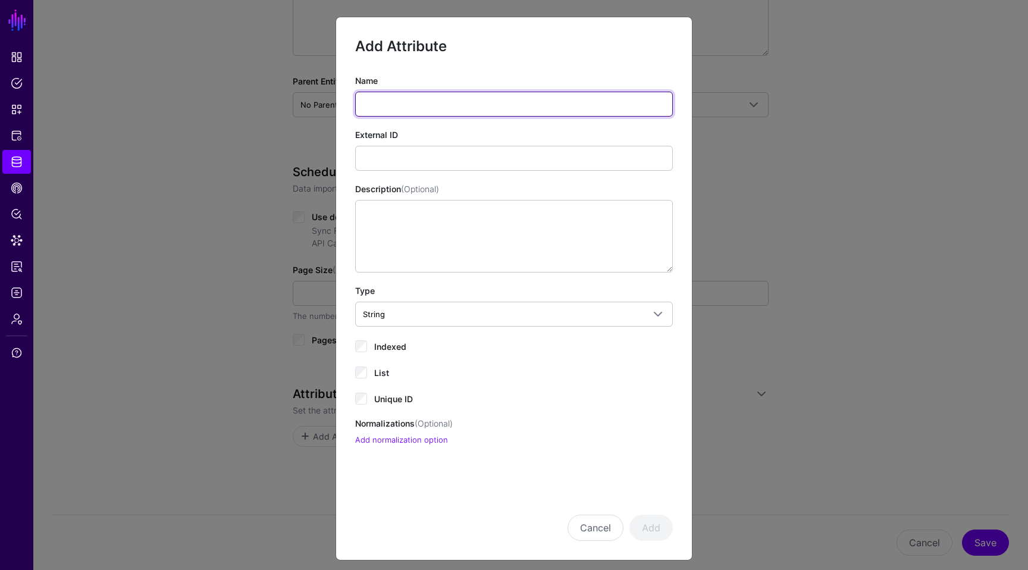
click at [399, 105] on input "Name" at bounding box center [514, 104] width 318 height 25
type input "********"
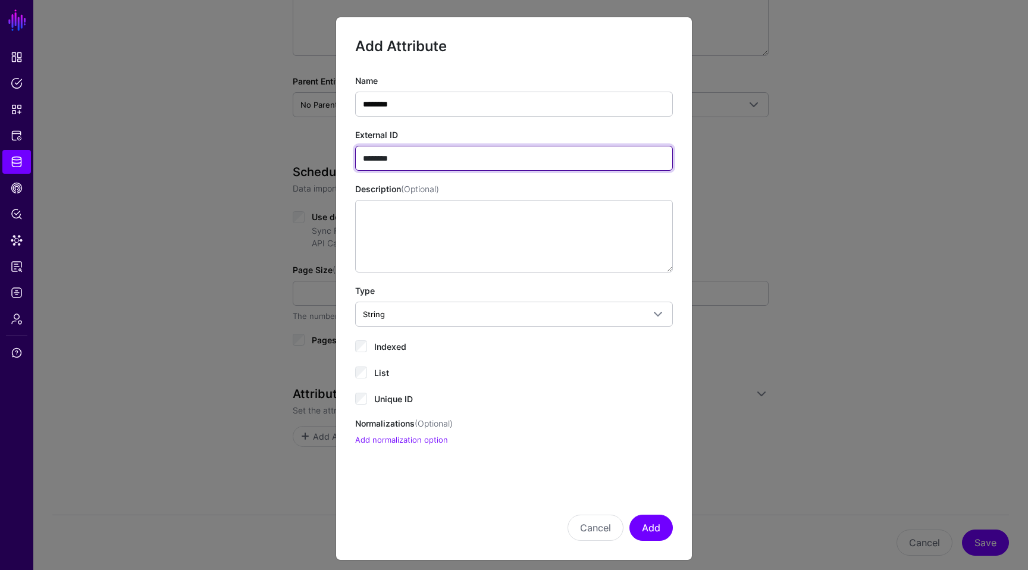
type input "********"
click at [363, 352] on div "Name ******** External ID ******** Description (Optional) Type String String Bo…" at bounding box center [514, 260] width 318 height 372
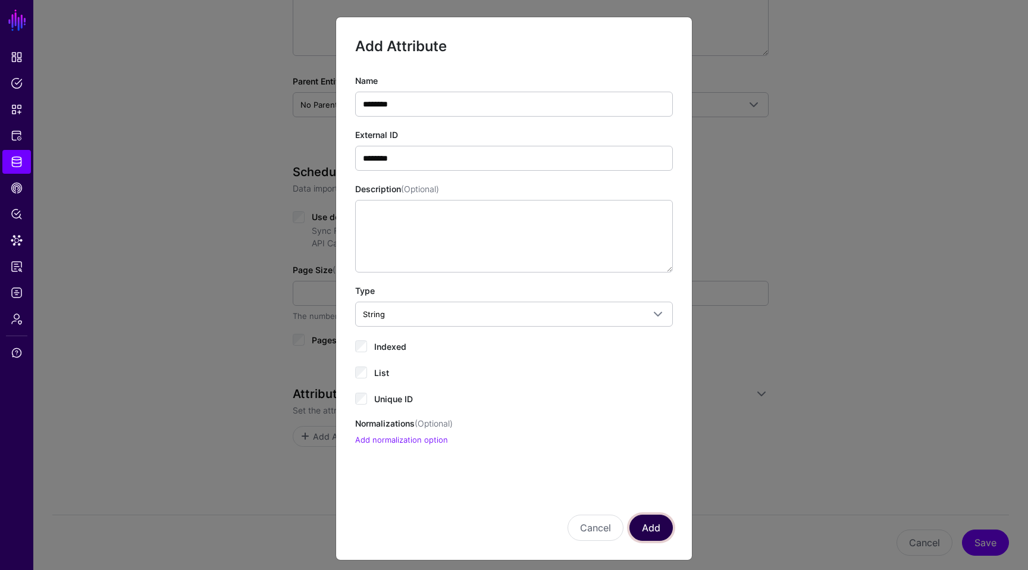
click at [653, 529] on button "Add" at bounding box center [650, 528] width 43 height 26
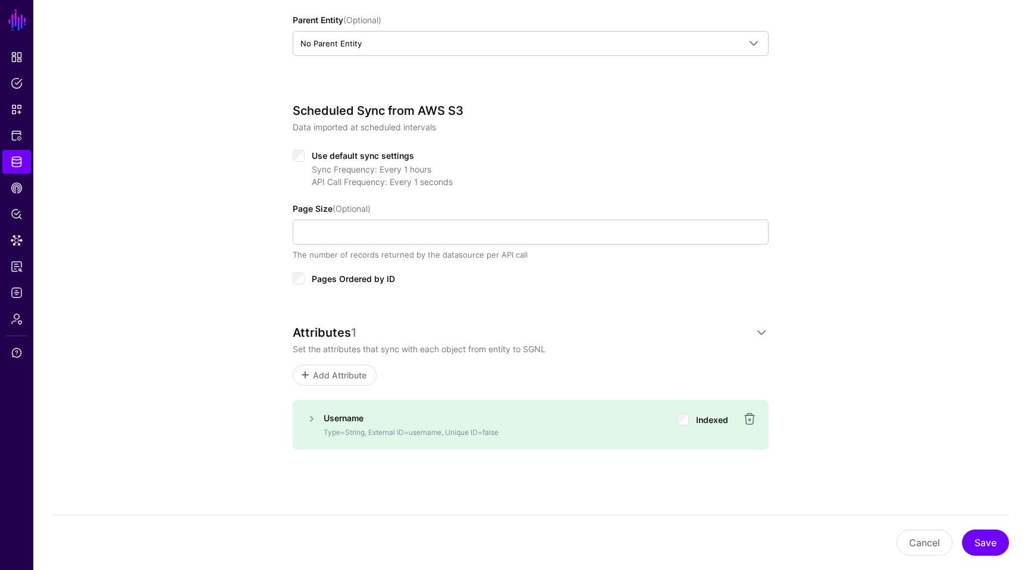
scroll to position [400, 0]
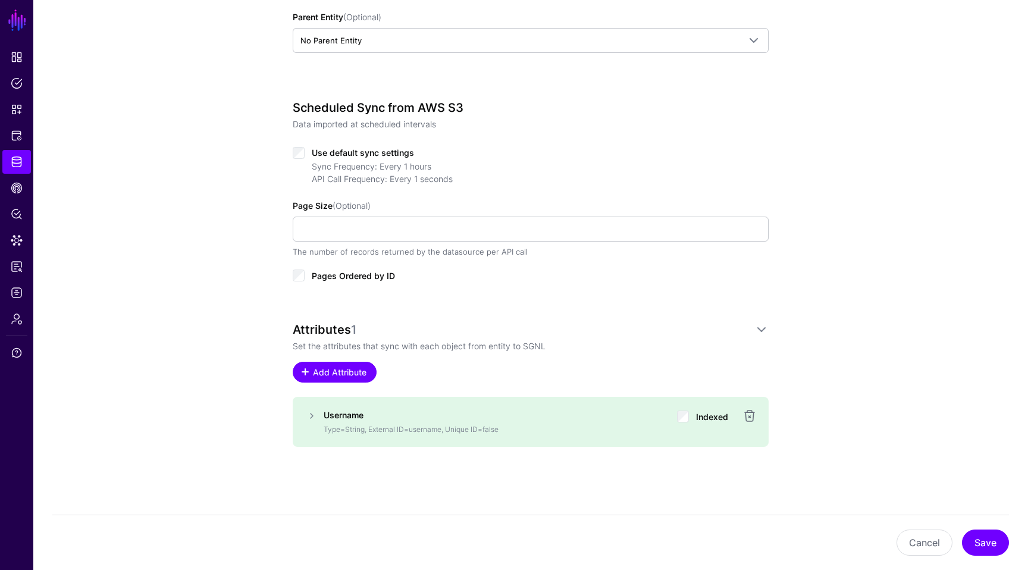
click at [306, 371] on span at bounding box center [305, 372] width 10 height 10
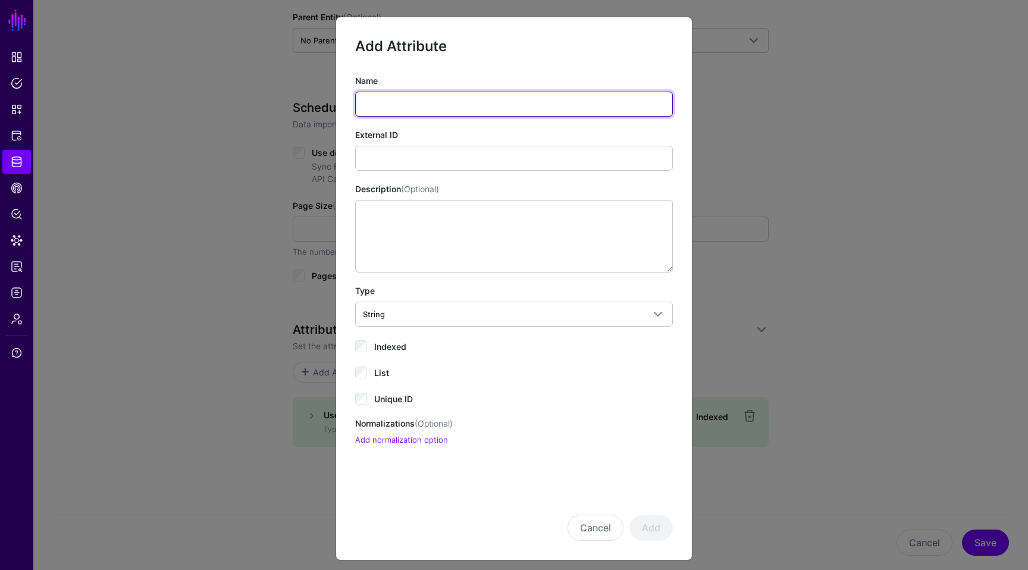
click at [411, 98] on input "Name" at bounding box center [514, 104] width 318 height 25
type input "**********"
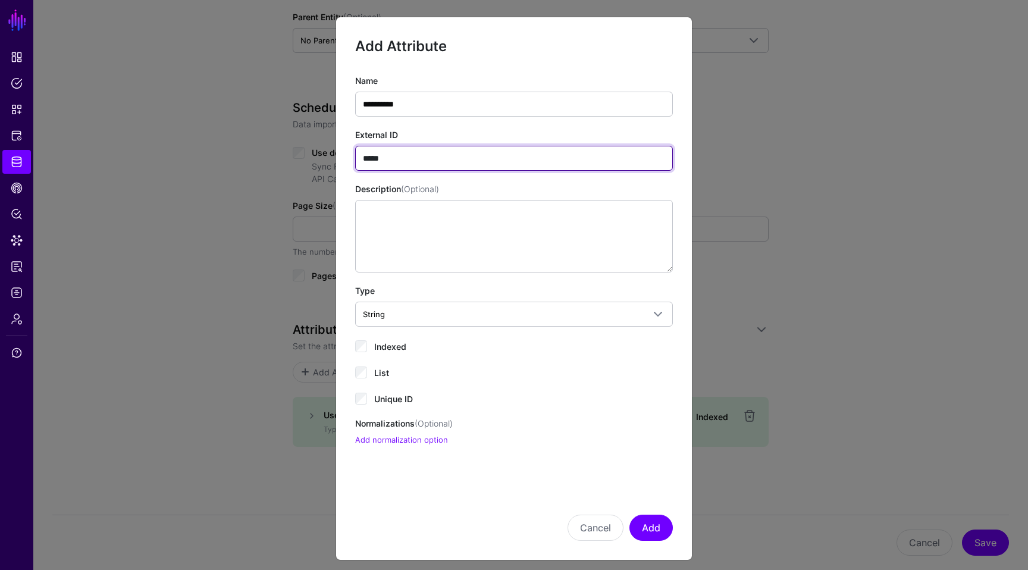
type input "**********"
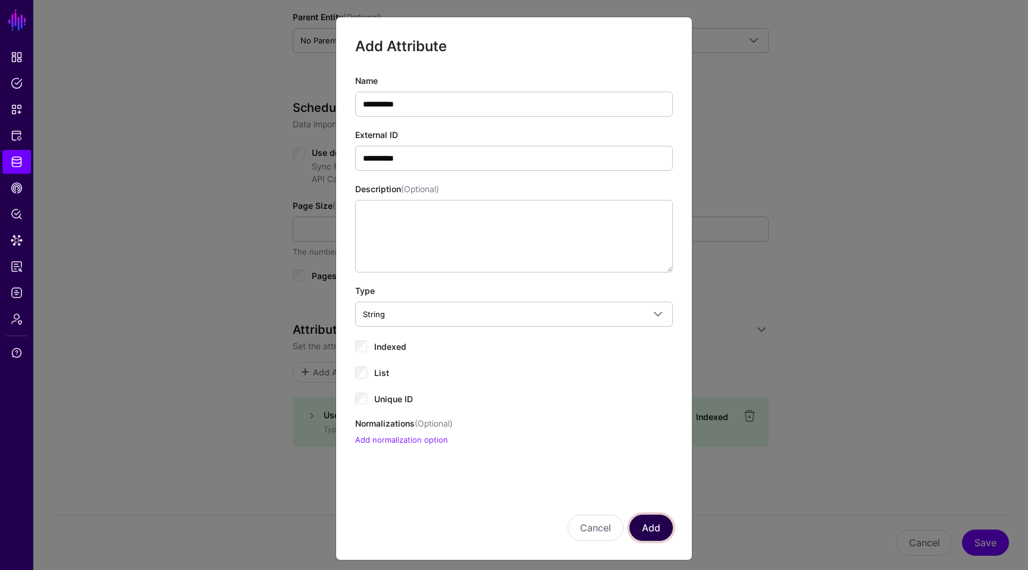
click at [644, 520] on button "Add" at bounding box center [650, 528] width 43 height 26
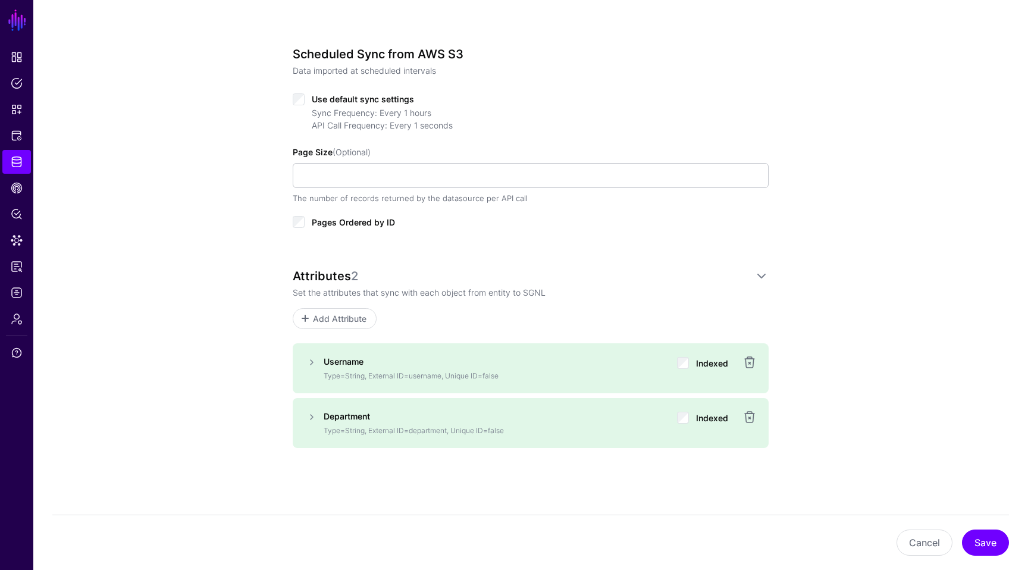
scroll to position [455, 0]
click at [325, 324] on link "Add Attribute" at bounding box center [335, 317] width 84 height 21
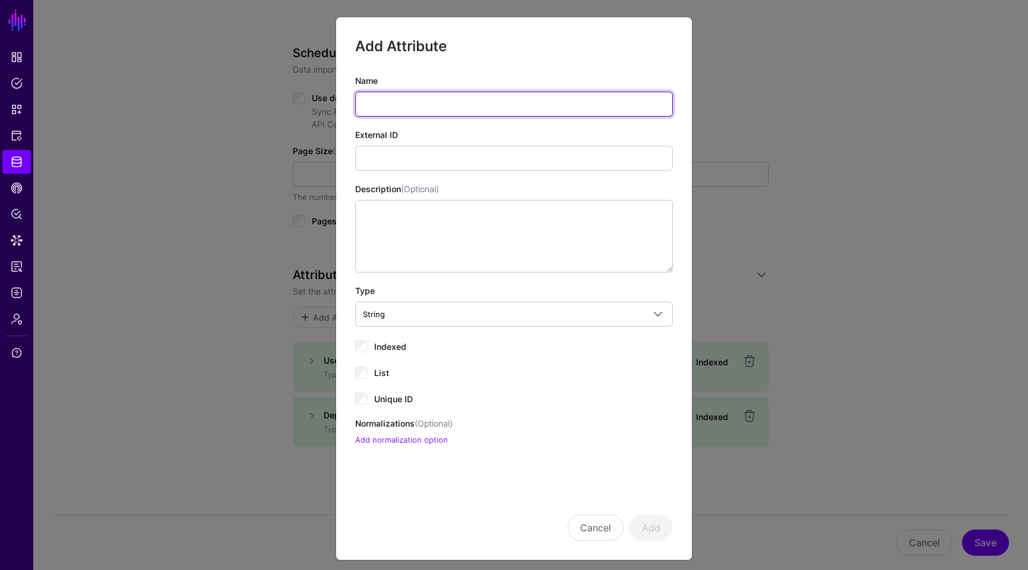
click at [405, 102] on input "Name" at bounding box center [514, 104] width 318 height 25
type input "**********"
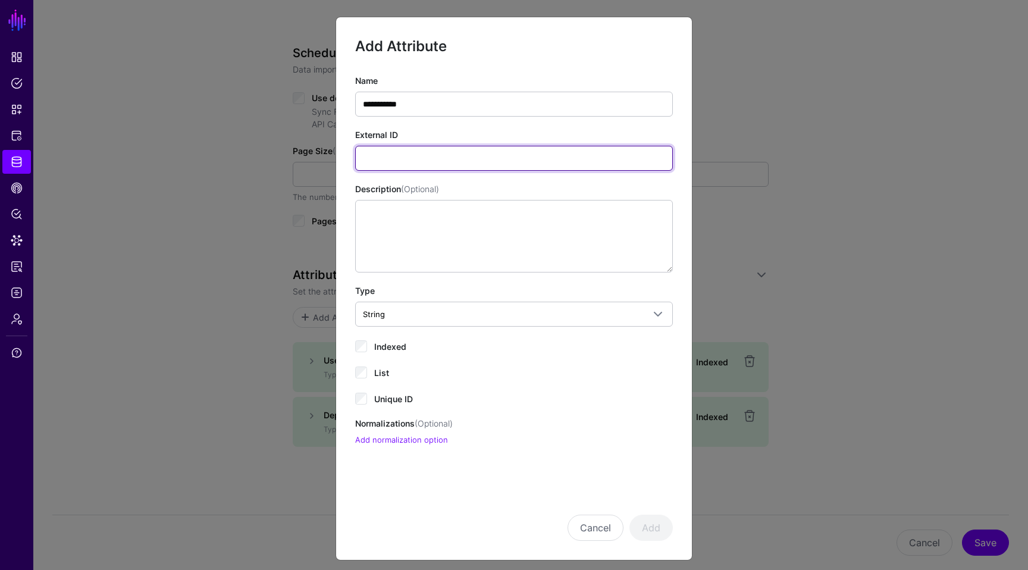
click at [422, 166] on input "External ID" at bounding box center [514, 158] width 318 height 25
type input "**********"
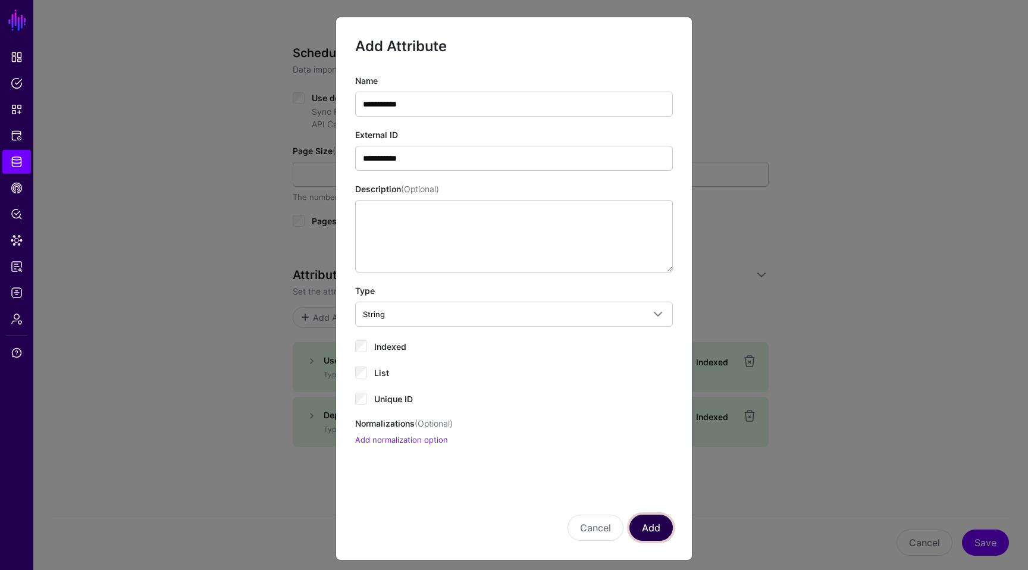
click at [659, 525] on button "Add" at bounding box center [650, 528] width 43 height 26
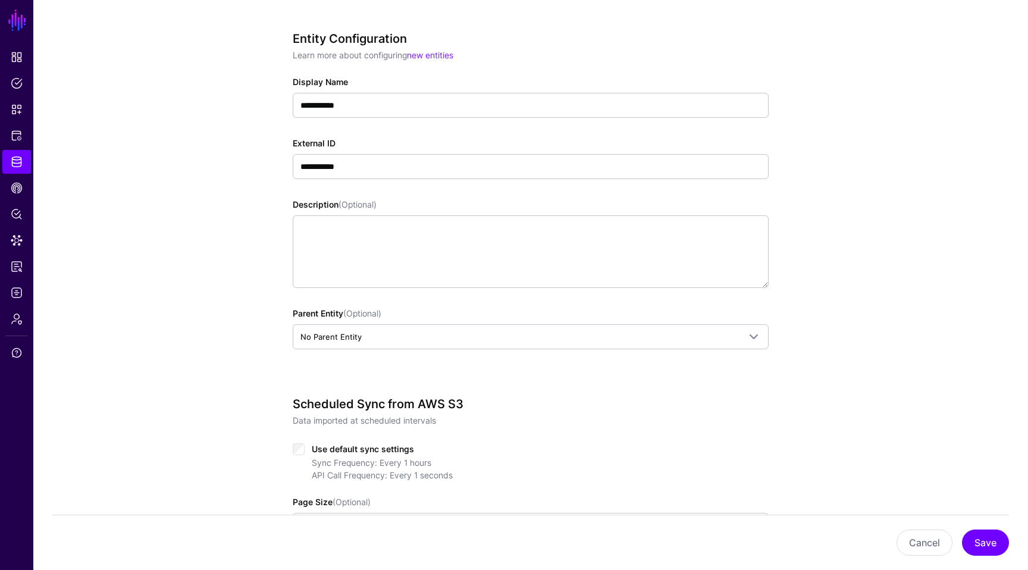
scroll to position [510, 0]
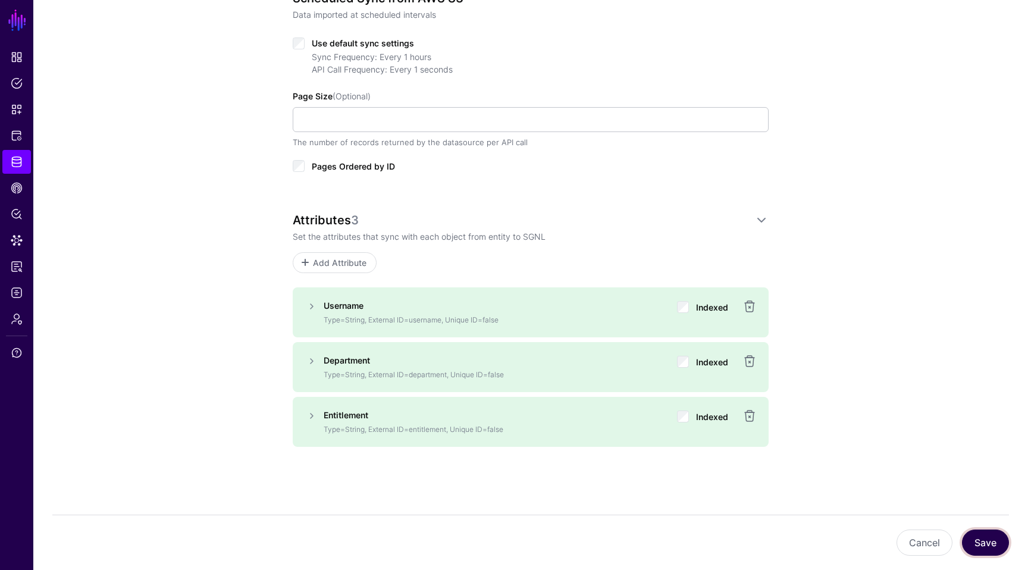
click at [992, 538] on button "Save" at bounding box center [985, 542] width 47 height 26
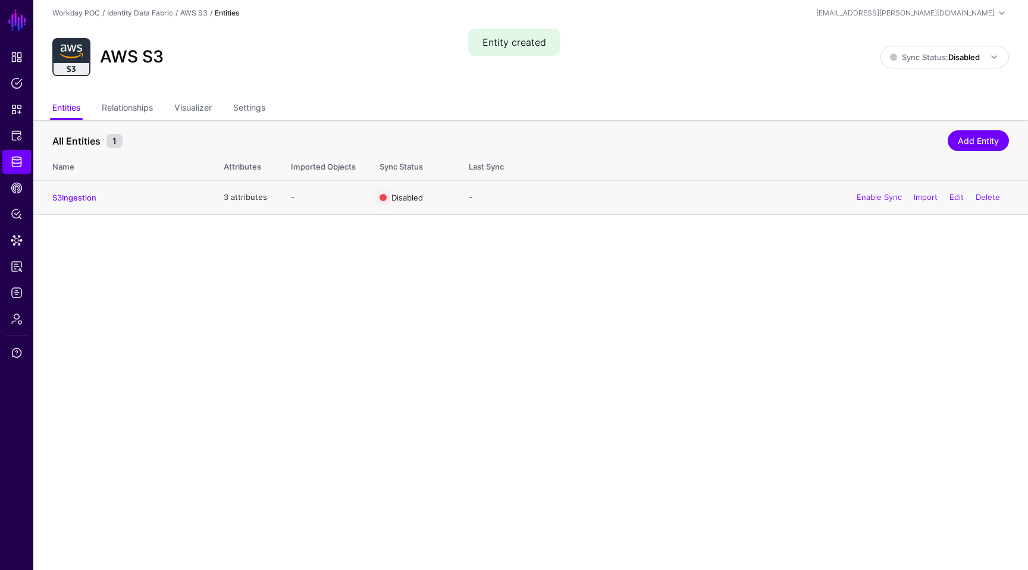
click at [71, 203] on td "S3Ingestion" at bounding box center [122, 197] width 178 height 34
click at [74, 199] on link "S3Ingestion" at bounding box center [74, 198] width 44 height 10
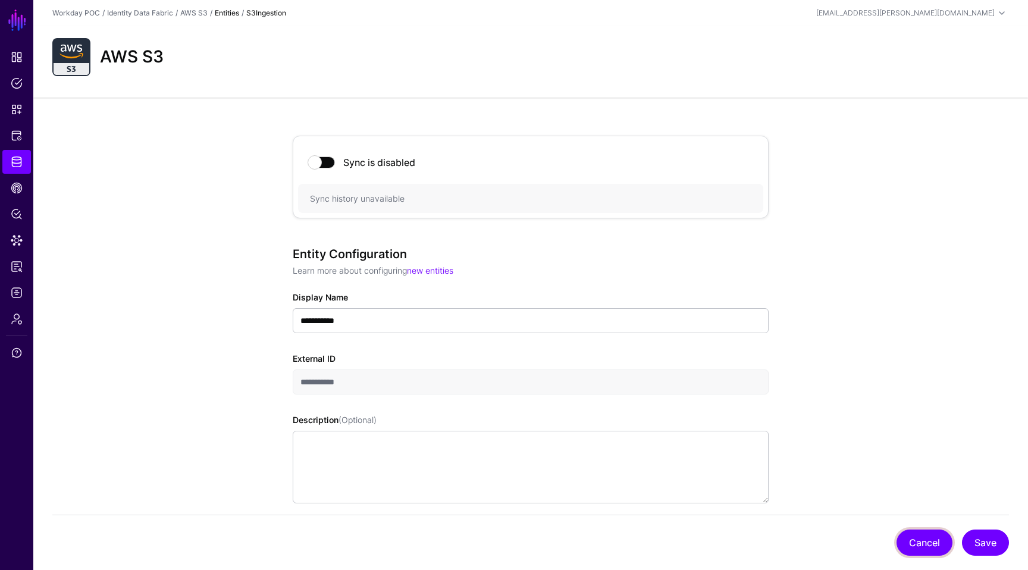
click at [920, 545] on button "Cancel" at bounding box center [924, 542] width 56 height 26
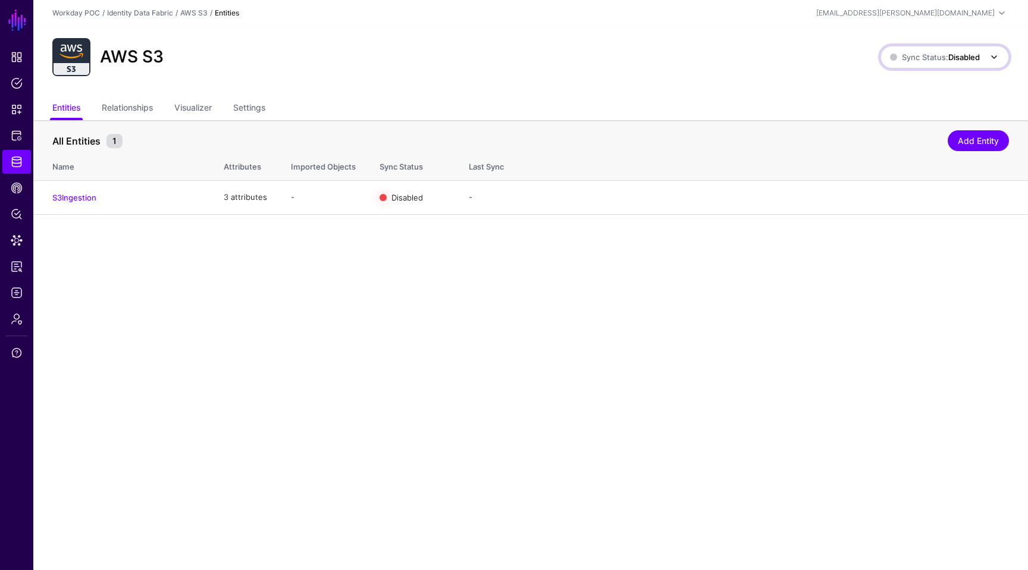
click at [924, 56] on span "Sync Status: Disabled" at bounding box center [935, 57] width 90 height 10
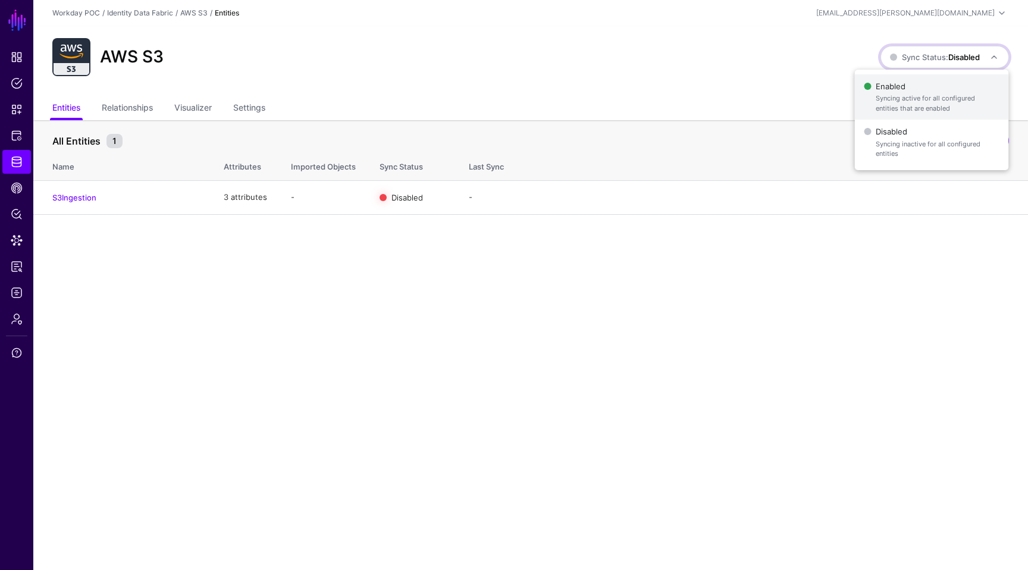
click at [904, 87] on span "Enabled Syncing active for all configured entities that are enabled" at bounding box center [931, 97] width 135 height 39
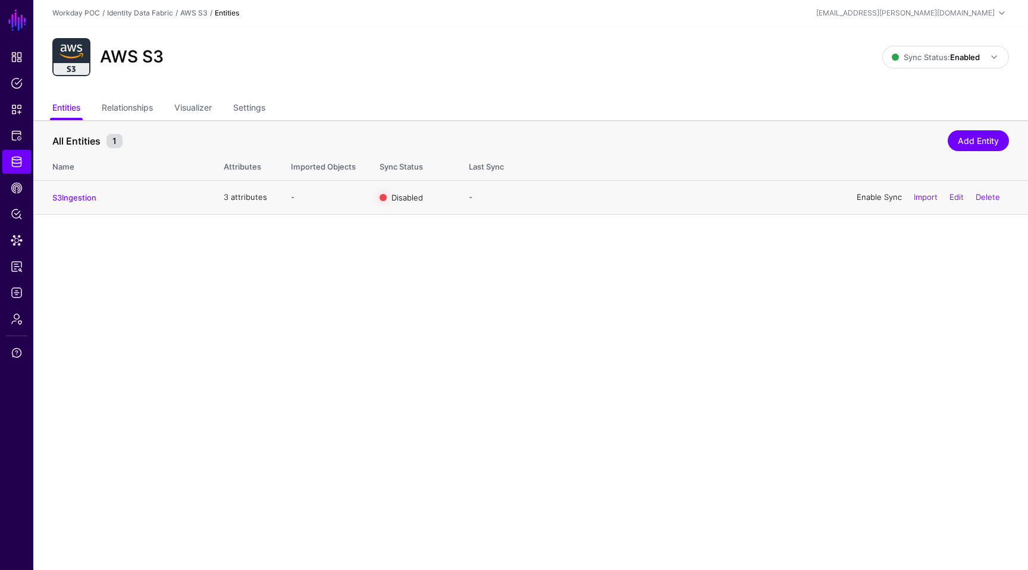
click at [864, 197] on link "Enable Sync" at bounding box center [879, 197] width 45 height 10
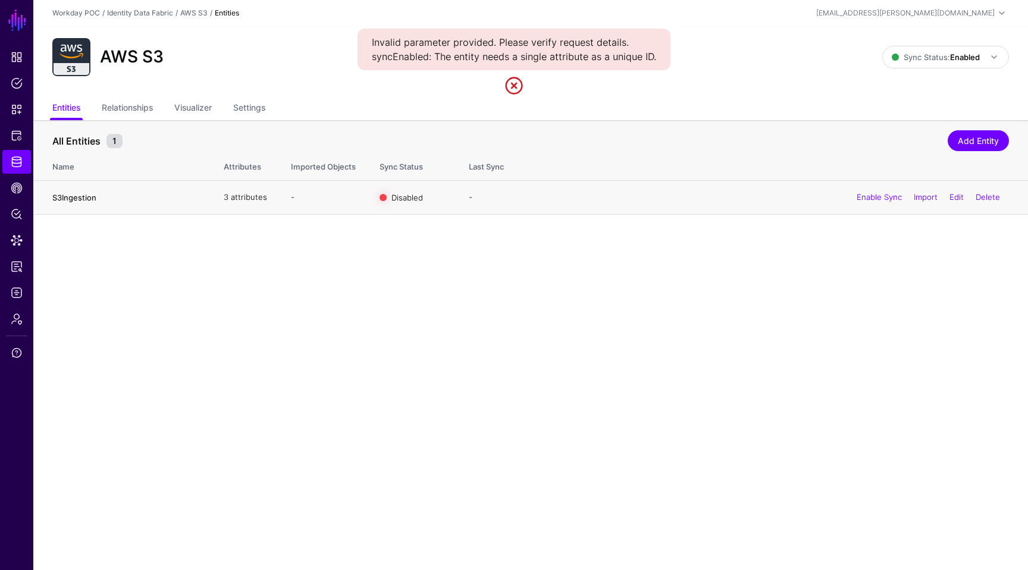
click at [76, 198] on link "S3Ingestion" at bounding box center [74, 198] width 44 height 10
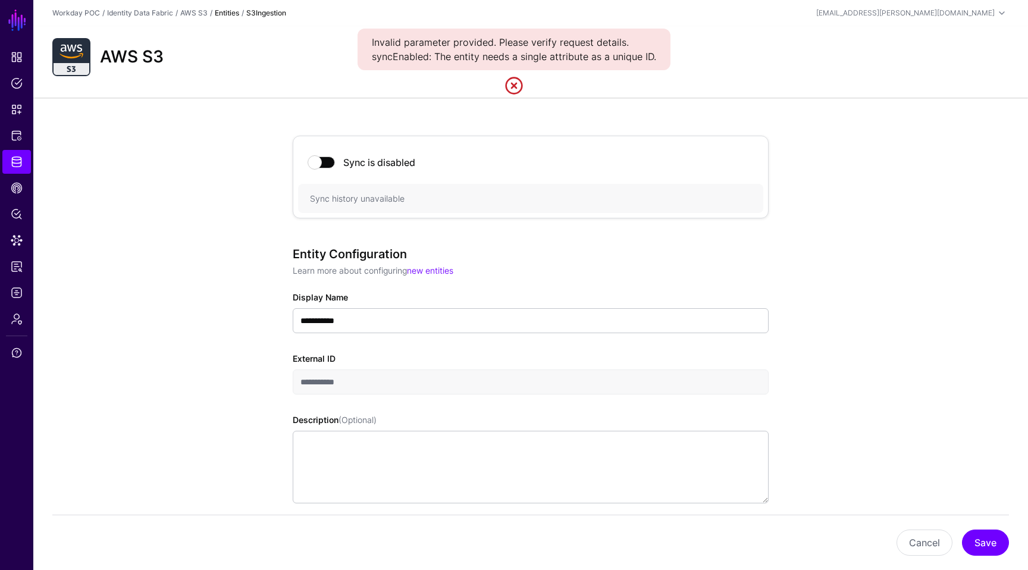
click at [326, 158] on span at bounding box center [322, 162] width 26 height 12
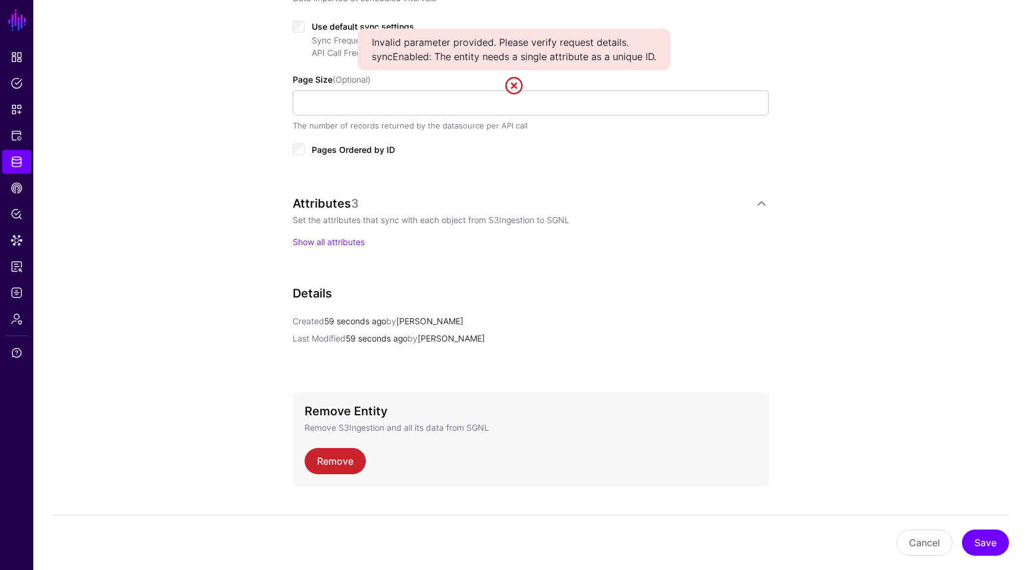
scroll to position [663, 0]
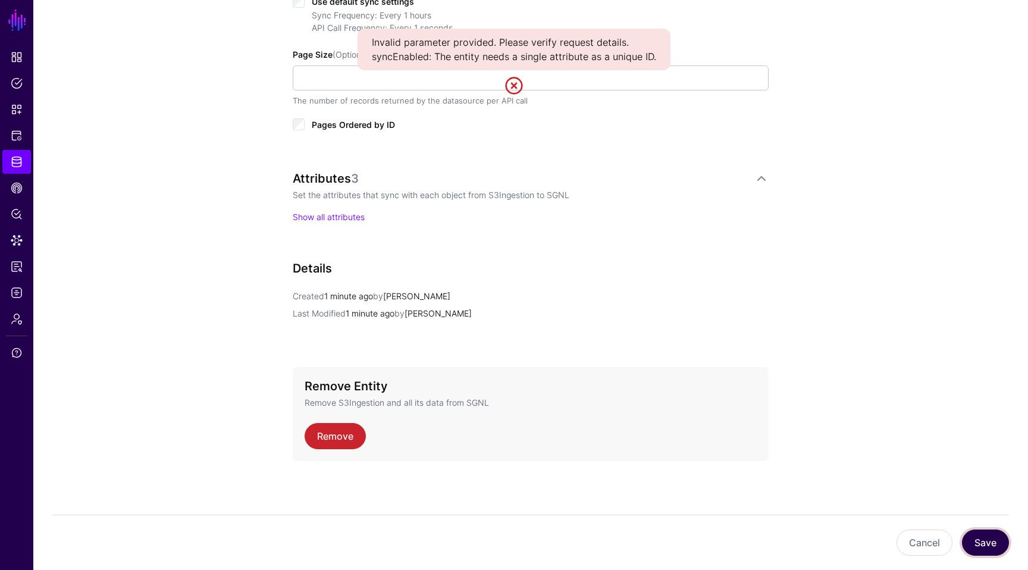
click at [971, 543] on button "Save" at bounding box center [985, 542] width 47 height 26
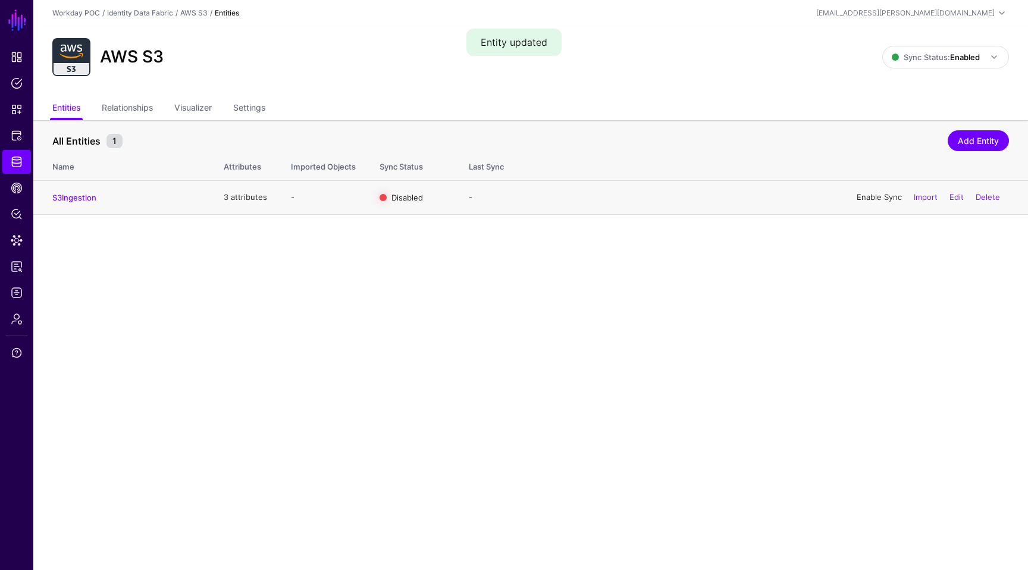
click at [860, 198] on link "Enable Sync" at bounding box center [879, 197] width 45 height 10
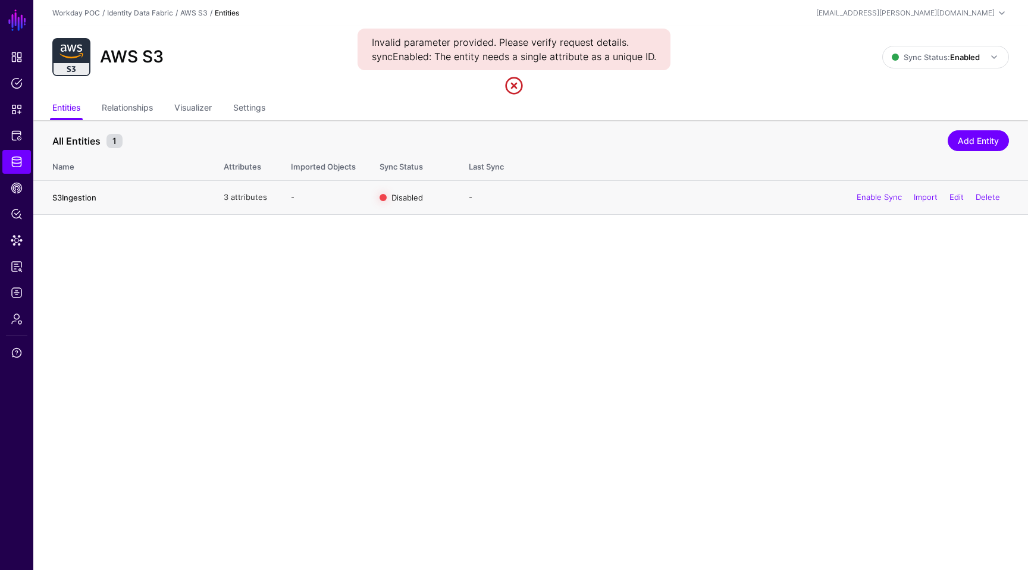
click at [73, 199] on link "S3Ingestion" at bounding box center [74, 198] width 44 height 10
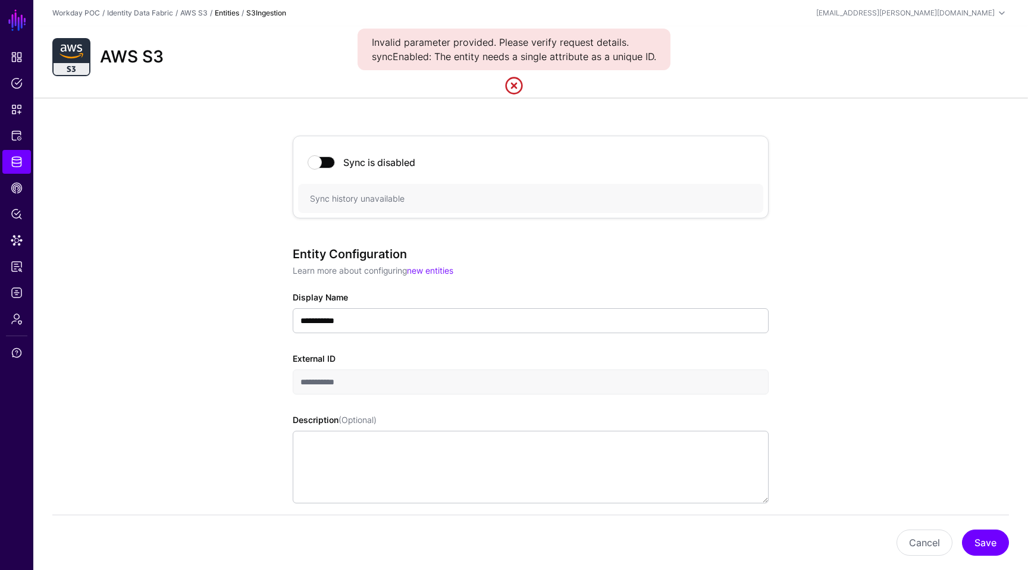
click at [513, 84] on link at bounding box center [513, 85] width 19 height 19
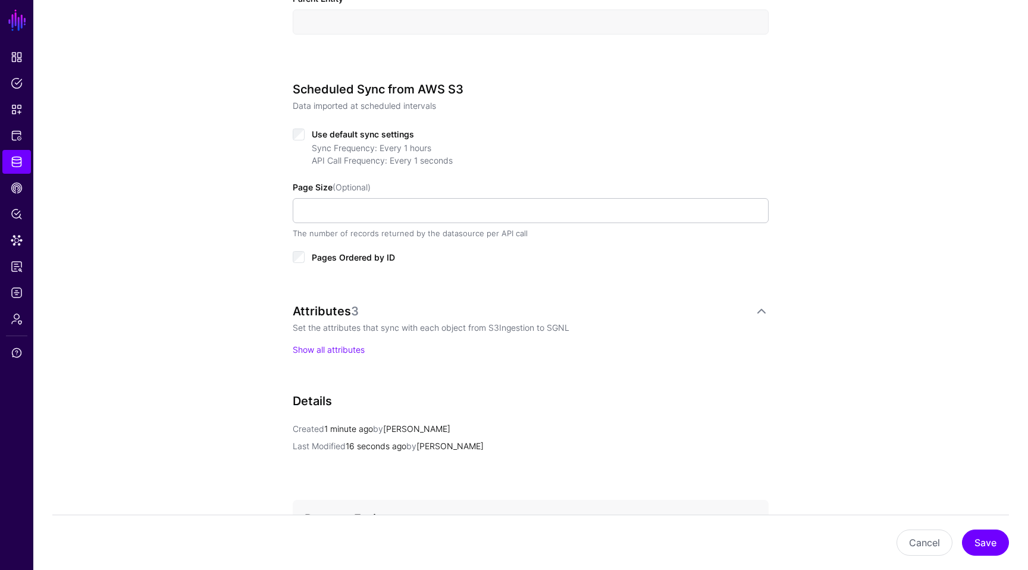
scroll to position [507, 0]
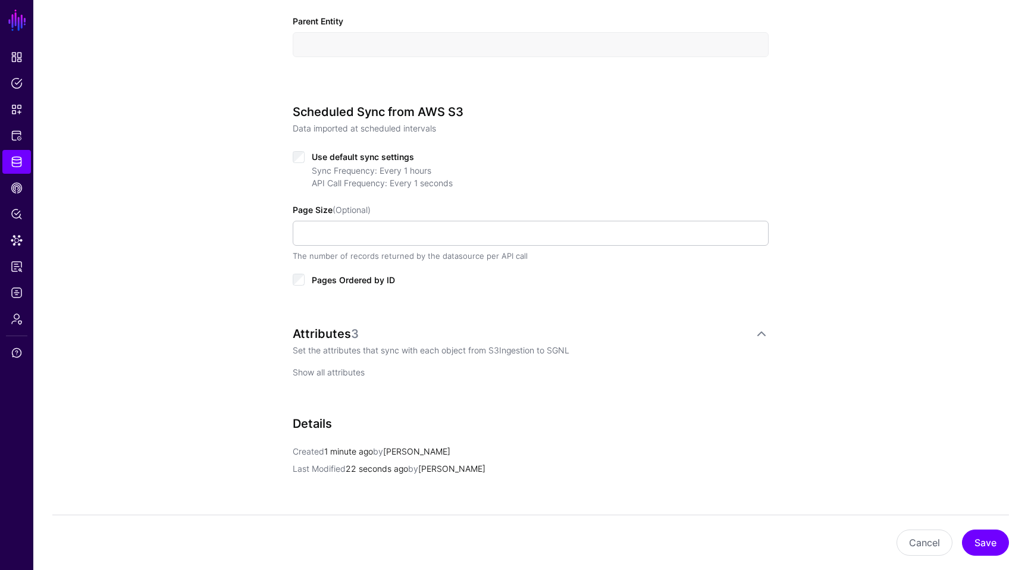
click at [347, 372] on link "Show all attributes" at bounding box center [329, 372] width 72 height 10
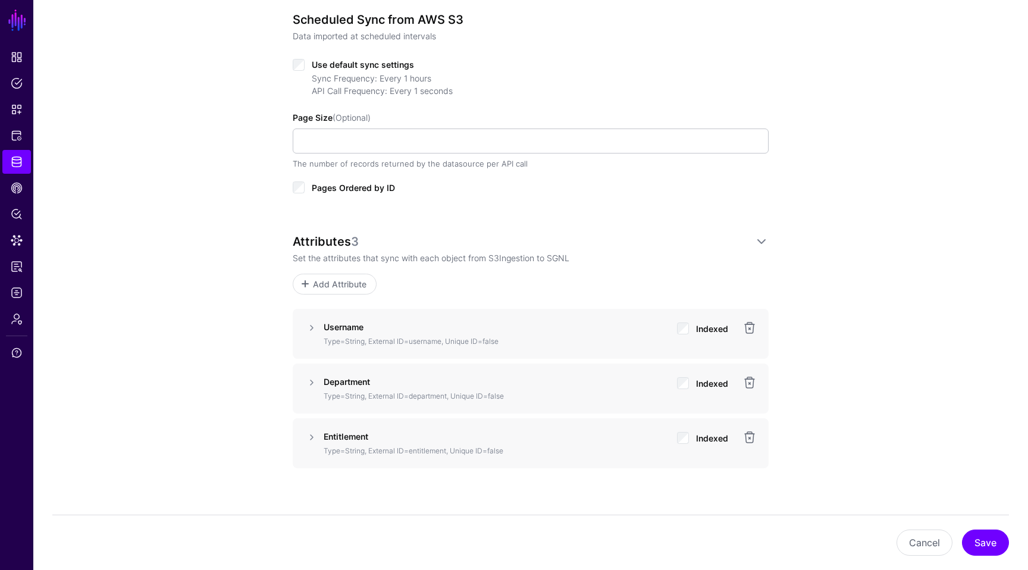
scroll to position [0, 0]
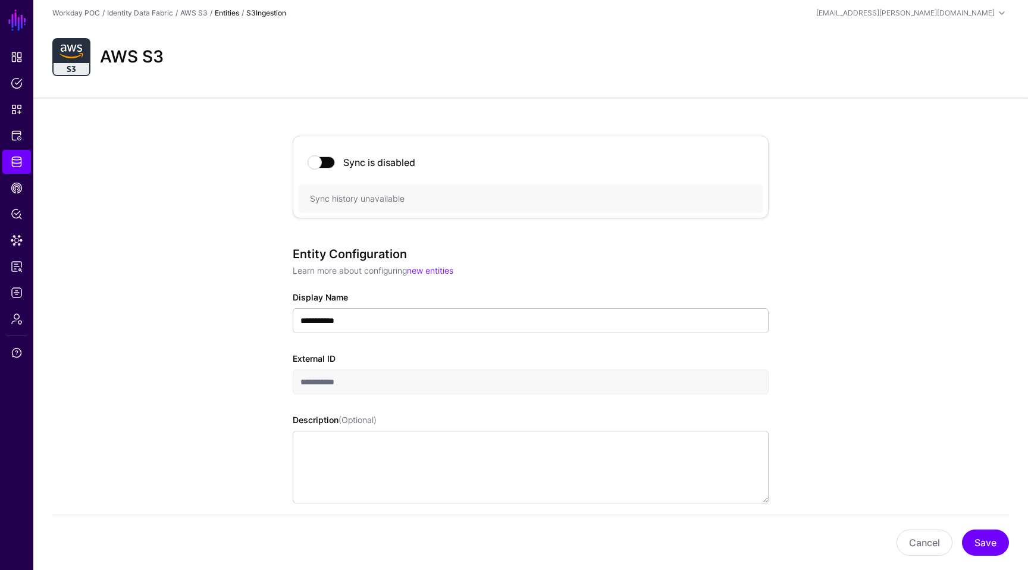
click at [219, 17] on strong "Entities" at bounding box center [227, 12] width 24 height 9
click at [199, 12] on link "AWS S3" at bounding box center [193, 12] width 27 height 9
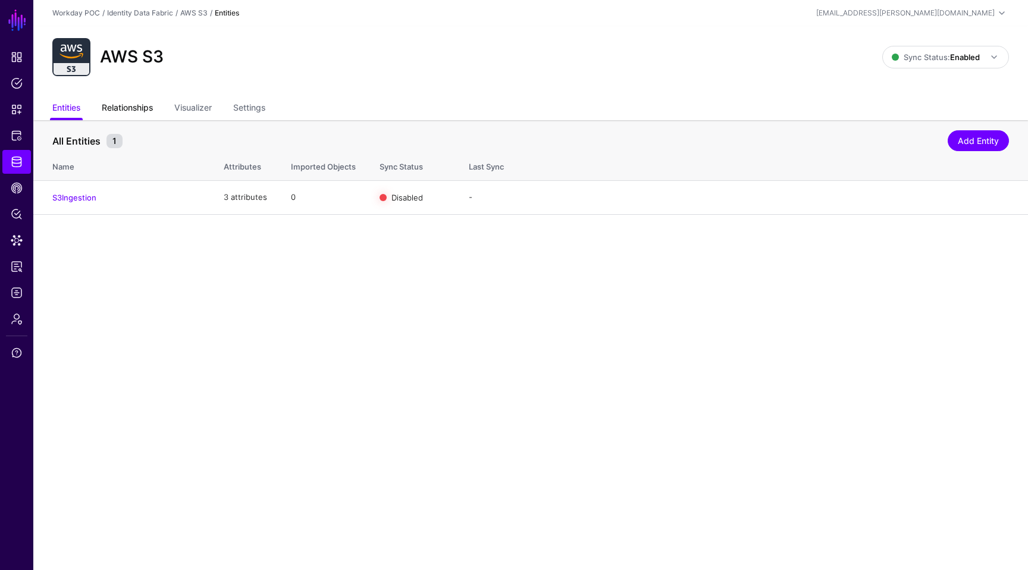
click at [117, 113] on link "Relationships" at bounding box center [127, 109] width 51 height 23
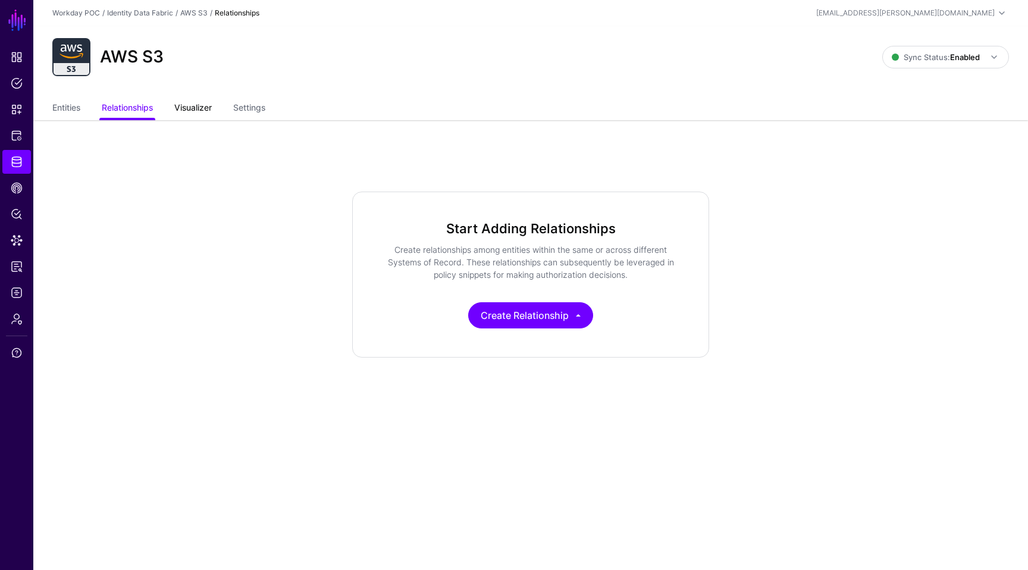
click at [199, 98] on link "Visualizer" at bounding box center [192, 109] width 37 height 23
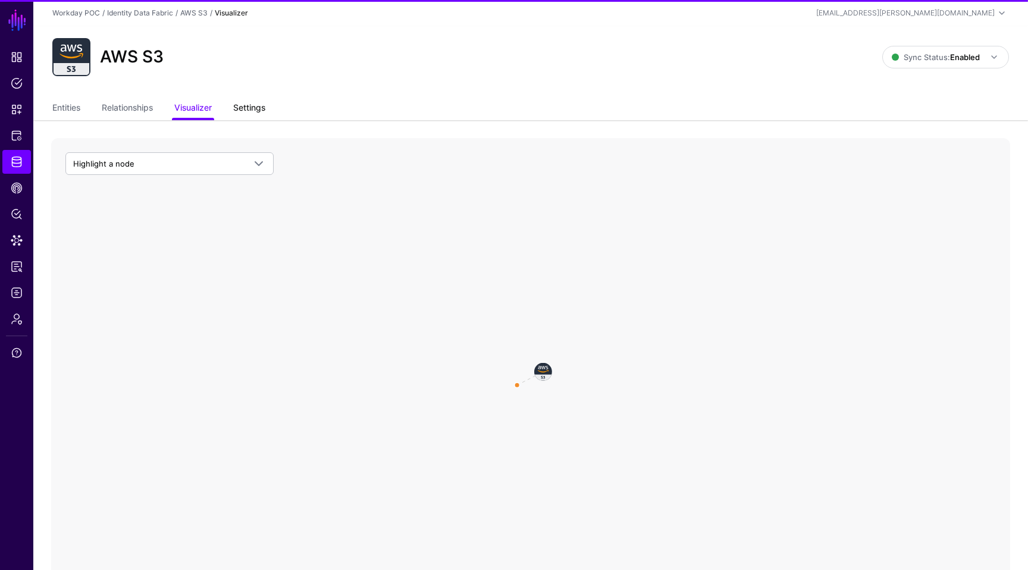
click at [237, 101] on link "Settings" at bounding box center [249, 109] width 32 height 23
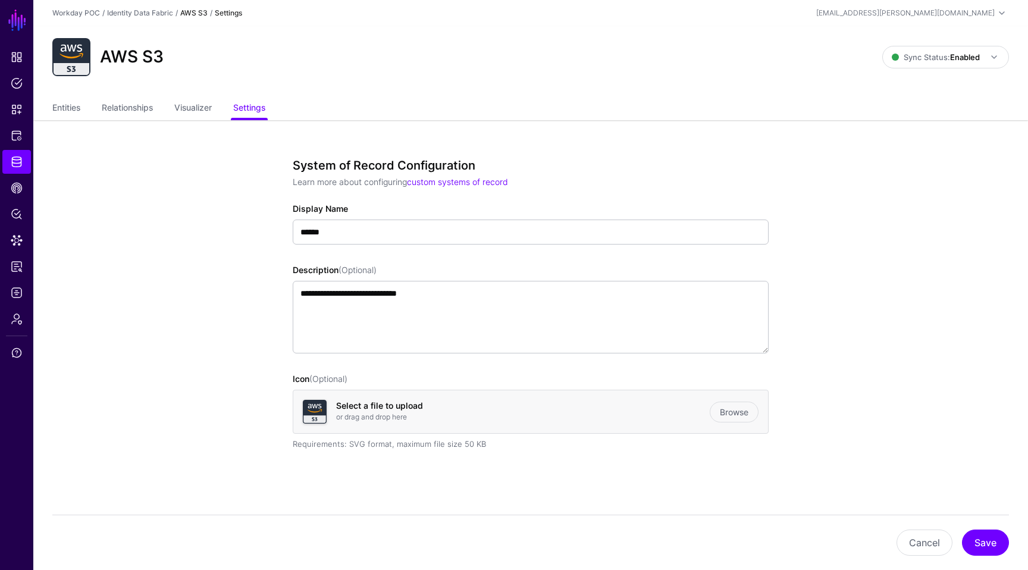
click at [190, 11] on strong "AWS S3" at bounding box center [193, 12] width 27 height 9
click at [162, 11] on link "Identity Data Fabric" at bounding box center [140, 12] width 66 height 9
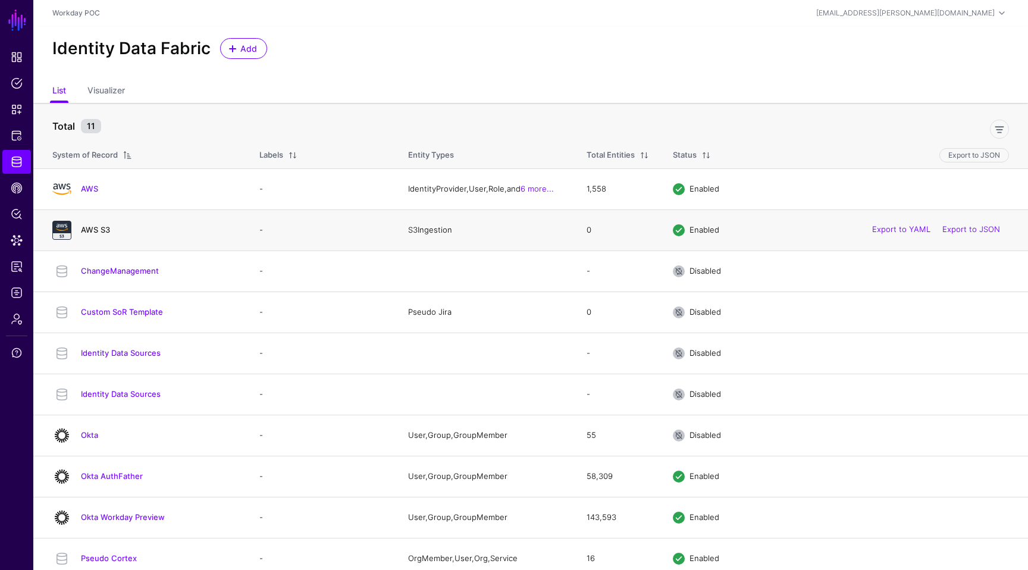
click at [87, 228] on link "AWS S3" at bounding box center [95, 230] width 29 height 10
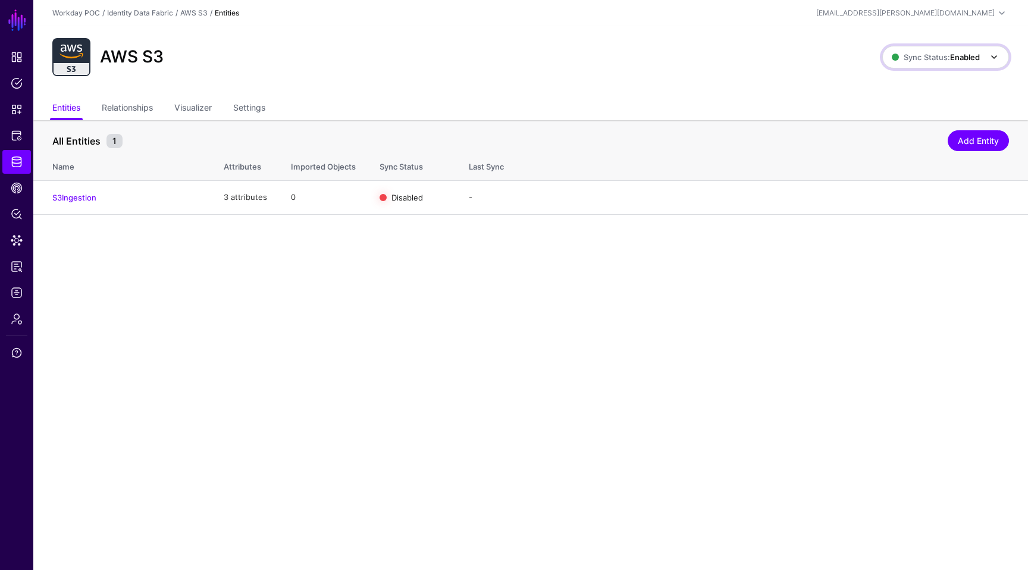
click at [948, 56] on span "Sync Status: Enabled" at bounding box center [936, 57] width 88 height 10
click at [913, 151] on span "Syncing inactive for all configured entities" at bounding box center [938, 149] width 121 height 20
click at [240, 106] on link "Settings" at bounding box center [249, 109] width 32 height 23
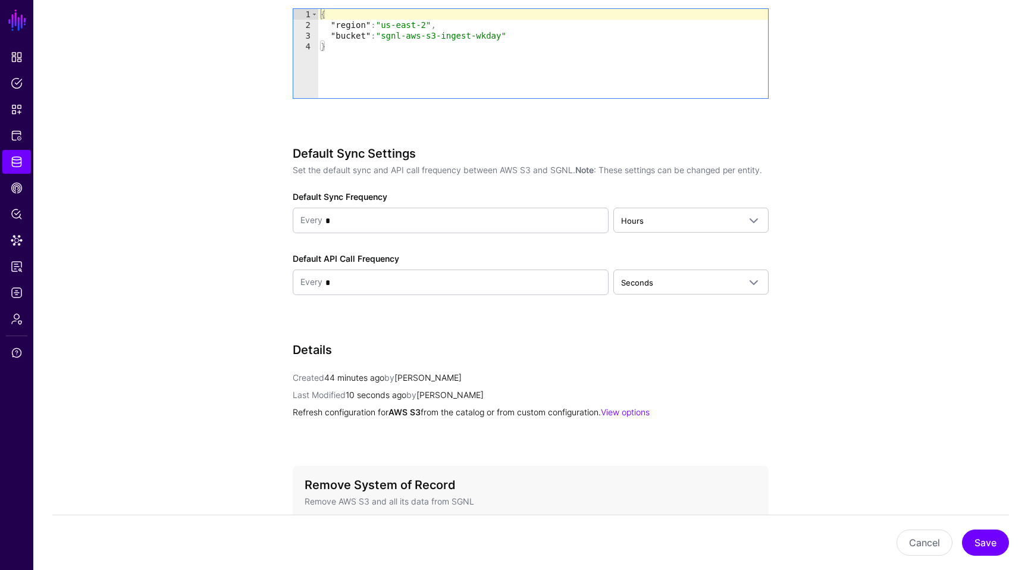
scroll to position [1091, 0]
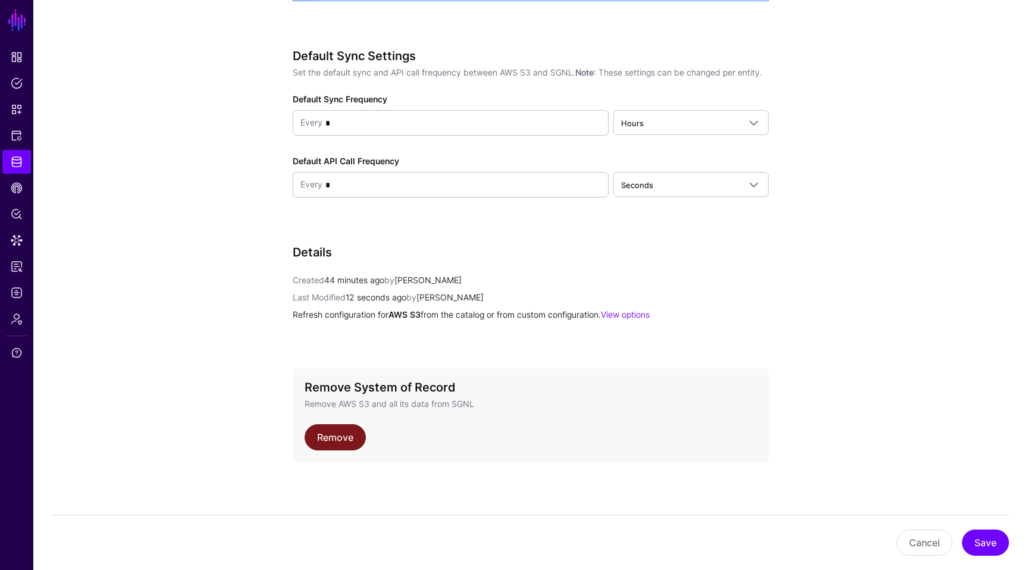
click at [340, 429] on link "Remove" at bounding box center [335, 437] width 61 height 26
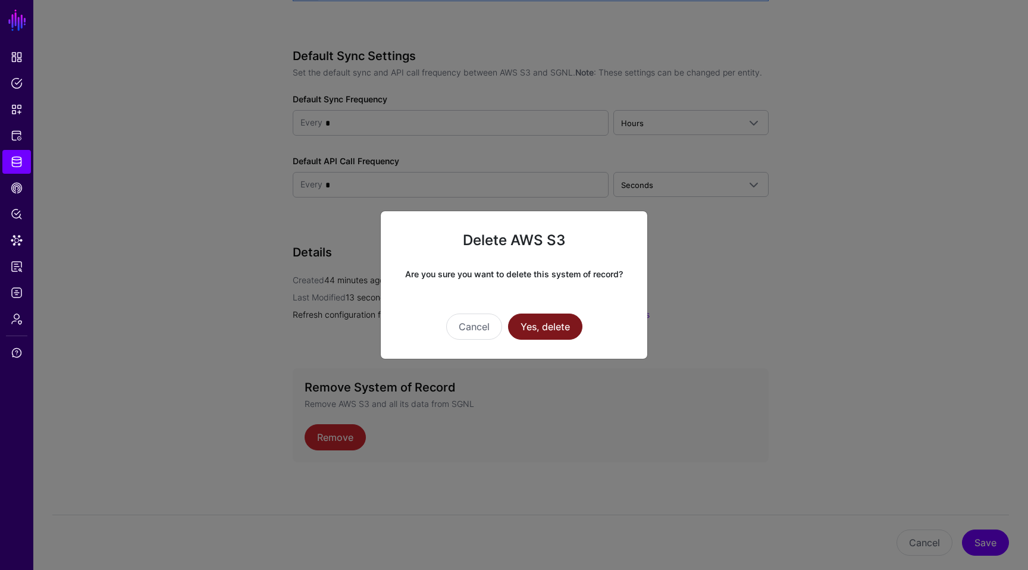
click at [537, 334] on button "Yes, delete" at bounding box center [545, 326] width 74 height 26
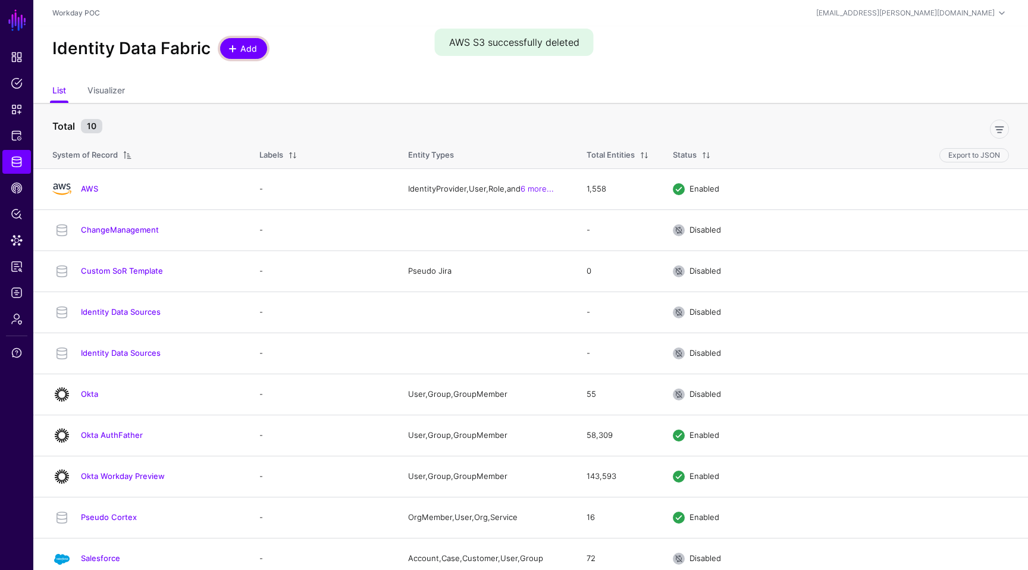
click at [243, 50] on span "Add" at bounding box center [249, 48] width 20 height 12
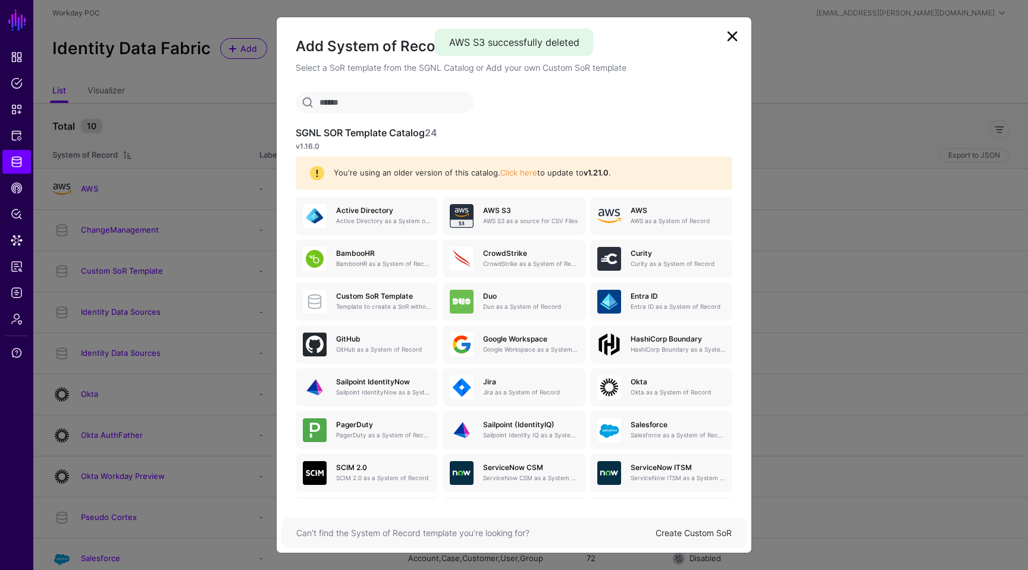
click at [393, 110] on input "text" at bounding box center [385, 102] width 178 height 21
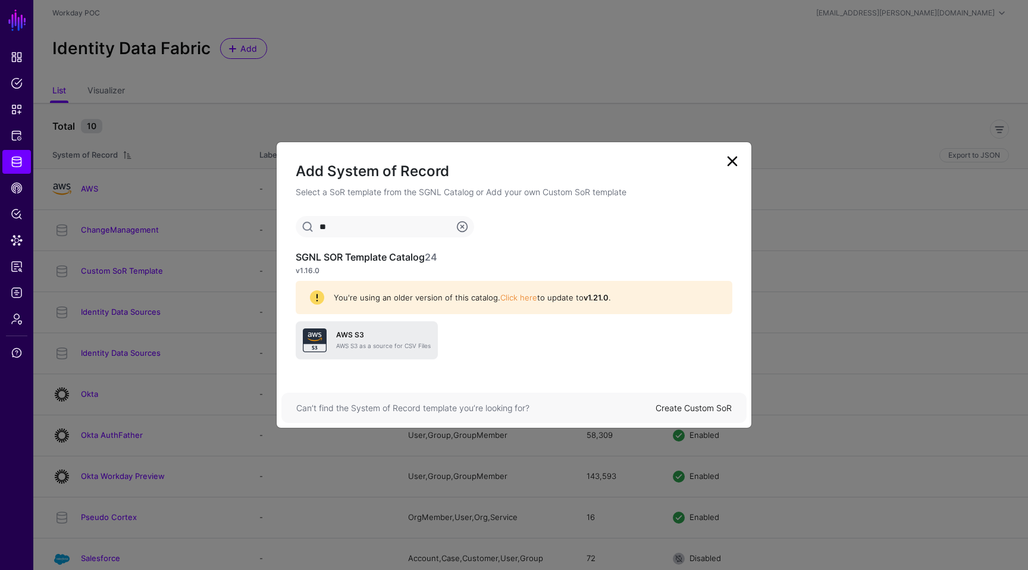
type input "**"
click at [395, 328] on link "AWS S3 AWS S3 as a source for CSV Files" at bounding box center [367, 340] width 142 height 38
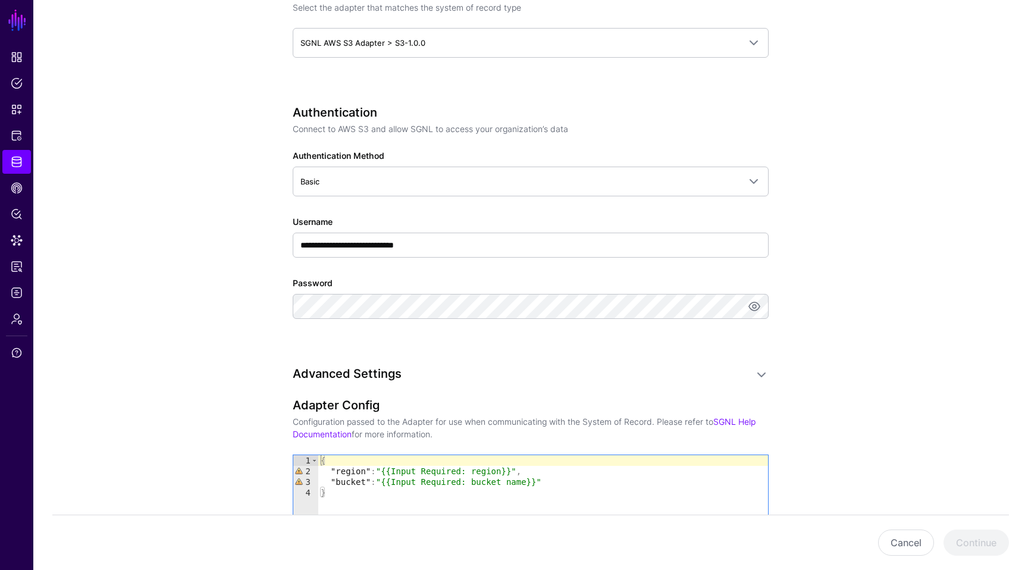
scroll to position [561, 0]
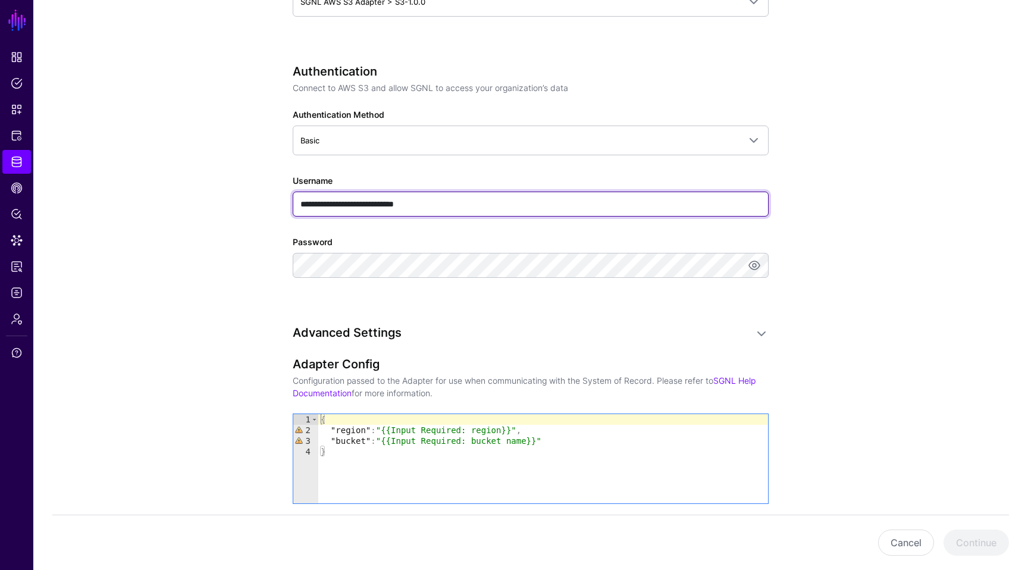
click at [359, 210] on input "**********" at bounding box center [531, 204] width 476 height 25
paste input "text"
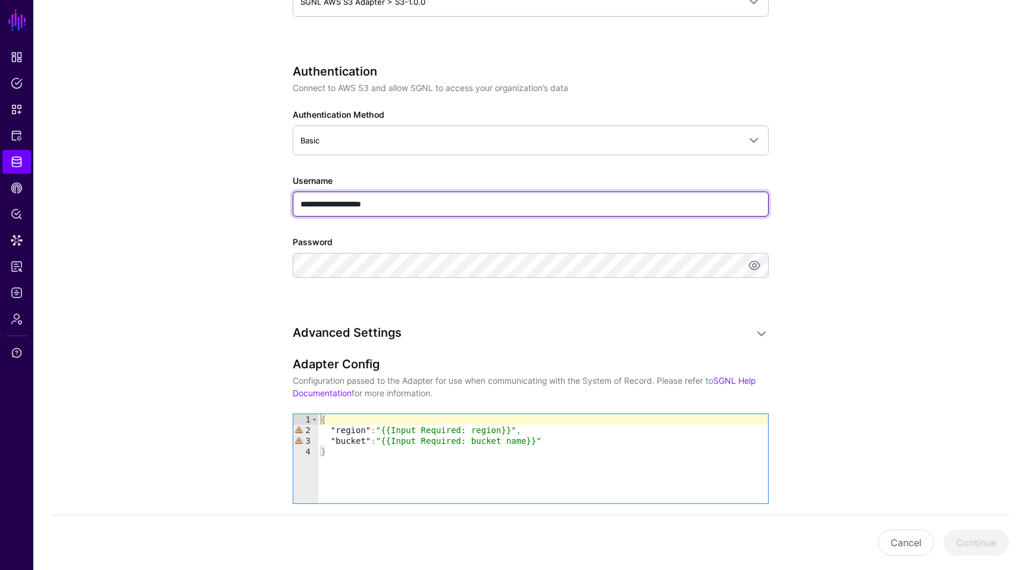
type input "**********"
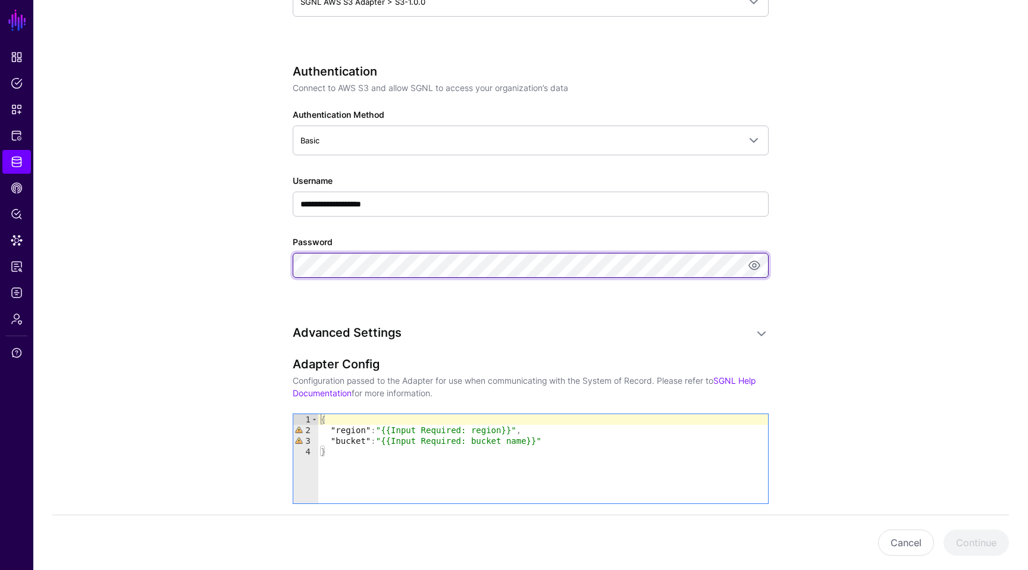
scroll to position [679, 0]
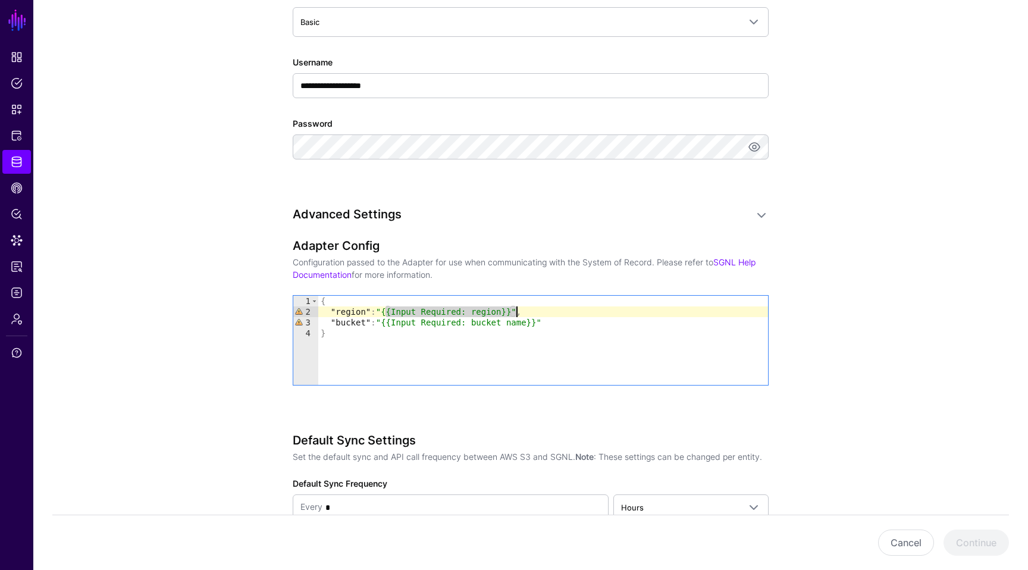
drag, startPoint x: 386, startPoint y: 311, endPoint x: 515, endPoint y: 313, distance: 128.5
click at [515, 313] on div "{ "region" : "{{Input Required: region}}" , "bucket" : "{{Input Required: bucke…" at bounding box center [543, 351] width 450 height 111
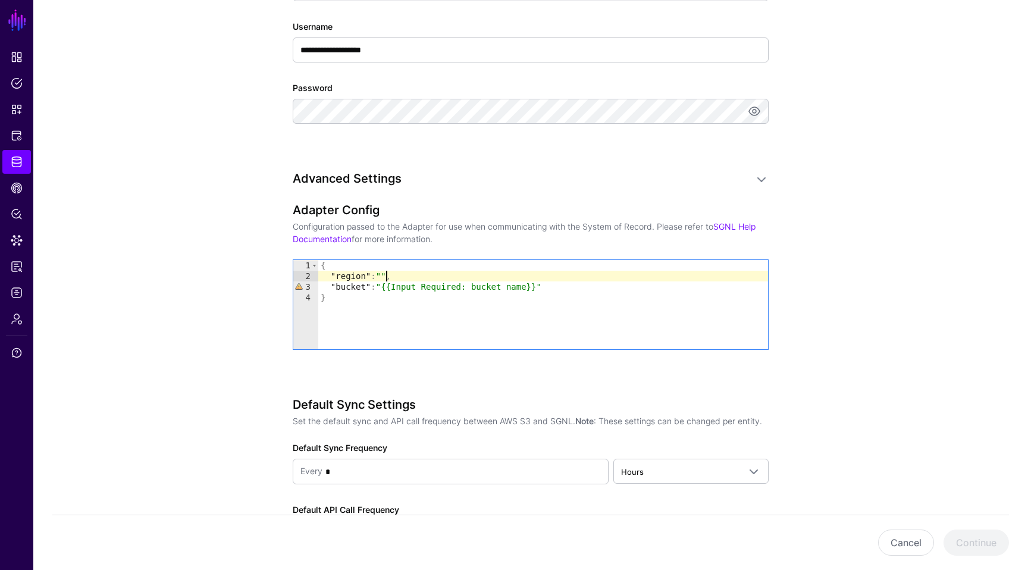
paste textarea "*********"
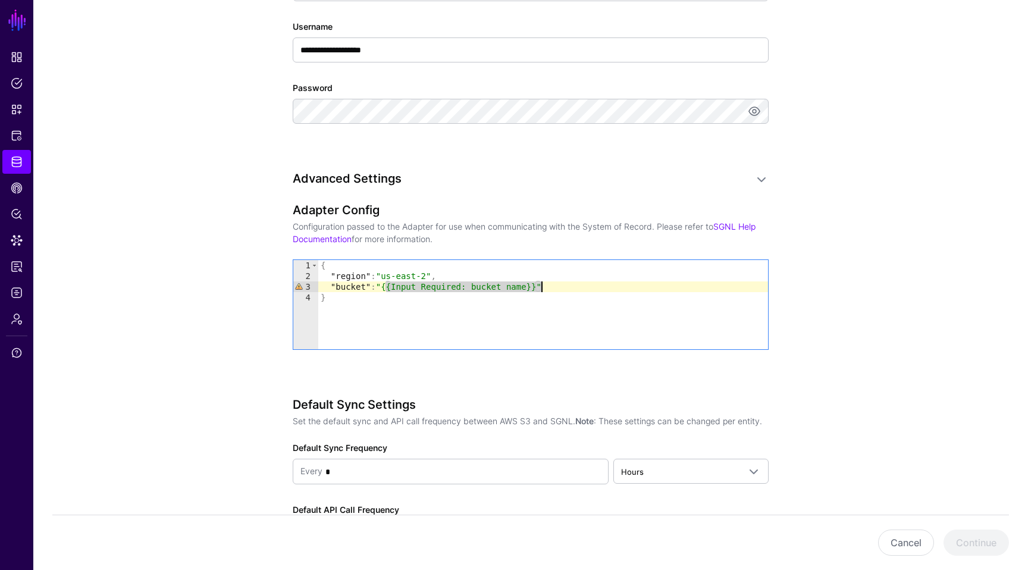
drag, startPoint x: 387, startPoint y: 289, endPoint x: 541, endPoint y: 287, distance: 154.1
click at [541, 287] on div "{ "region" : "us-east-2" , "bucket" : "{{Input Required: bucket name}}" }" at bounding box center [543, 315] width 450 height 111
paste textarea "Cursor at row 3"
drag, startPoint x: 385, startPoint y: 287, endPoint x: 476, endPoint y: 286, distance: 91.6
click at [476, 286] on div "{ "region" : "us-east-2" , "bucket" : "sgnl-aws-s3-ingest" }" at bounding box center [543, 315] width 450 height 111
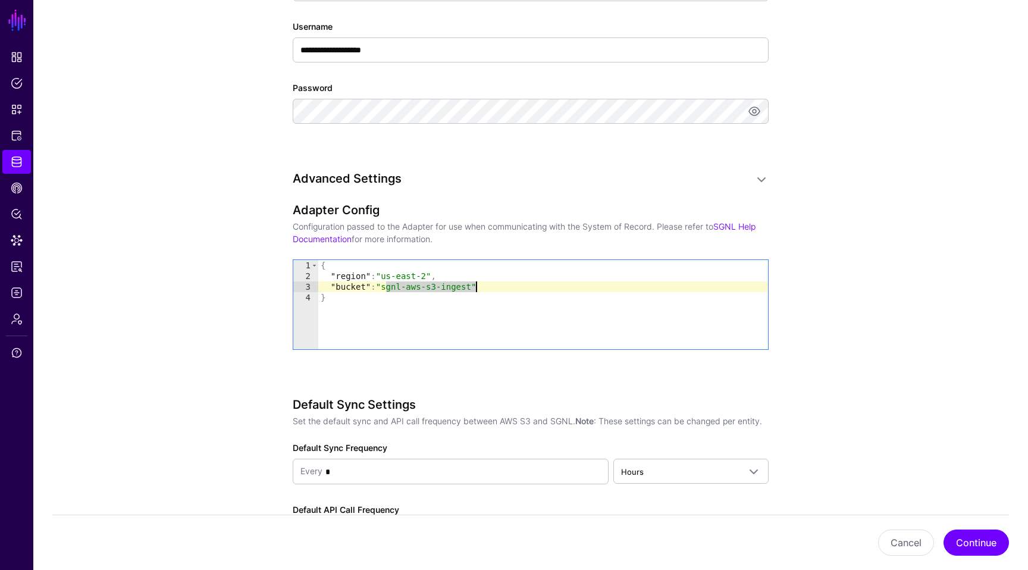
paste textarea "******"
type textarea "**********"
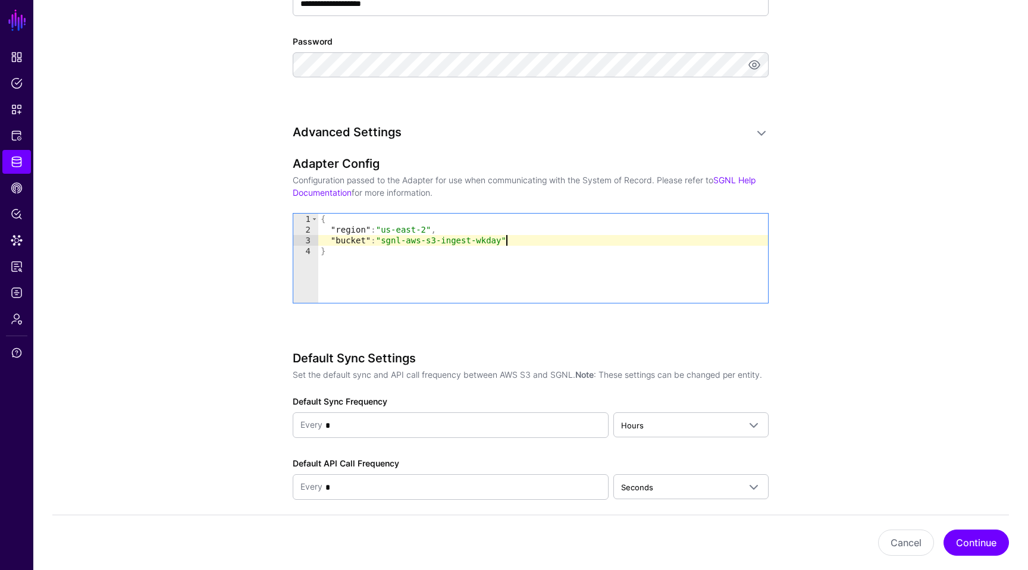
scroll to position [813, 0]
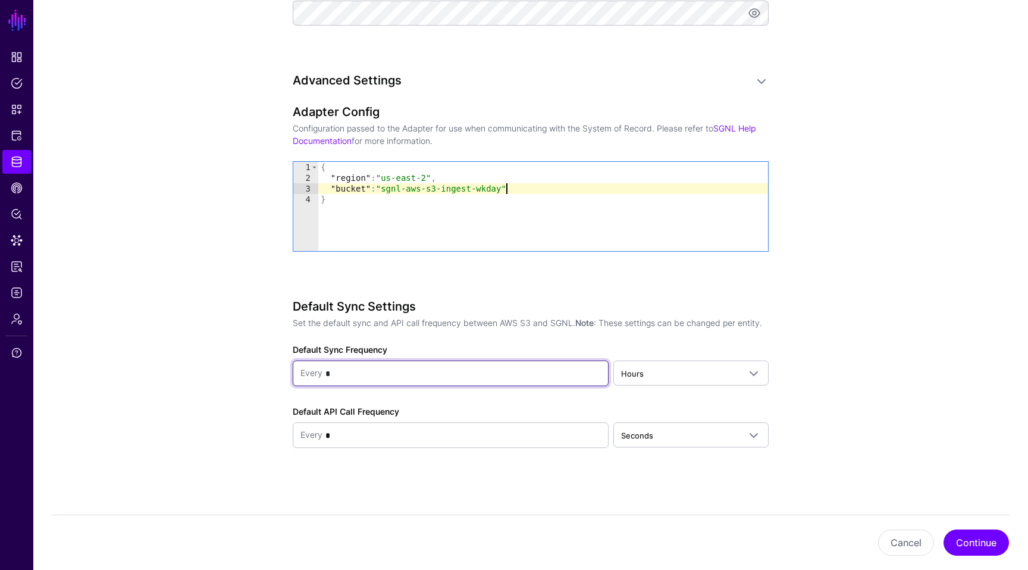
click at [591, 374] on input "*" at bounding box center [461, 374] width 278 height 24
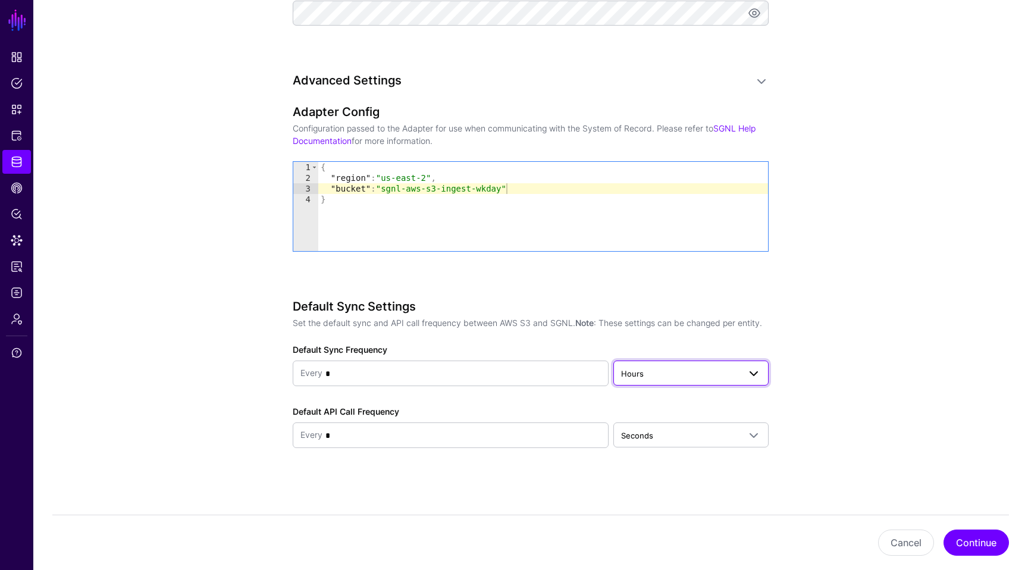
click at [671, 375] on span "Hours" at bounding box center [680, 373] width 118 height 13
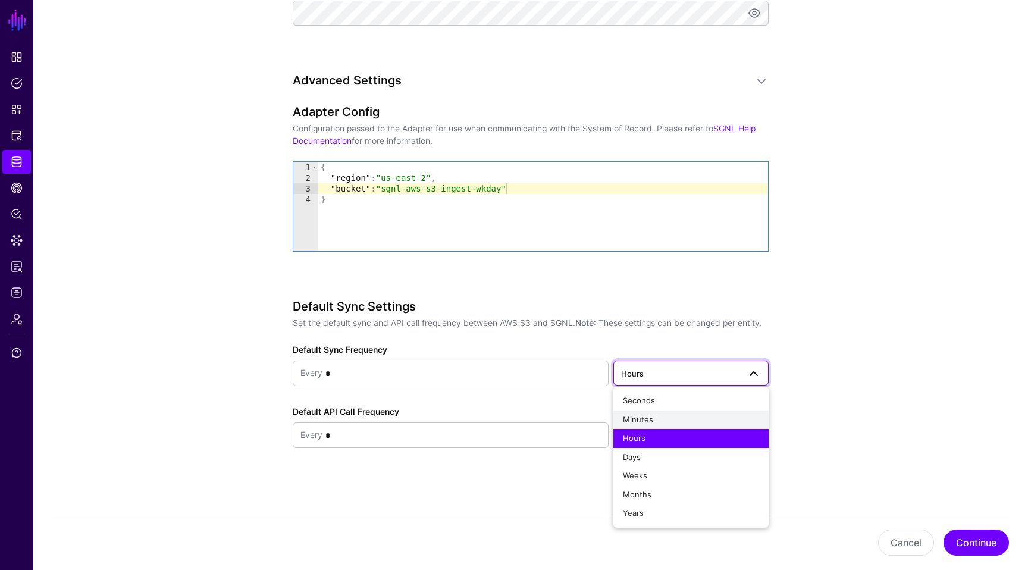
click at [670, 417] on div "Minutes" at bounding box center [691, 420] width 136 height 12
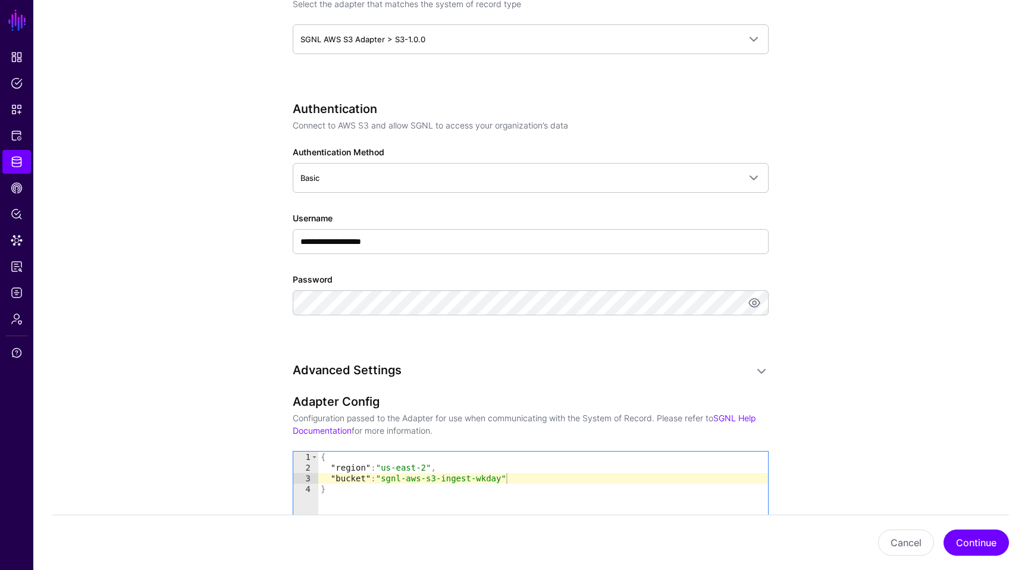
scroll to position [541, 0]
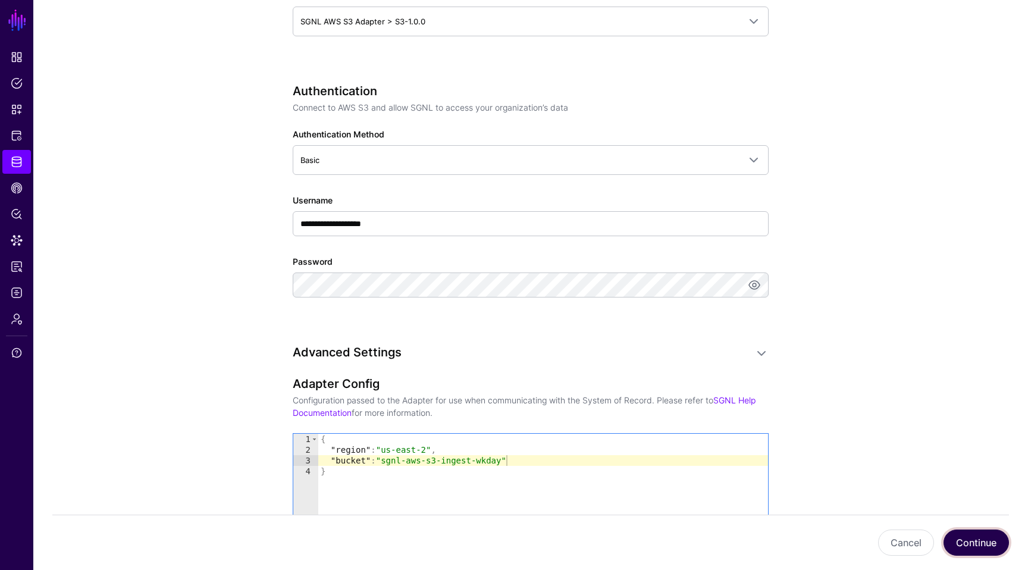
click at [986, 544] on button "Continue" at bounding box center [975, 542] width 65 height 26
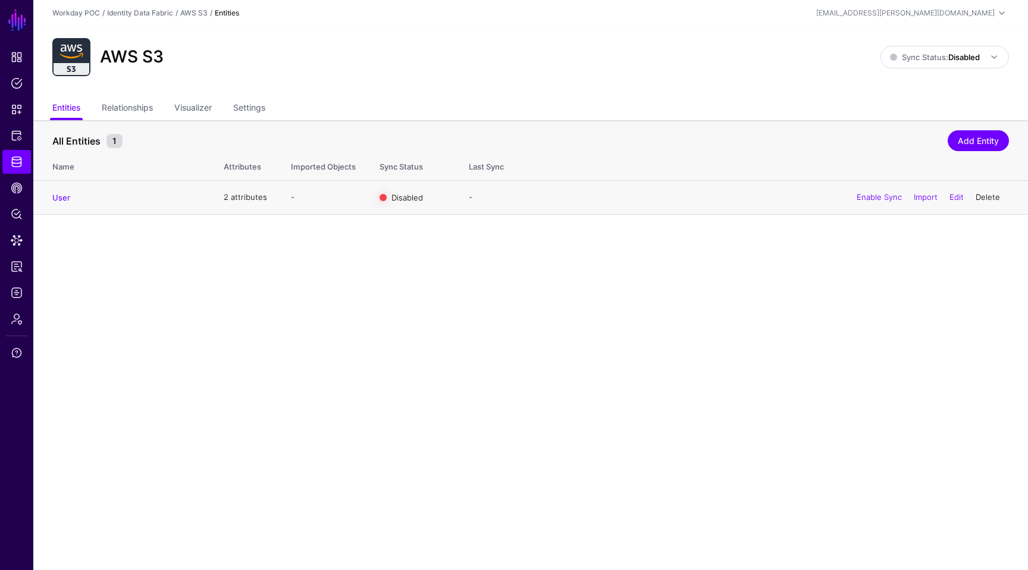
click at [992, 195] on link "Delete" at bounding box center [988, 197] width 24 height 10
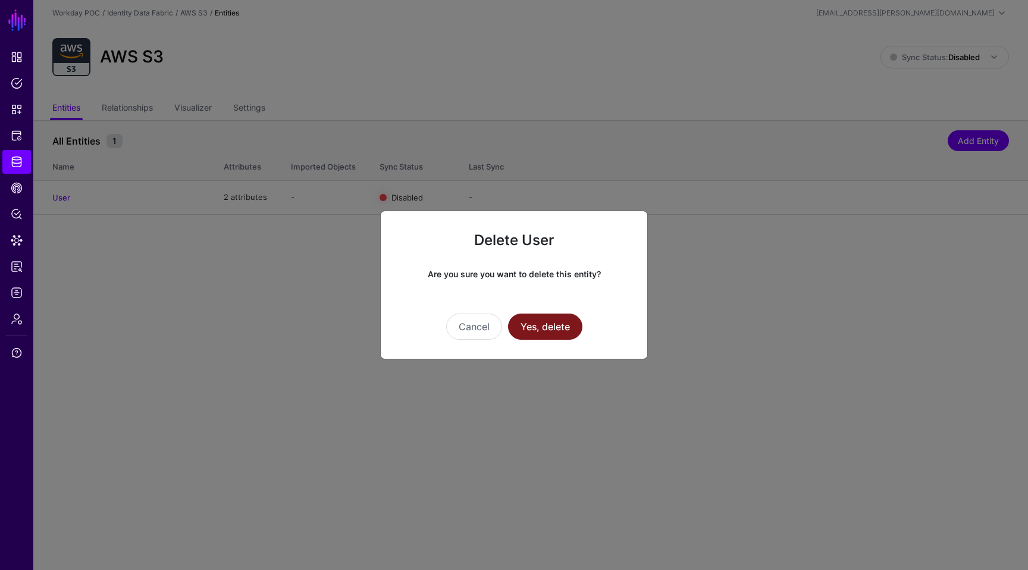
click at [541, 325] on button "Yes, delete" at bounding box center [545, 326] width 74 height 26
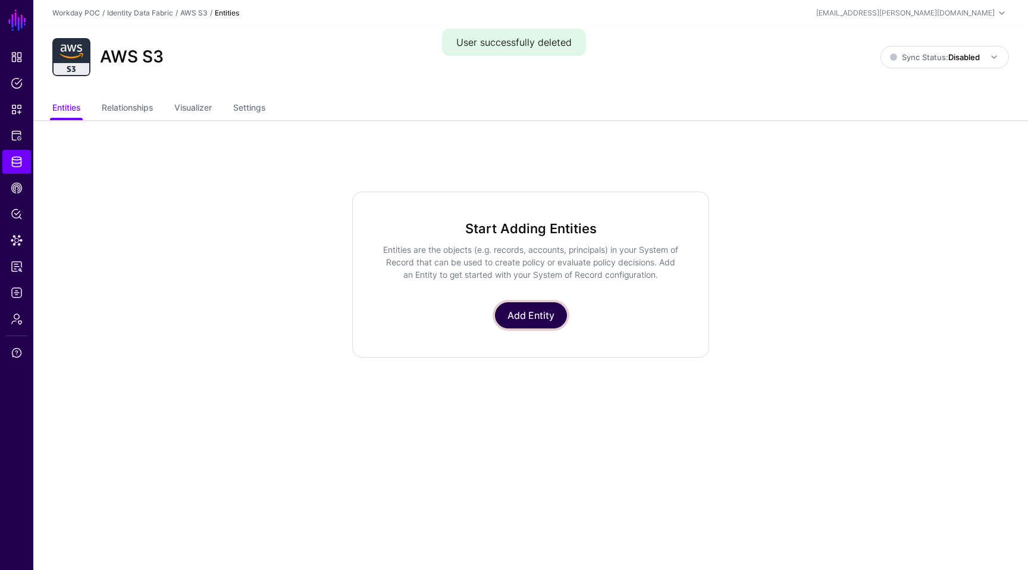
click at [507, 321] on link "Add Entity" at bounding box center [531, 315] width 72 height 26
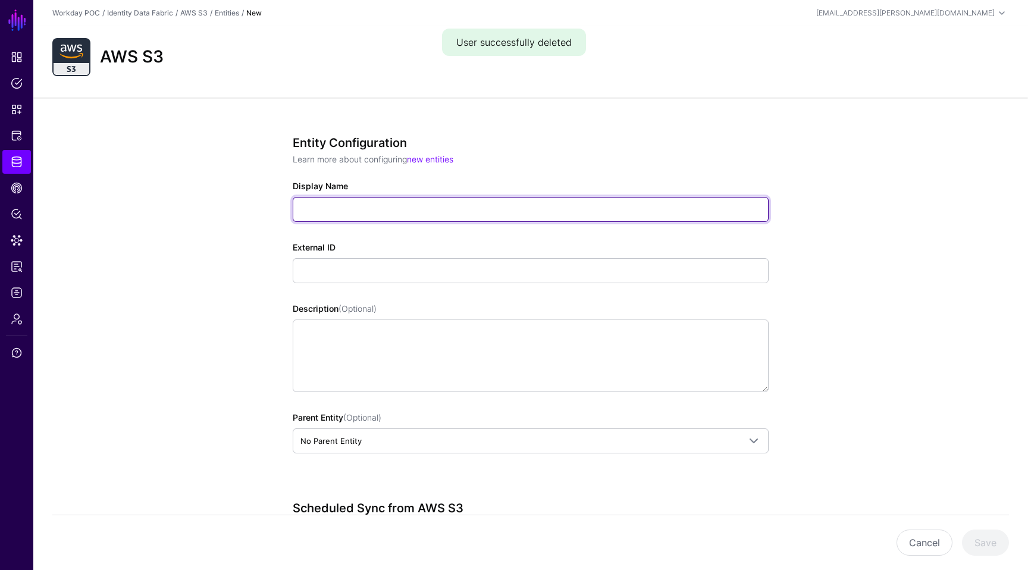
click at [384, 203] on input "Display Name" at bounding box center [531, 209] width 476 height 25
type input "****"
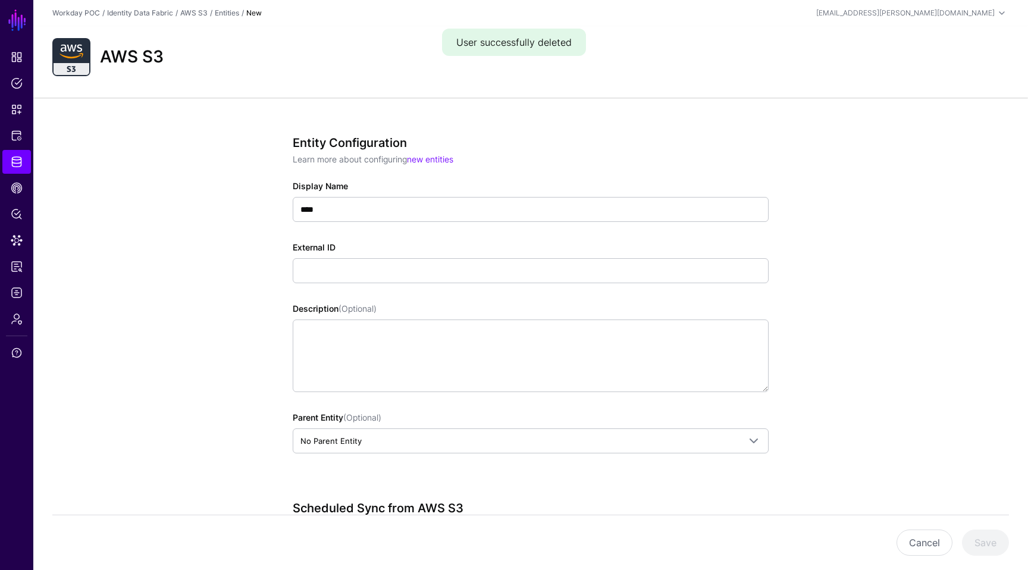
click at [183, 313] on div "Entity Configuration Learn more about configuring new entities Display Name ***…" at bounding box center [530, 502] width 995 height 809
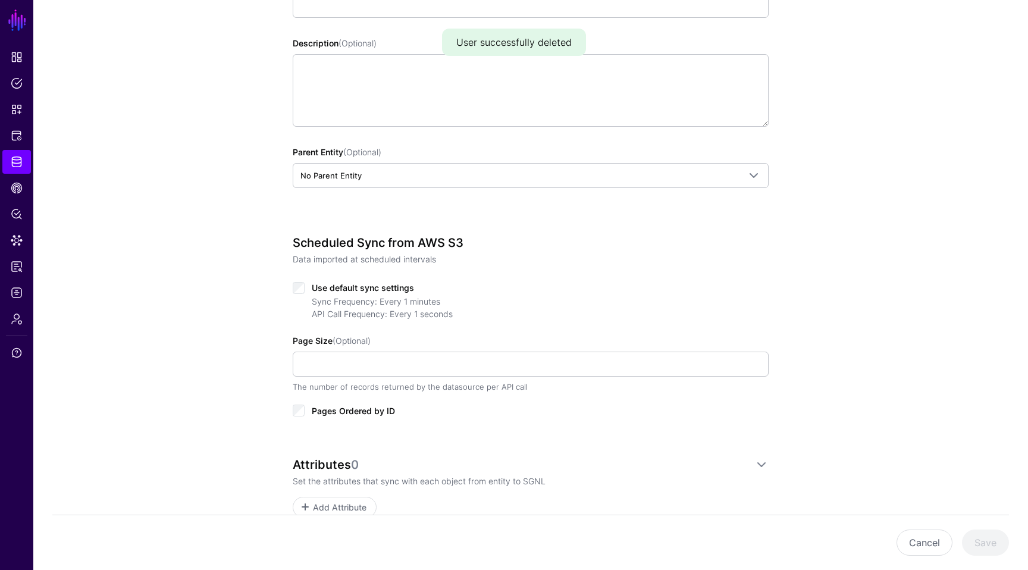
scroll to position [336, 0]
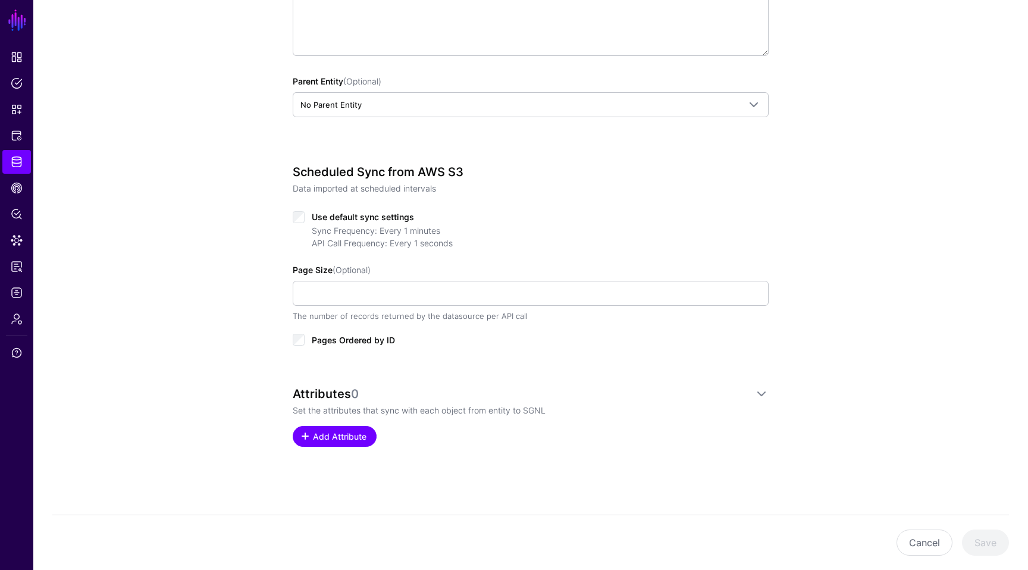
click at [349, 434] on span "Add Attribute" at bounding box center [340, 436] width 57 height 12
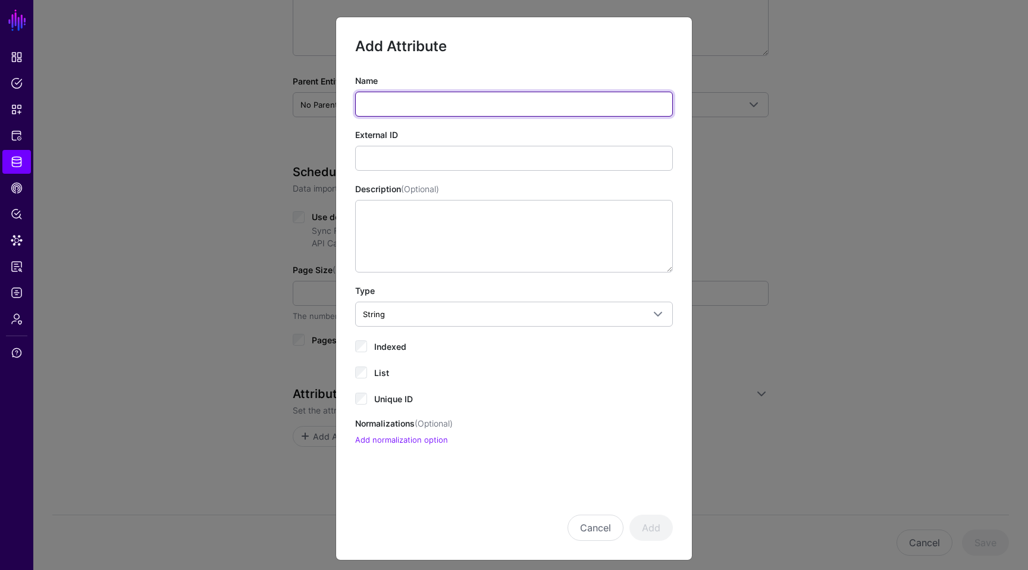
click at [437, 101] on input "Name" at bounding box center [514, 104] width 318 height 25
type input "********"
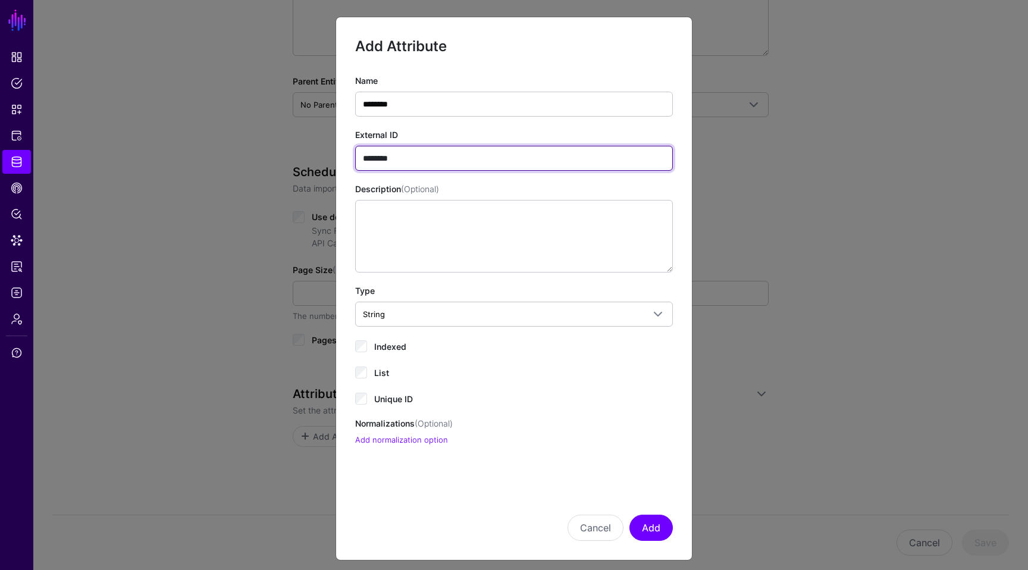
type input "********"
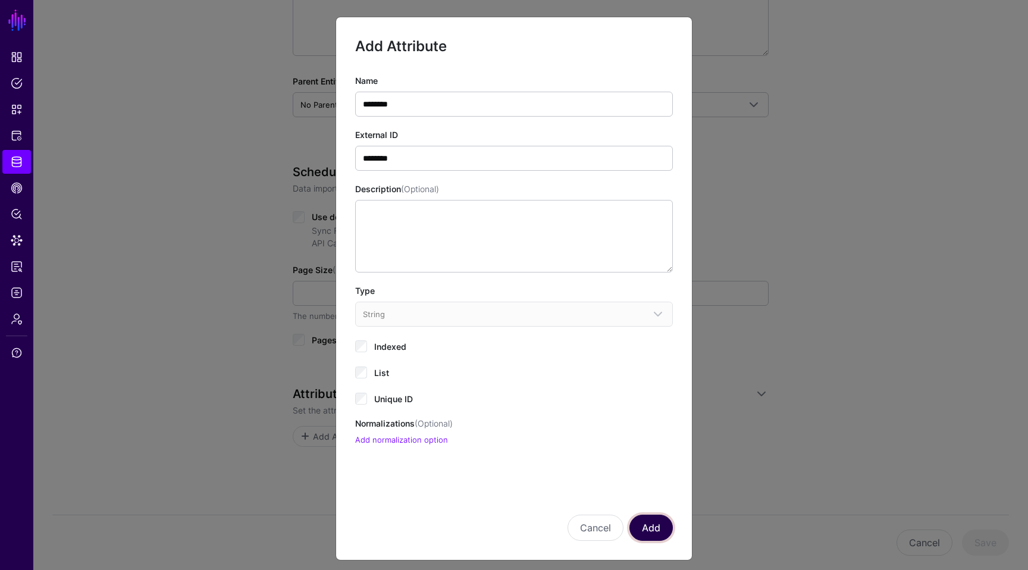
click at [653, 524] on button "Add" at bounding box center [650, 528] width 43 height 26
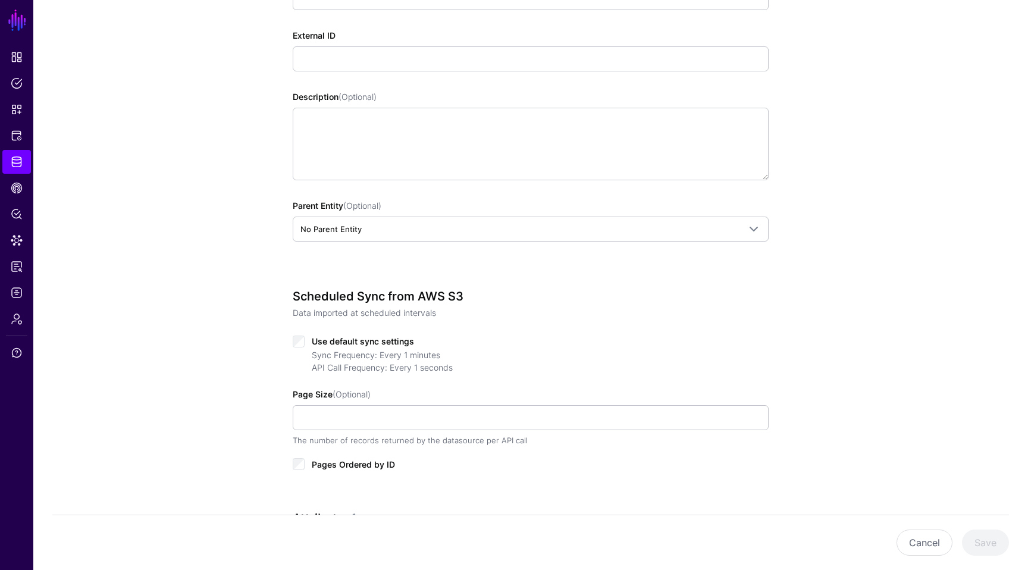
scroll to position [400, 0]
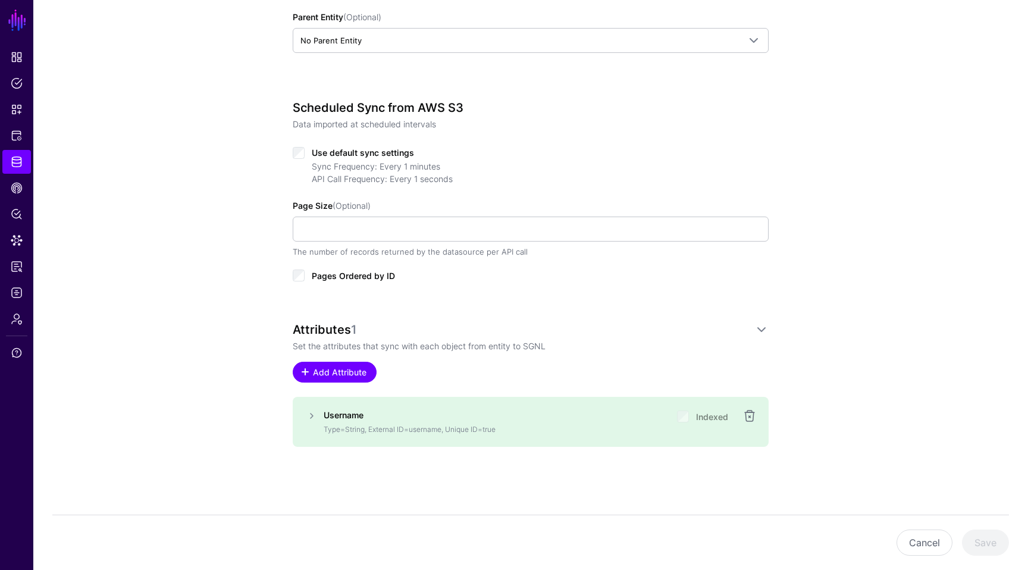
click at [353, 378] on link "Add Attribute" at bounding box center [335, 372] width 84 height 21
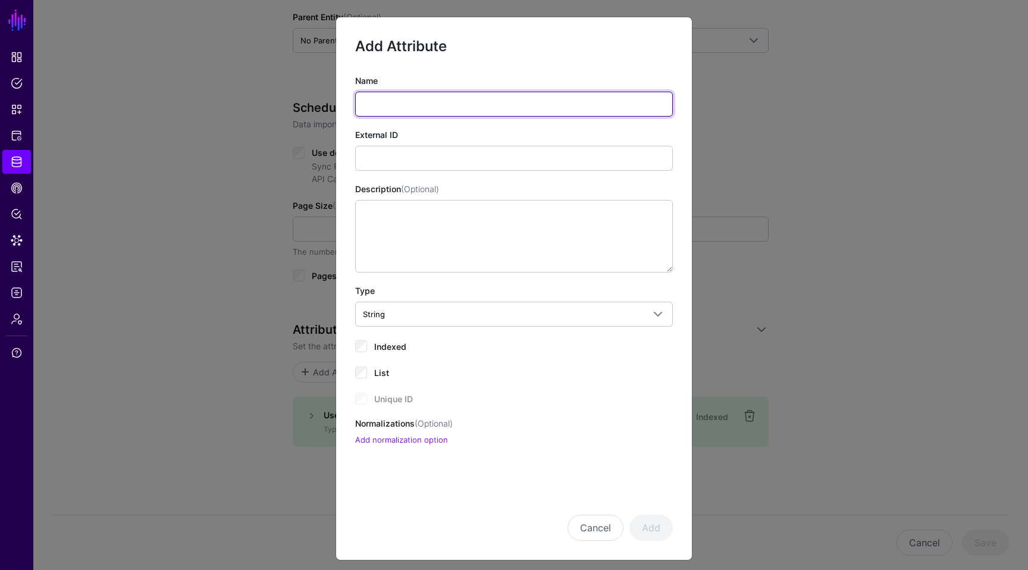
click at [409, 96] on input "Name" at bounding box center [514, 104] width 318 height 25
type input "**********"
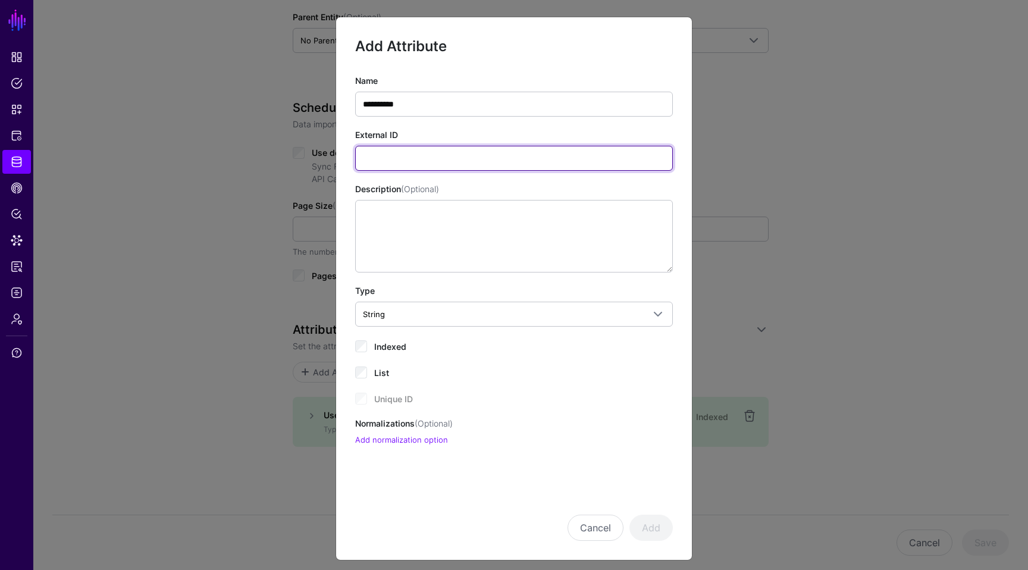
click at [437, 152] on input "External ID" at bounding box center [514, 158] width 318 height 25
type input "**********"
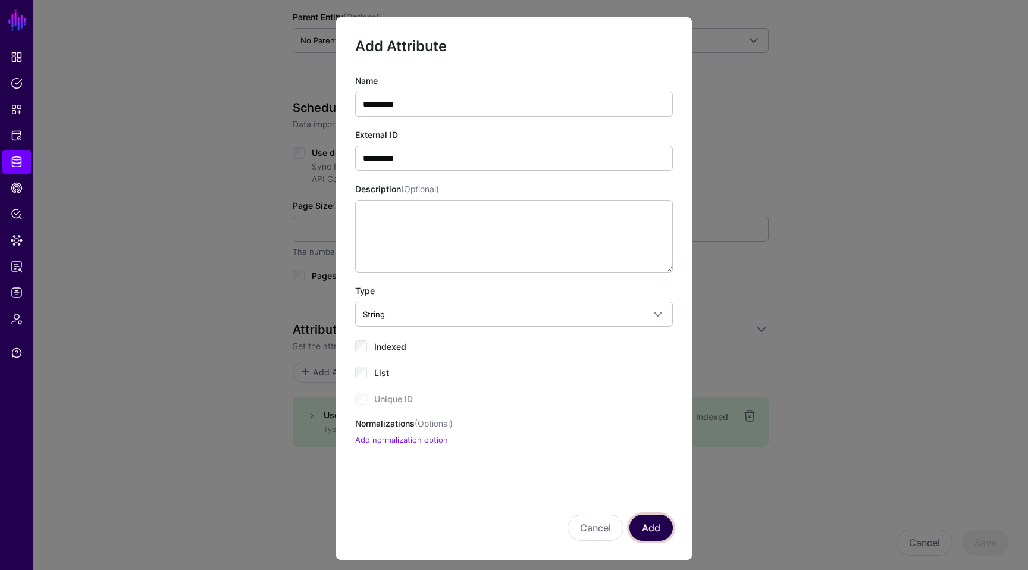
click at [649, 526] on button "Add" at bounding box center [650, 528] width 43 height 26
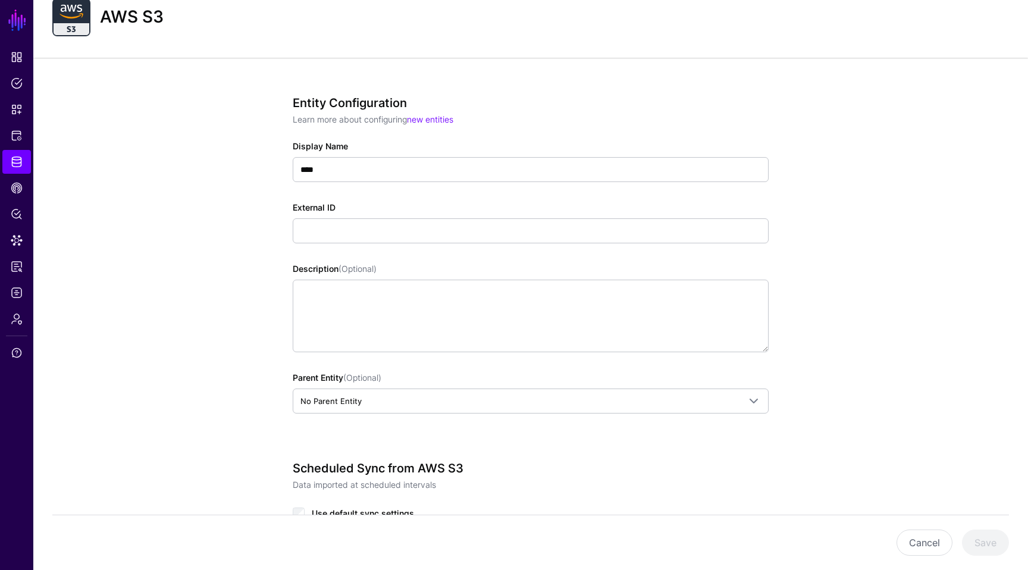
scroll to position [47, 0]
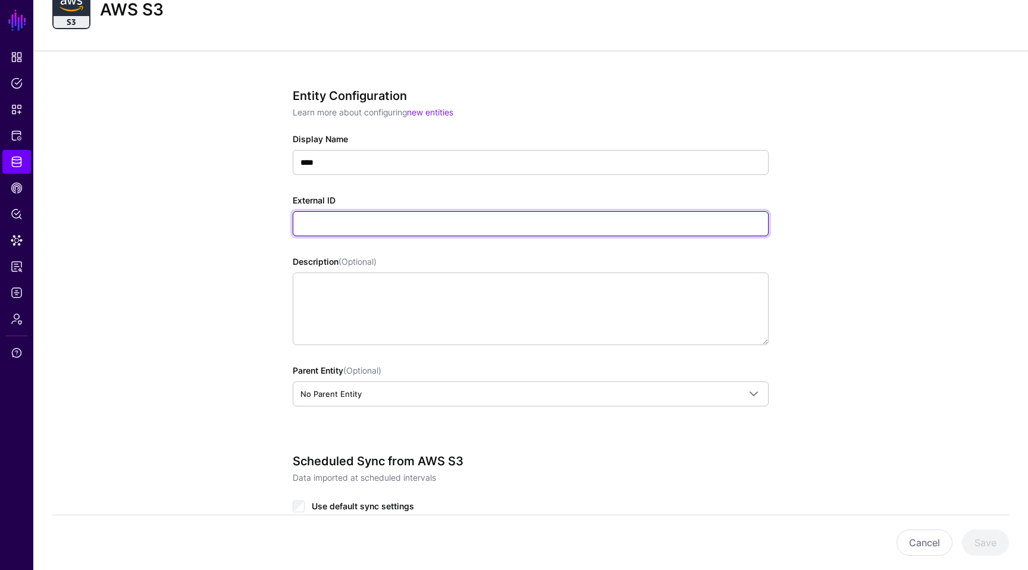
click at [431, 233] on input "External ID" at bounding box center [531, 223] width 476 height 25
type input "****"
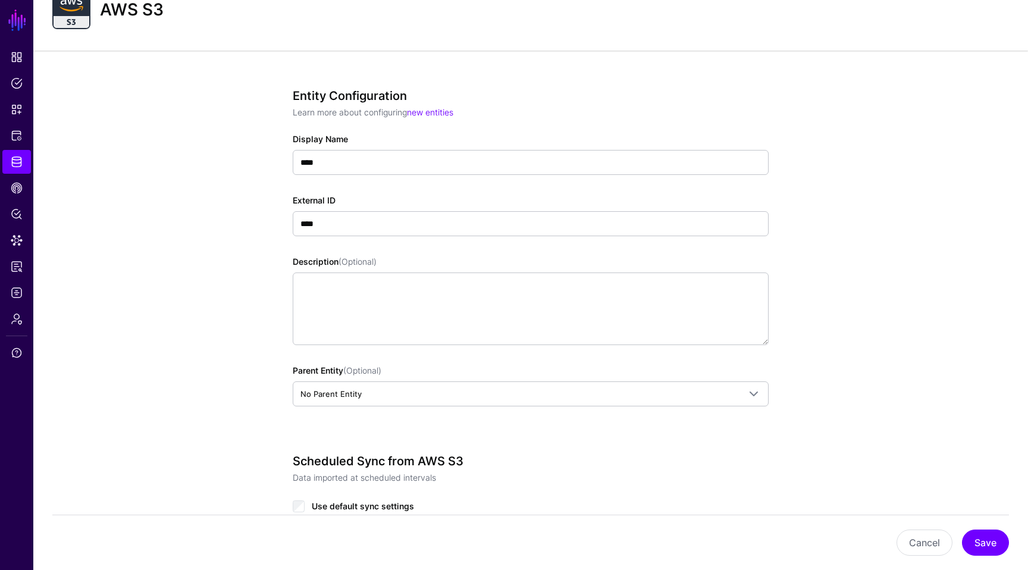
click at [173, 287] on div "Entity Configuration Learn more about configuring new entities Display Name ***…" at bounding box center [530, 515] width 995 height 928
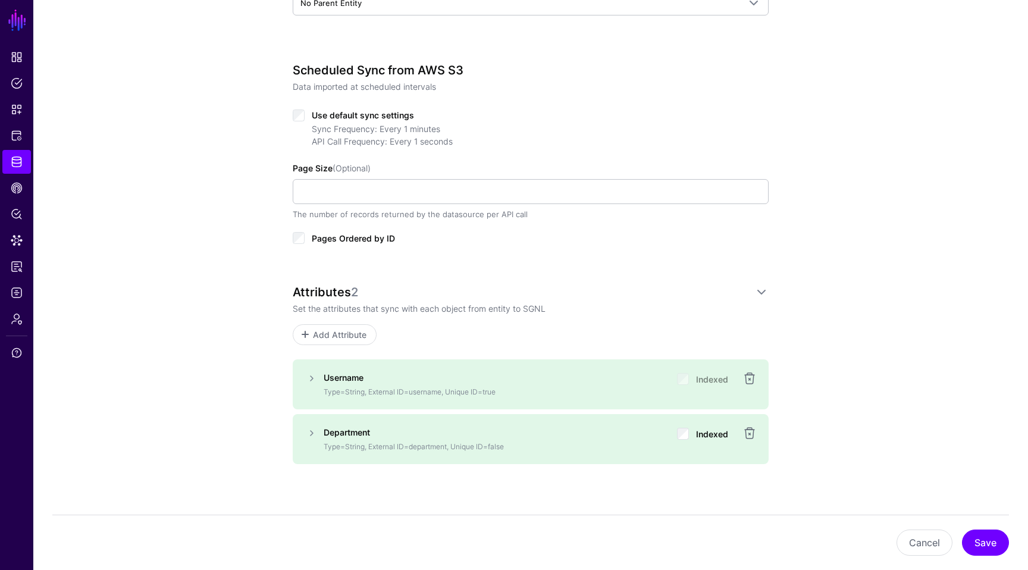
scroll to position [455, 0]
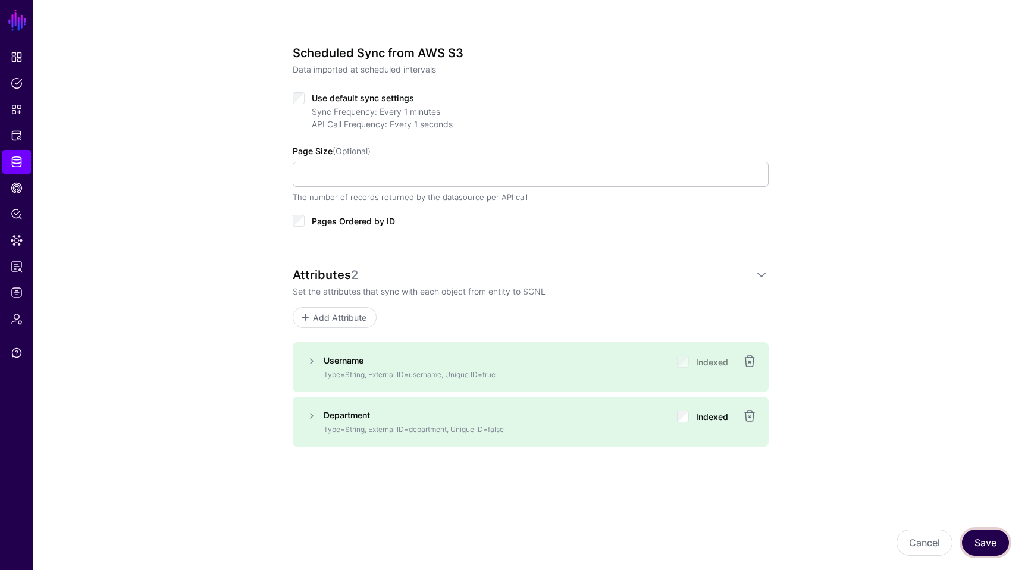
click at [979, 545] on button "Save" at bounding box center [985, 542] width 47 height 26
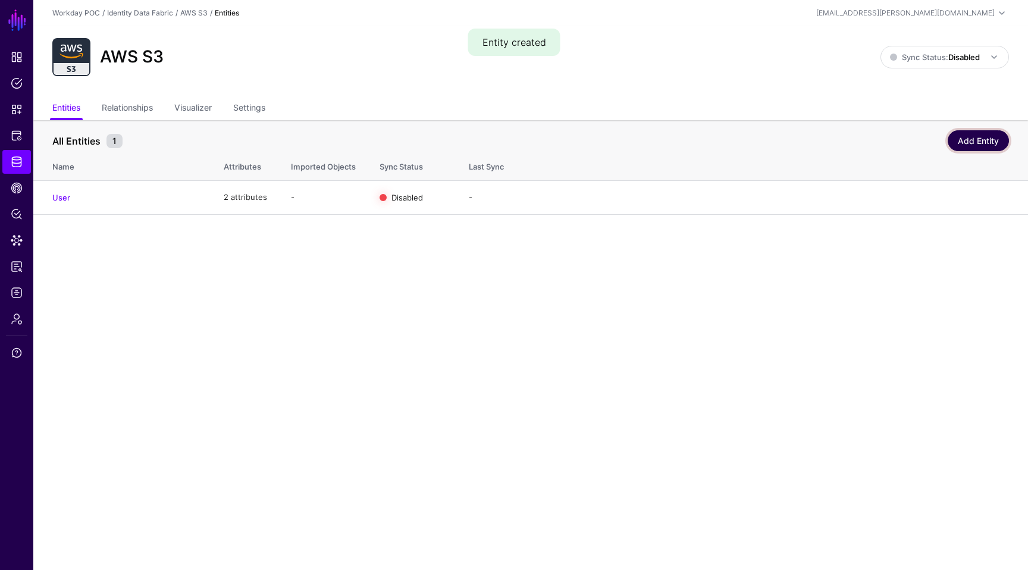
click at [982, 141] on link "Add Entity" at bounding box center [978, 140] width 61 height 21
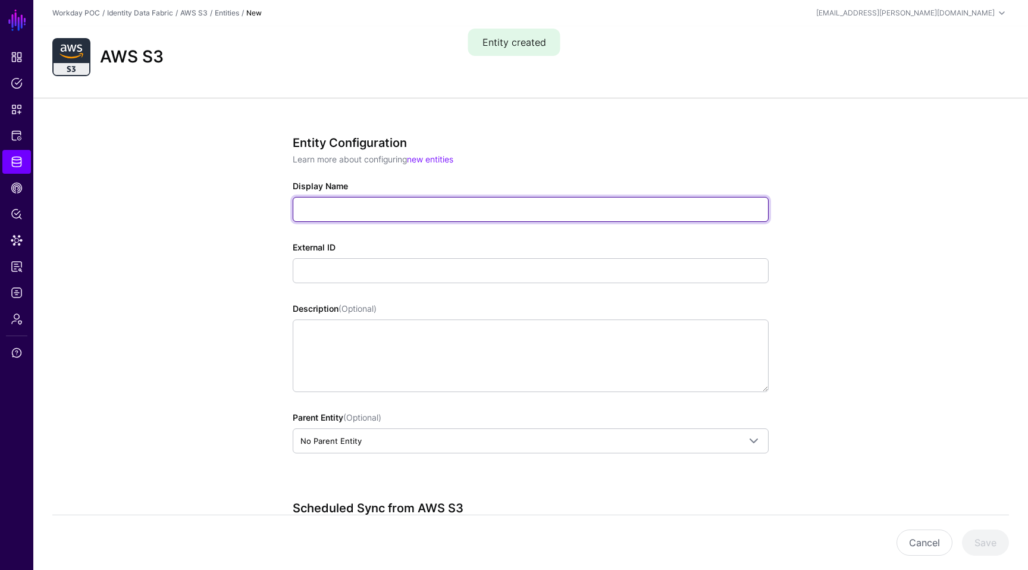
click at [456, 208] on input "Display Name" at bounding box center [531, 209] width 476 height 25
type input "**********"
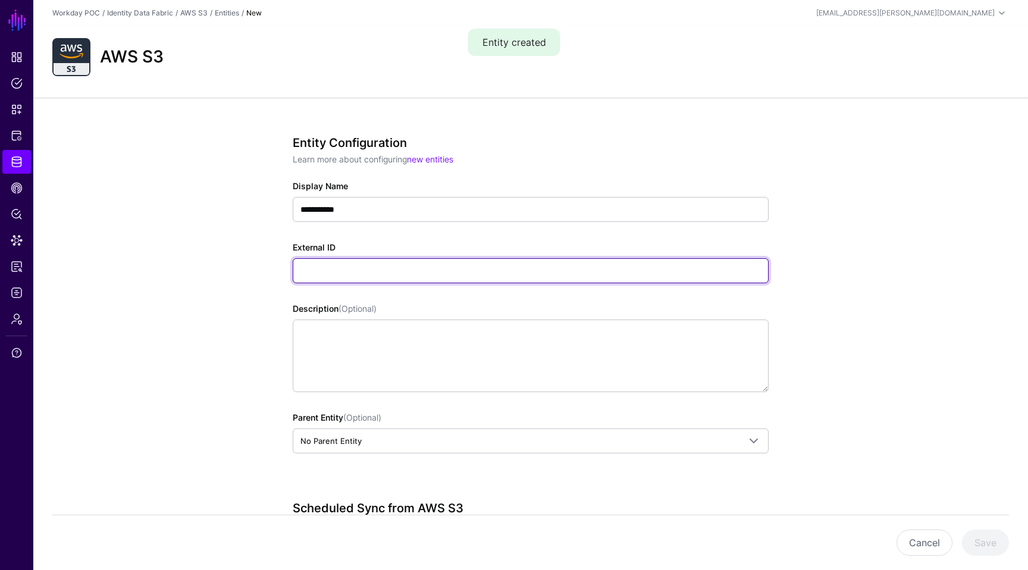
click at [414, 278] on input "External ID" at bounding box center [531, 270] width 476 height 25
type input "**********"
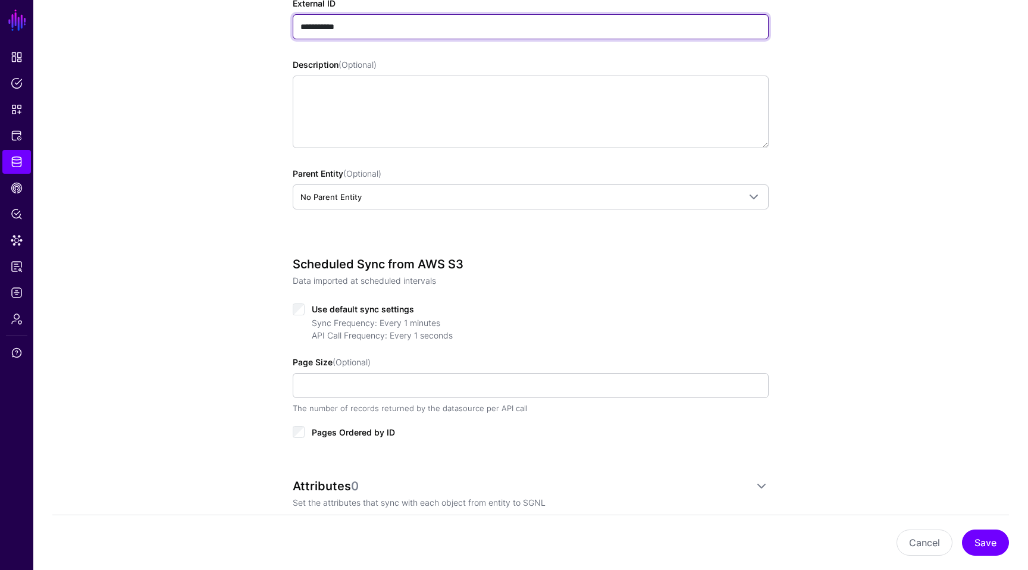
scroll to position [328, 0]
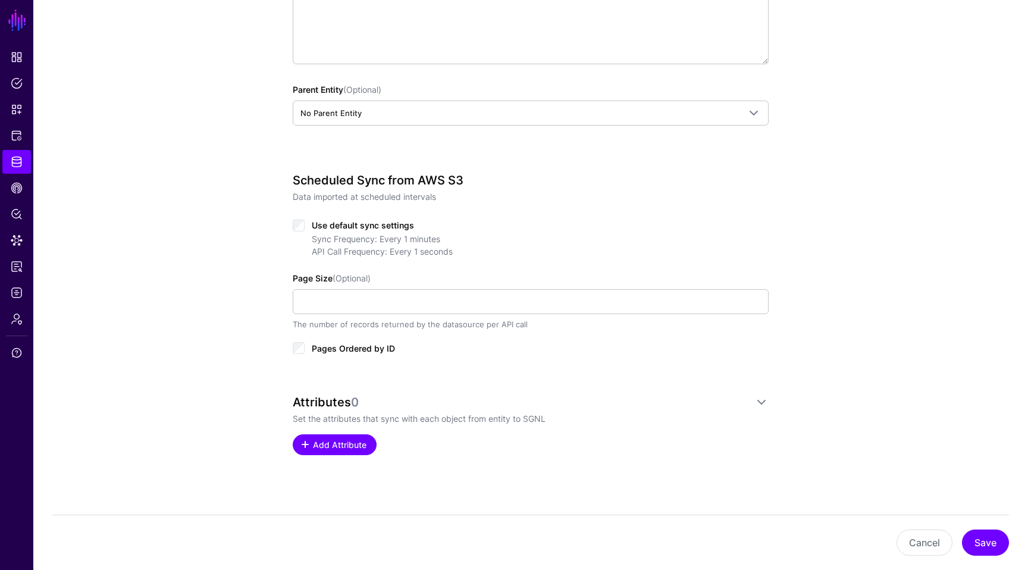
click at [336, 450] on span "Add Attribute" at bounding box center [340, 444] width 57 height 12
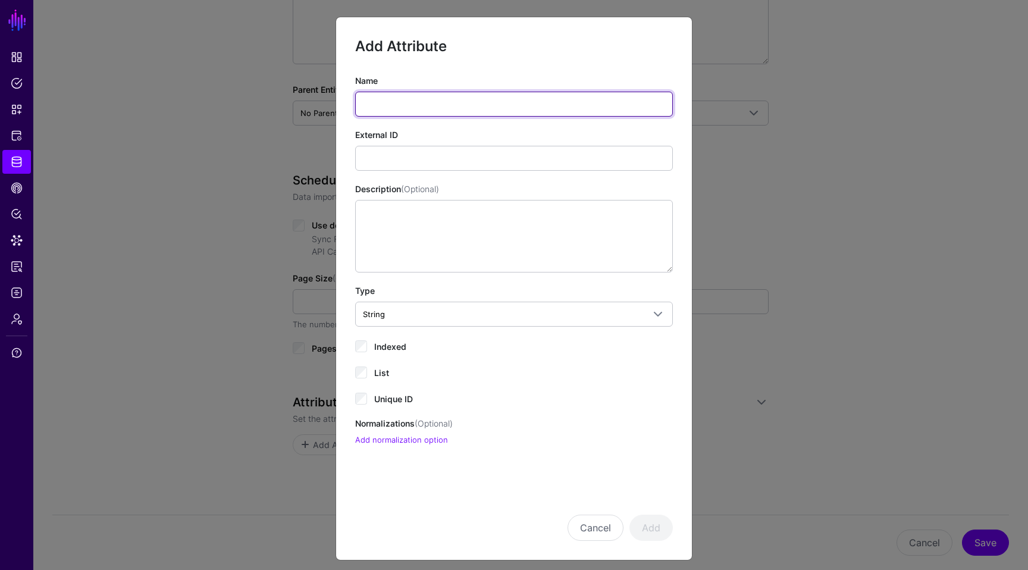
click at [429, 111] on input "Name" at bounding box center [514, 104] width 318 height 25
type input "**********"
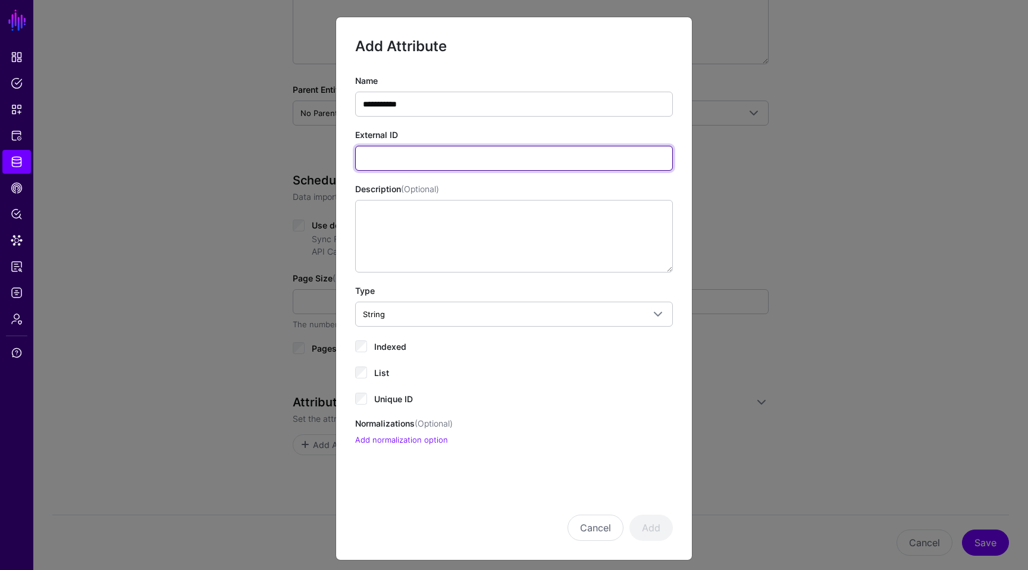
click at [453, 152] on input "External ID" at bounding box center [514, 158] width 318 height 25
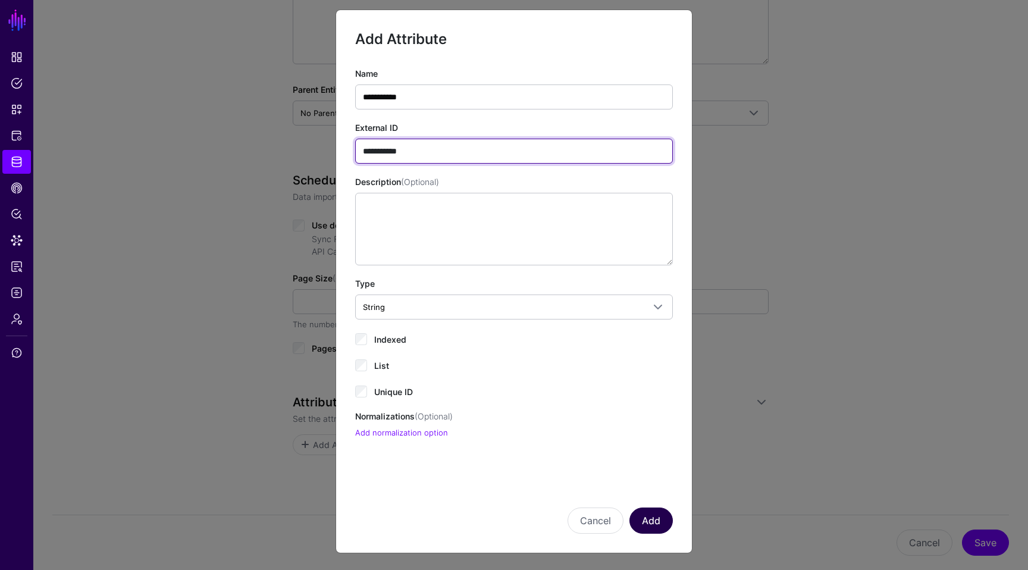
type input "**********"
click at [661, 526] on button "Add" at bounding box center [650, 520] width 43 height 26
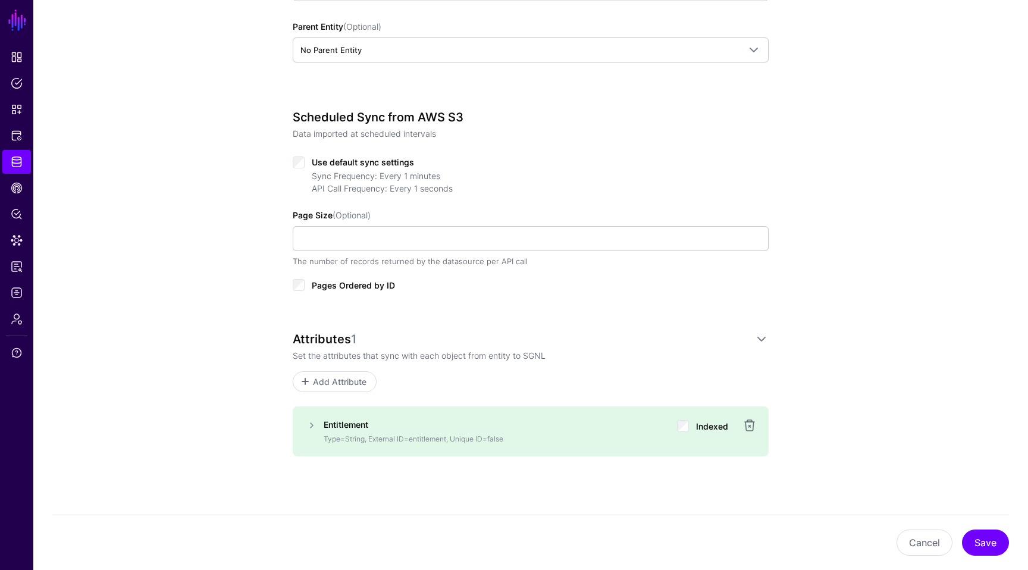
scroll to position [400, 0]
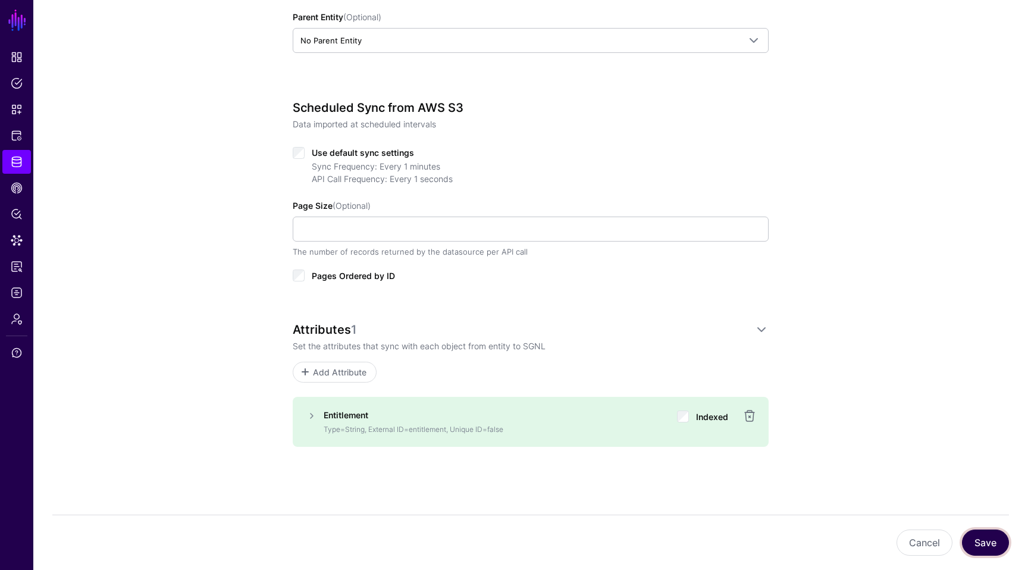
click at [988, 550] on button "Save" at bounding box center [985, 542] width 47 height 26
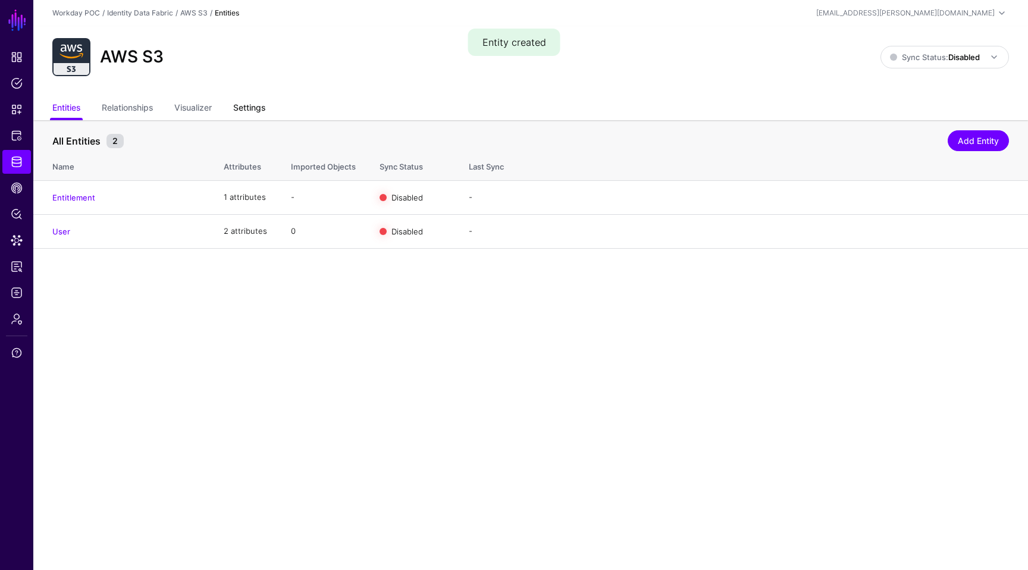
click at [249, 114] on link "Settings" at bounding box center [249, 109] width 32 height 23
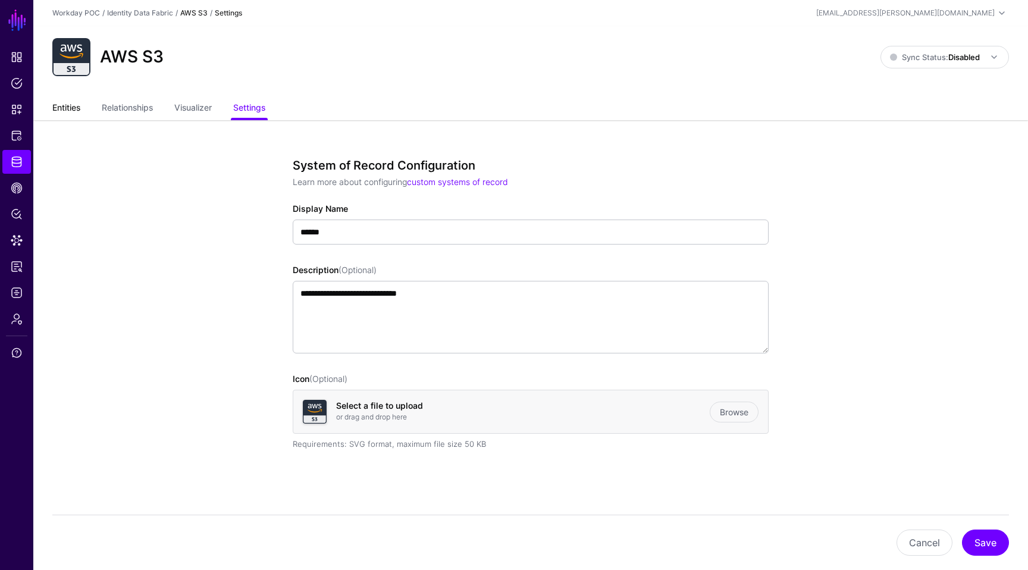
click at [71, 101] on link "Entities" at bounding box center [66, 109] width 28 height 23
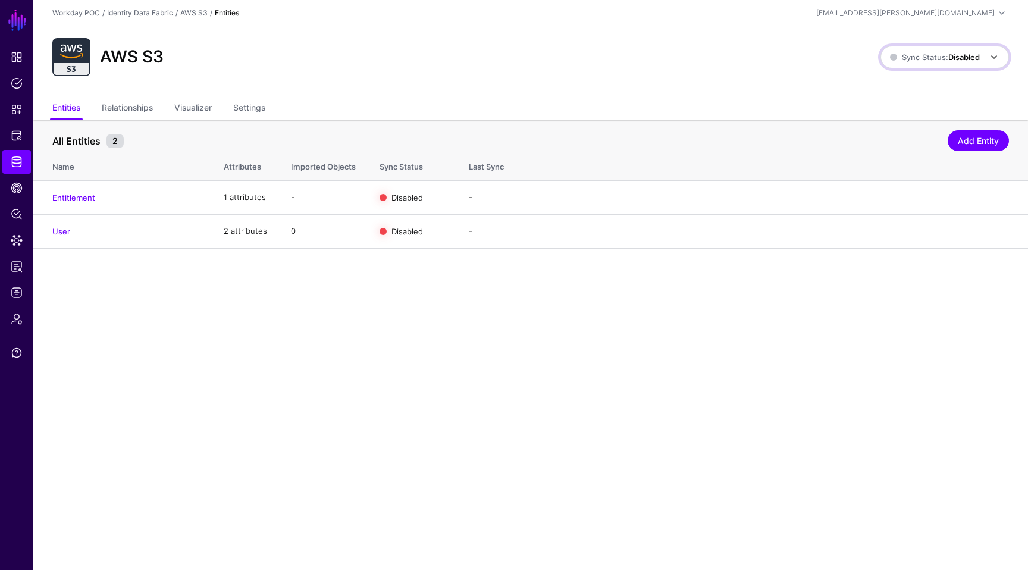
click at [944, 67] on link "Sync Status: Disabled" at bounding box center [944, 57] width 128 height 23
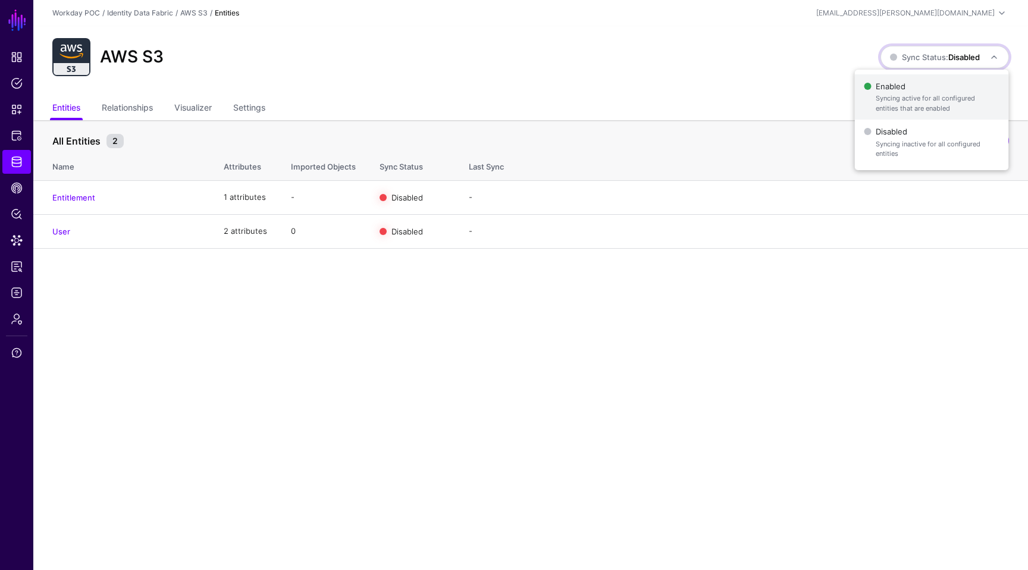
click at [927, 90] on span "Enabled Syncing active for all configured entities that are enabled" at bounding box center [931, 97] width 135 height 39
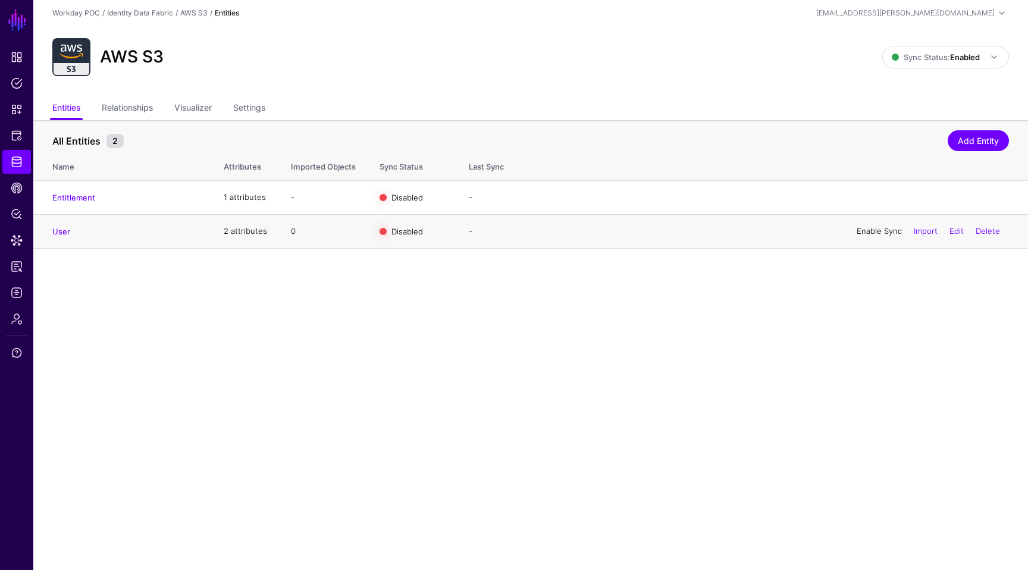
click at [877, 234] on link "Enable Sync" at bounding box center [879, 231] width 45 height 10
click at [868, 196] on link "Enable Sync" at bounding box center [879, 197] width 45 height 10
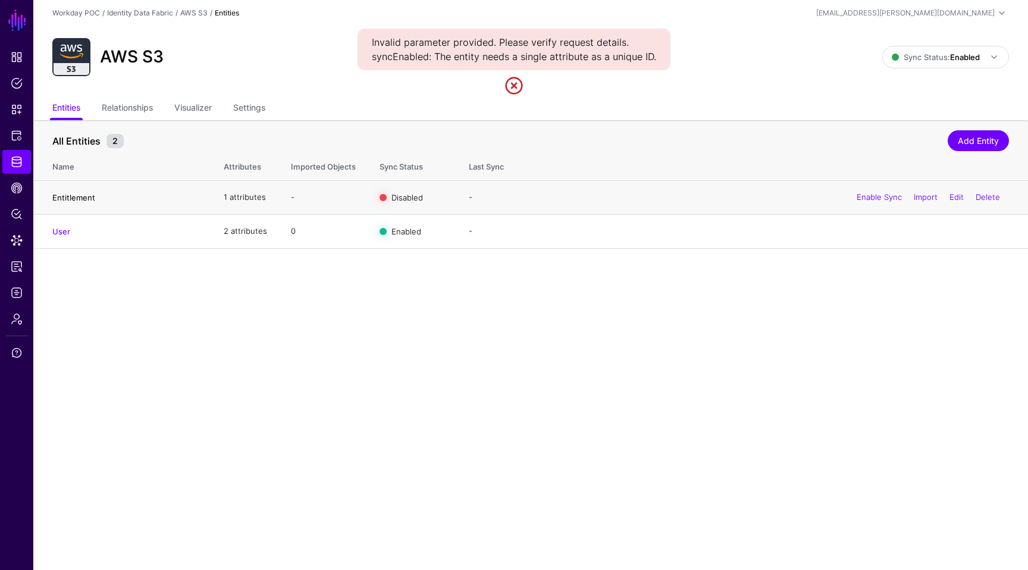
click at [84, 197] on link "Entitlement" at bounding box center [73, 198] width 43 height 10
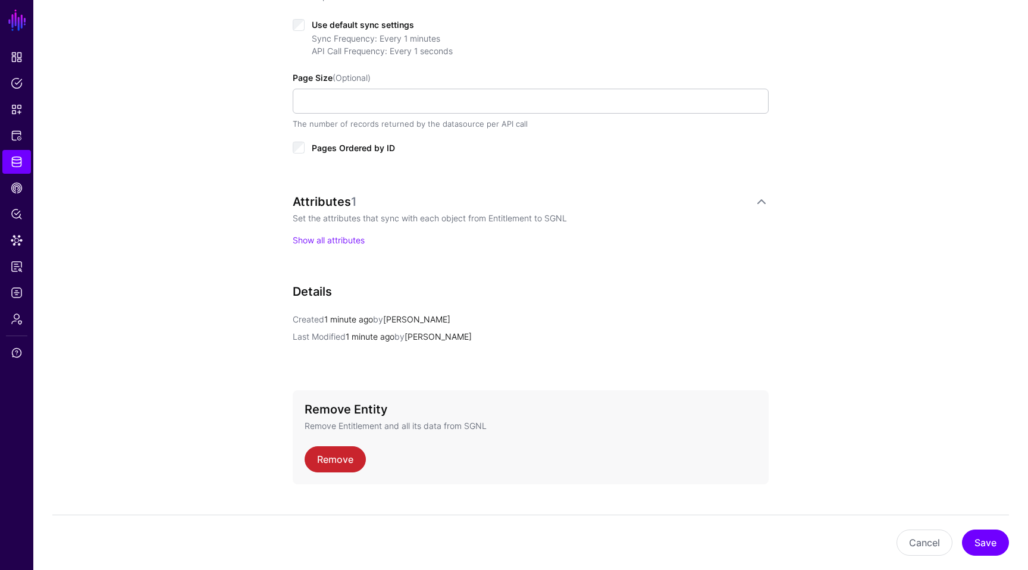
scroll to position [655, 0]
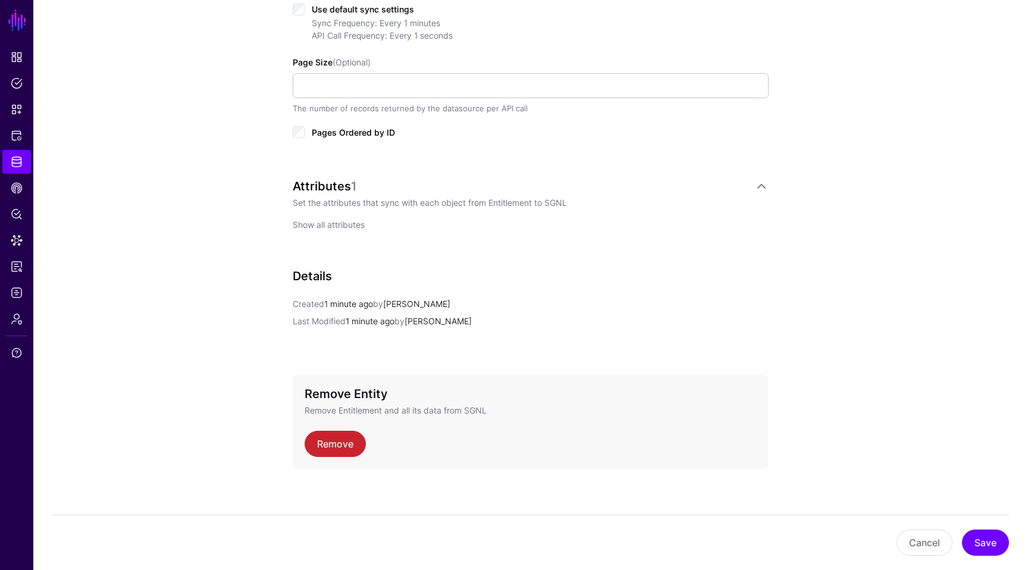
click at [336, 222] on link "Show all attributes" at bounding box center [329, 225] width 72 height 10
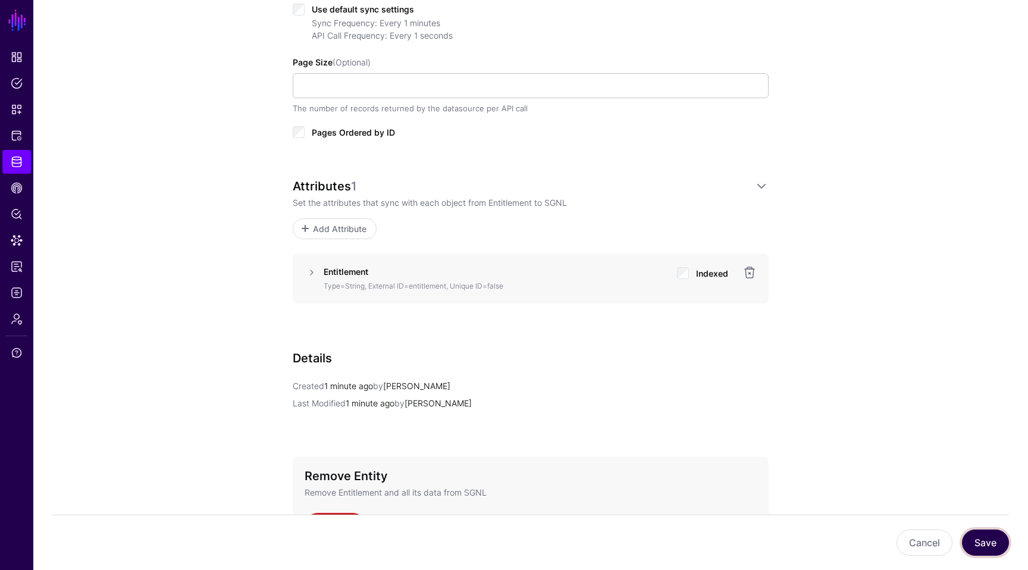
click at [977, 543] on button "Save" at bounding box center [985, 542] width 47 height 26
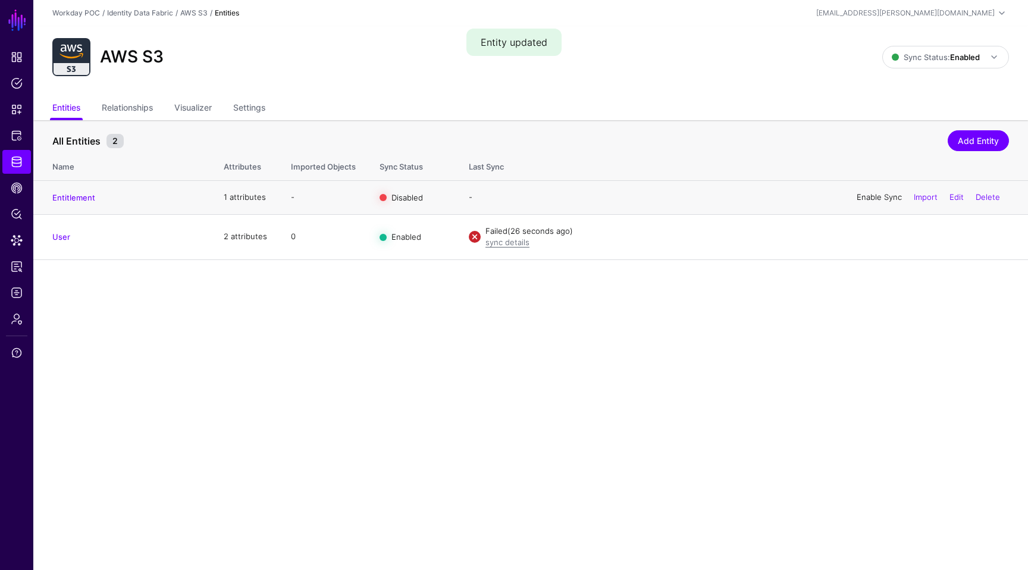
click at [864, 197] on link "Enable Sync" at bounding box center [879, 197] width 45 height 10
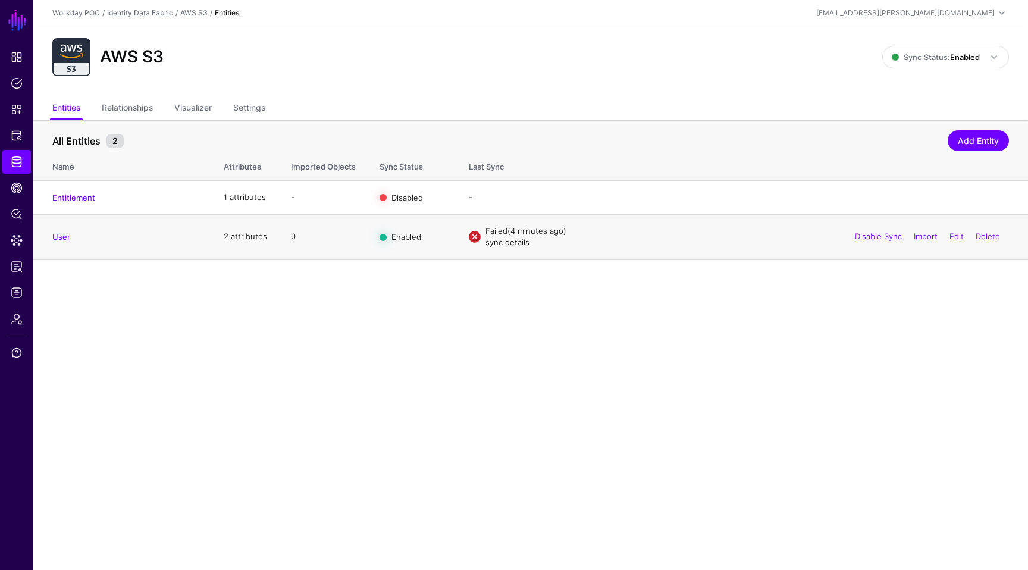
click at [521, 243] on link "sync details" at bounding box center [507, 242] width 44 height 10
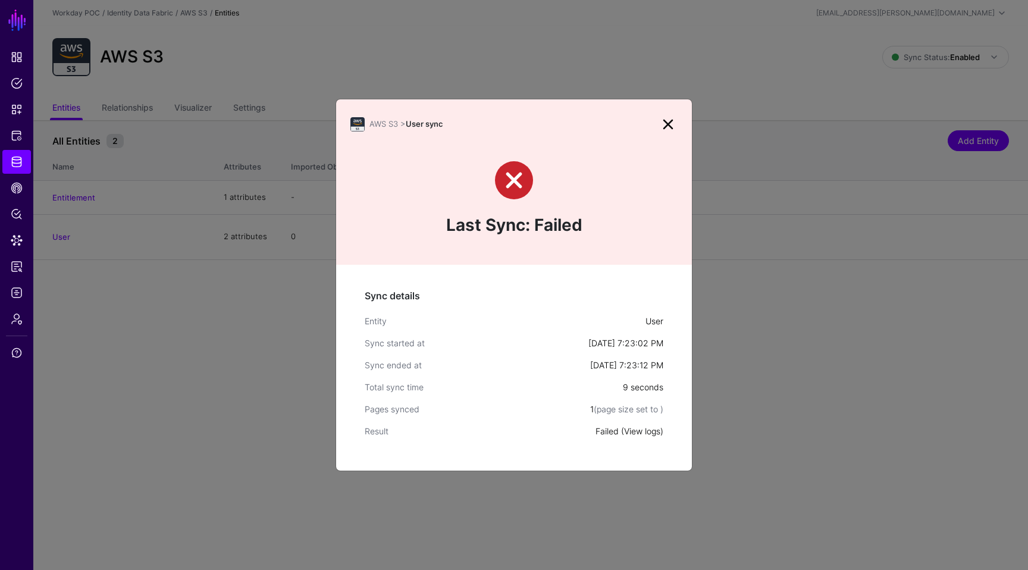
click at [652, 430] on link "View logs" at bounding box center [642, 431] width 36 height 10
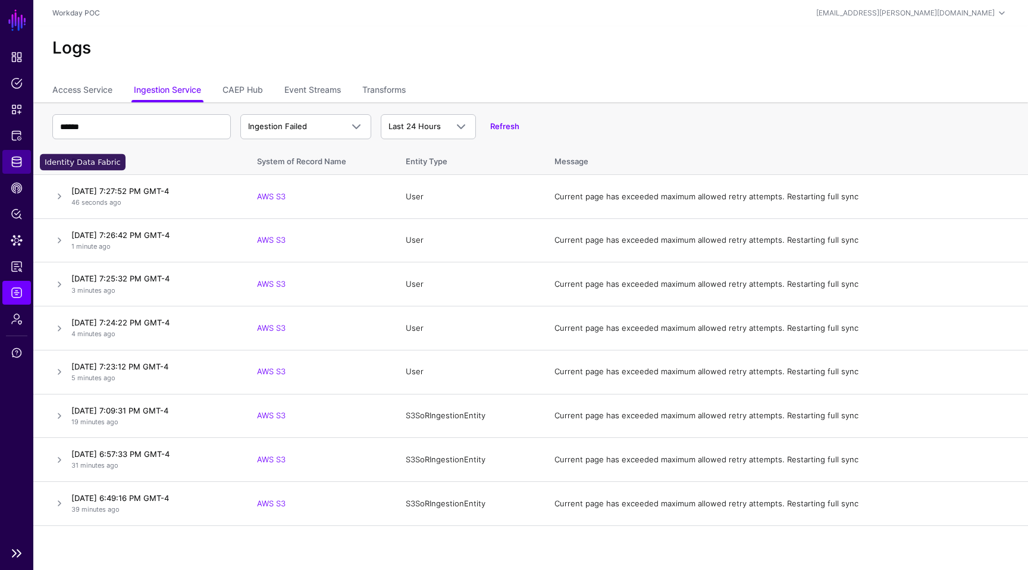
click at [14, 158] on span "Identity Data Fabric" at bounding box center [17, 162] width 12 height 12
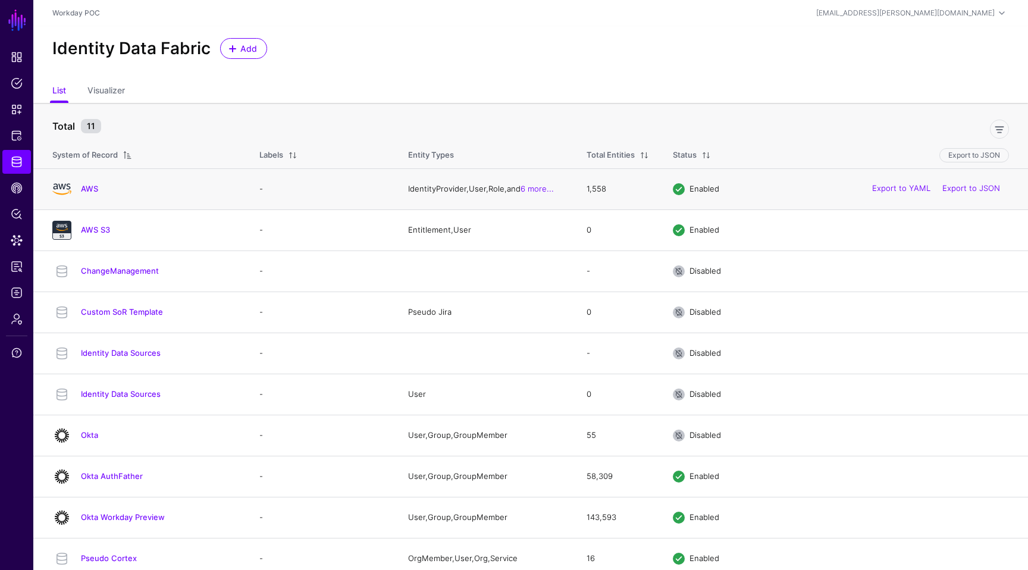
click at [87, 181] on div "AWS" at bounding box center [144, 189] width 193 height 19
click at [87, 184] on link "AWS" at bounding box center [89, 189] width 17 height 10
click at [85, 226] on link "AWS S3" at bounding box center [95, 230] width 29 height 10
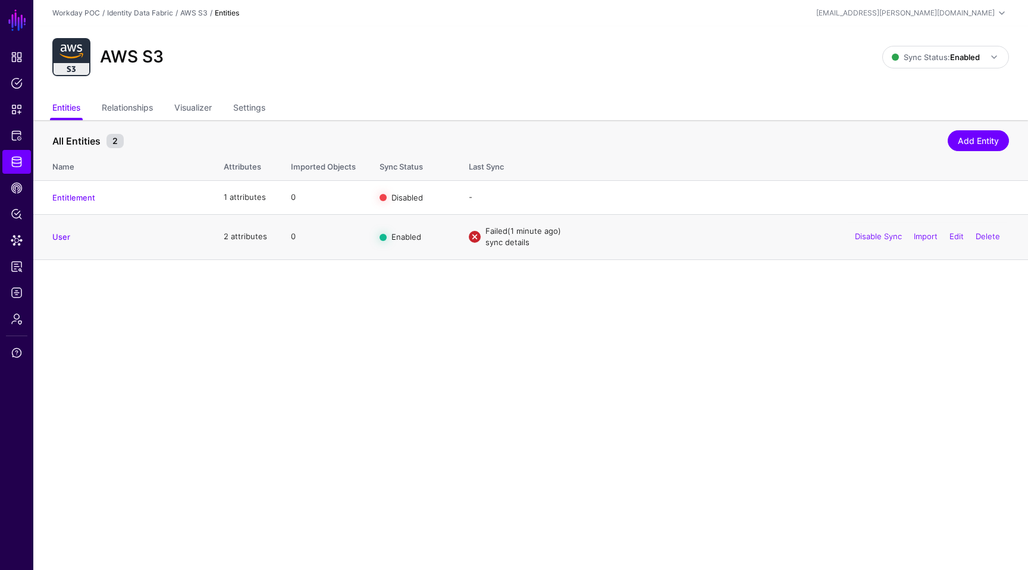
click at [506, 245] on link "sync details" at bounding box center [507, 242] width 44 height 10
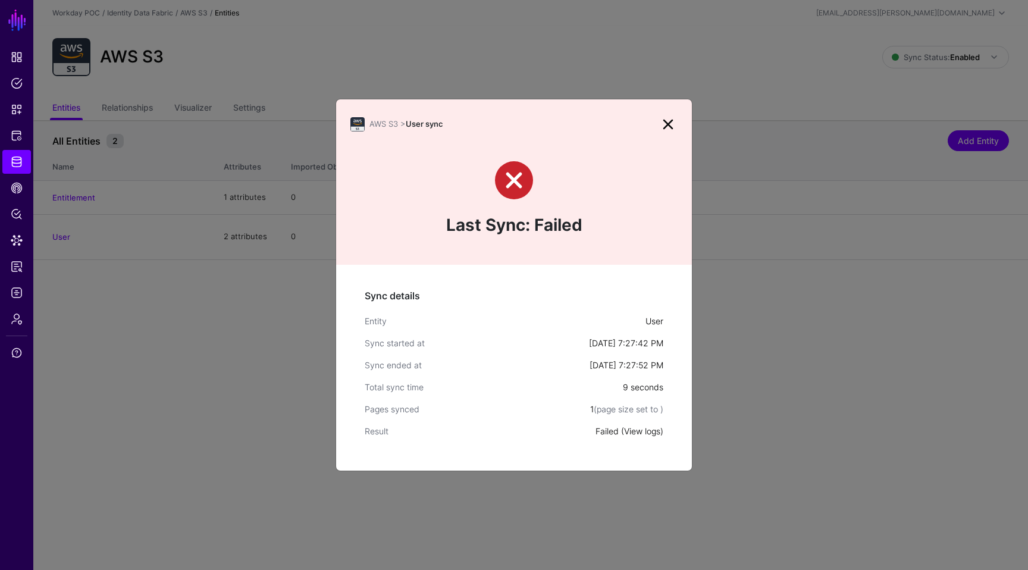
click at [641, 429] on link "View logs" at bounding box center [642, 431] width 36 height 10
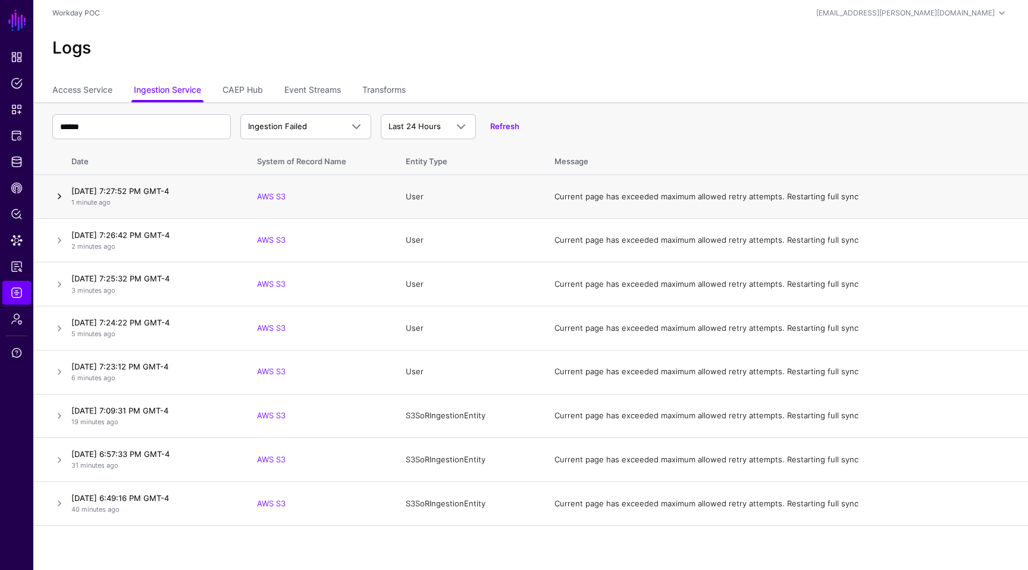
click at [58, 193] on link at bounding box center [59, 196] width 14 height 14
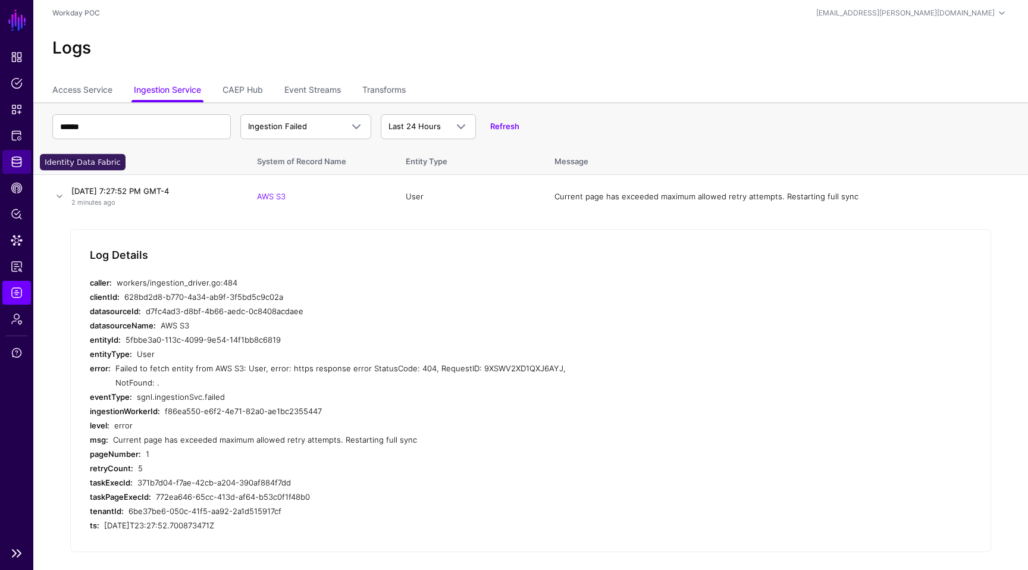
click at [14, 168] on link "Identity Data Fabric" at bounding box center [16, 162] width 29 height 24
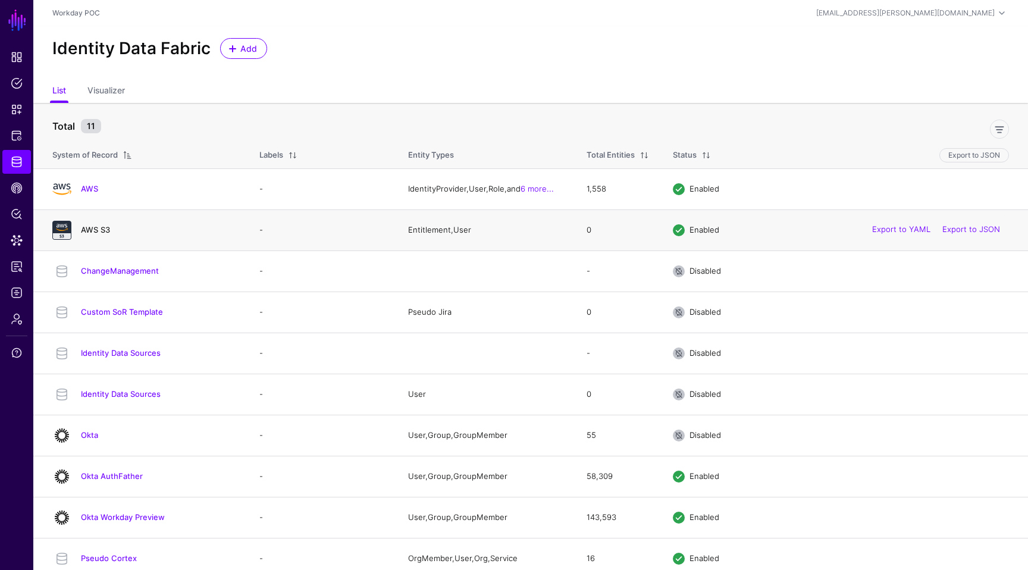
click at [83, 234] on link "AWS S3" at bounding box center [95, 230] width 29 height 10
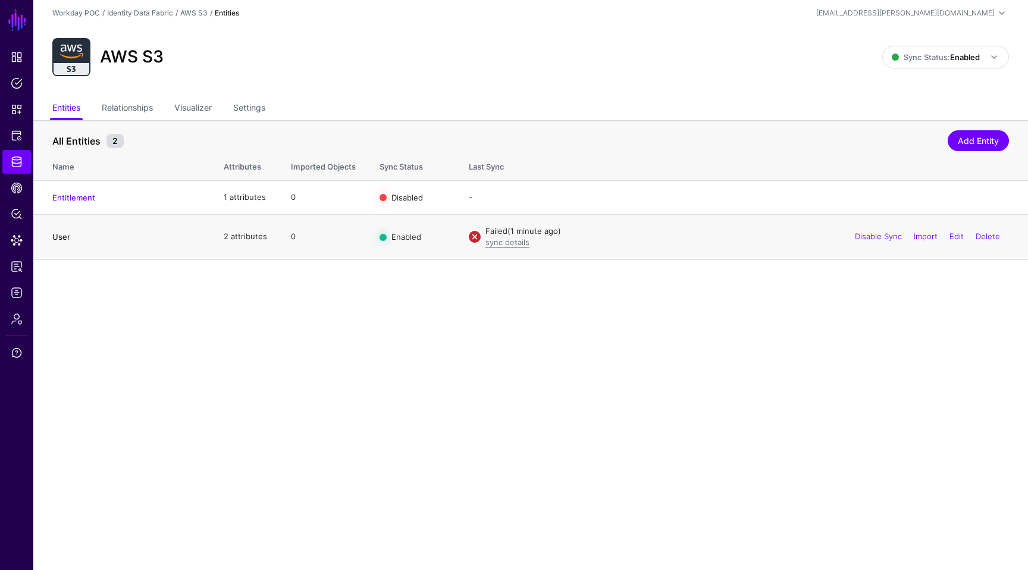
click at [58, 238] on link "User" at bounding box center [61, 237] width 18 height 10
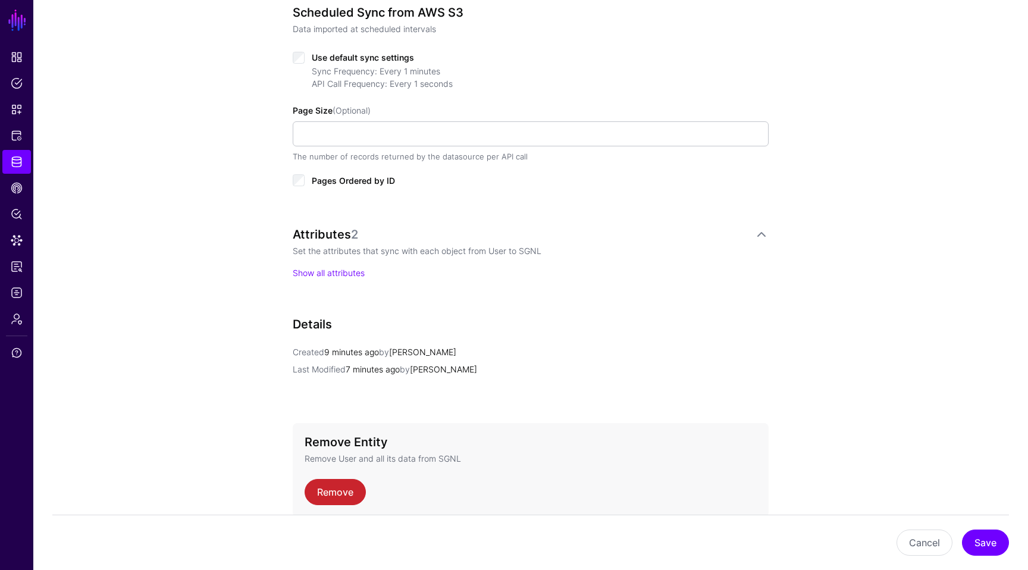
scroll to position [663, 0]
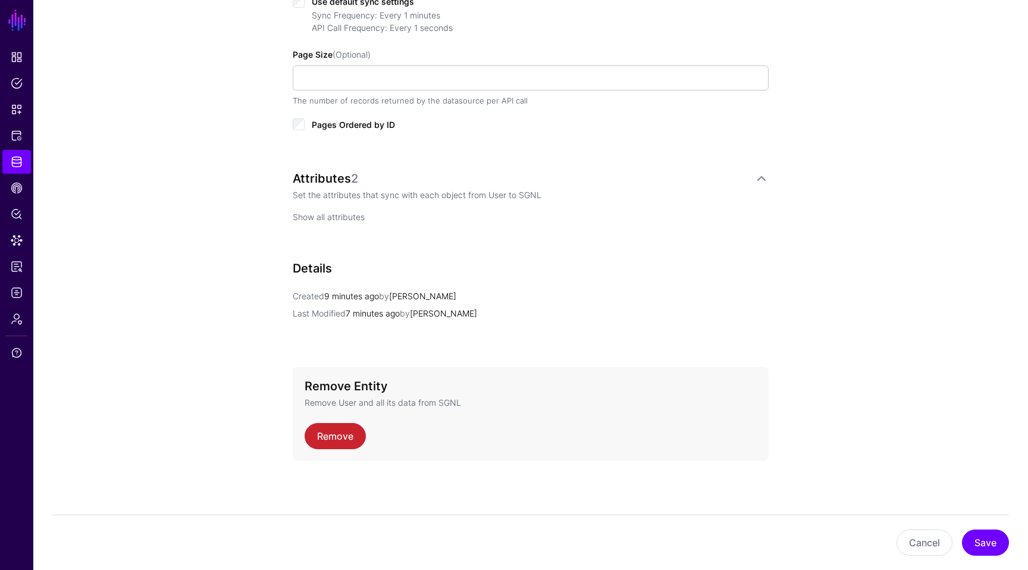
click at [355, 218] on link "Show all attributes" at bounding box center [329, 217] width 72 height 10
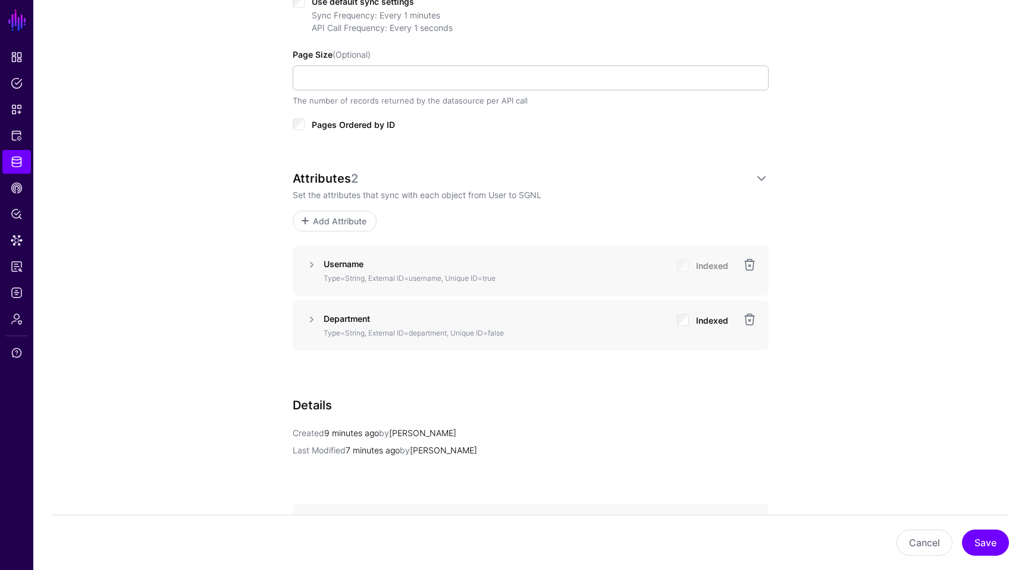
click at [390, 276] on p "Type=String, External ID=username, Unique ID=true" at bounding box center [496, 278] width 344 height 11
click at [318, 266] on link at bounding box center [312, 265] width 14 height 14
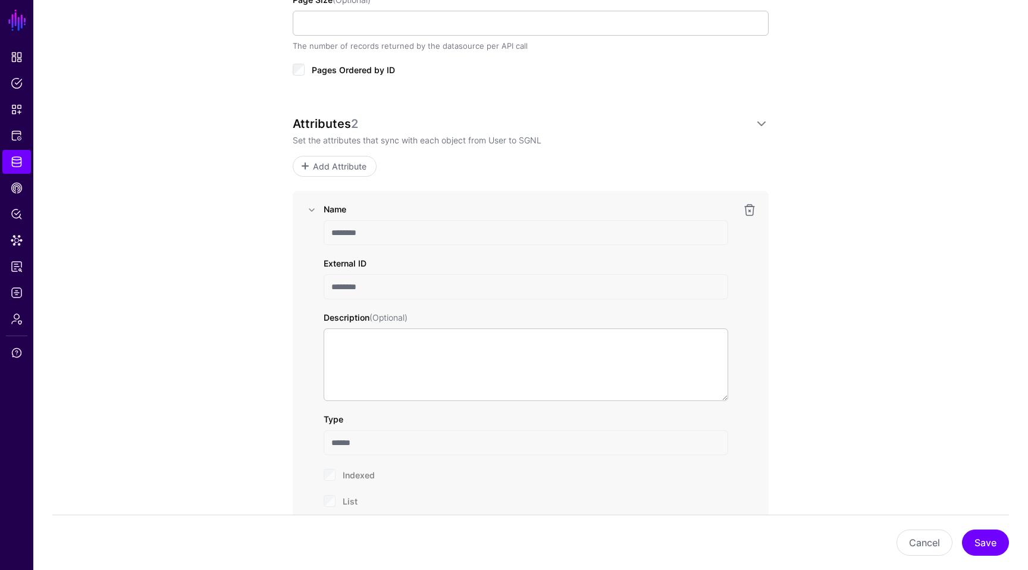
scroll to position [721, 0]
click at [11, 163] on span "Identity Data Fabric" at bounding box center [17, 162] width 12 height 12
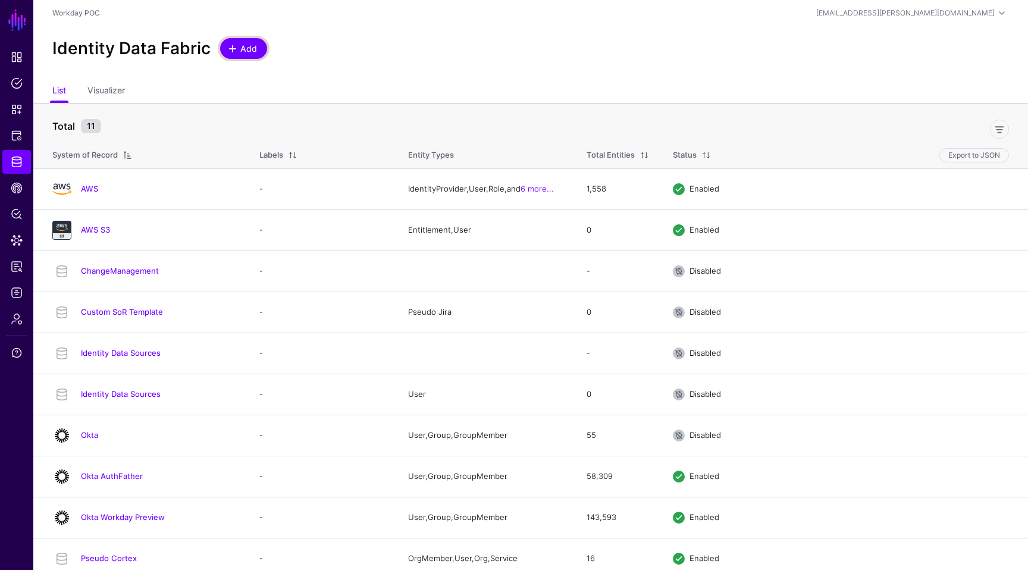
click at [251, 58] on link "Add" at bounding box center [243, 48] width 47 height 21
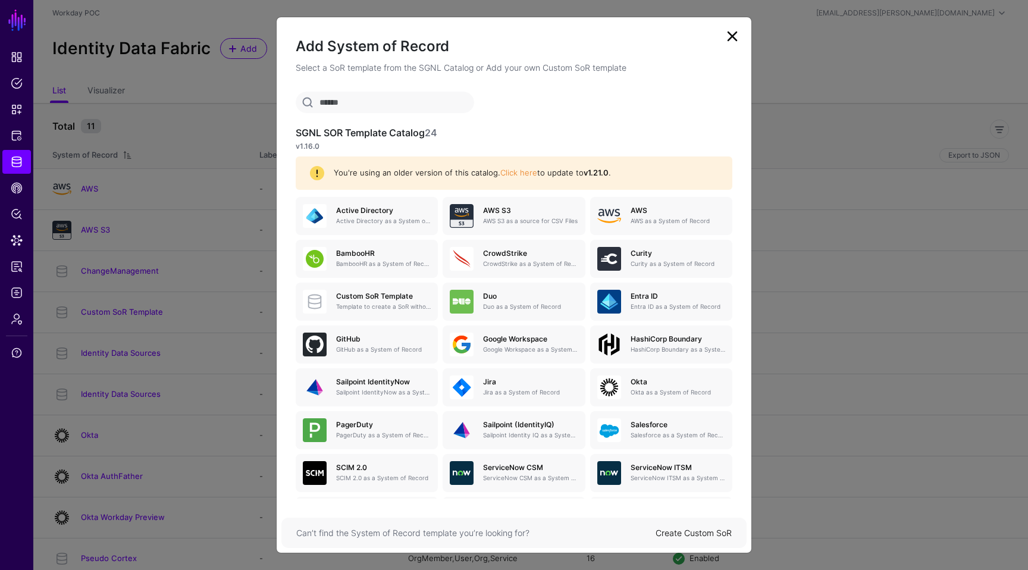
scroll to position [50, 0]
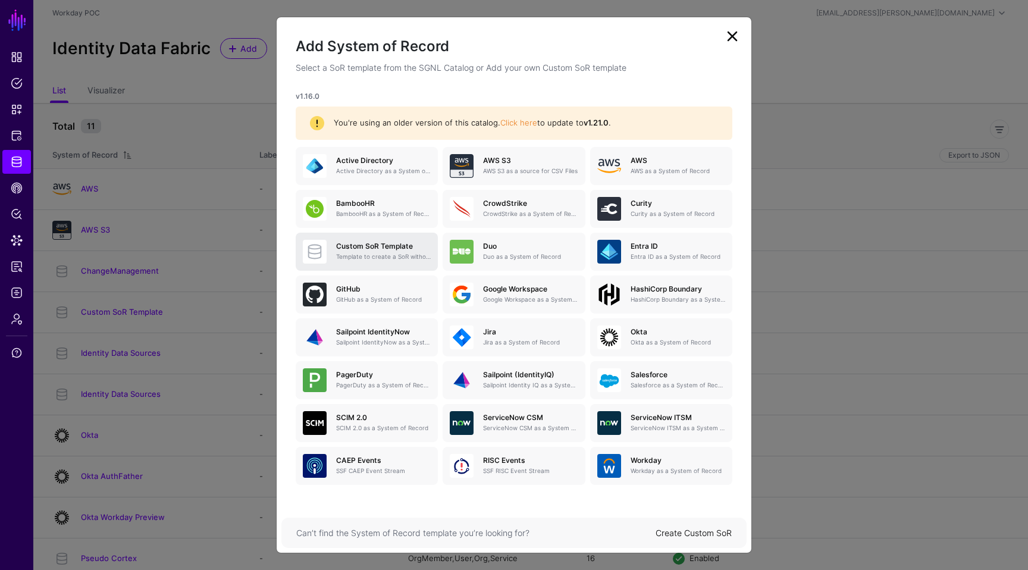
click at [373, 250] on h5 "Custom SoR Template" at bounding box center [383, 246] width 95 height 8
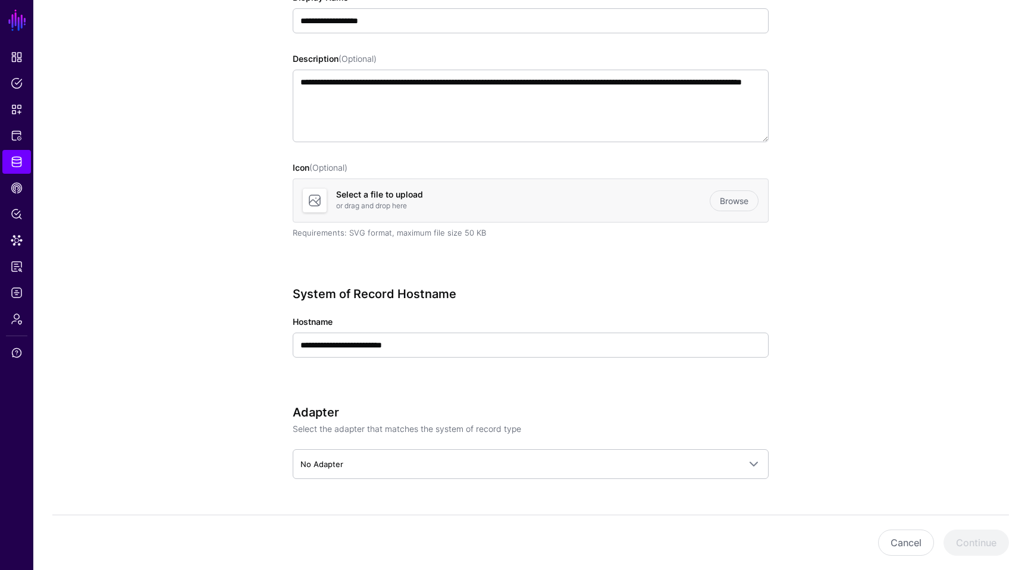
scroll to position [216, 0]
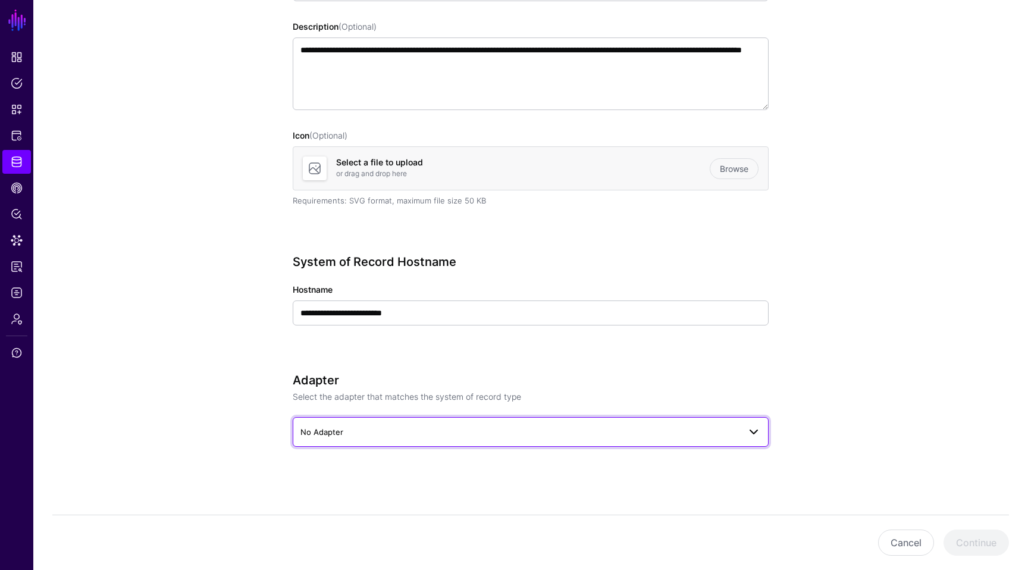
click at [375, 428] on span "No Adapter" at bounding box center [519, 431] width 439 height 13
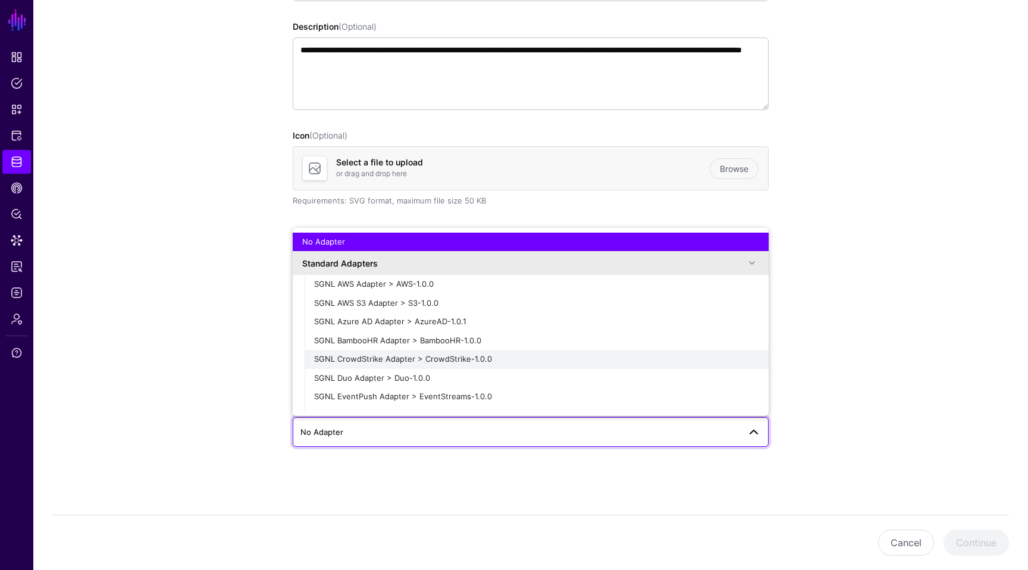
scroll to position [28, 0]
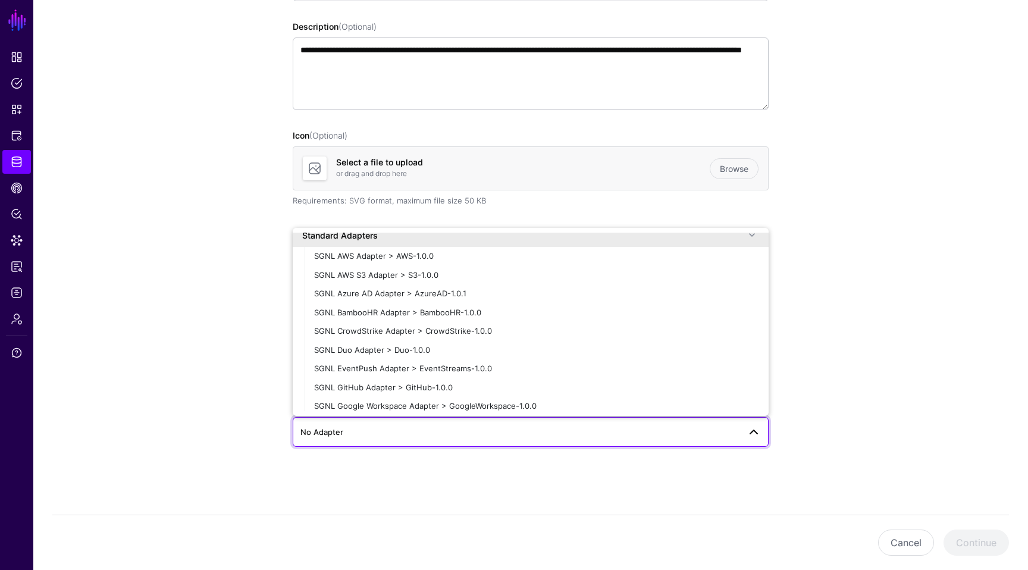
click at [225, 356] on app-datasources-details-form "**********" at bounding box center [530, 224] width 995 height 694
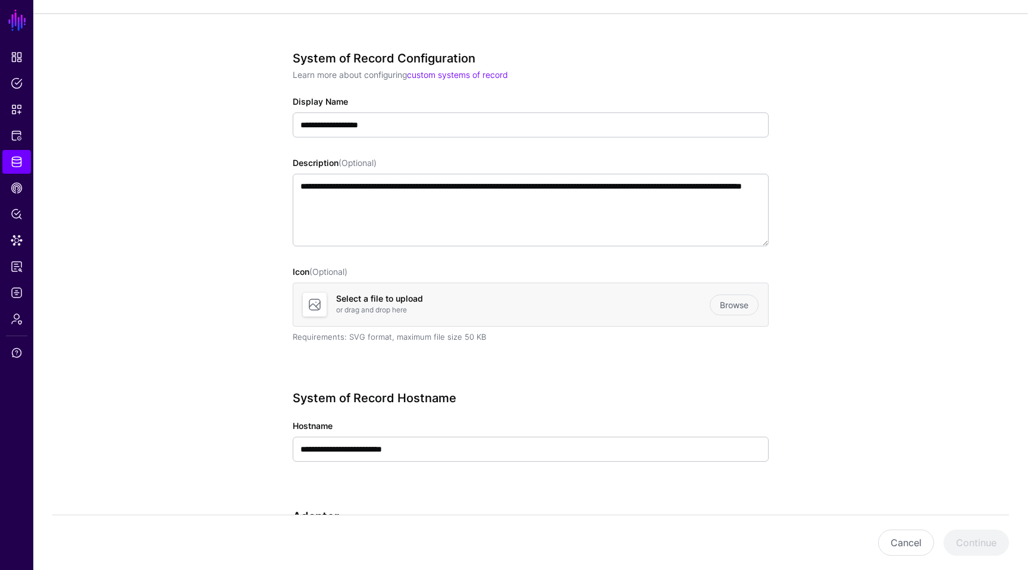
scroll to position [0, 0]
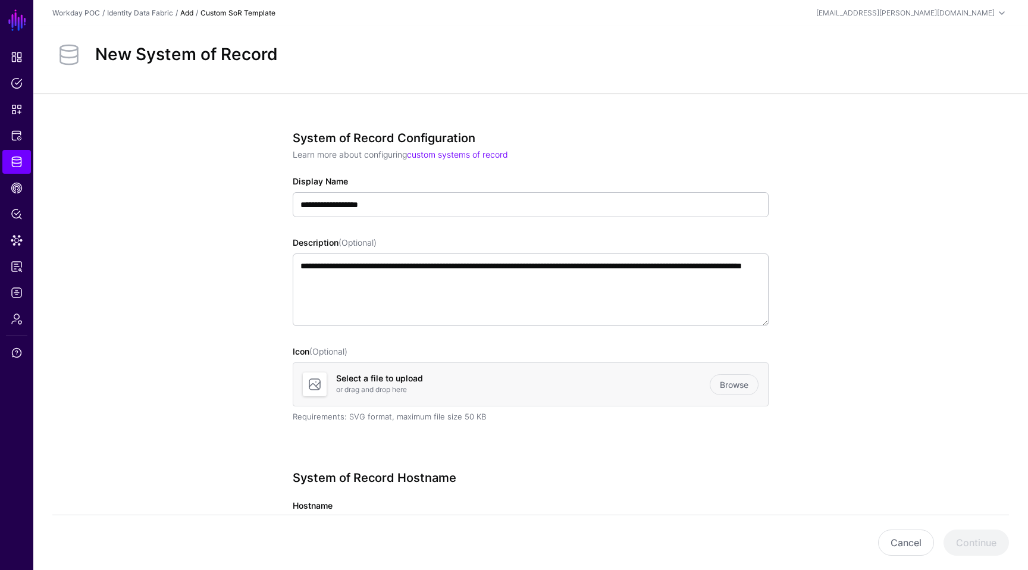
click at [191, 12] on link "Add" at bounding box center [186, 12] width 13 height 9
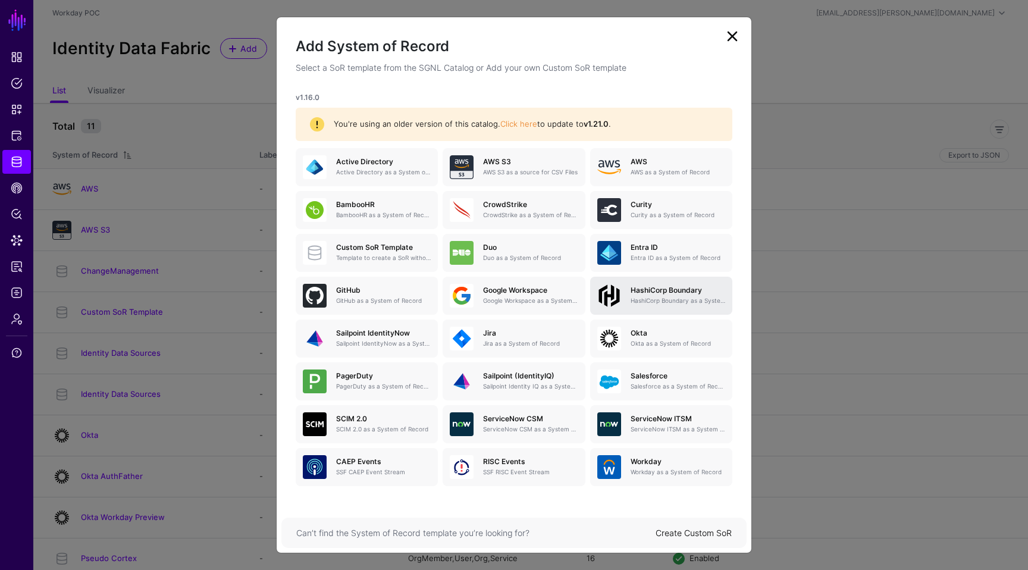
scroll to position [50, 0]
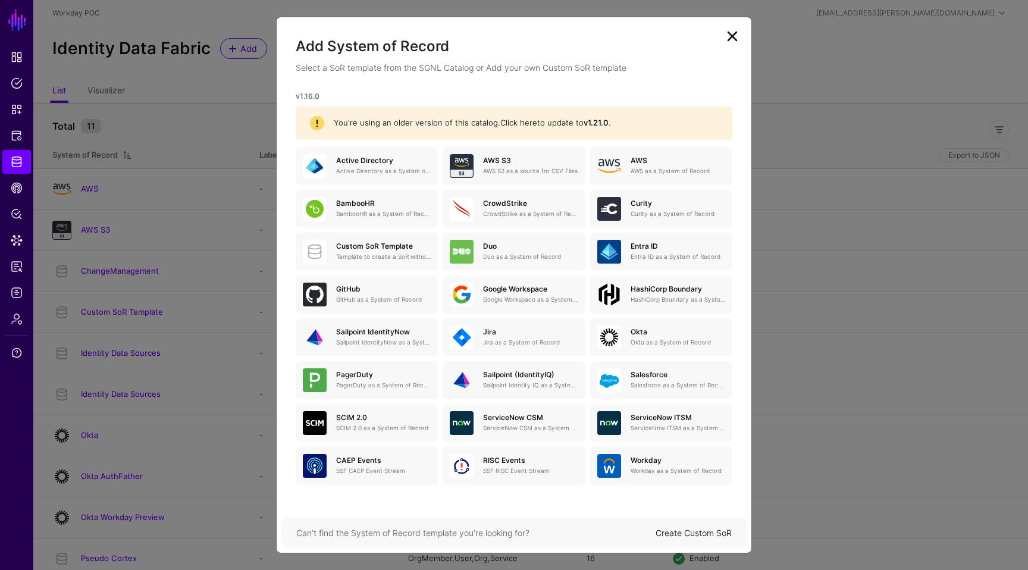
click at [512, 121] on link "Click here" at bounding box center [518, 123] width 37 height 10
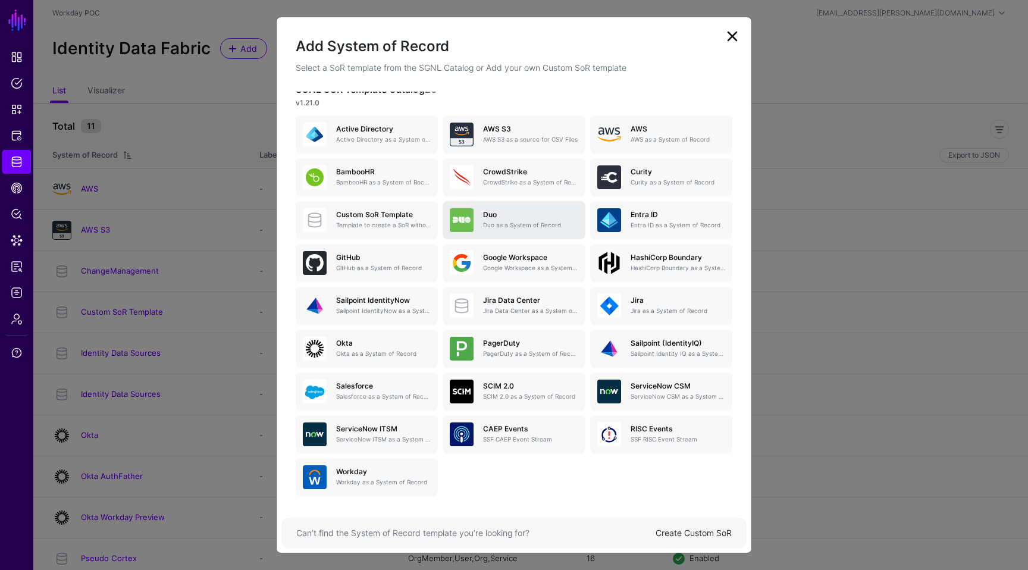
scroll to position [55, 0]
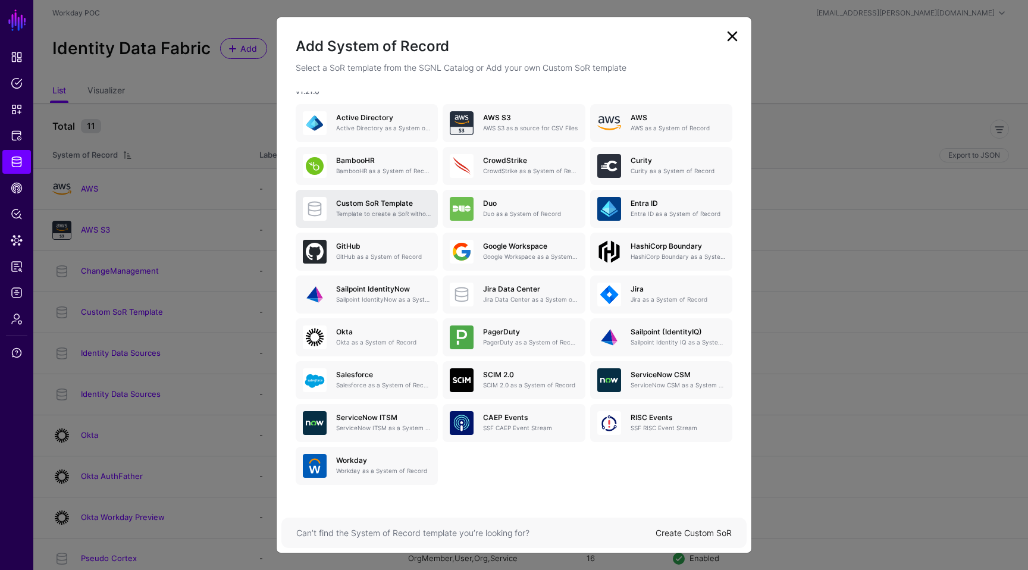
click at [368, 202] on h5 "Custom SoR Template" at bounding box center [383, 203] width 95 height 8
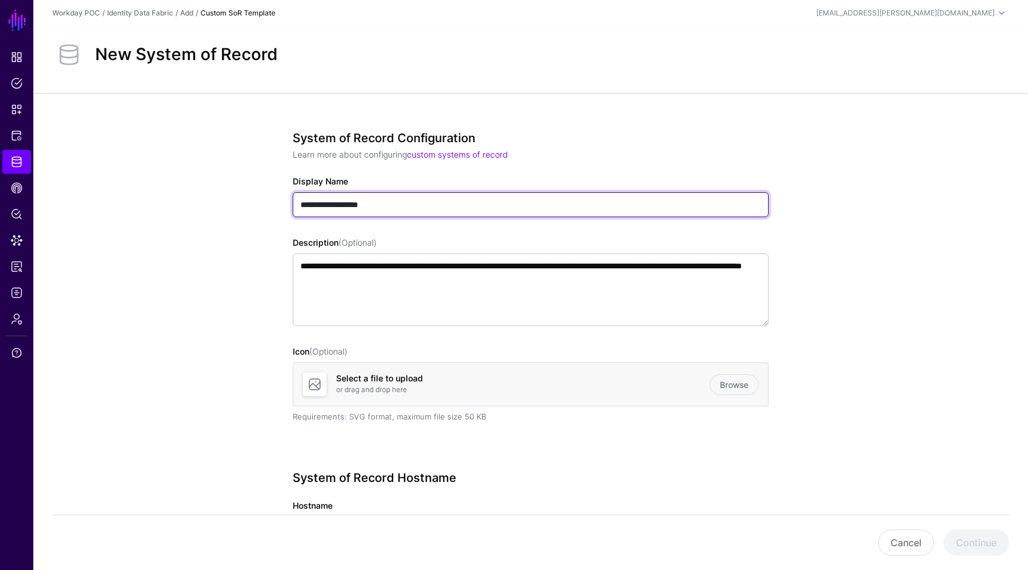
click at [413, 201] on input "**********" at bounding box center [531, 204] width 476 height 25
type input "*"
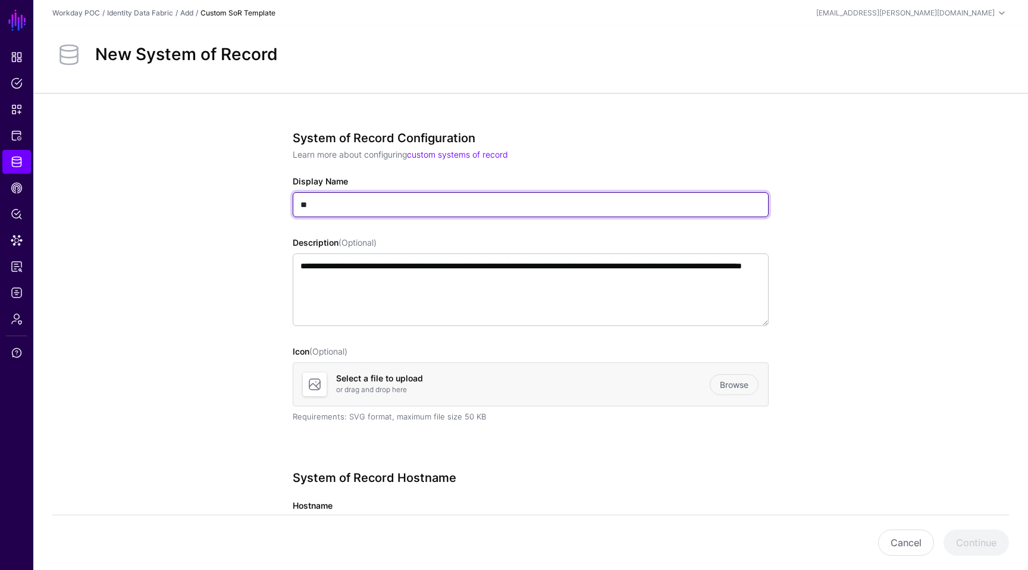
type input "*"
type input "**********"
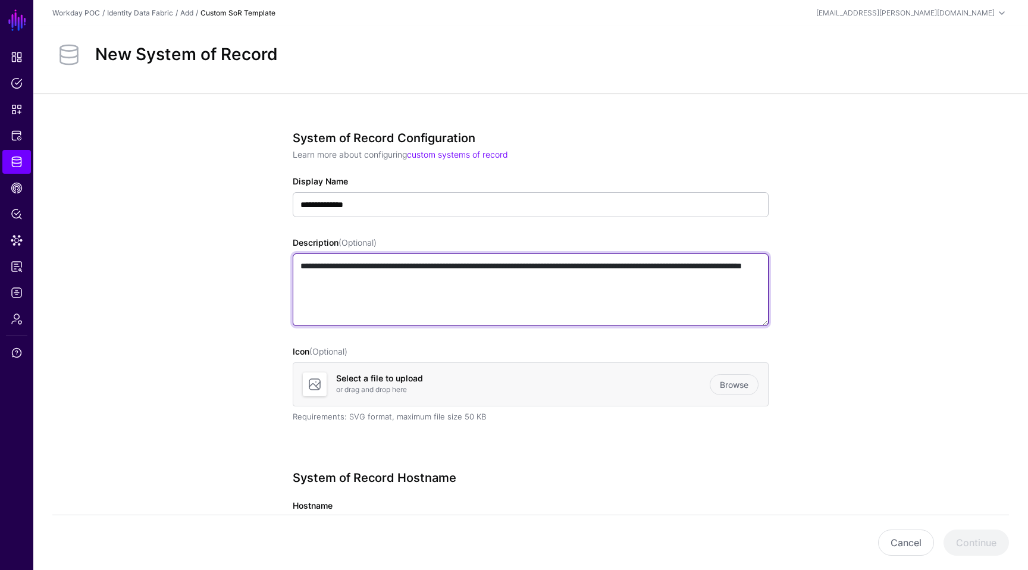
click at [434, 283] on textarea "**********" at bounding box center [531, 289] width 476 height 73
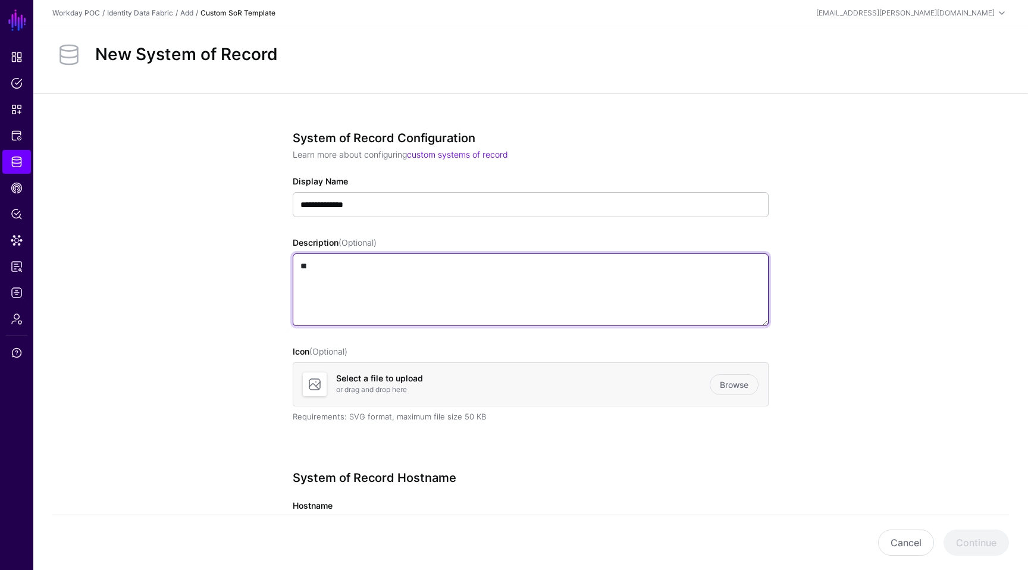
type textarea "*"
click at [302, 265] on textarea "**********" at bounding box center [531, 289] width 476 height 73
click at [453, 271] on textarea "**********" at bounding box center [531, 289] width 476 height 73
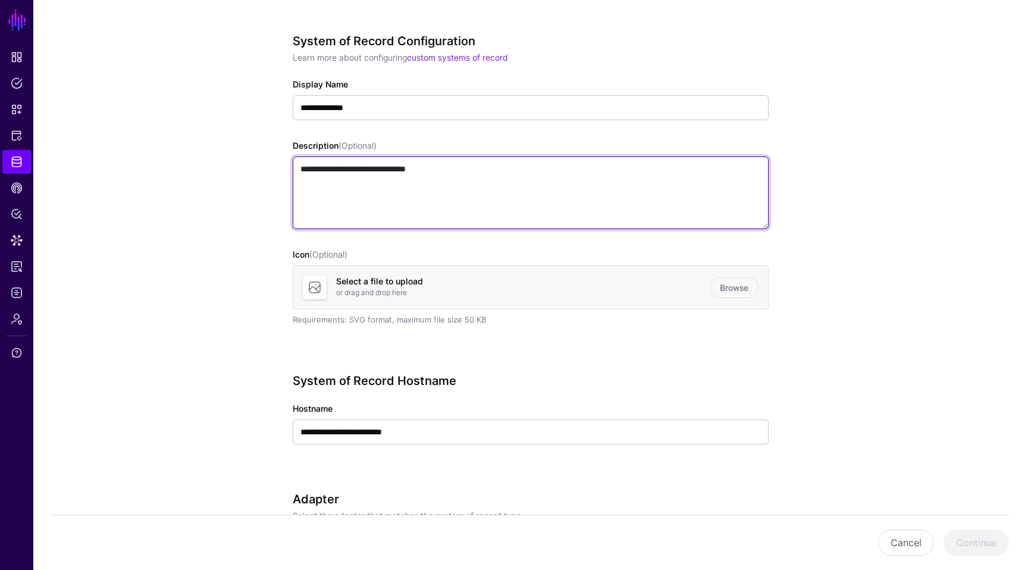
scroll to position [216, 0]
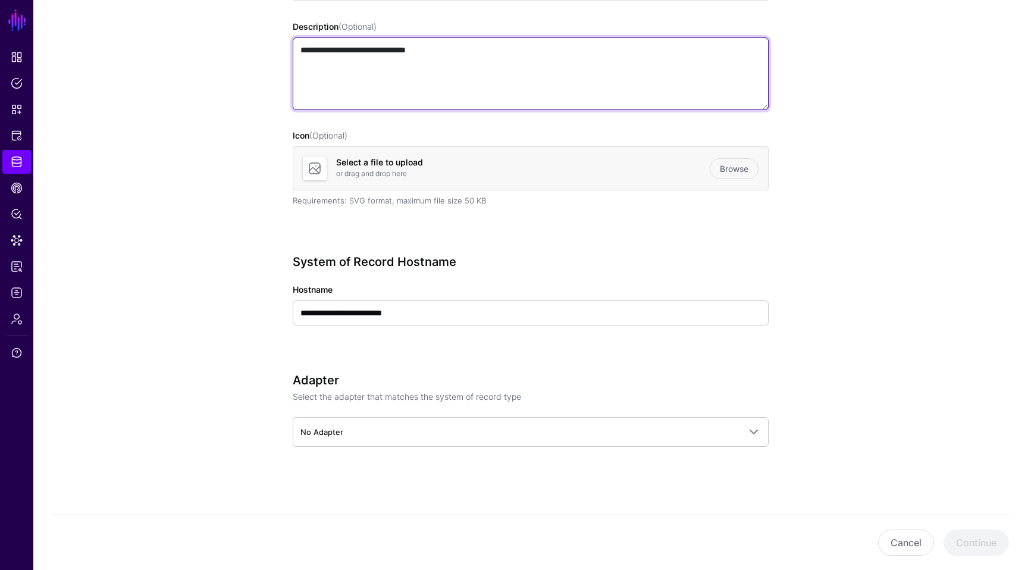
type textarea "**********"
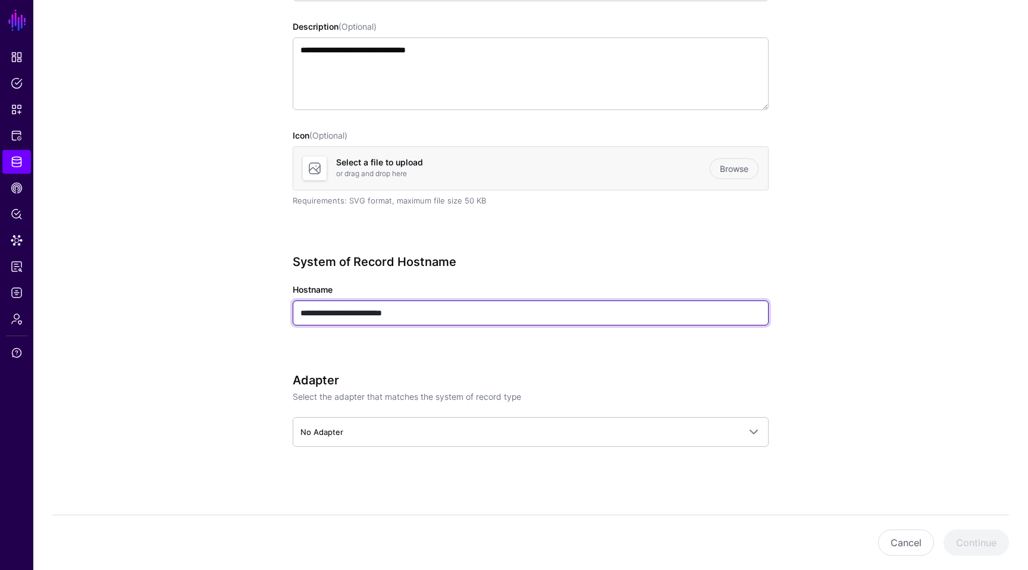
click at [431, 316] on input "**********" at bounding box center [531, 312] width 476 height 25
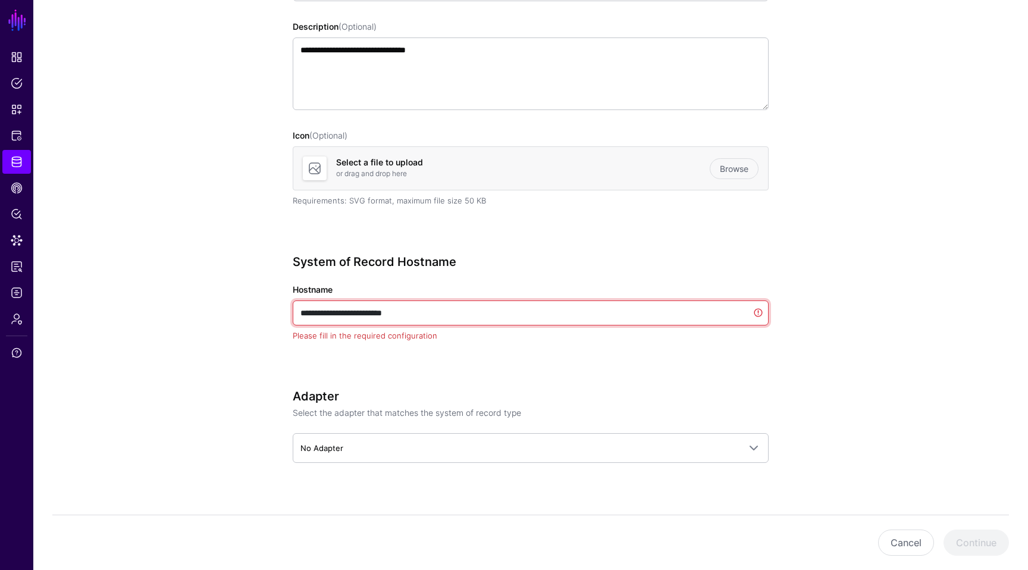
click at [431, 316] on input "**********" at bounding box center [531, 312] width 476 height 25
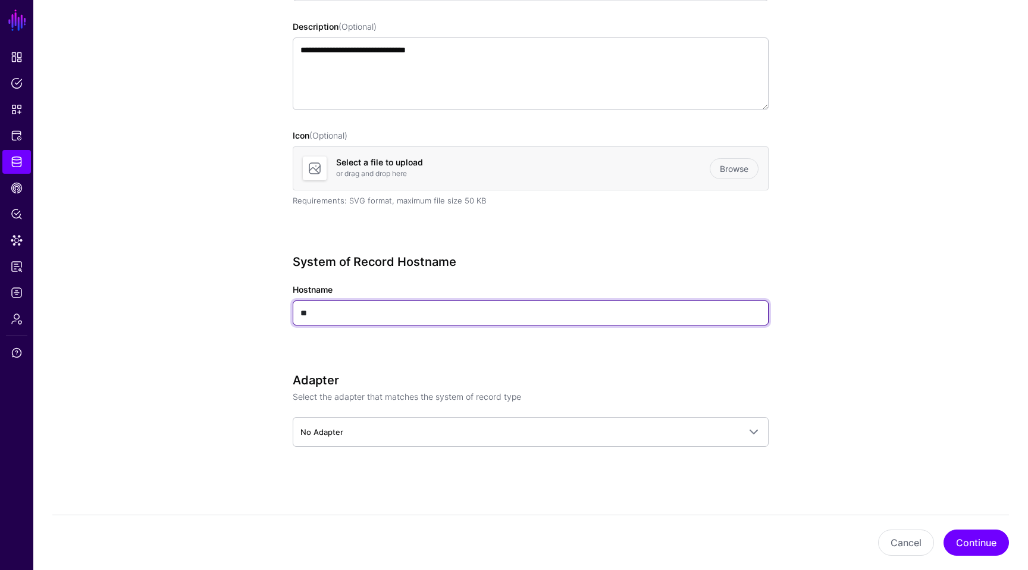
type input "*"
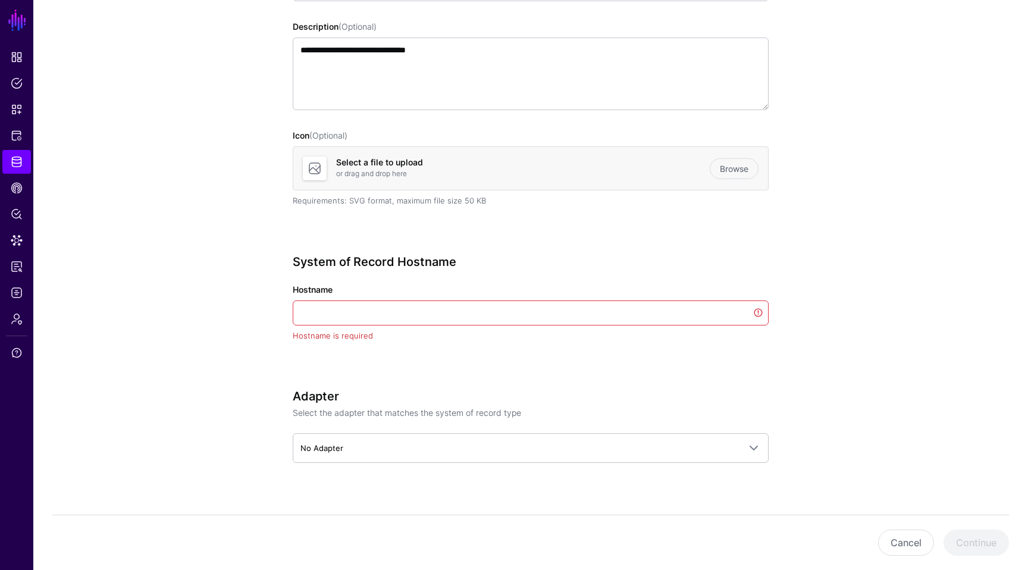
click at [428, 375] on div "**********" at bounding box center [531, 205] width 476 height 581
click at [760, 312] on input "Hostname" at bounding box center [531, 312] width 476 height 25
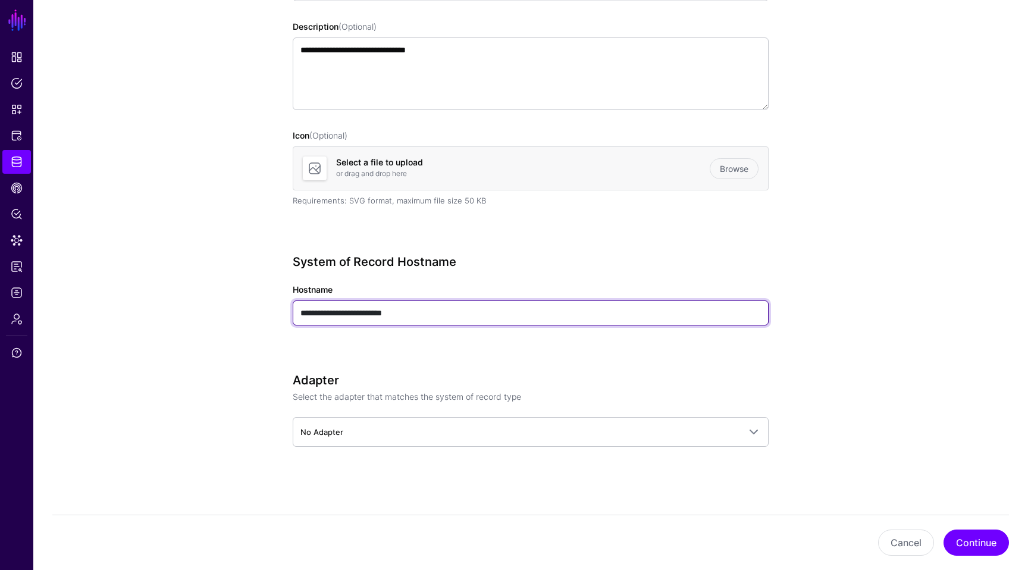
click at [437, 316] on input "**********" at bounding box center [531, 312] width 476 height 25
click at [359, 312] on input "**********" at bounding box center [531, 312] width 476 height 25
type input "**********"
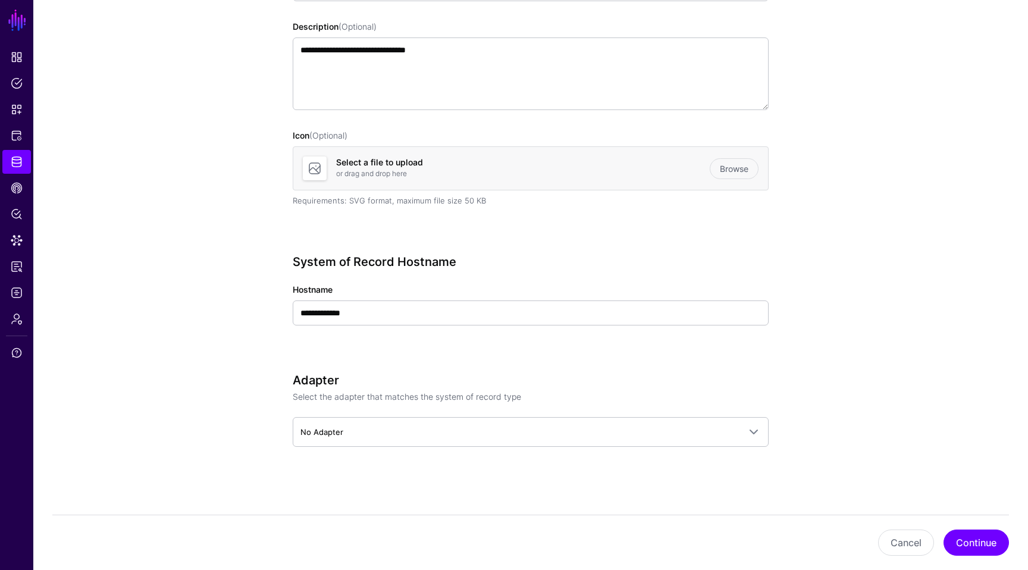
click at [199, 329] on app-datasources-details-form "**********" at bounding box center [530, 224] width 995 height 694
click at [988, 544] on button "Continue" at bounding box center [975, 542] width 65 height 26
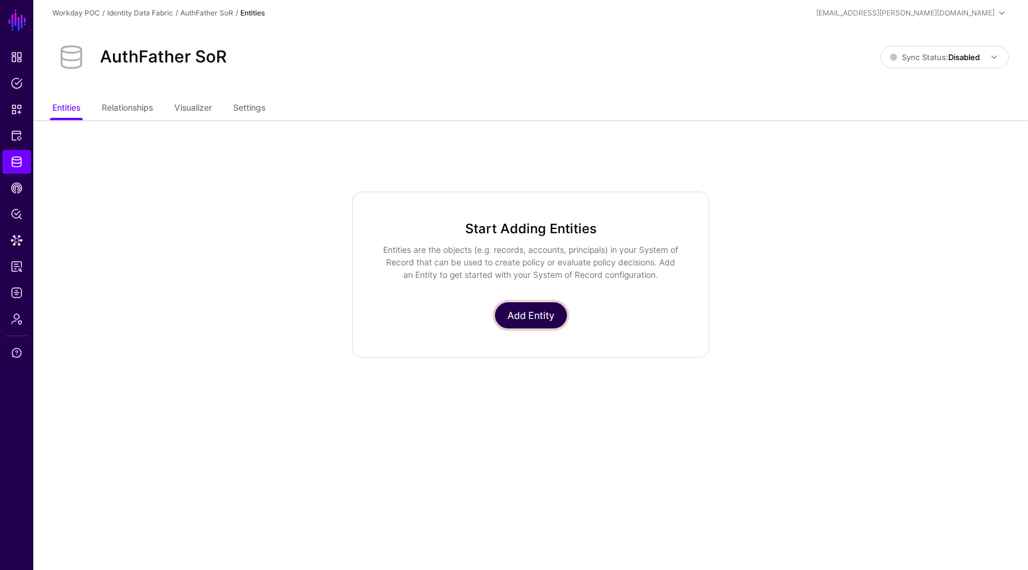
click at [522, 316] on link "Add Entity" at bounding box center [531, 315] width 72 height 26
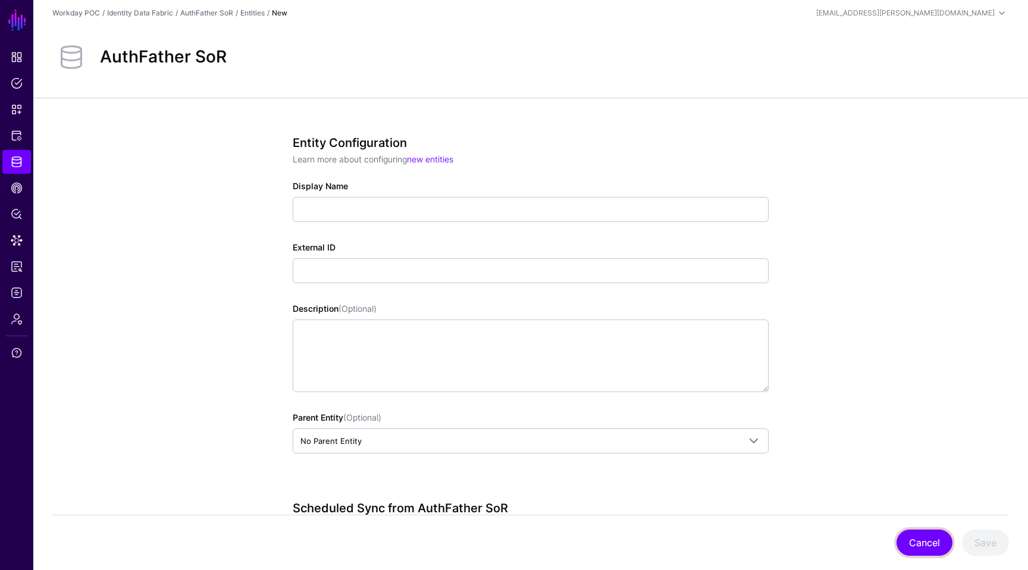
click at [917, 538] on button "Cancel" at bounding box center [924, 542] width 56 height 26
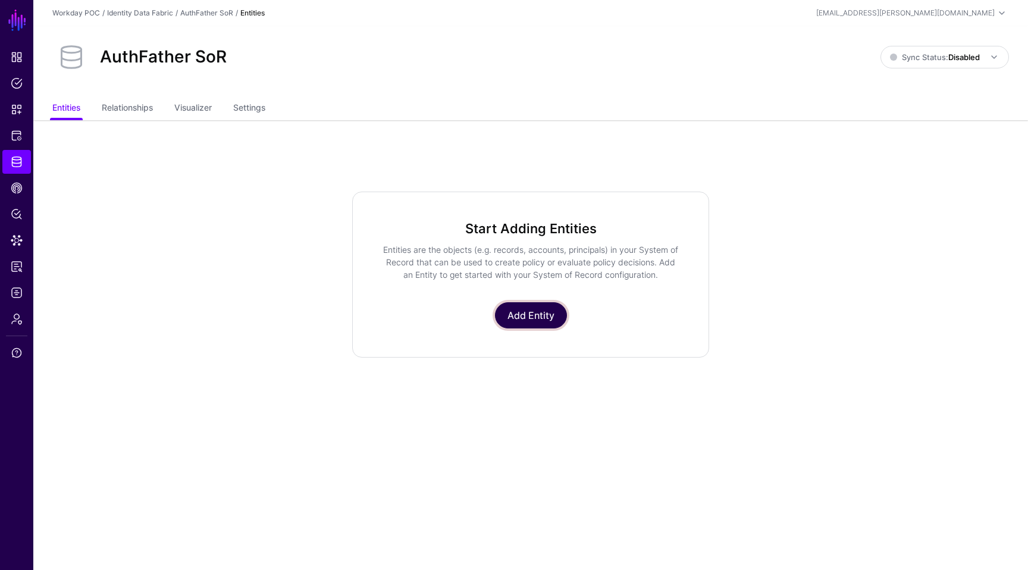
click at [519, 313] on link "Add Entity" at bounding box center [531, 315] width 72 height 26
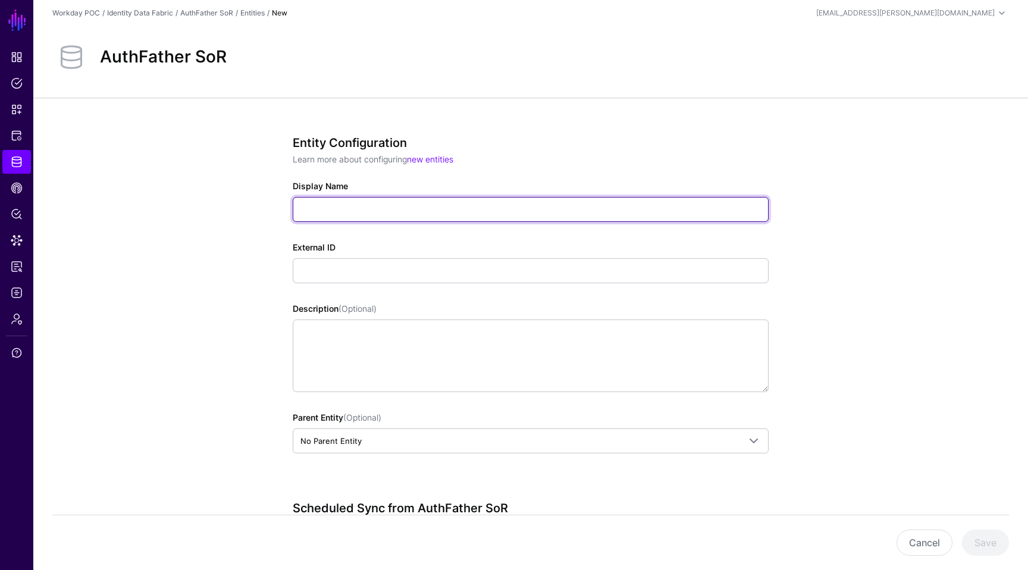
click at [447, 205] on input "Display Name" at bounding box center [531, 209] width 476 height 25
type input "****"
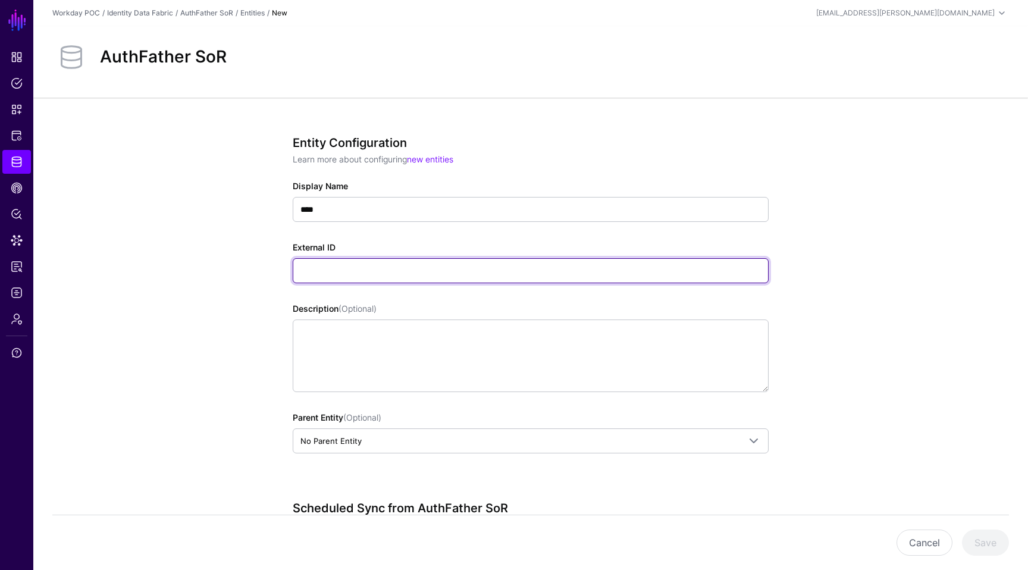
click at [349, 274] on input "External ID" at bounding box center [531, 270] width 476 height 25
type input "*"
type input "****"
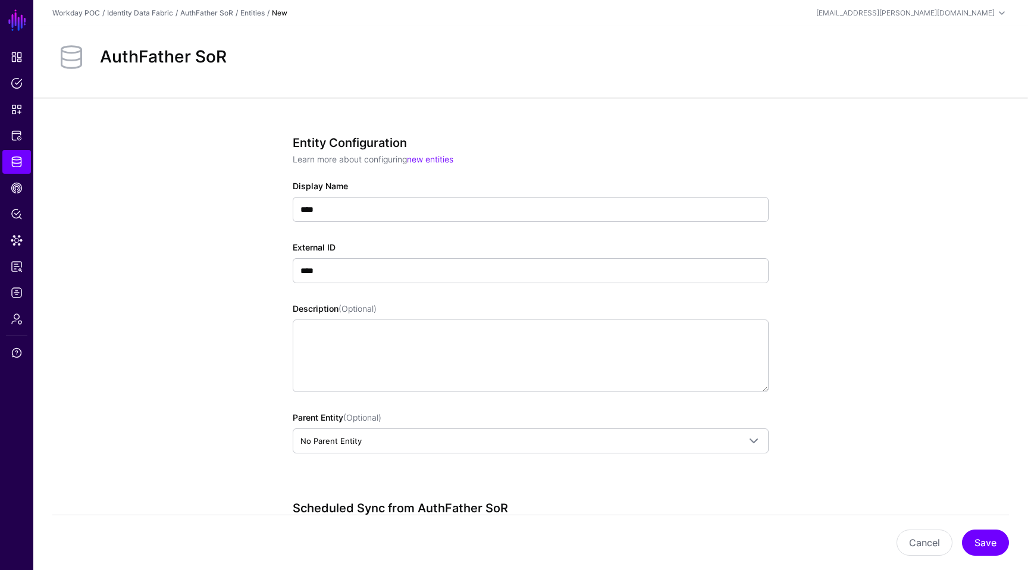
click at [174, 277] on div "Entity Configuration Learn more about configuring new entities Display Name ***…" at bounding box center [530, 502] width 995 height 809
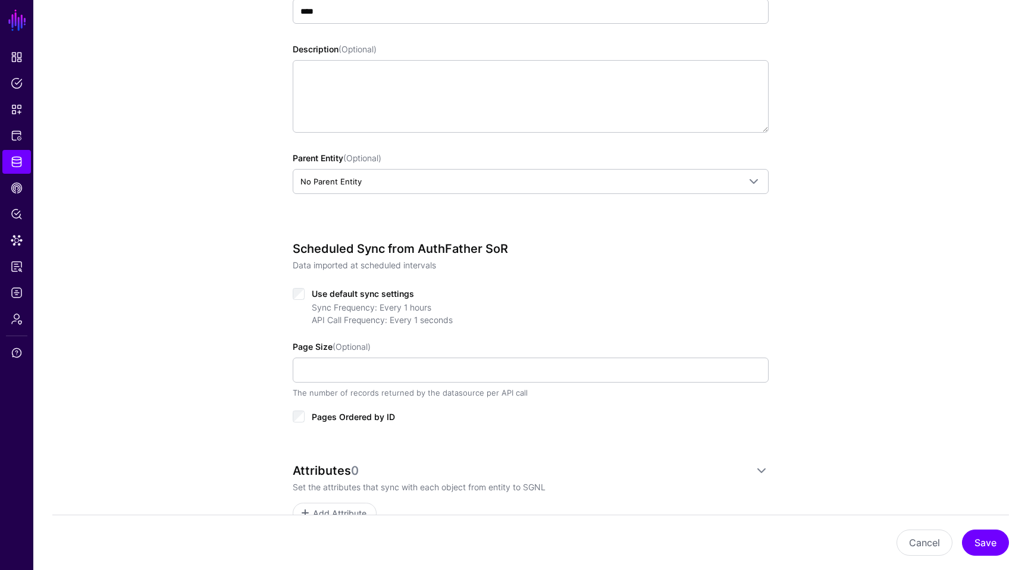
scroll to position [303, 0]
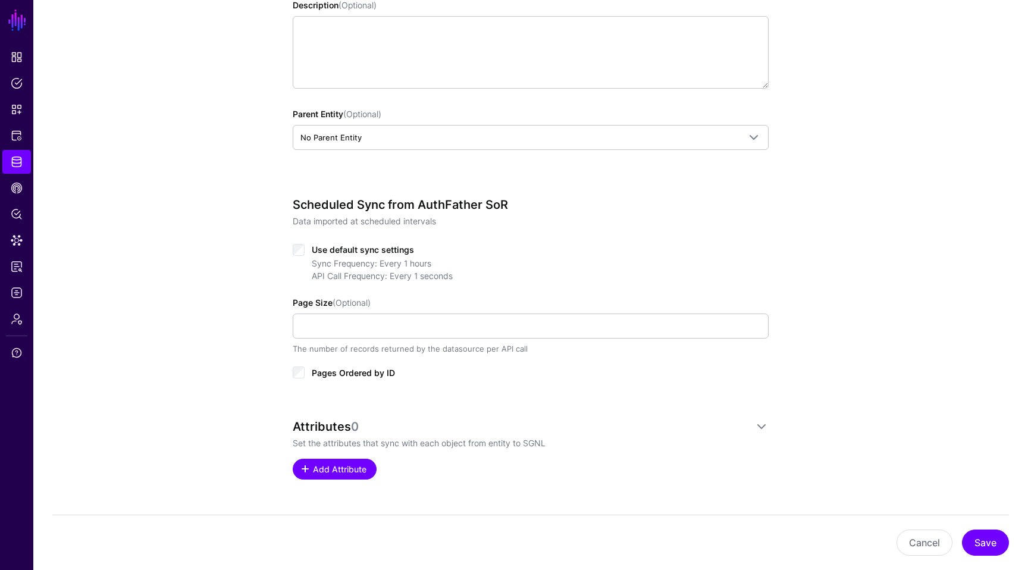
click at [314, 471] on span "Add Attribute" at bounding box center [340, 469] width 57 height 12
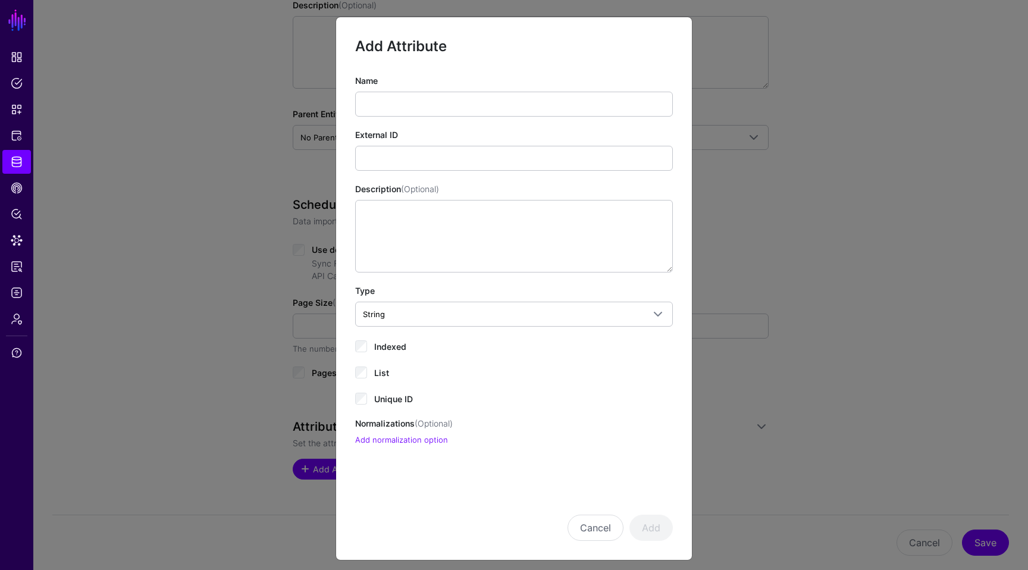
scroll to position [7, 0]
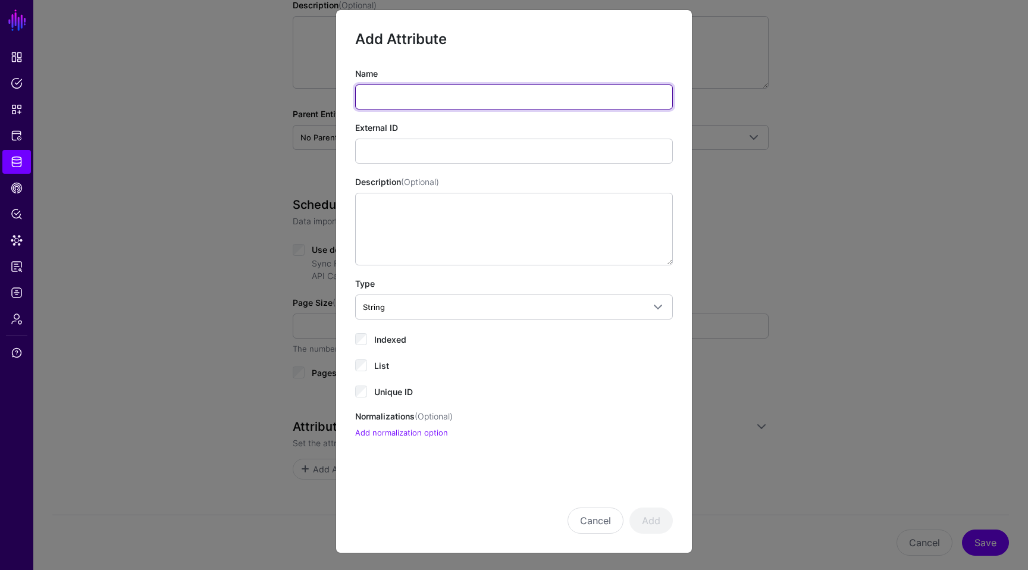
click at [449, 92] on input "Name" at bounding box center [514, 96] width 318 height 25
type input "********"
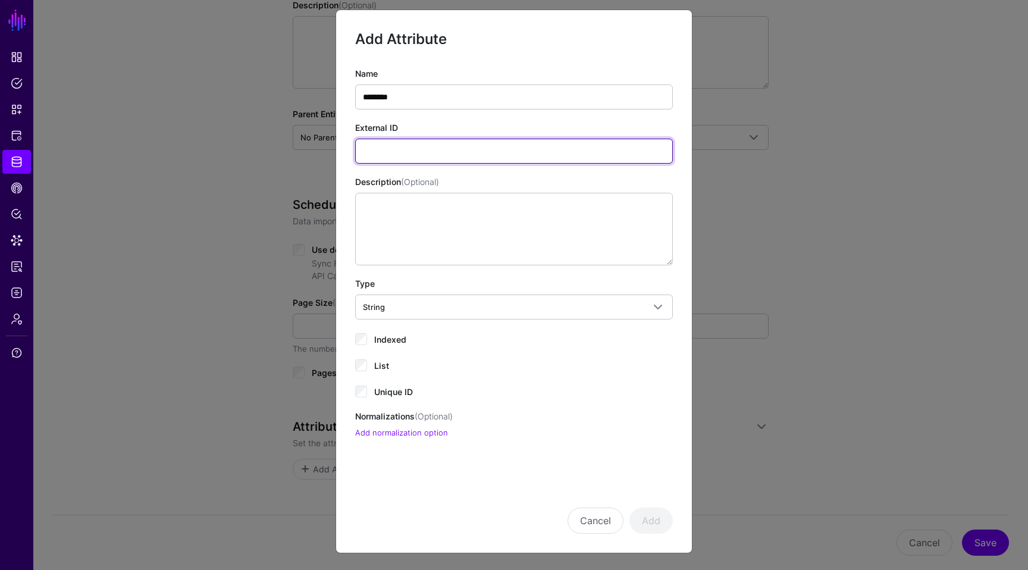
click at [463, 155] on input "External ID" at bounding box center [514, 151] width 318 height 25
type input "*"
type input "********"
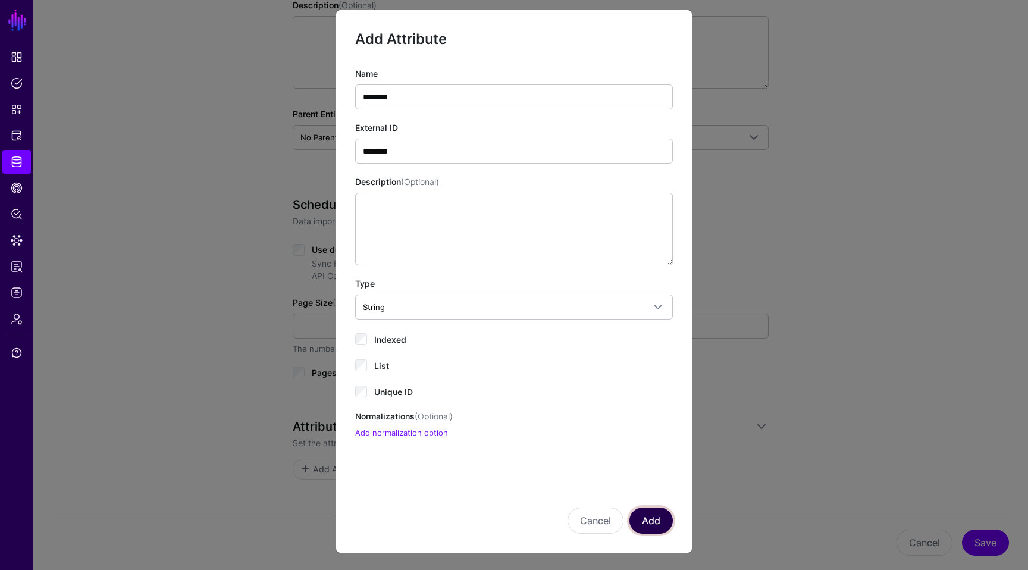
click at [660, 526] on button "Add" at bounding box center [650, 520] width 43 height 26
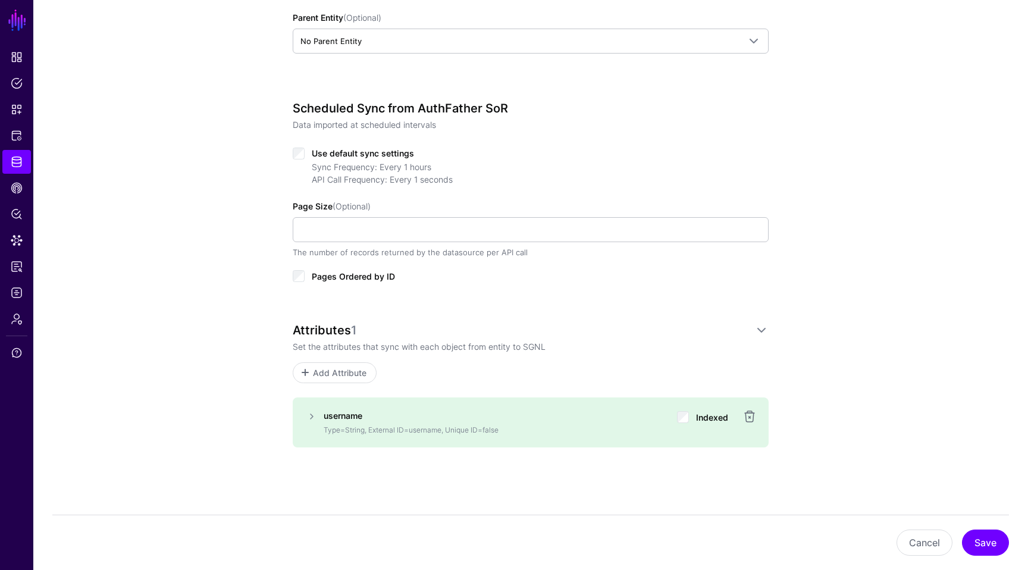
scroll to position [400, 0]
click at [331, 378] on link "Add Attribute" at bounding box center [335, 372] width 84 height 21
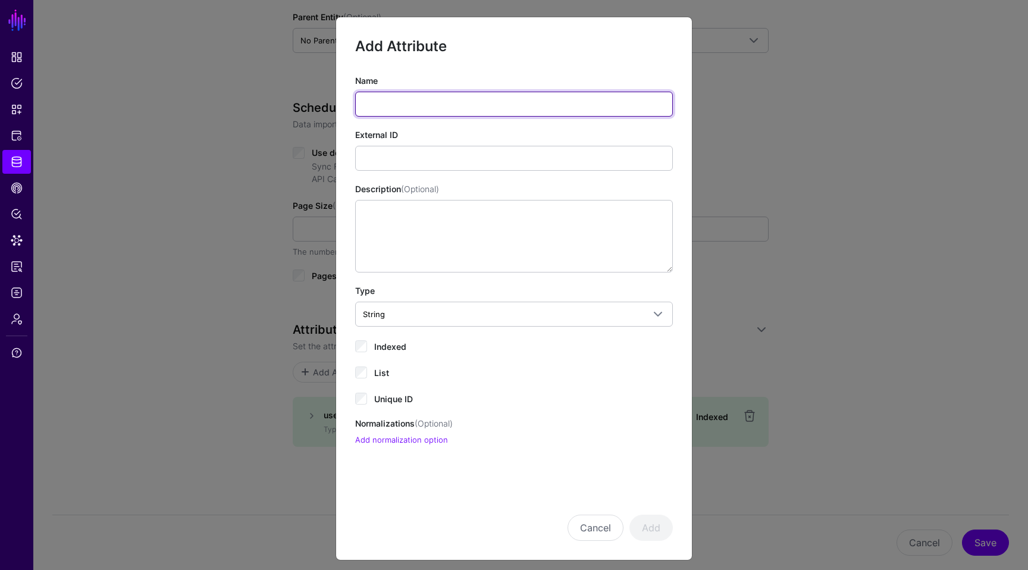
click at [427, 106] on input "Name" at bounding box center [514, 104] width 318 height 25
type input "**********"
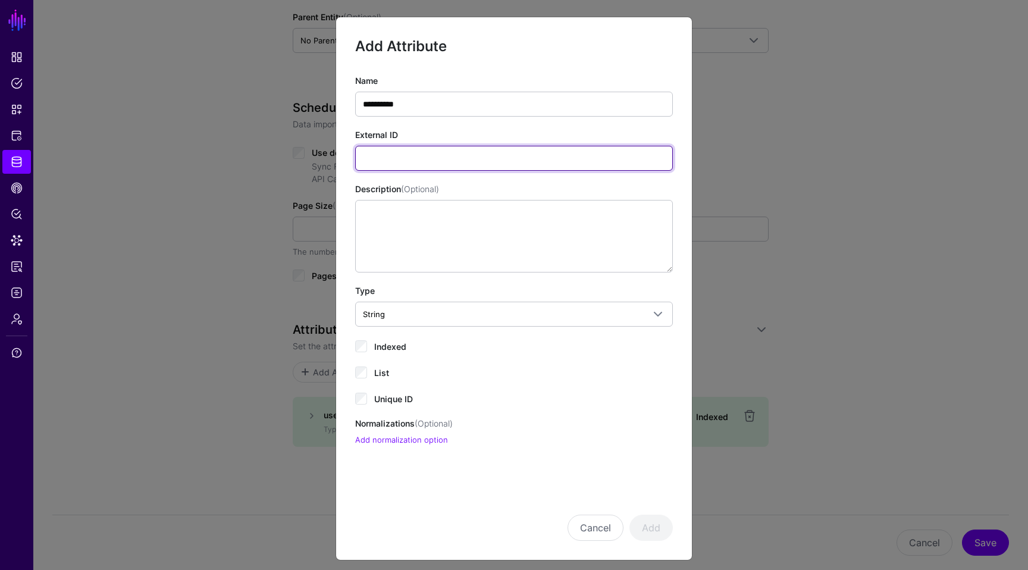
click at [403, 162] on input "External ID" at bounding box center [514, 158] width 318 height 25
type input "**********"
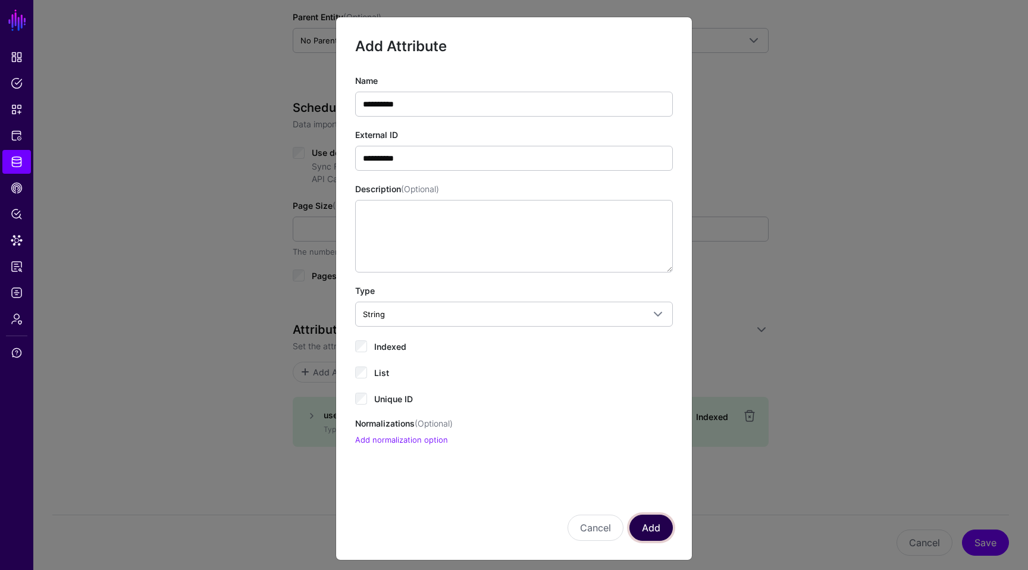
click at [651, 528] on button "Add" at bounding box center [650, 528] width 43 height 26
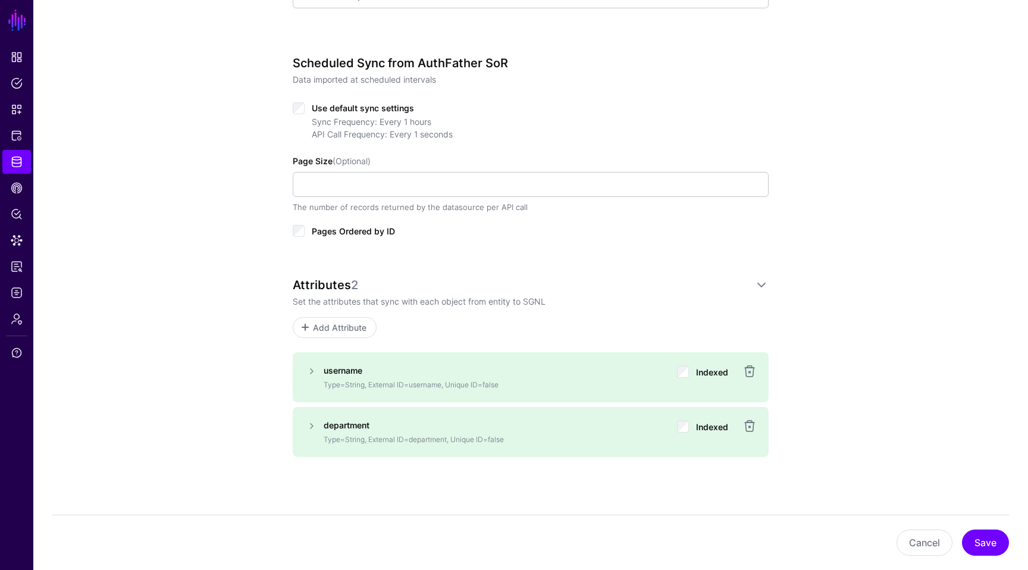
scroll to position [455, 0]
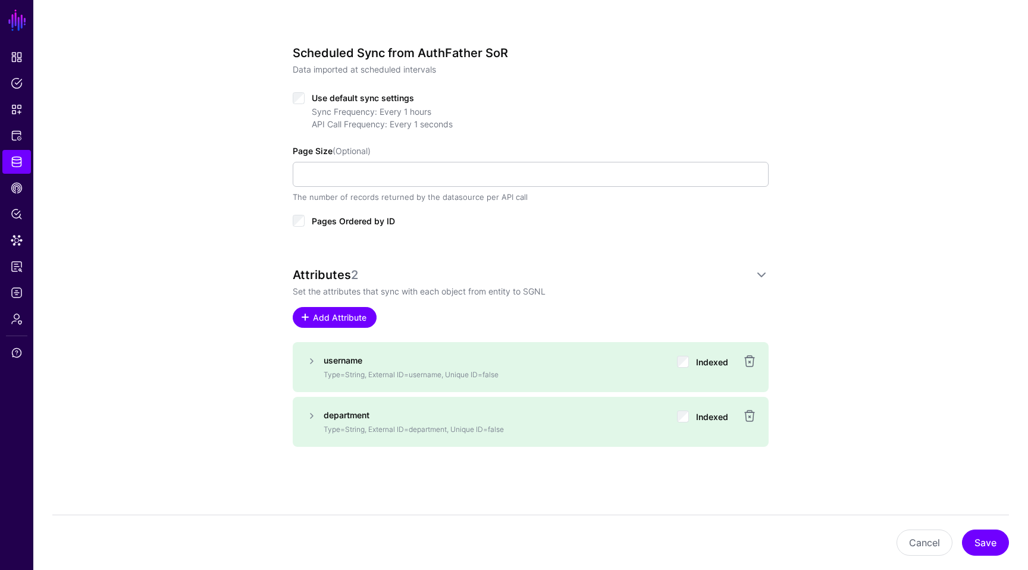
click at [328, 316] on span "Add Attribute" at bounding box center [340, 317] width 57 height 12
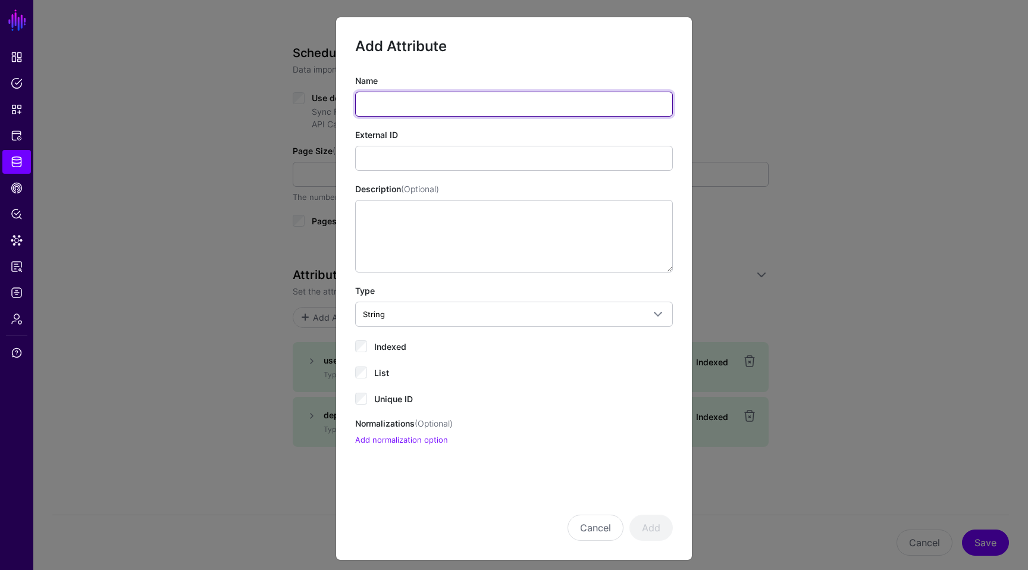
click at [448, 108] on input "Name" at bounding box center [514, 104] width 318 height 25
type input "**********"
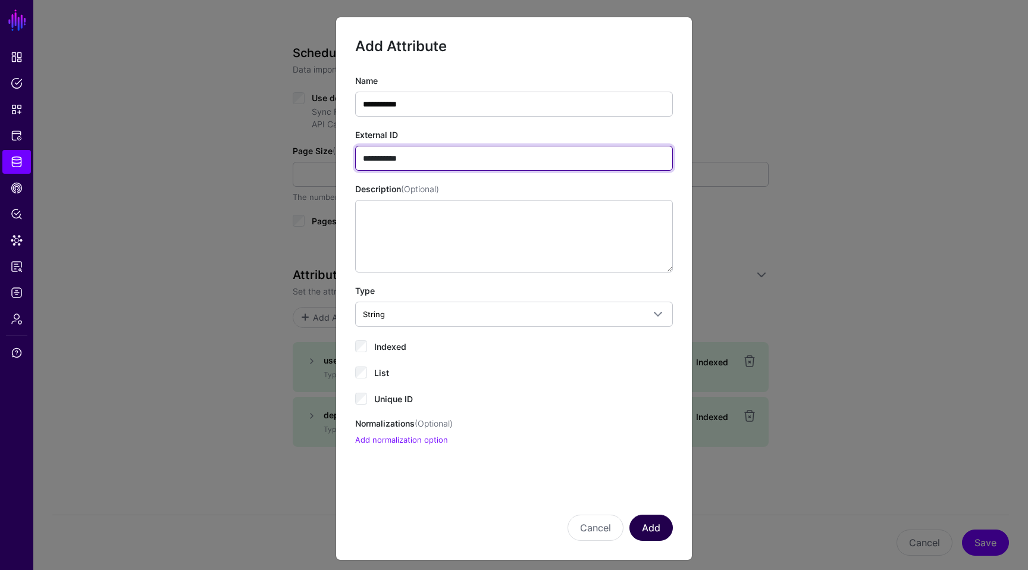
type input "**********"
click at [641, 533] on button "Add" at bounding box center [650, 528] width 43 height 26
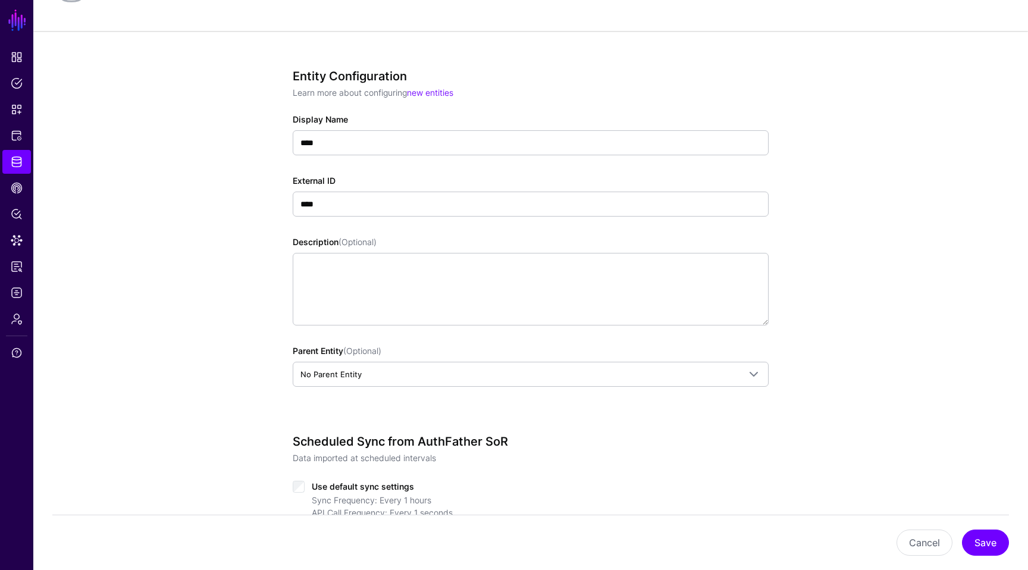
scroll to position [0, 0]
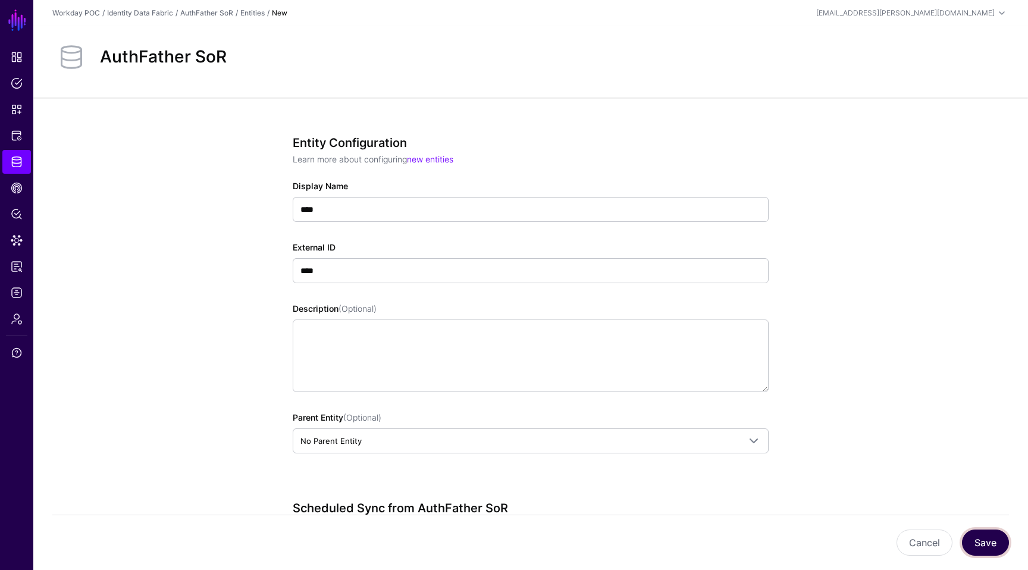
click at [977, 535] on button "Save" at bounding box center [985, 542] width 47 height 26
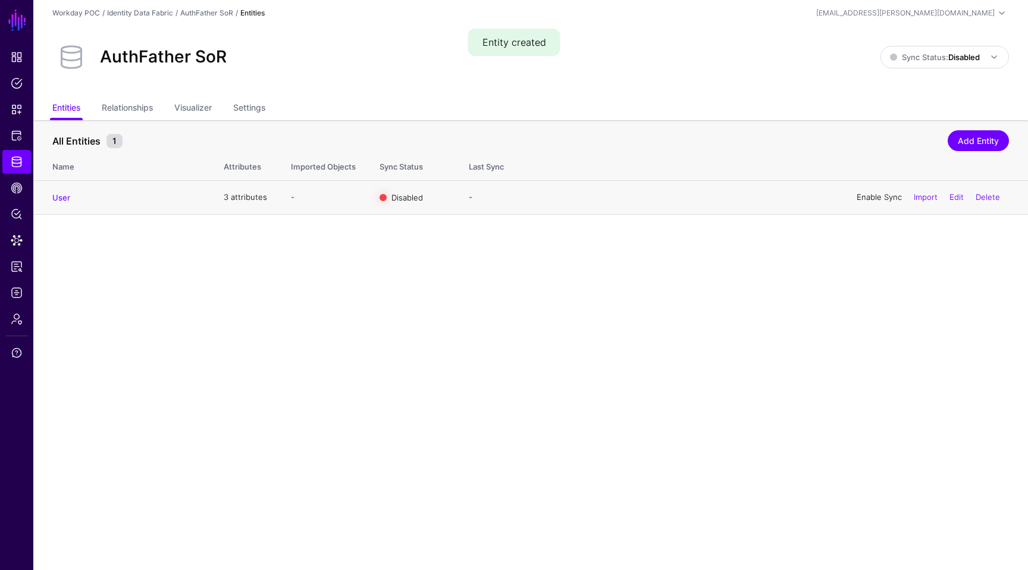
click at [879, 199] on link "Enable Sync" at bounding box center [879, 197] width 45 height 10
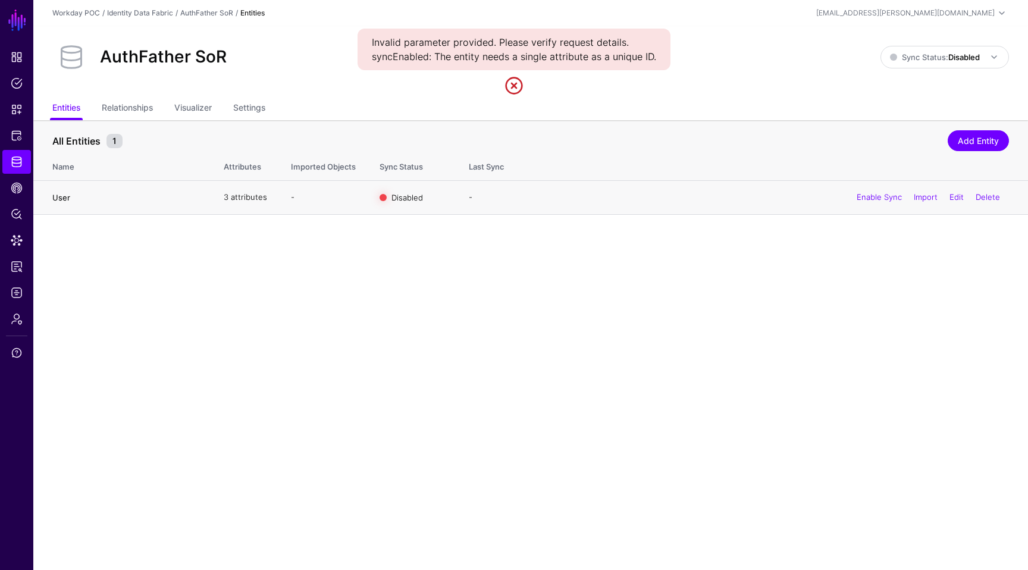
click at [65, 197] on link "User" at bounding box center [61, 198] width 18 height 10
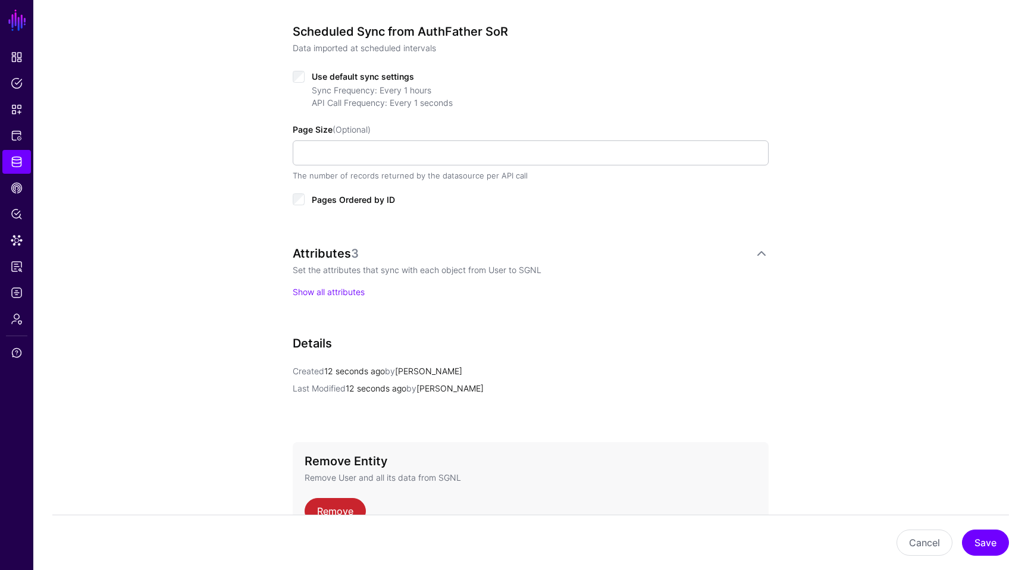
scroll to position [563, 0]
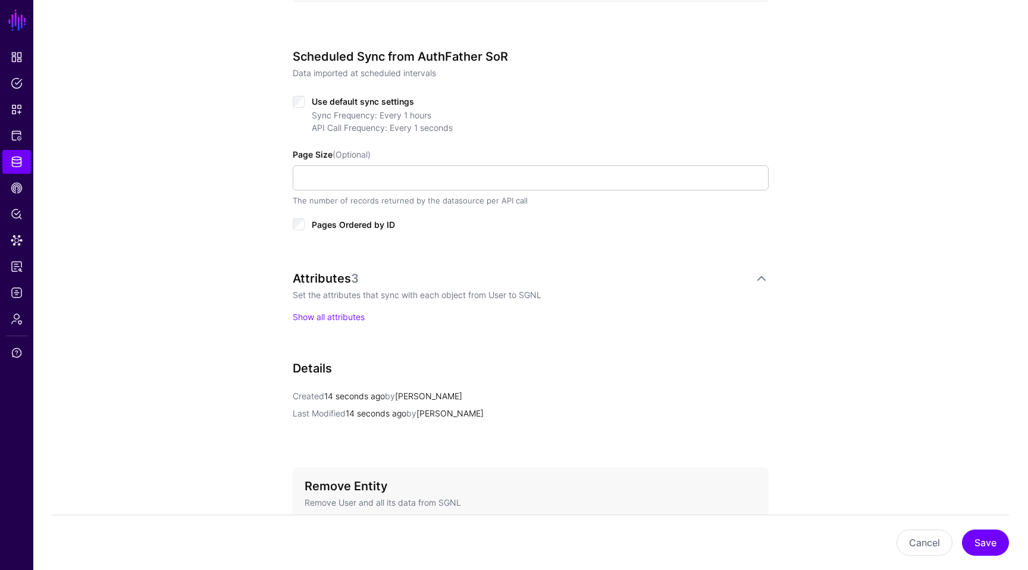
click at [326, 311] on p "Show all attributes" at bounding box center [531, 317] width 476 height 12
click at [326, 319] on link "Show all attributes" at bounding box center [329, 317] width 72 height 10
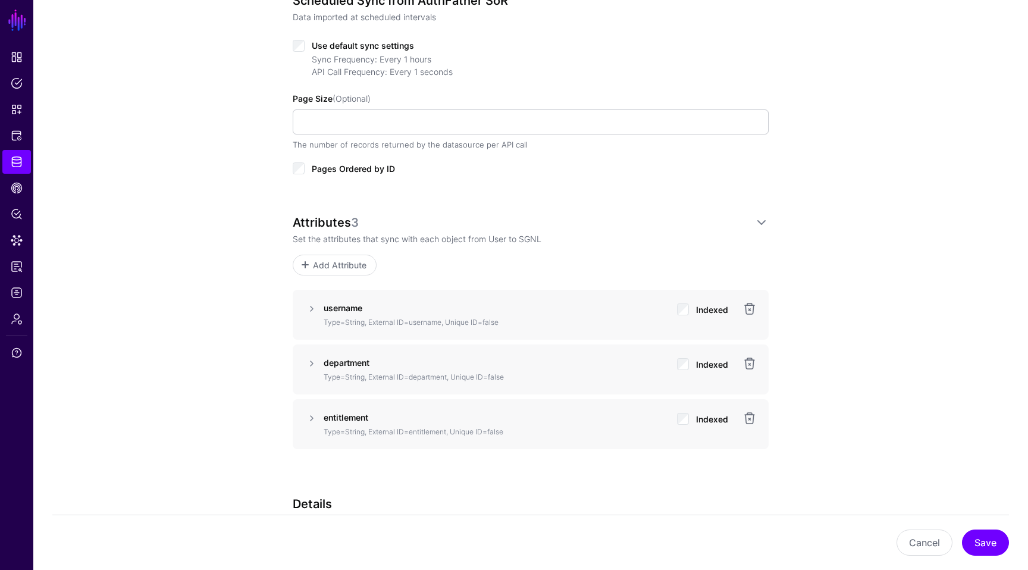
scroll to position [620, 0]
click at [372, 316] on p "Type=String, External ID=username, Unique ID=false" at bounding box center [496, 321] width 344 height 11
click at [311, 303] on link at bounding box center [312, 307] width 14 height 14
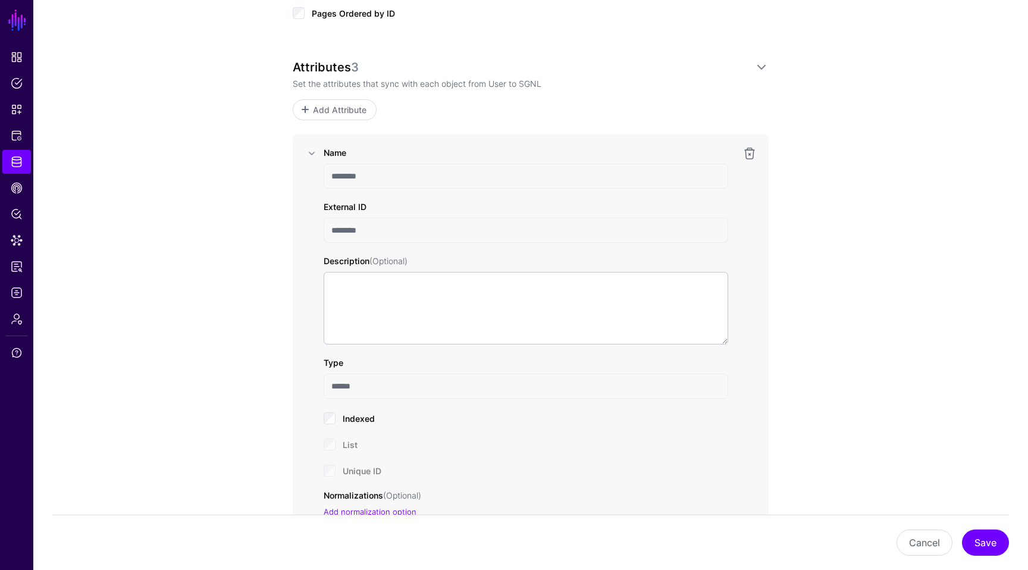
scroll to position [849, 0]
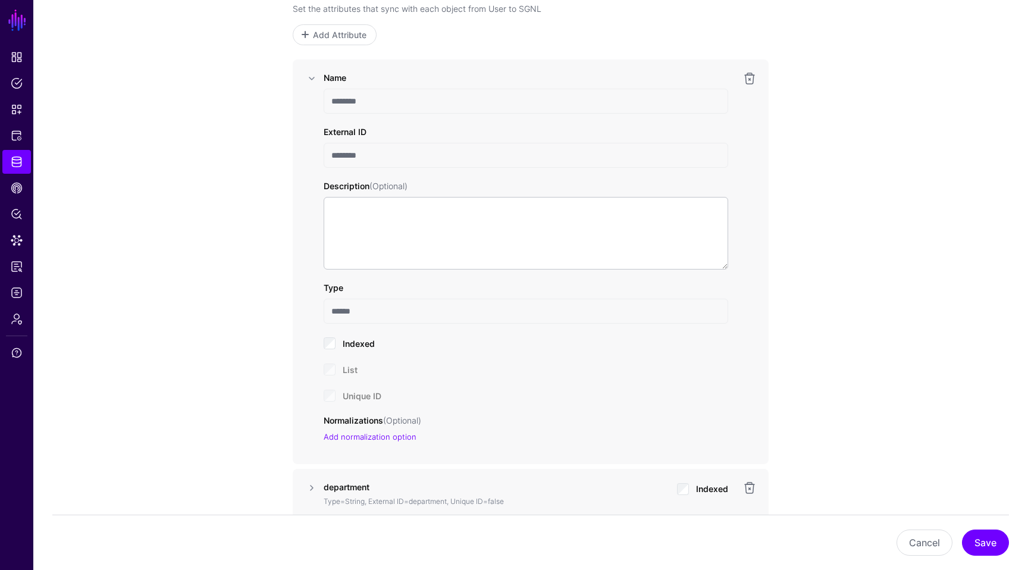
click at [331, 394] on div "Unique ID" at bounding box center [526, 395] width 405 height 14
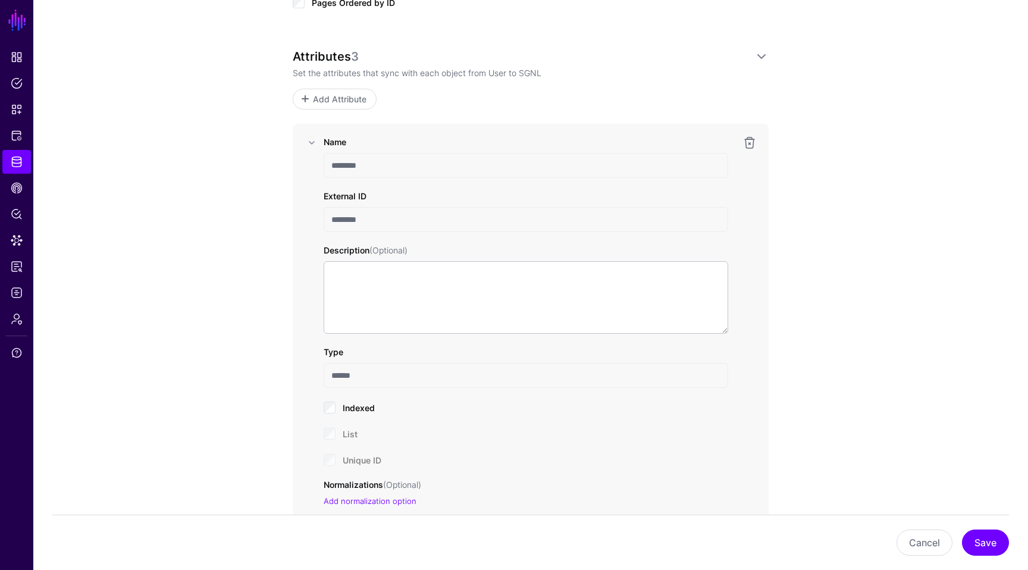
scroll to position [761, 0]
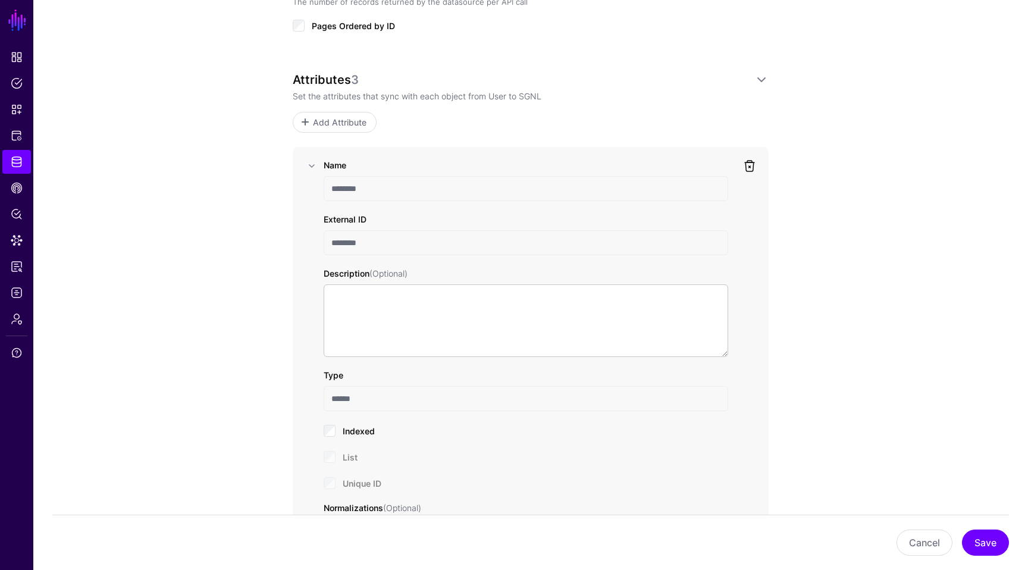
click at [746, 166] on link at bounding box center [749, 166] width 14 height 14
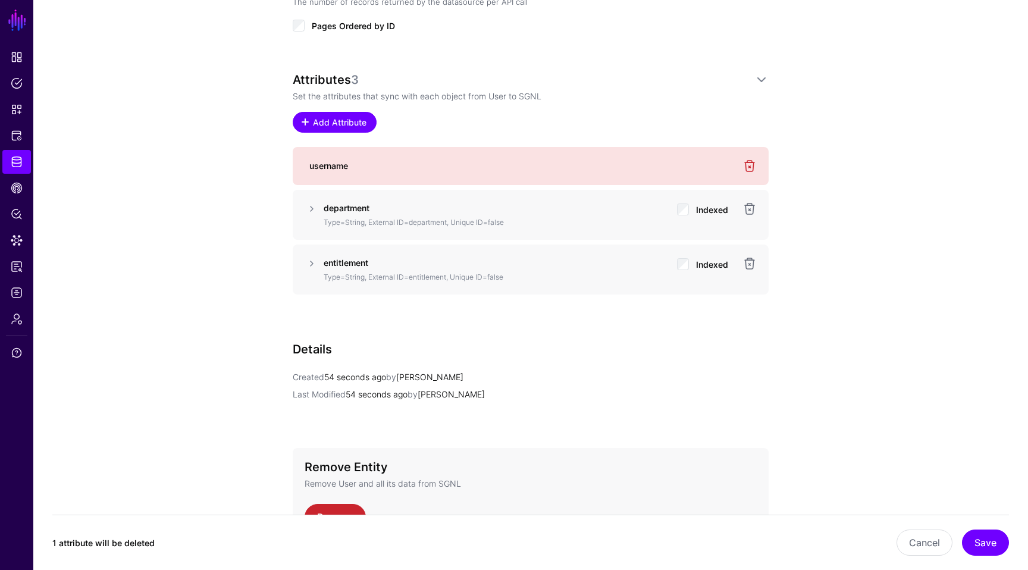
click at [327, 120] on span "Add Attribute" at bounding box center [340, 122] width 57 height 12
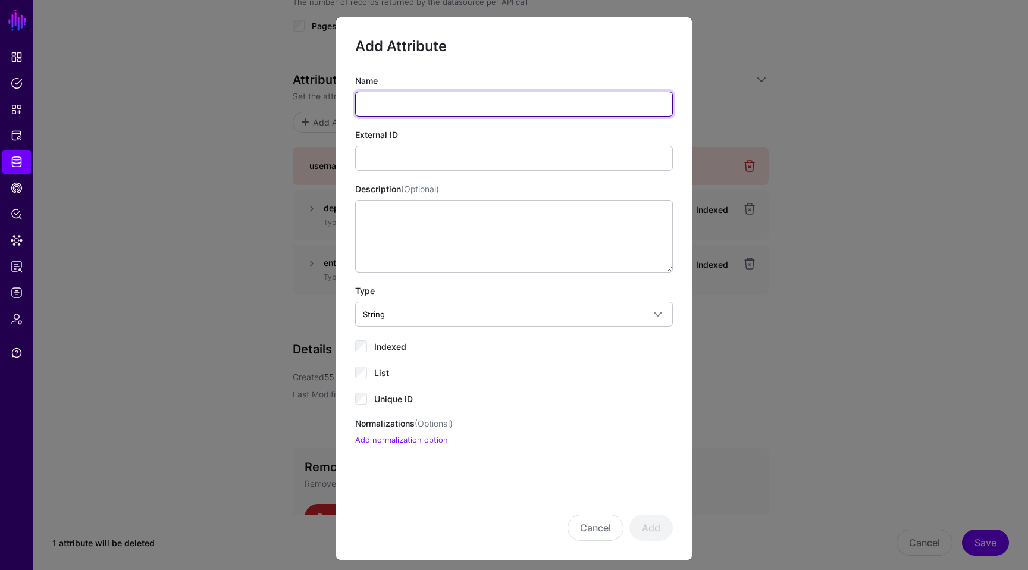
click at [452, 104] on input "Name" at bounding box center [514, 104] width 318 height 25
type input "********"
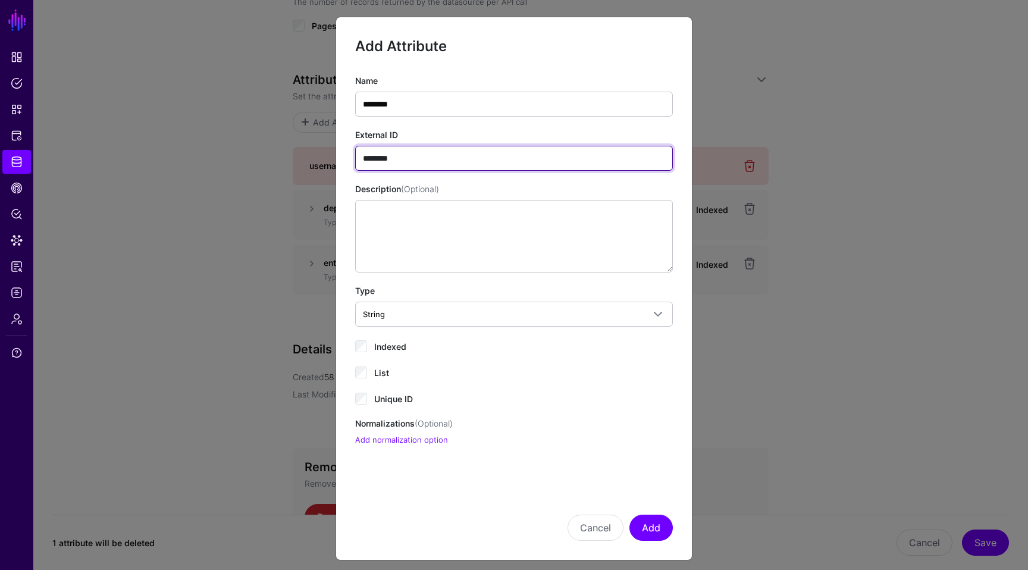
type input "********"
click at [361, 406] on div "Name ******** External ID ******** Description (Optional) Type String String Bo…" at bounding box center [514, 260] width 318 height 372
click at [361, 405] on div "Name ******** External ID ******** Description (Optional) Type String String Bo…" at bounding box center [514, 260] width 318 height 372
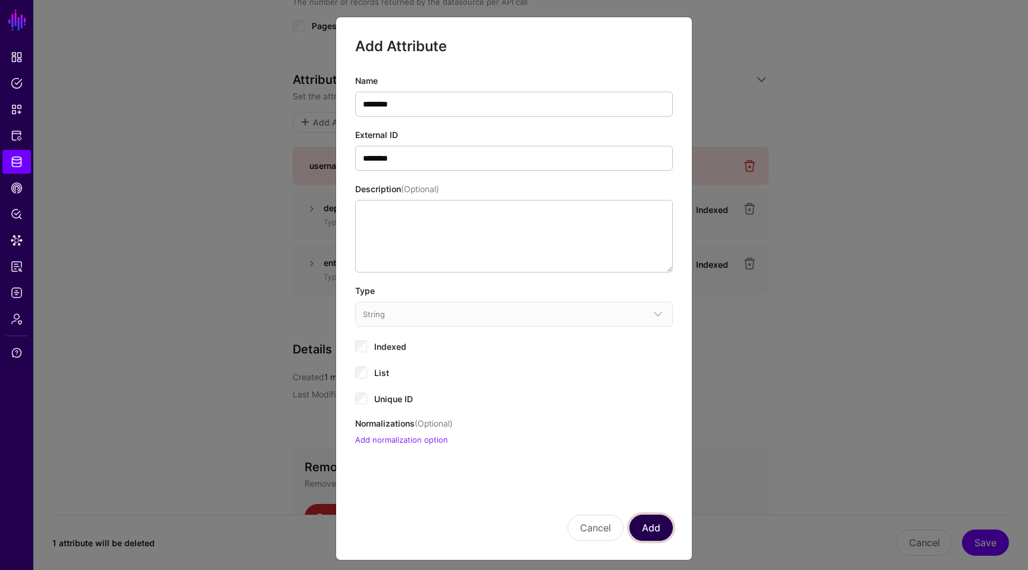
click at [642, 531] on button "Add" at bounding box center [650, 528] width 43 height 26
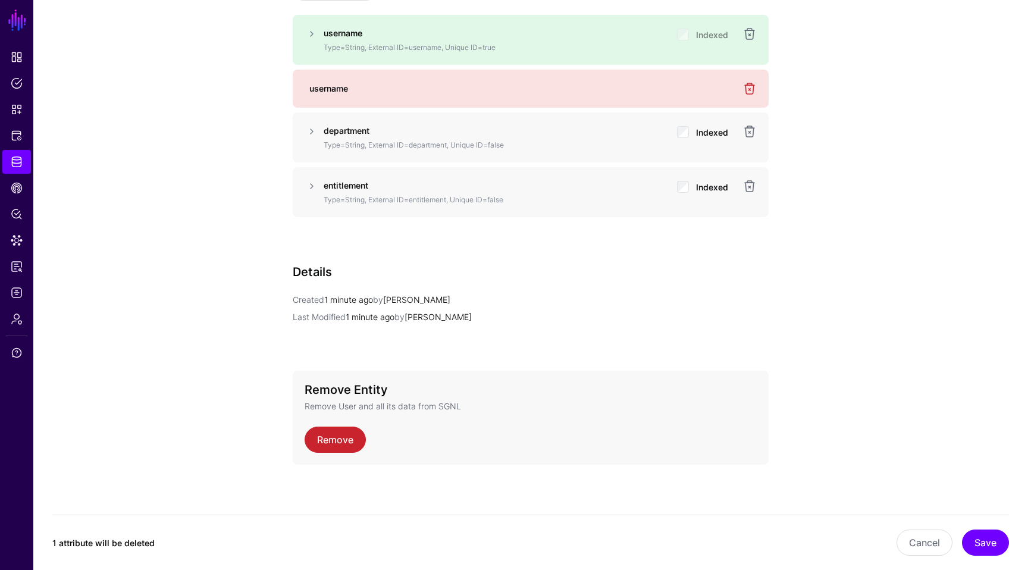
scroll to position [897, 0]
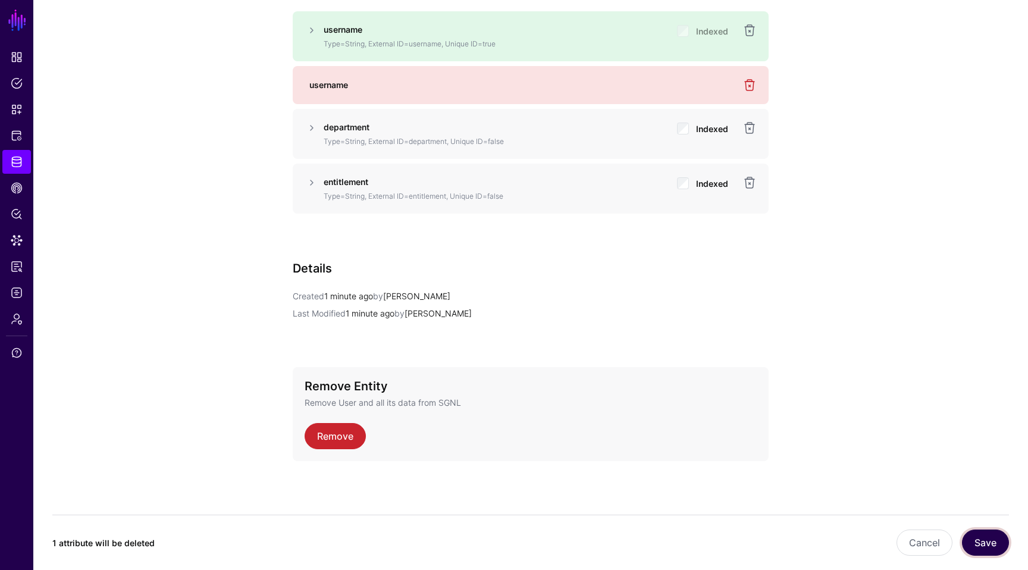
click at [976, 544] on button "Save" at bounding box center [985, 542] width 47 height 26
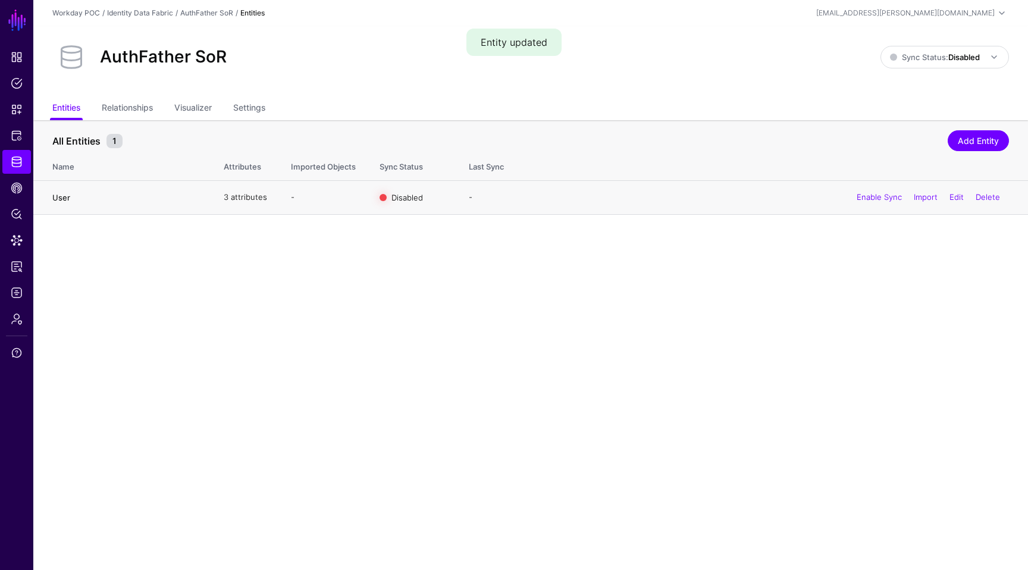
click at [57, 199] on link "User" at bounding box center [61, 198] width 18 height 10
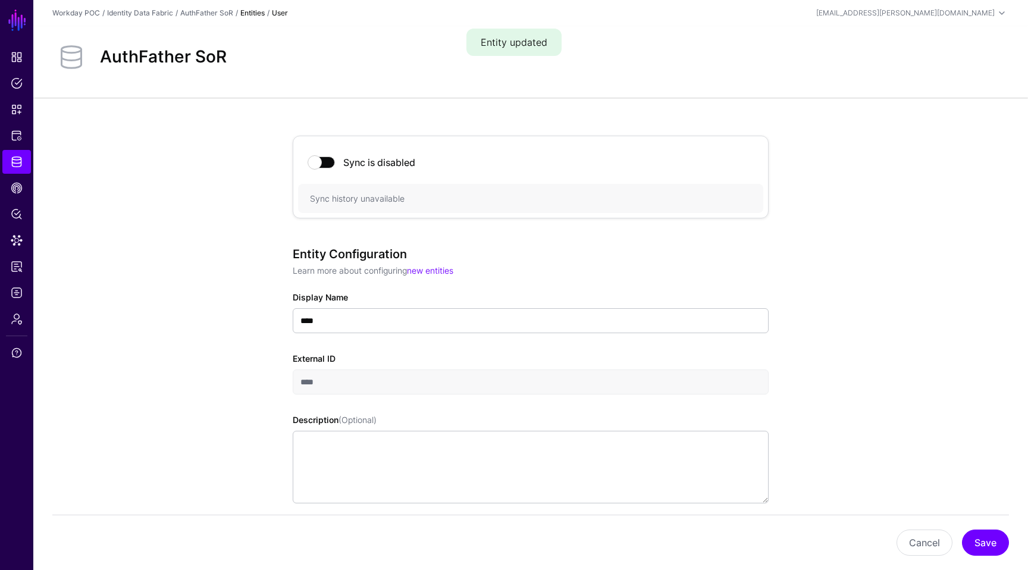
click at [324, 162] on span at bounding box center [322, 162] width 26 height 12
click at [219, 12] on link "AuthFather SoR" at bounding box center [206, 12] width 53 height 9
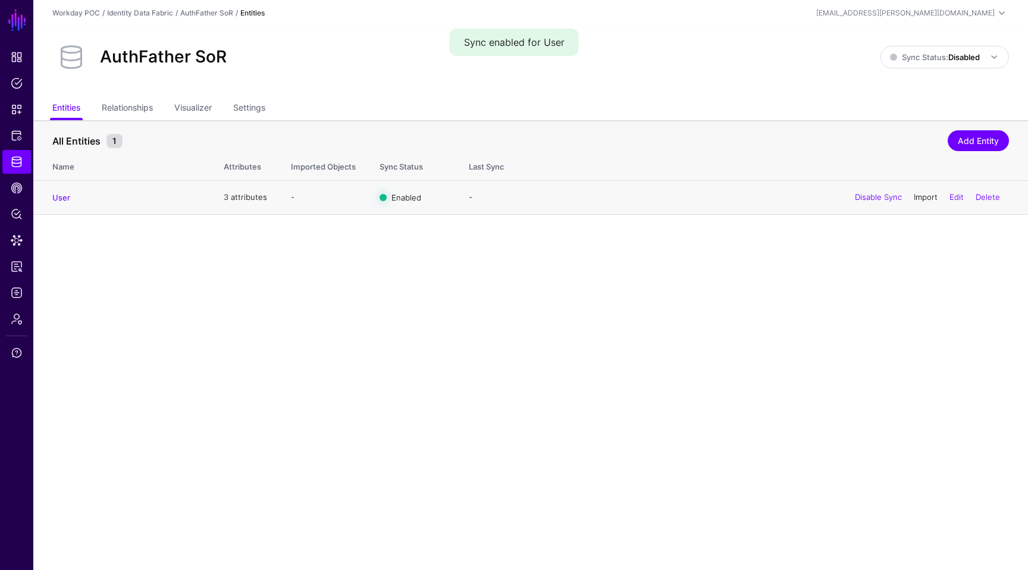
click at [914, 197] on link "Import" at bounding box center [926, 197] width 24 height 10
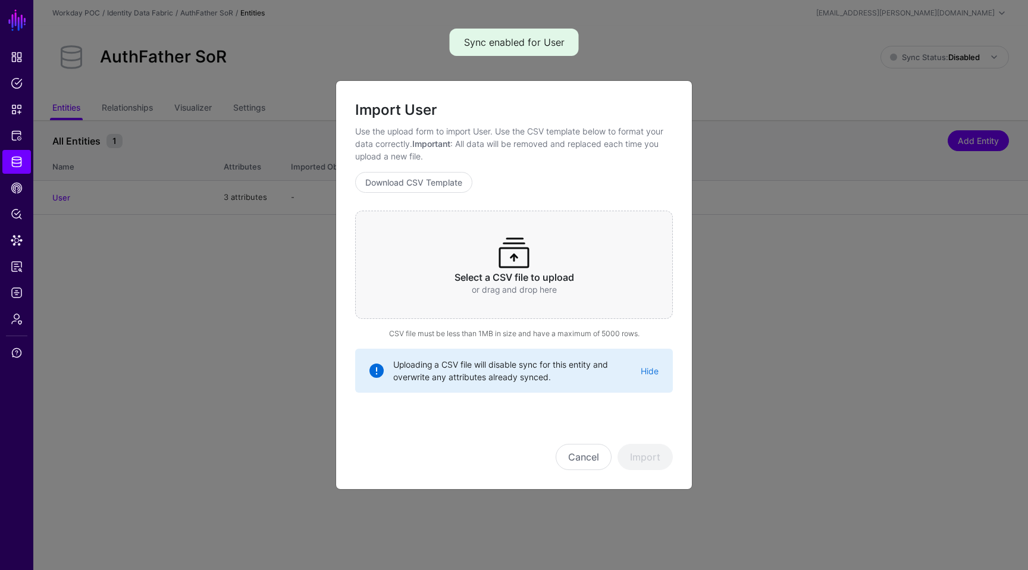
click at [546, 284] on p "or drag and drop here" at bounding box center [513, 289] width 271 height 12
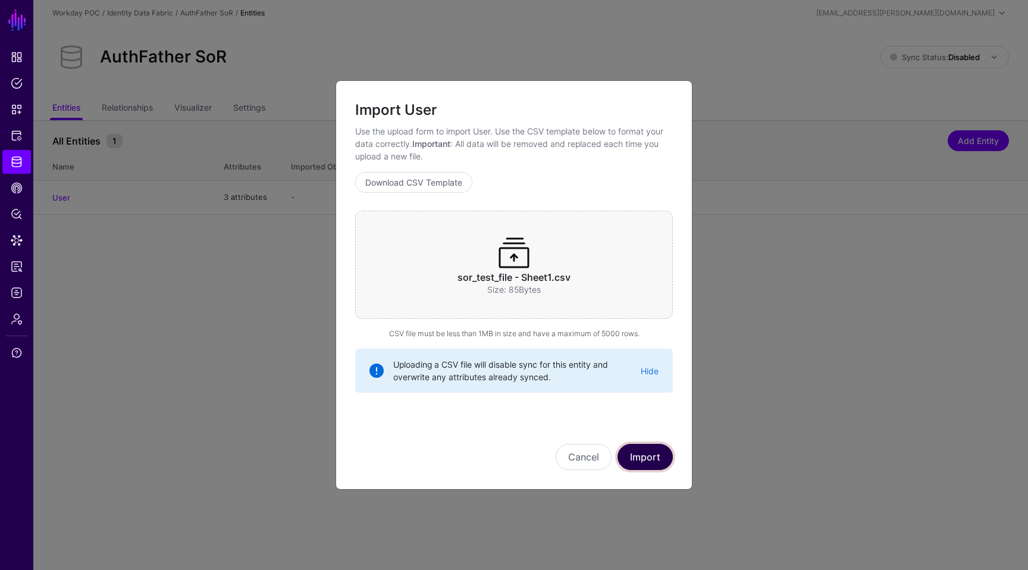
click at [634, 466] on button "Import" at bounding box center [644, 457] width 55 height 26
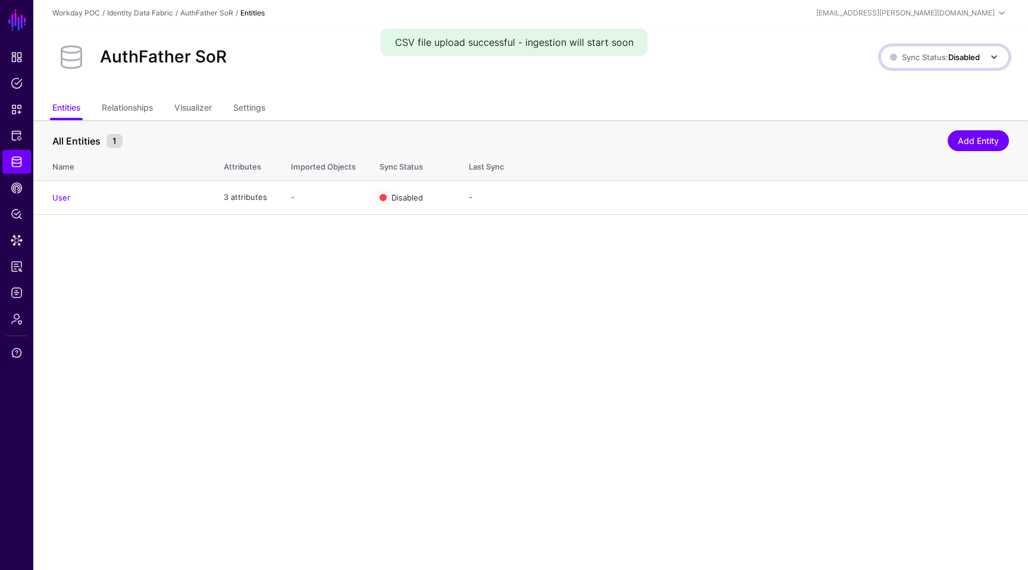
click at [943, 52] on span "Sync Status: Disabled" at bounding box center [935, 57] width 90 height 10
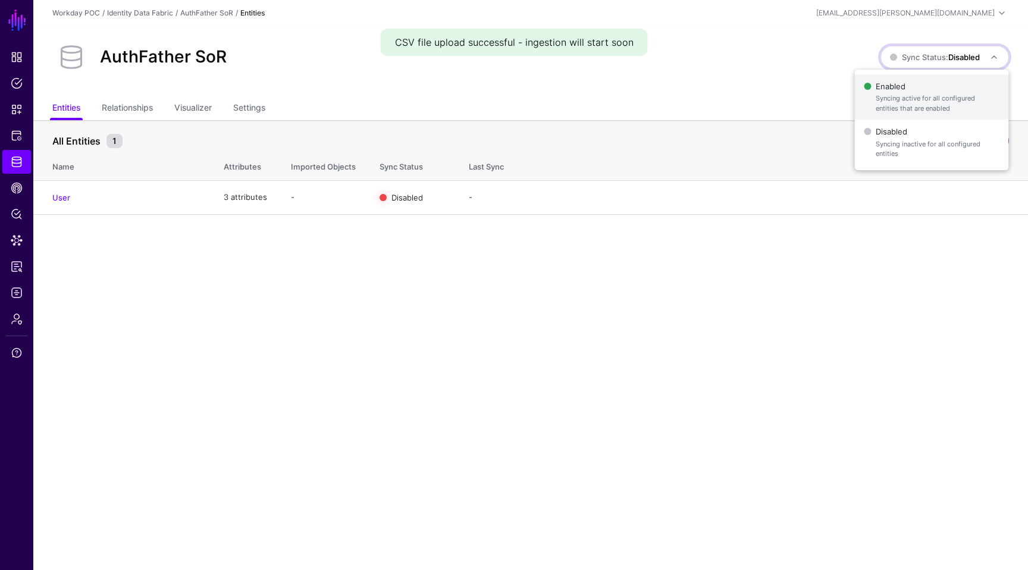
click at [903, 101] on span "Syncing active for all configured entities that are enabled" at bounding box center [937, 103] width 123 height 20
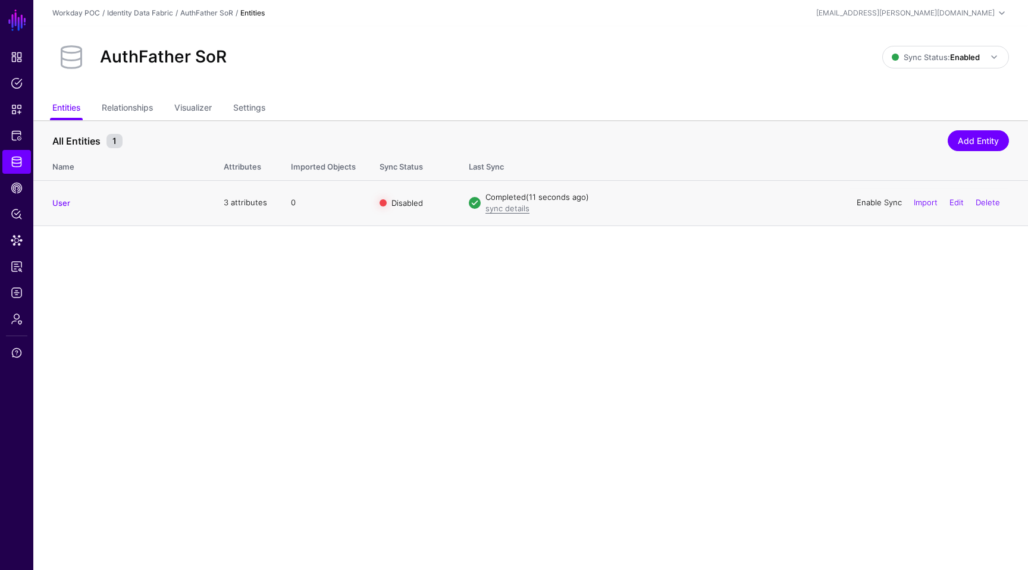
click at [884, 203] on link "Enable Sync" at bounding box center [879, 202] width 45 height 10
